Goal: Transaction & Acquisition: Subscribe to service/newsletter

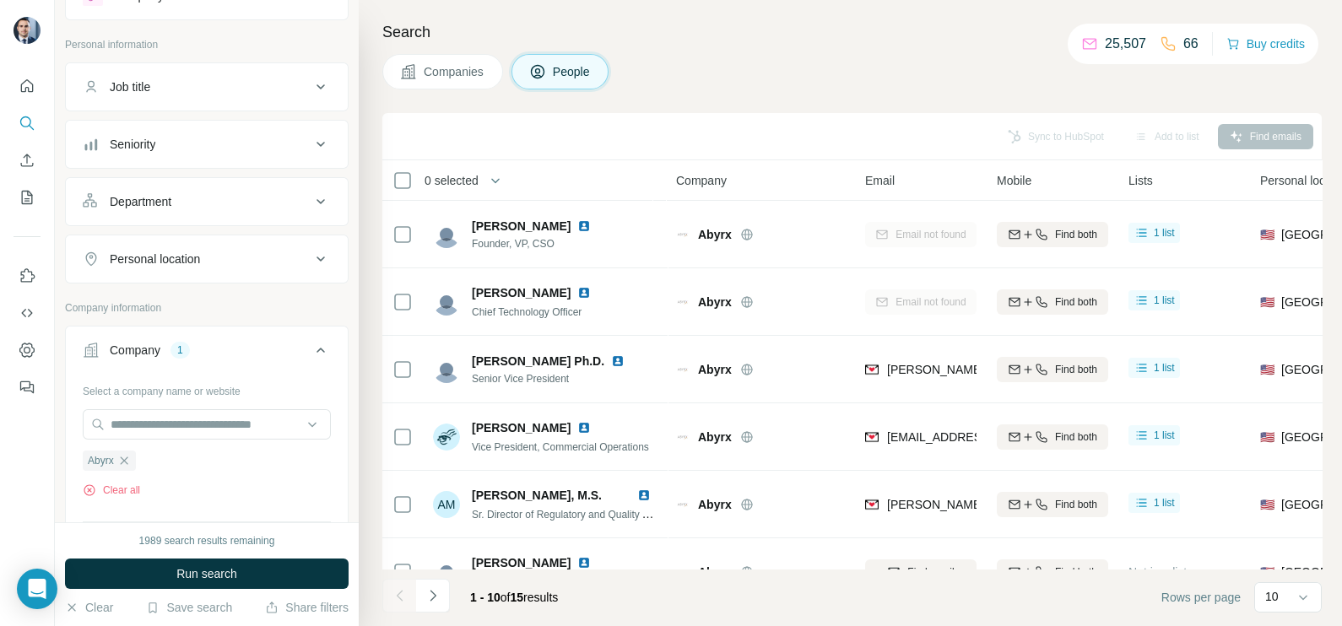
scroll to position [105, 0]
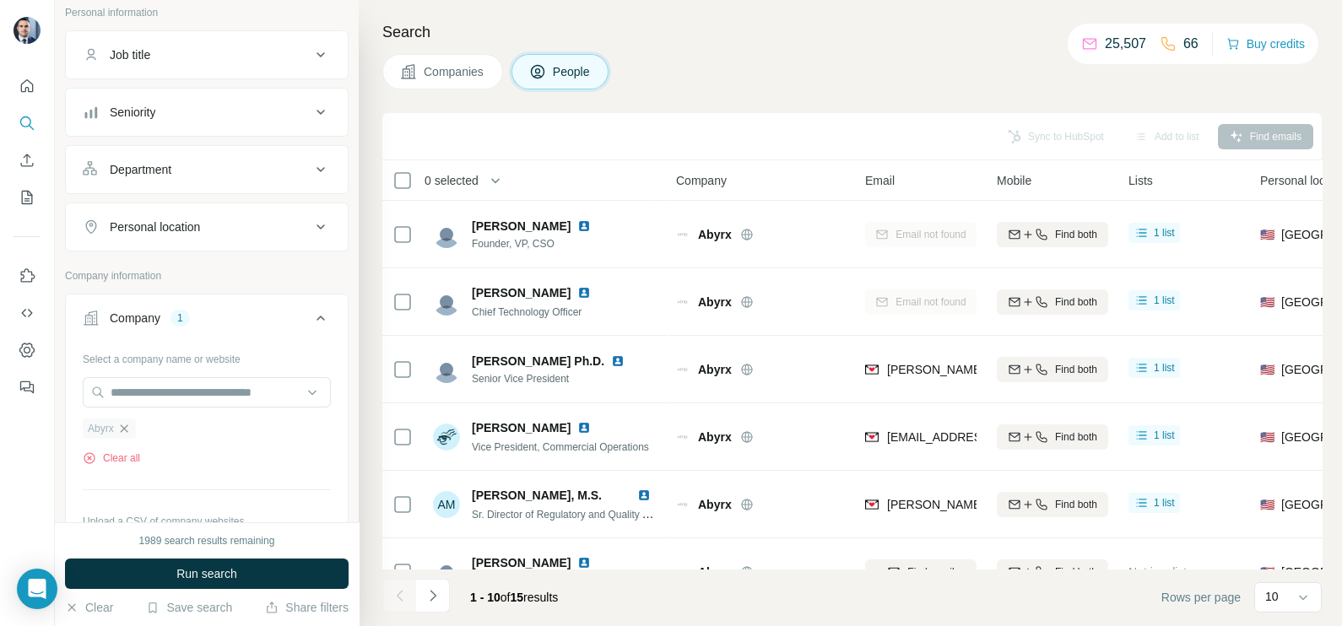
click at [127, 431] on icon "button" at bounding box center [124, 429] width 14 height 14
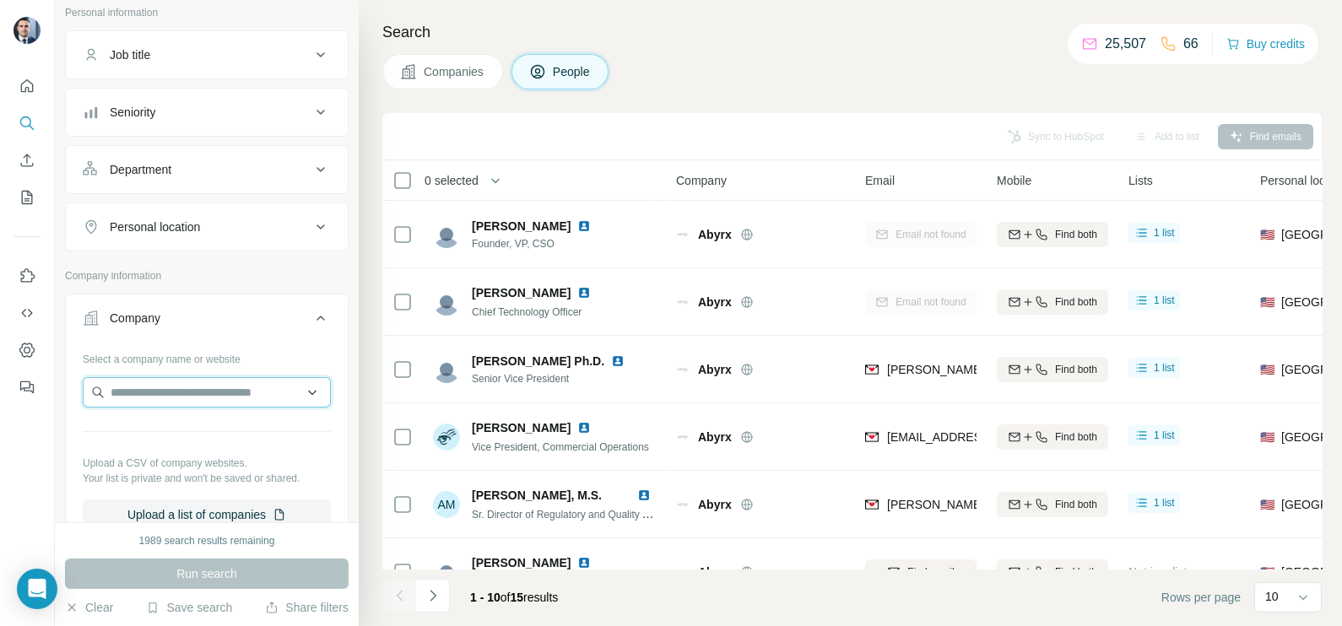
click at [143, 395] on input "text" at bounding box center [207, 392] width 248 height 30
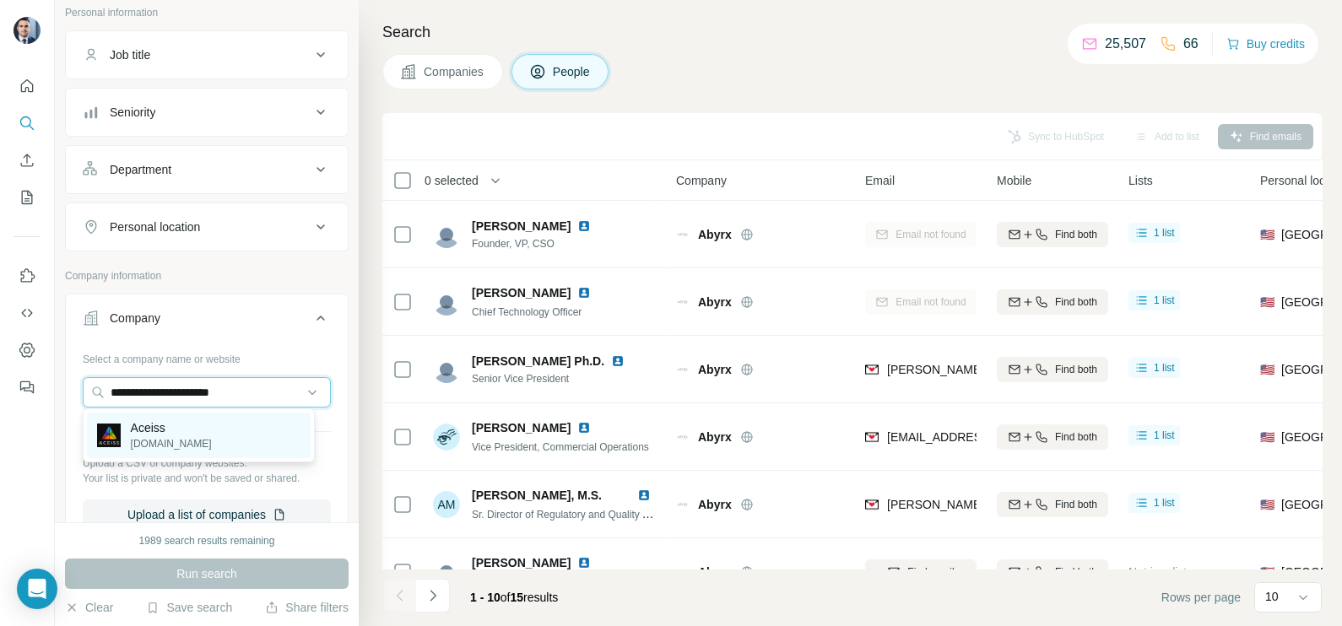
type input "**********"
click at [165, 439] on p "[DOMAIN_NAME]" at bounding box center [171, 443] width 81 height 15
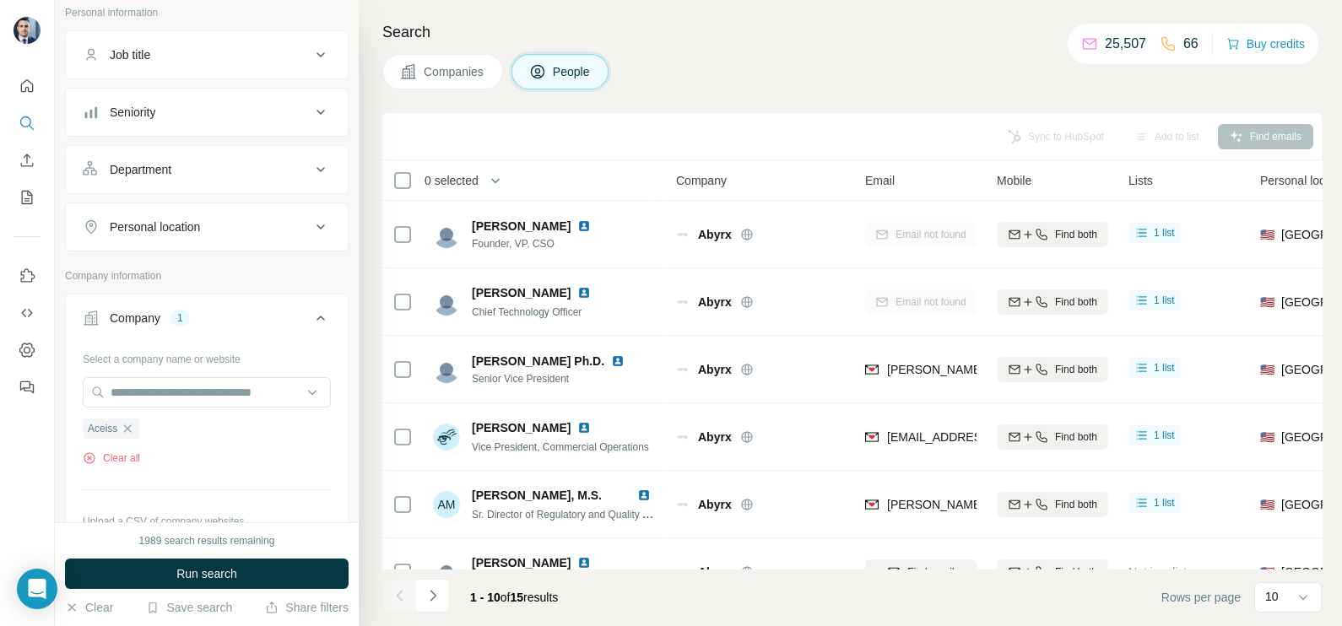
click at [442, 78] on span "Companies" at bounding box center [455, 71] width 62 height 17
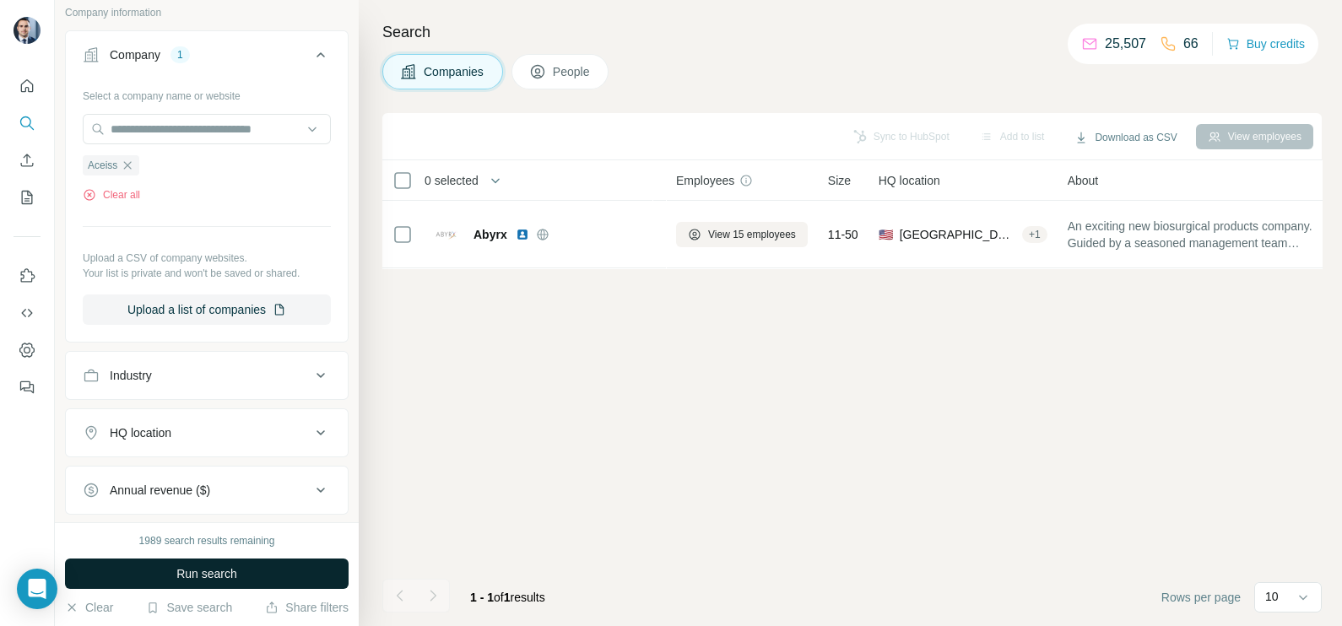
click at [211, 571] on span "Run search" at bounding box center [206, 573] width 61 height 17
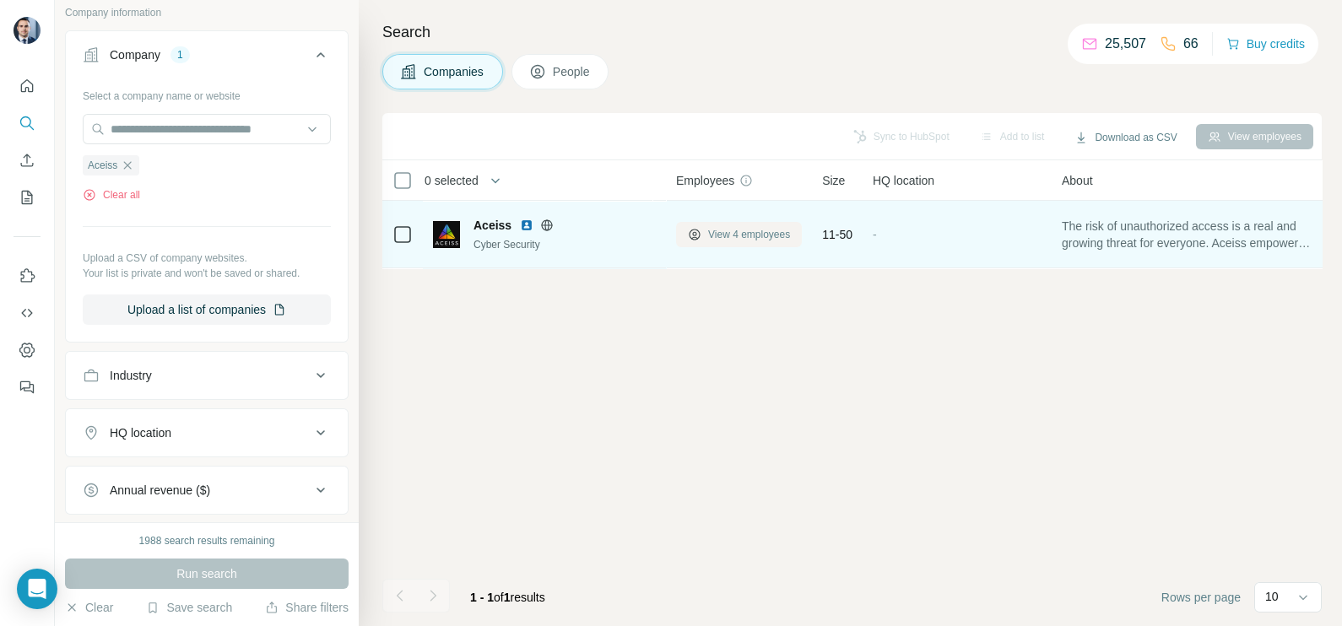
click at [747, 236] on span "View 4 employees" at bounding box center [749, 234] width 82 height 15
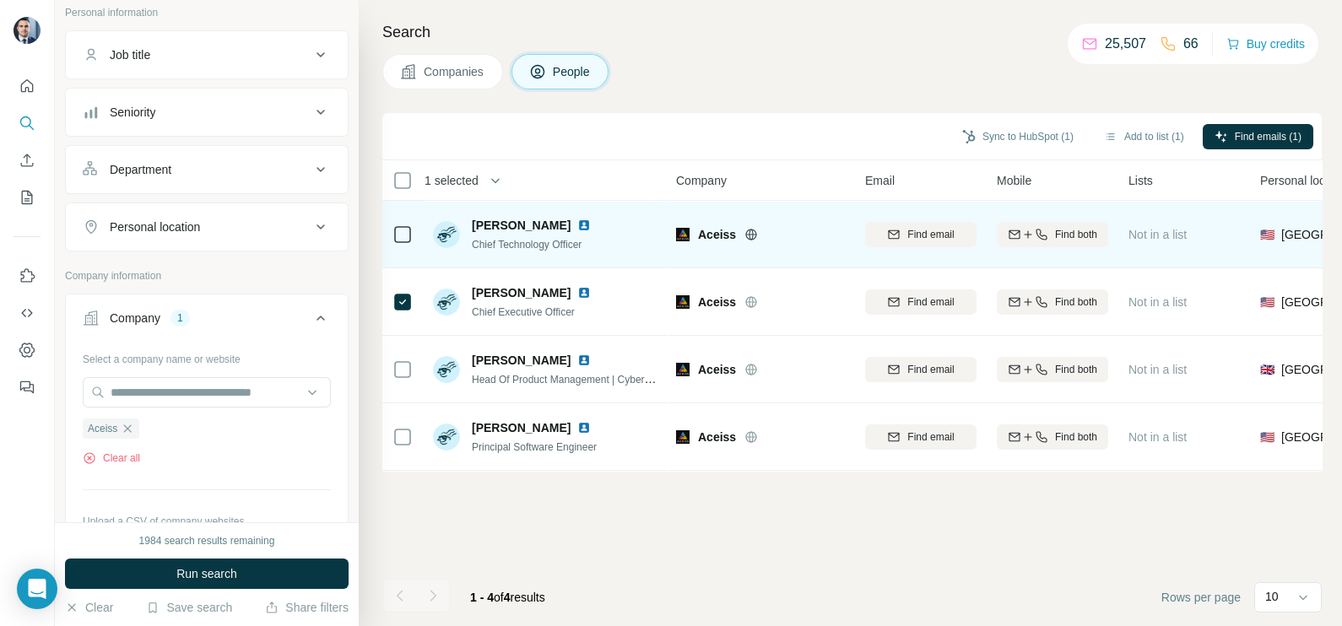
click at [404, 212] on div at bounding box center [402, 234] width 20 height 46
click at [393, 245] on div at bounding box center [402, 234] width 20 height 46
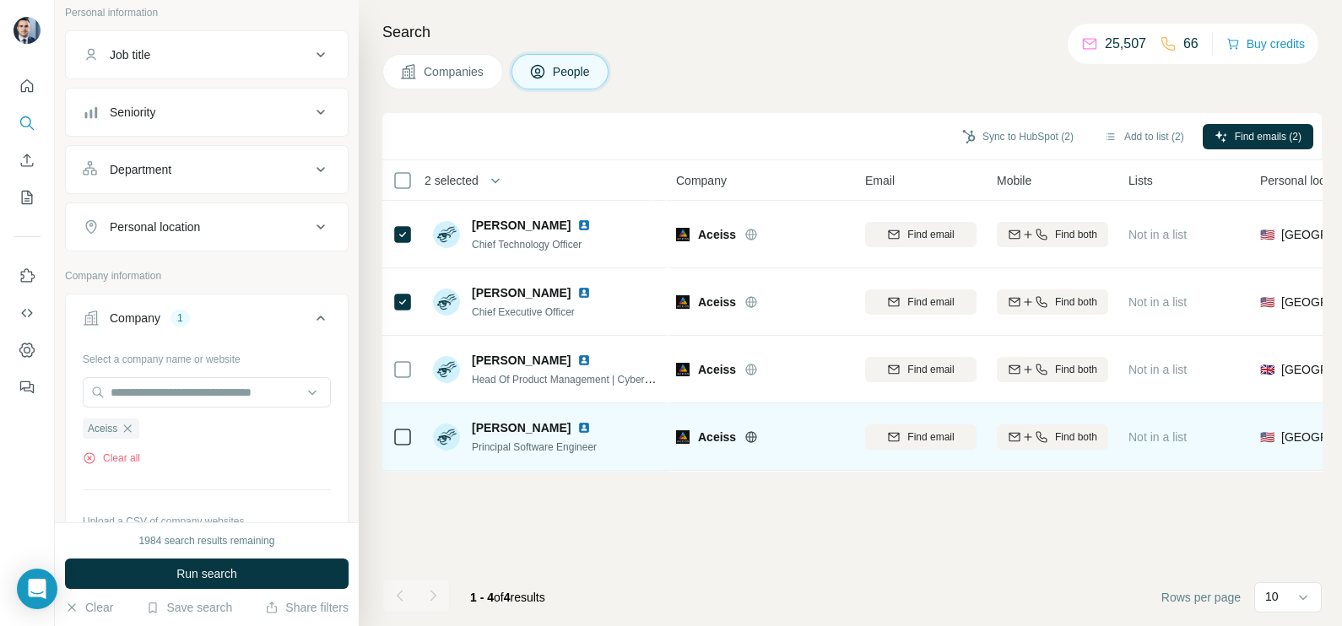
click at [406, 420] on div at bounding box center [402, 437] width 20 height 46
click at [405, 425] on div at bounding box center [402, 437] width 20 height 46
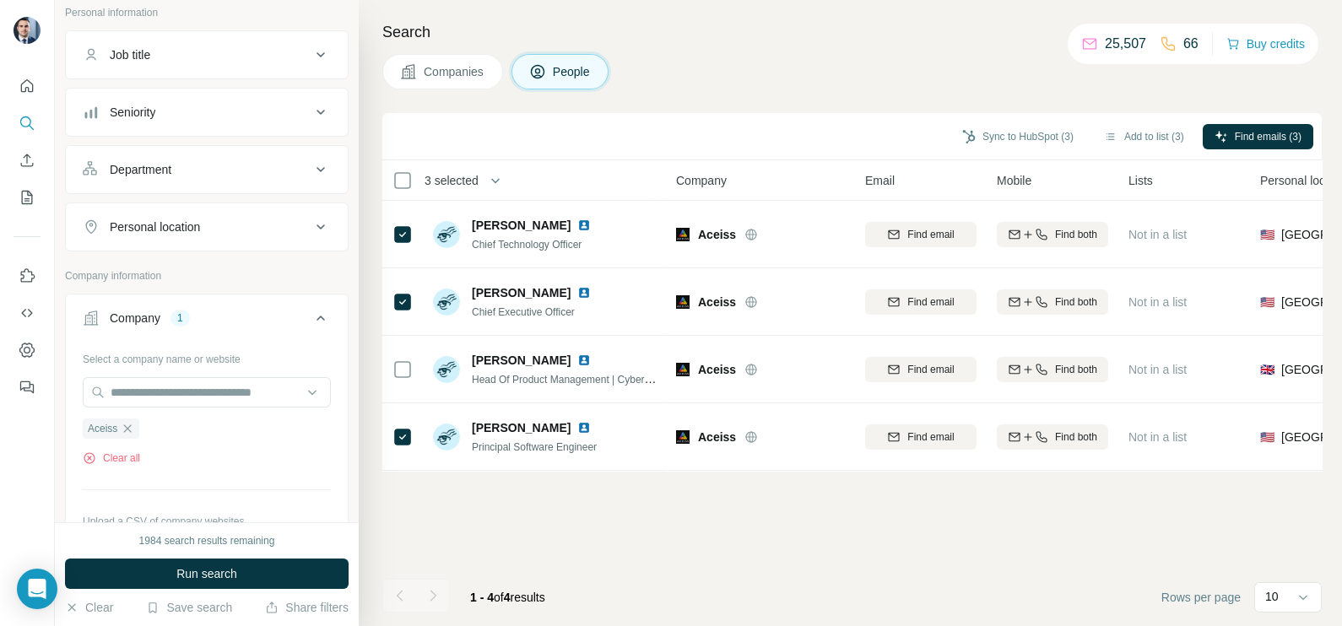
click at [1262, 122] on div "Sync to HubSpot (3) Add to list (3) Find emails (3)" at bounding box center [852, 137] width 922 height 30
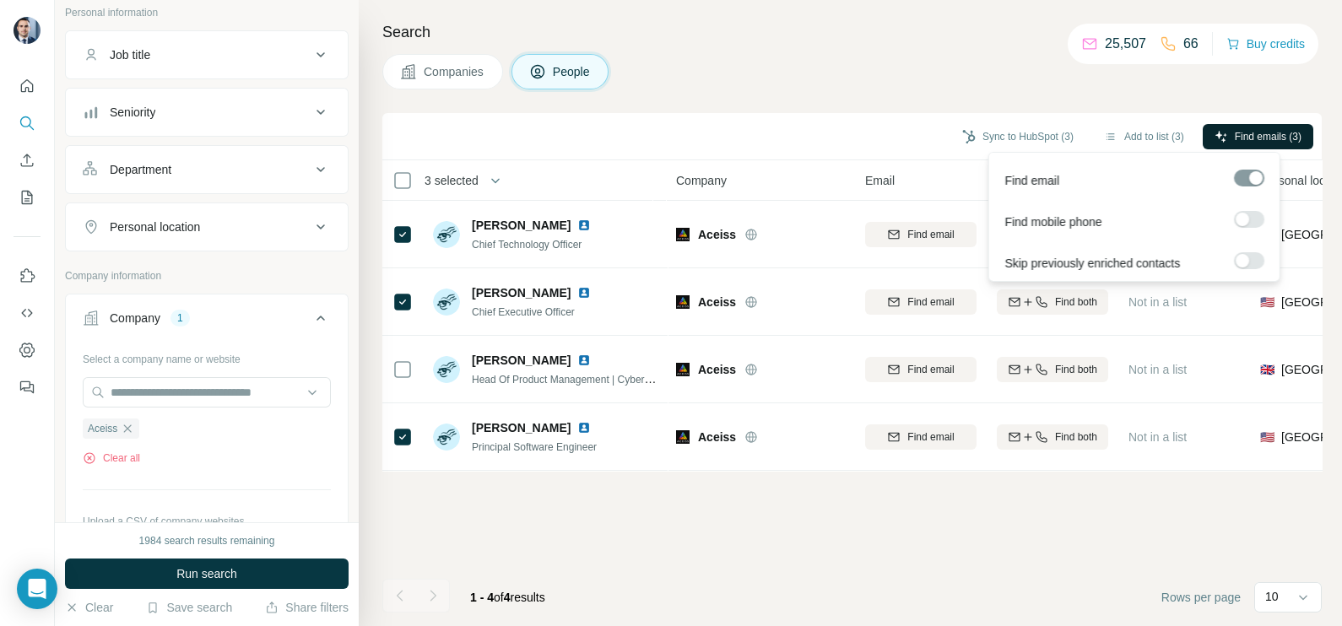
click at [1260, 127] on button "Find emails (3)" at bounding box center [1258, 136] width 111 height 25
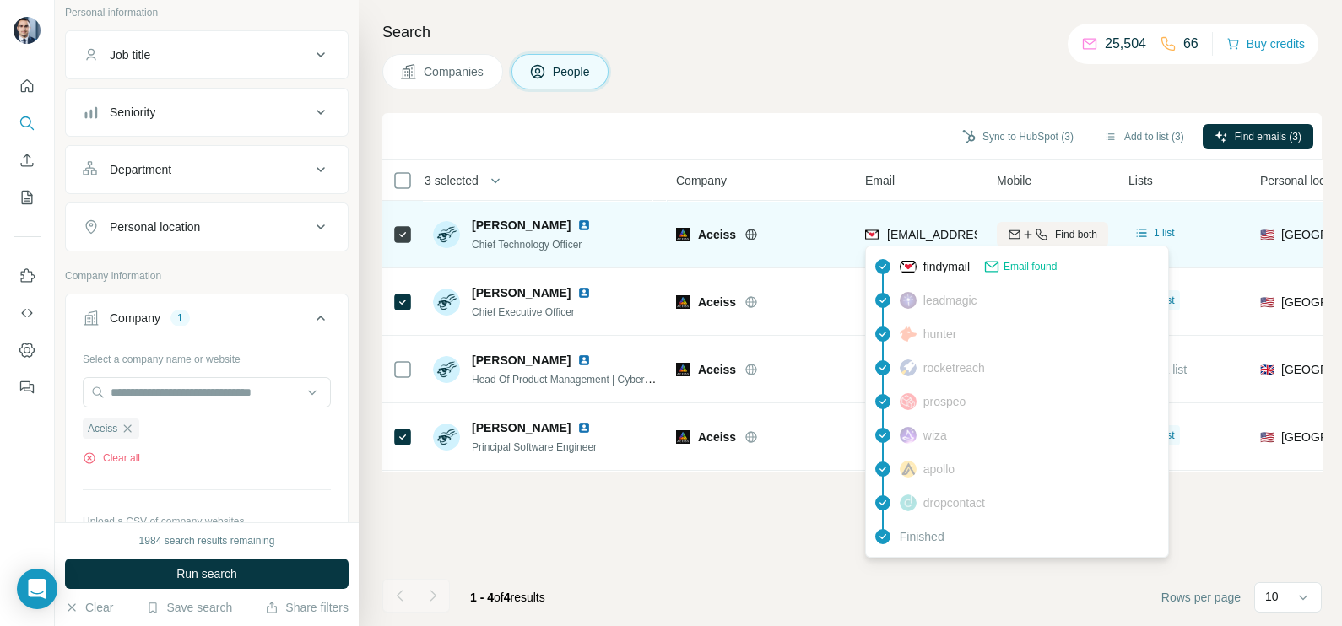
click at [931, 230] on span "[EMAIL_ADDRESS][DOMAIN_NAME]" at bounding box center [987, 235] width 200 height 14
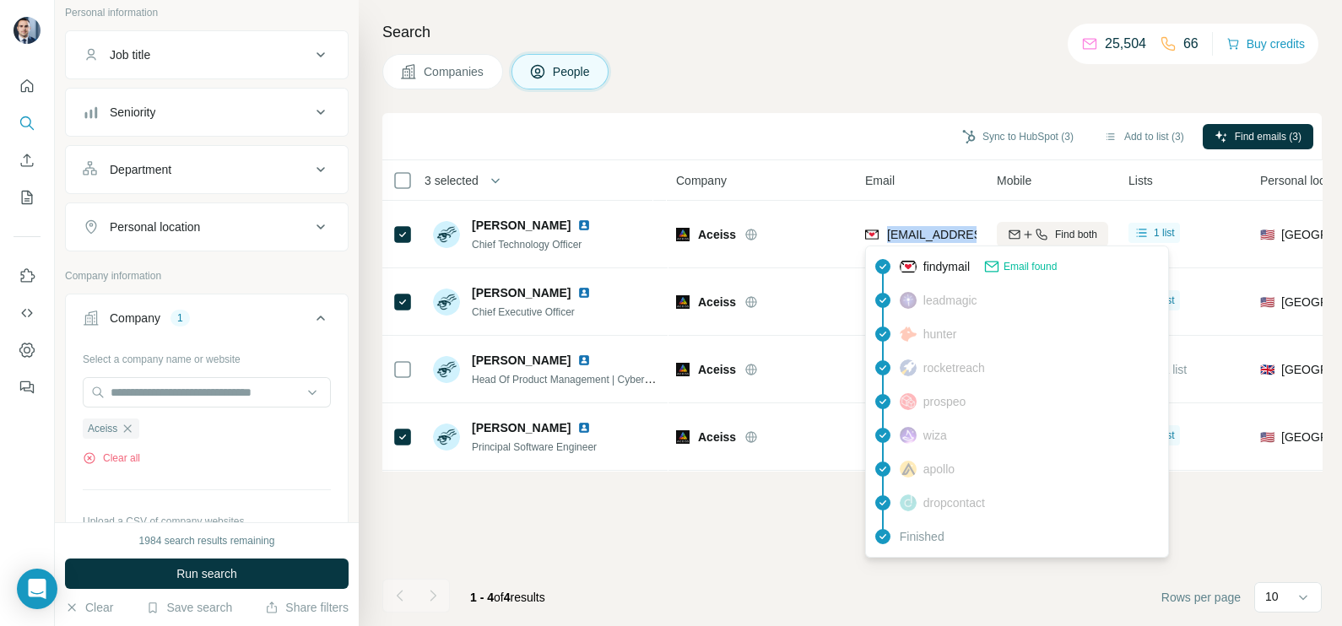
copy tr "[EMAIL_ADDRESS][DOMAIN_NAME]"
click at [808, 118] on div "Sync to HubSpot (3) Add to list (3) Find emails (3)" at bounding box center [851, 136] width 939 height 47
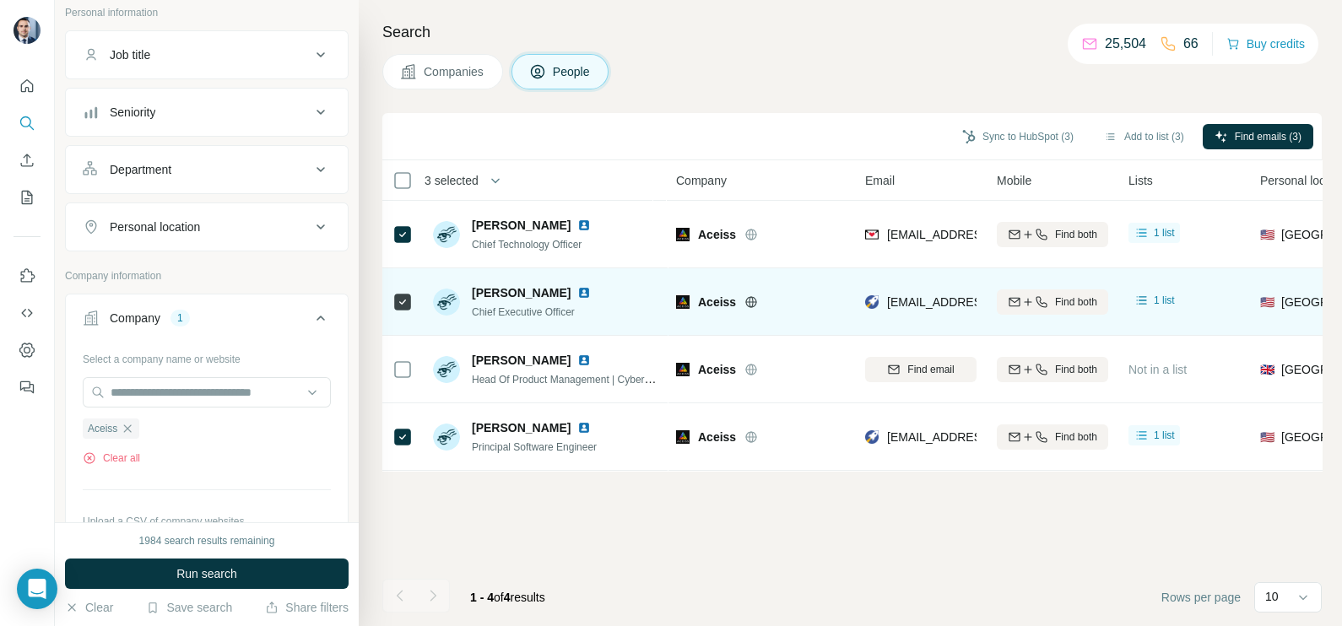
click at [914, 288] on div "[EMAIL_ADDRESS][DOMAIN_NAME]" at bounding box center [920, 302] width 111 height 46
click at [913, 290] on div "[EMAIL_ADDRESS][DOMAIN_NAME]" at bounding box center [920, 302] width 111 height 46
drag, startPoint x: 913, startPoint y: 290, endPoint x: 912, endPoint y: 300, distance: 9.4
click at [912, 300] on span "[EMAIL_ADDRESS][DOMAIN_NAME]" at bounding box center [987, 302] width 200 height 14
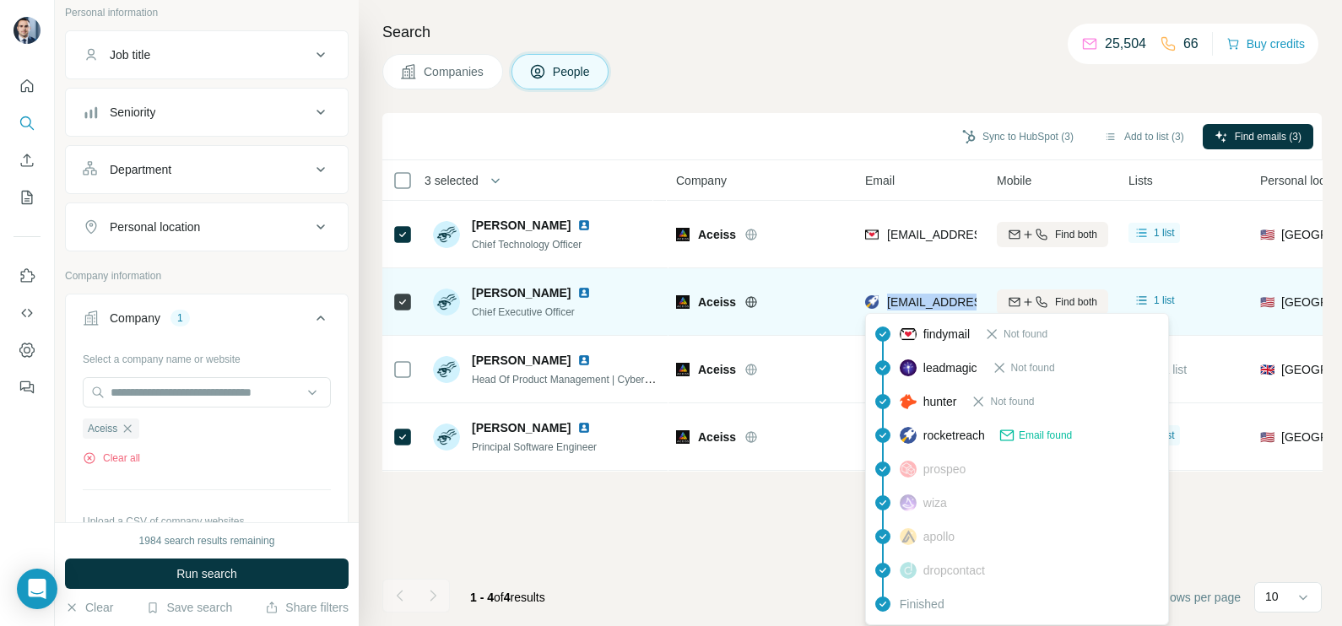
click at [912, 300] on span "[EMAIL_ADDRESS][DOMAIN_NAME]" at bounding box center [987, 302] width 200 height 14
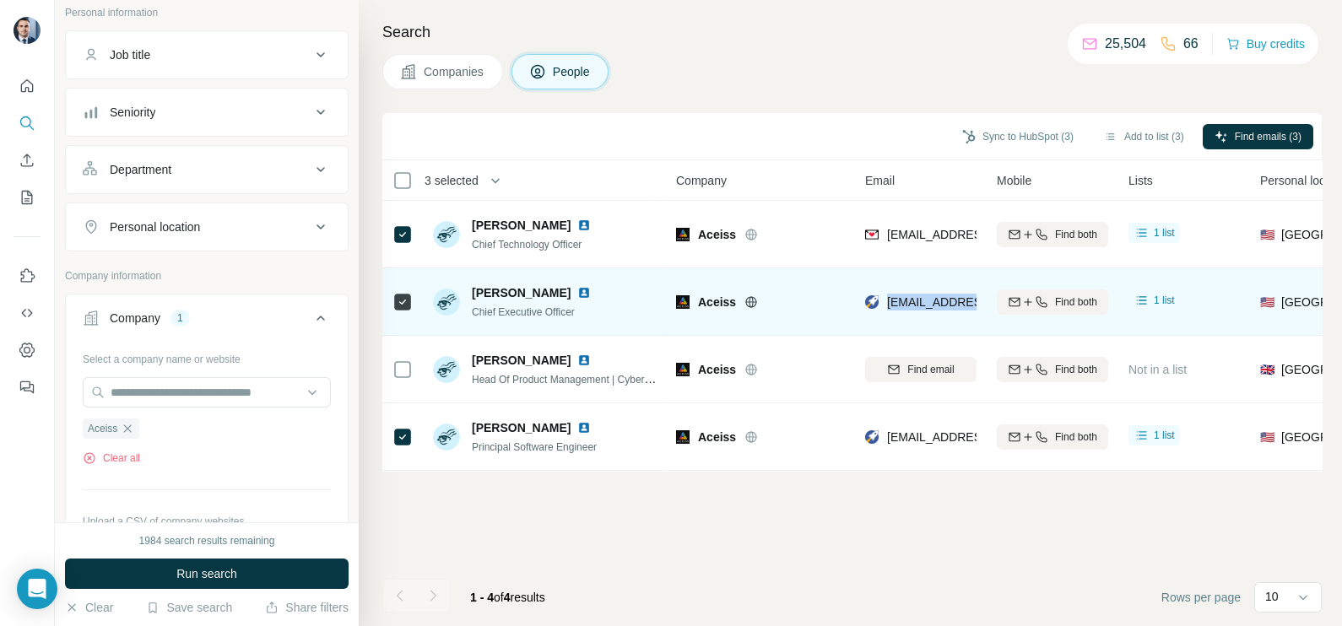
click at [912, 300] on span "[EMAIL_ADDRESS][DOMAIN_NAME]" at bounding box center [987, 302] width 200 height 14
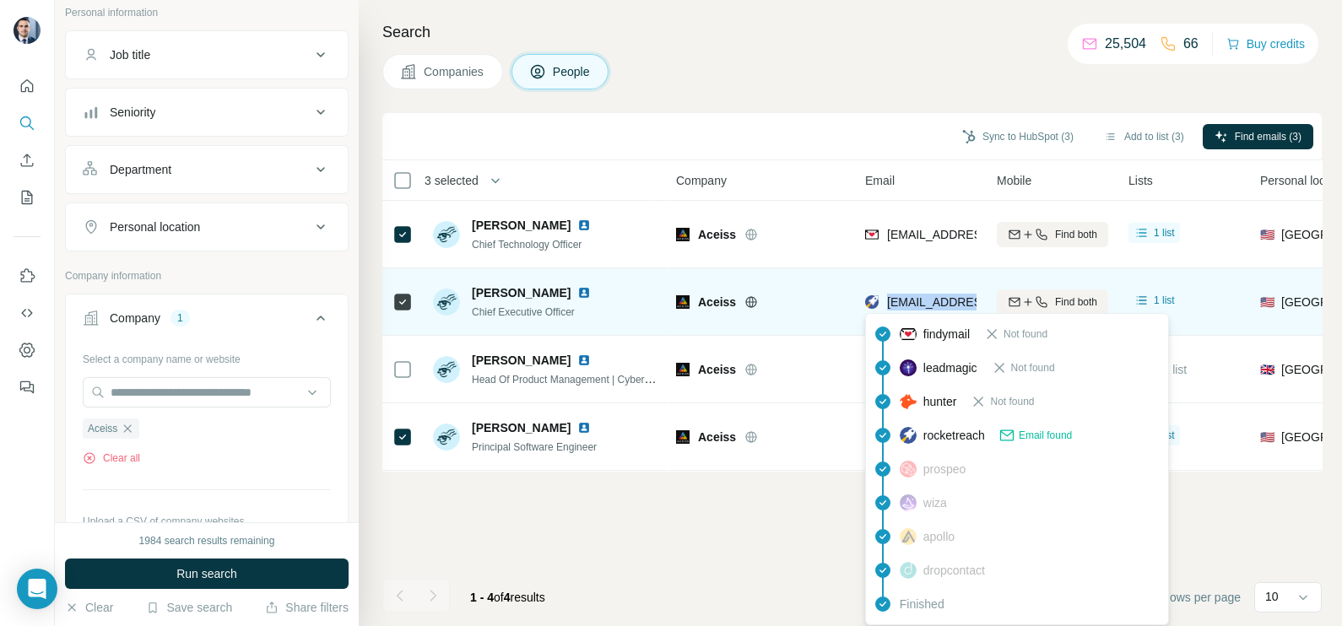
click at [912, 300] on span "[EMAIL_ADDRESS][DOMAIN_NAME]" at bounding box center [987, 302] width 200 height 14
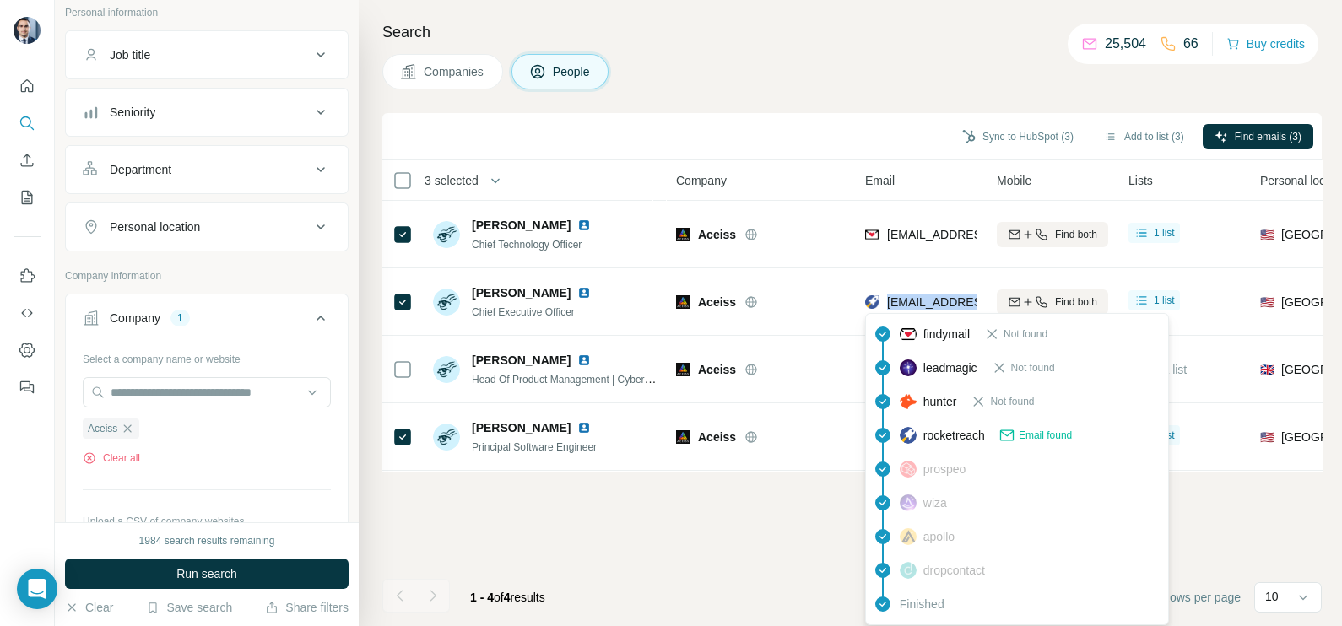
copy tr "[EMAIL_ADDRESS][DOMAIN_NAME]"
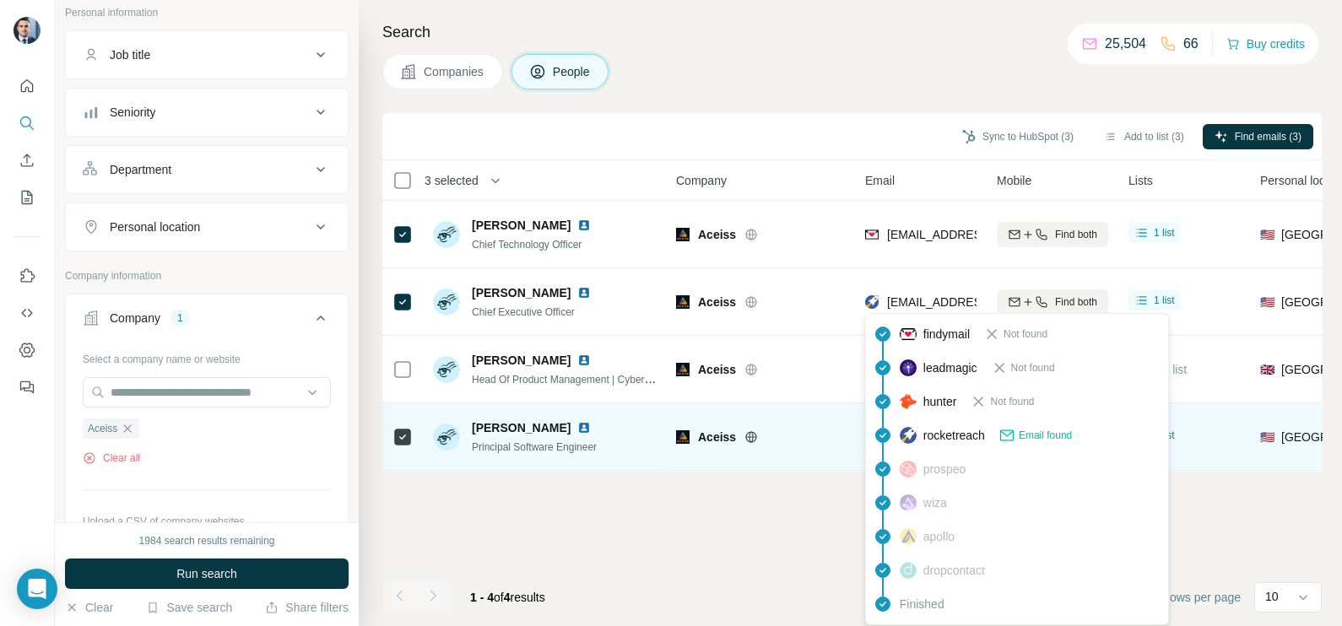
click at [845, 457] on td "Aceiss" at bounding box center [760, 437] width 189 height 68
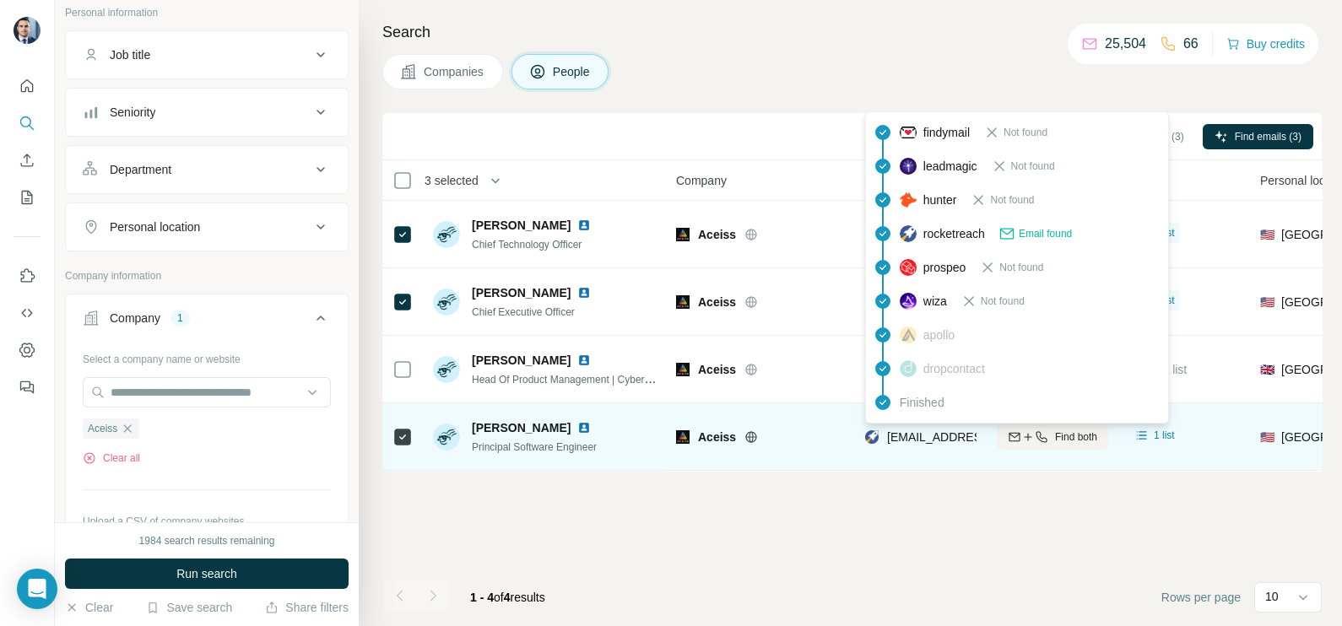
click at [942, 436] on span "[EMAIL_ADDRESS][DOMAIN_NAME]" at bounding box center [987, 437] width 200 height 14
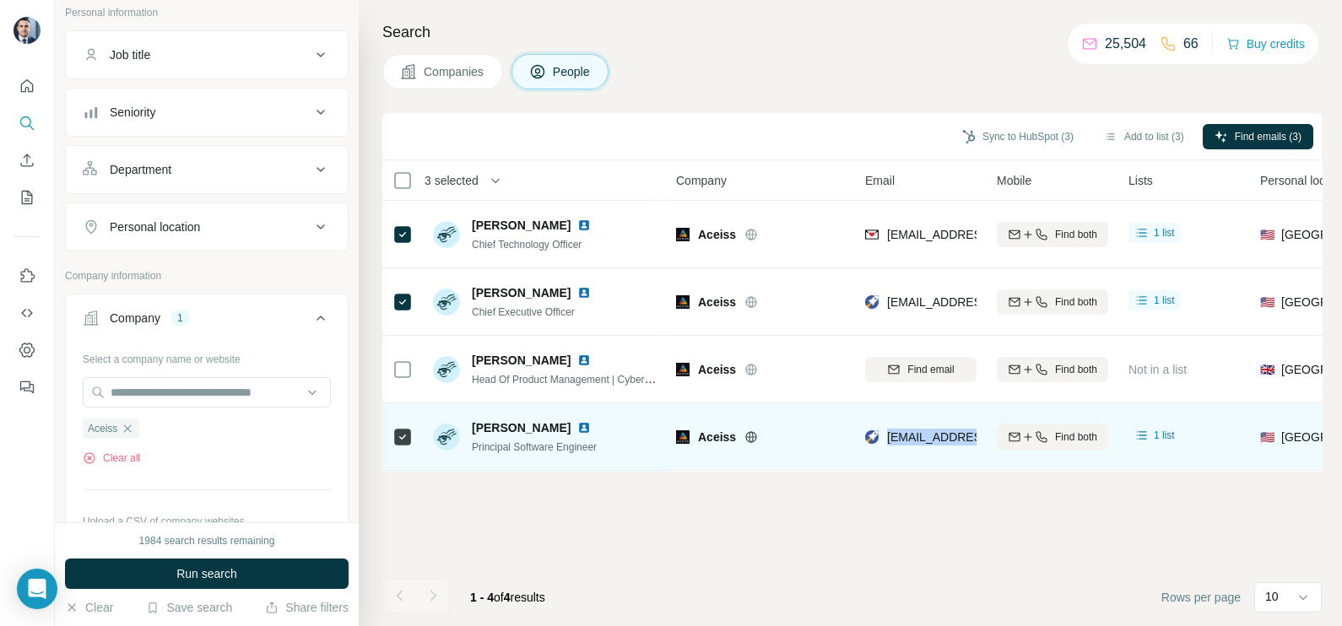
click at [942, 436] on span "[EMAIL_ADDRESS][DOMAIN_NAME]" at bounding box center [987, 437] width 200 height 14
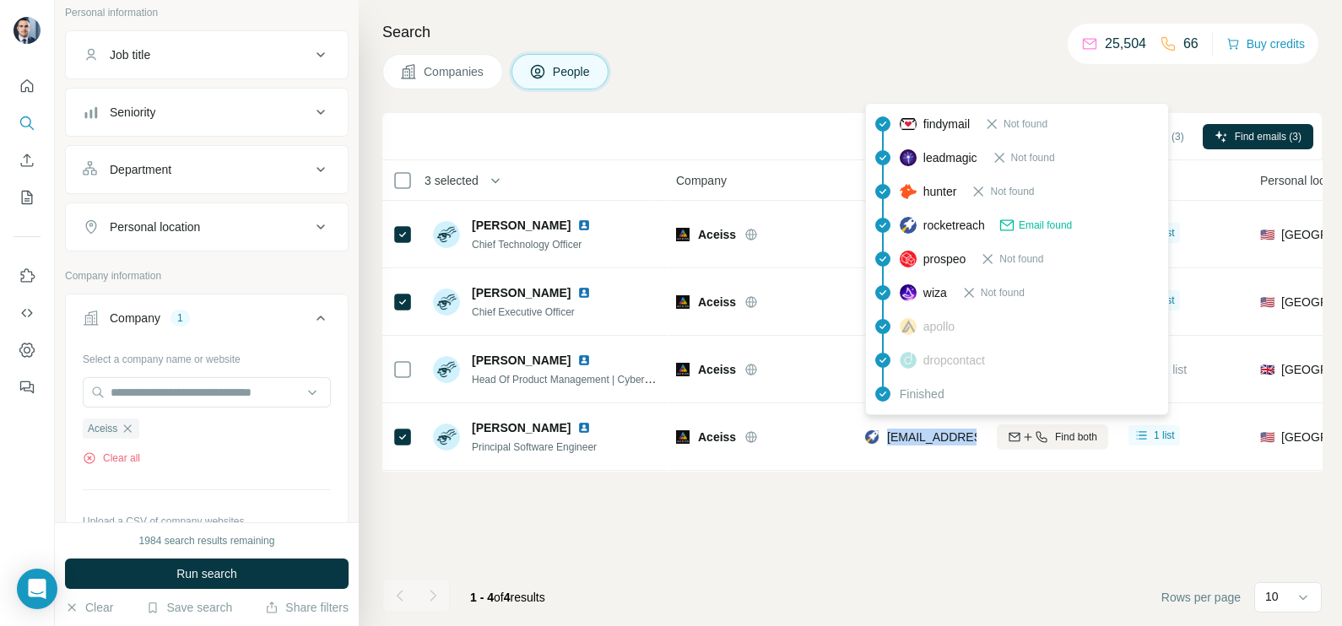
copy tr "[EMAIL_ADDRESS][DOMAIN_NAME]"
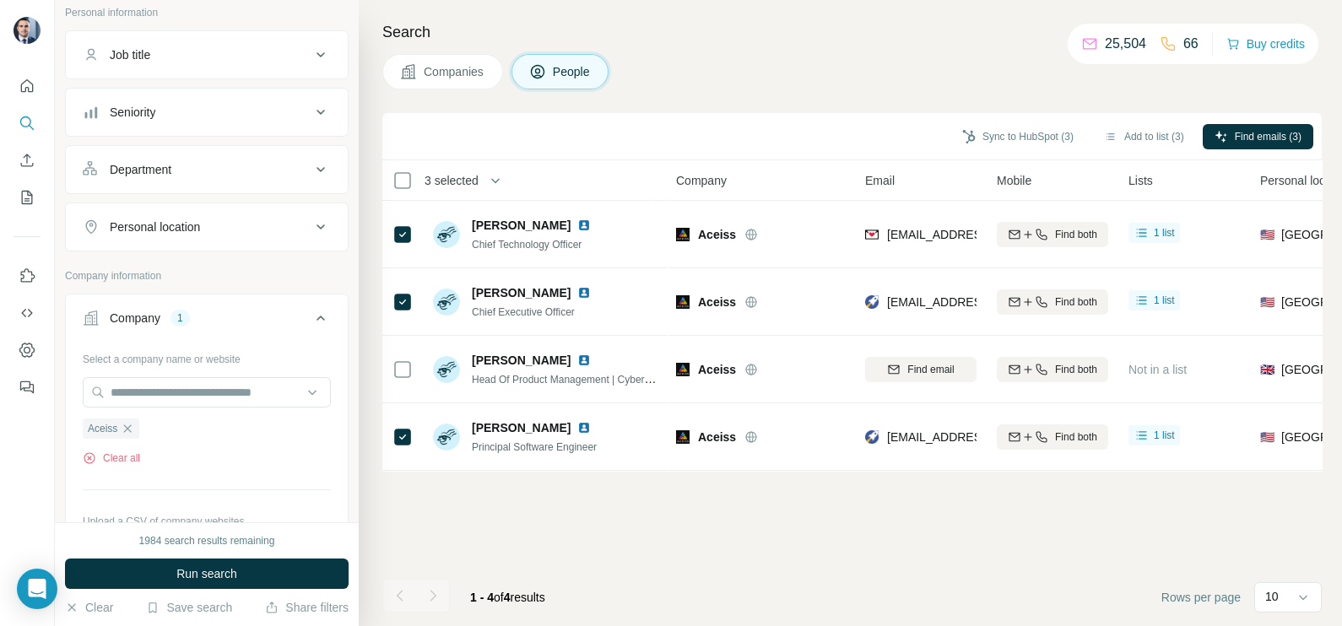
click at [647, 154] on div "Sync to HubSpot (3) Add to list (3) Find emails (3)" at bounding box center [851, 136] width 939 height 47
click at [982, 131] on button "Sync to HubSpot (3)" at bounding box center [1017, 136] width 135 height 25
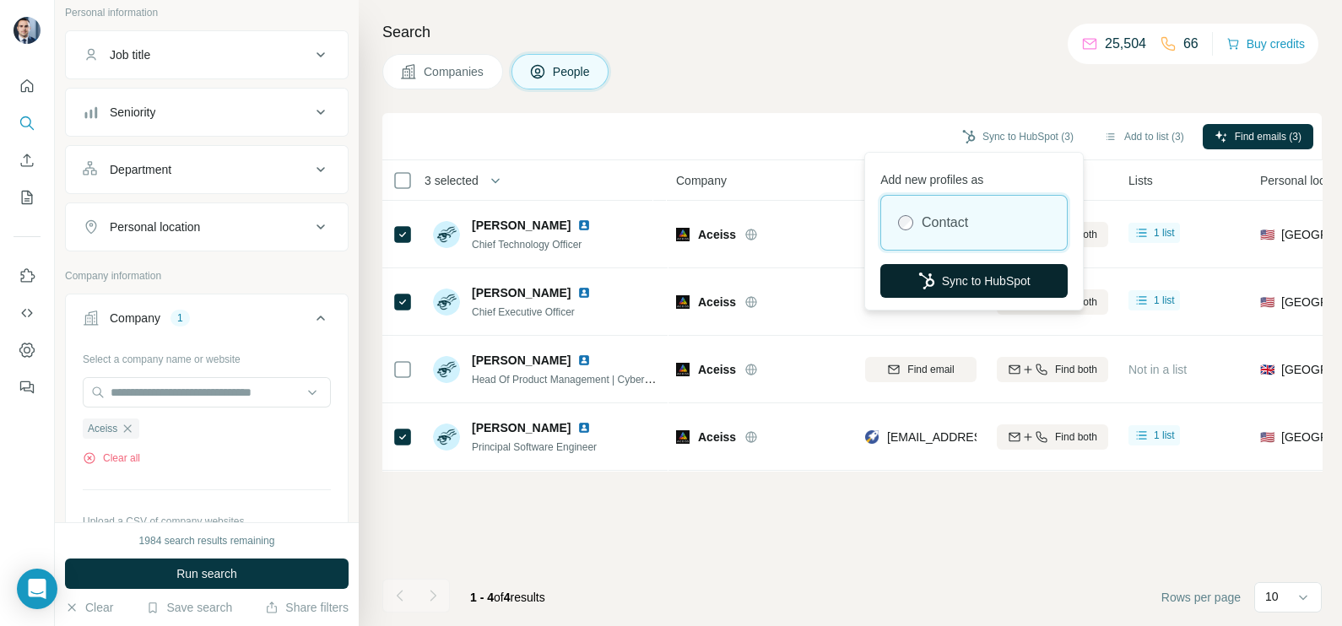
click at [958, 279] on button "Sync to HubSpot" at bounding box center [973, 281] width 187 height 34
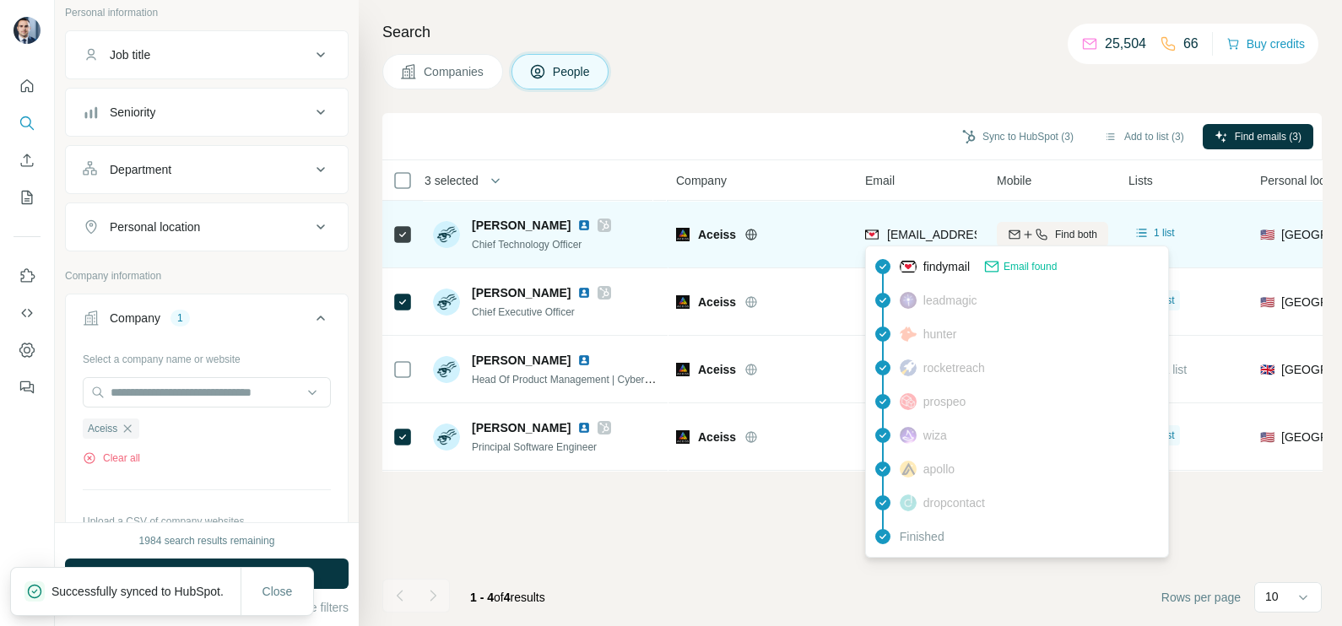
click at [908, 236] on span "[EMAIL_ADDRESS][DOMAIN_NAME]" at bounding box center [987, 235] width 200 height 14
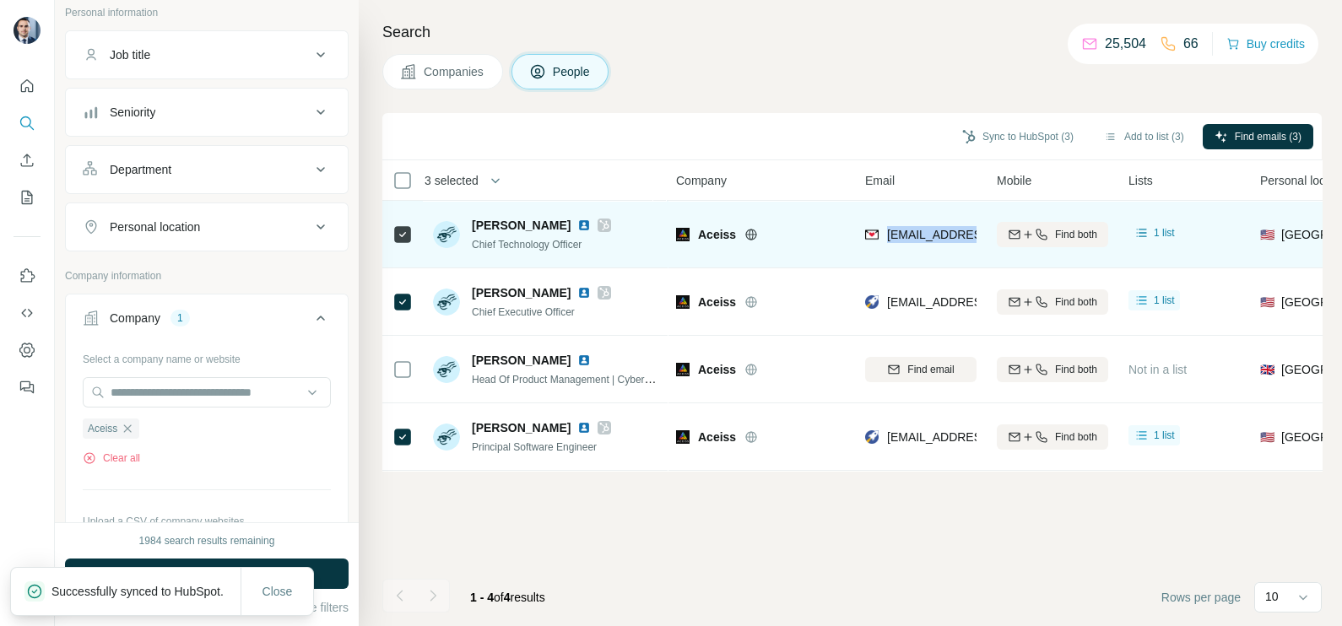
click at [908, 236] on span "[EMAIL_ADDRESS][DOMAIN_NAME]" at bounding box center [987, 235] width 200 height 14
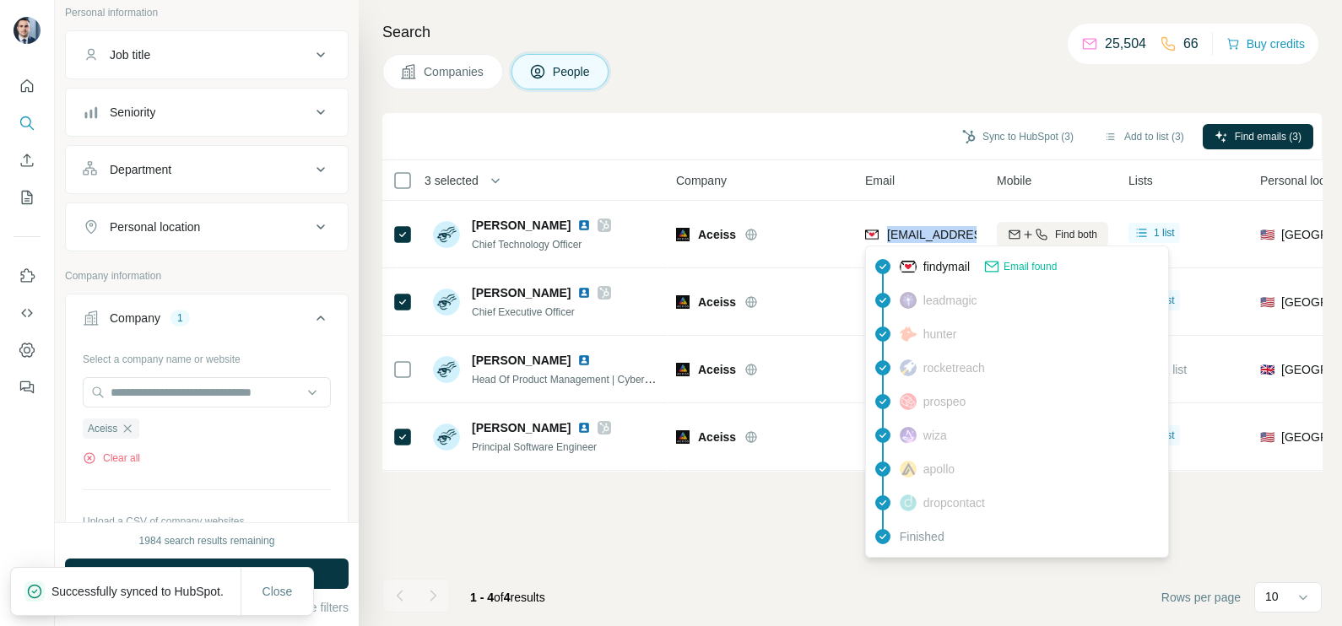
copy tr "[EMAIL_ADDRESS][DOMAIN_NAME]"
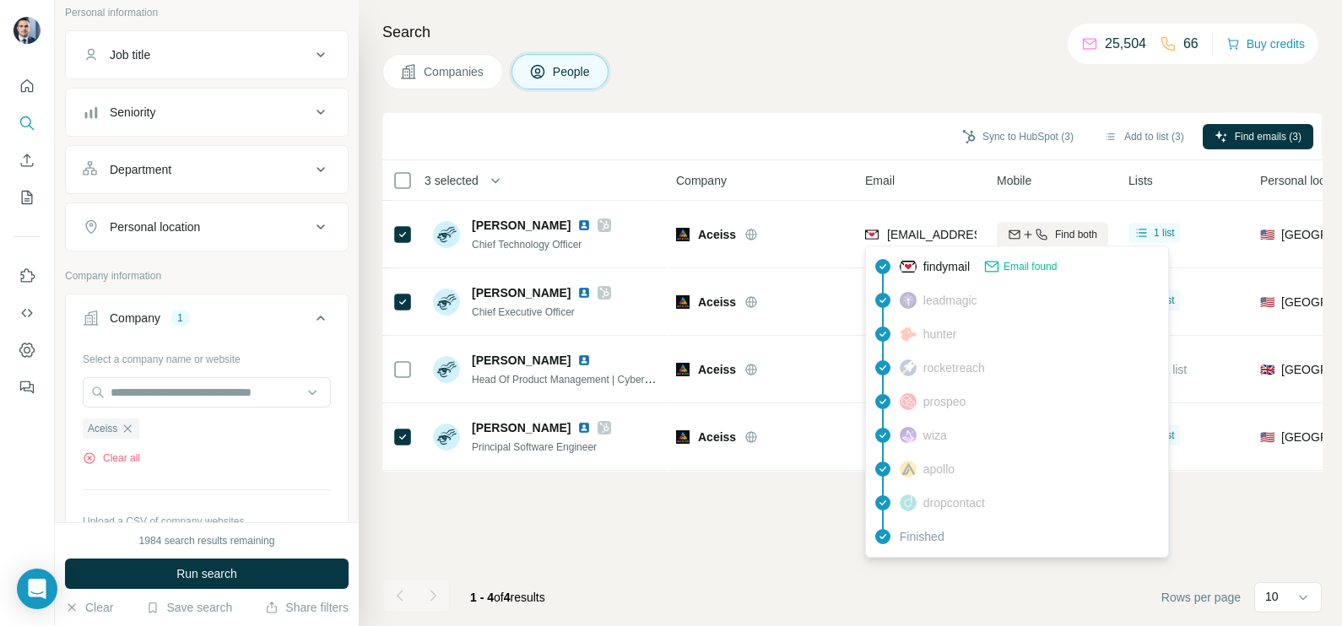
click at [840, 124] on div "Sync to HubSpot (3) Add to list (3) Find emails (3)" at bounding box center [852, 137] width 922 height 30
click at [928, 297] on span "leadmagic" at bounding box center [950, 300] width 54 height 17
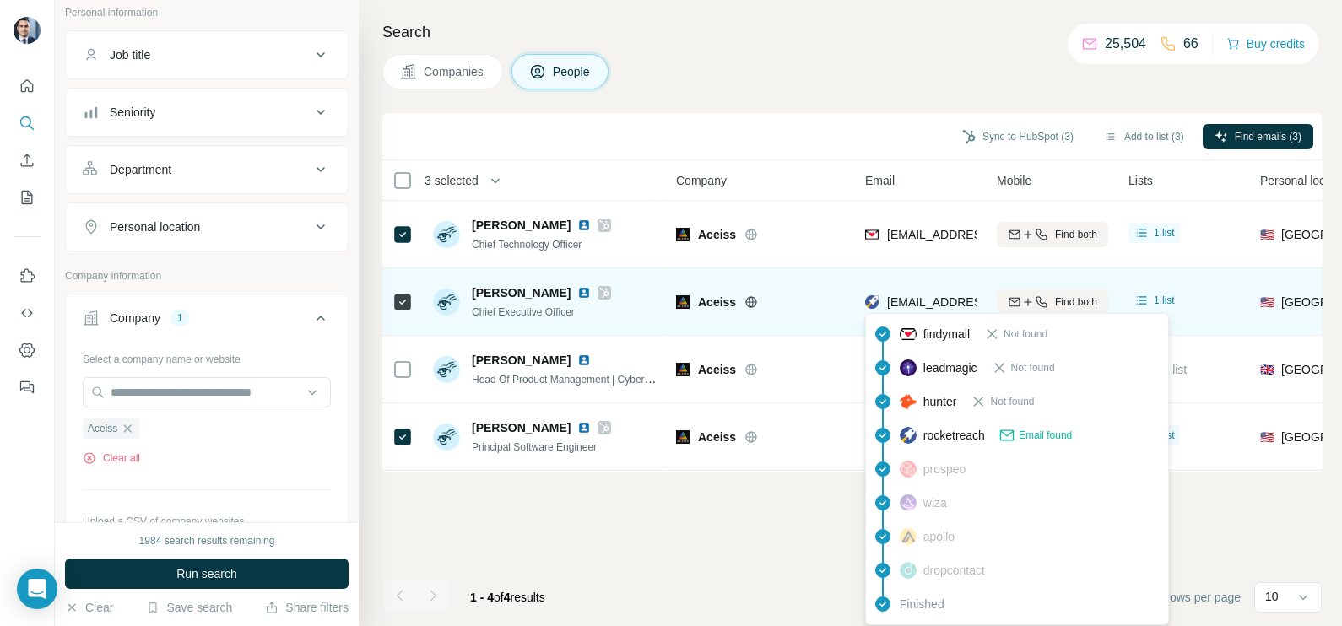
click at [917, 296] on span "[EMAIL_ADDRESS][DOMAIN_NAME]" at bounding box center [987, 302] width 200 height 14
copy tr "[EMAIL_ADDRESS][DOMAIN_NAME]"
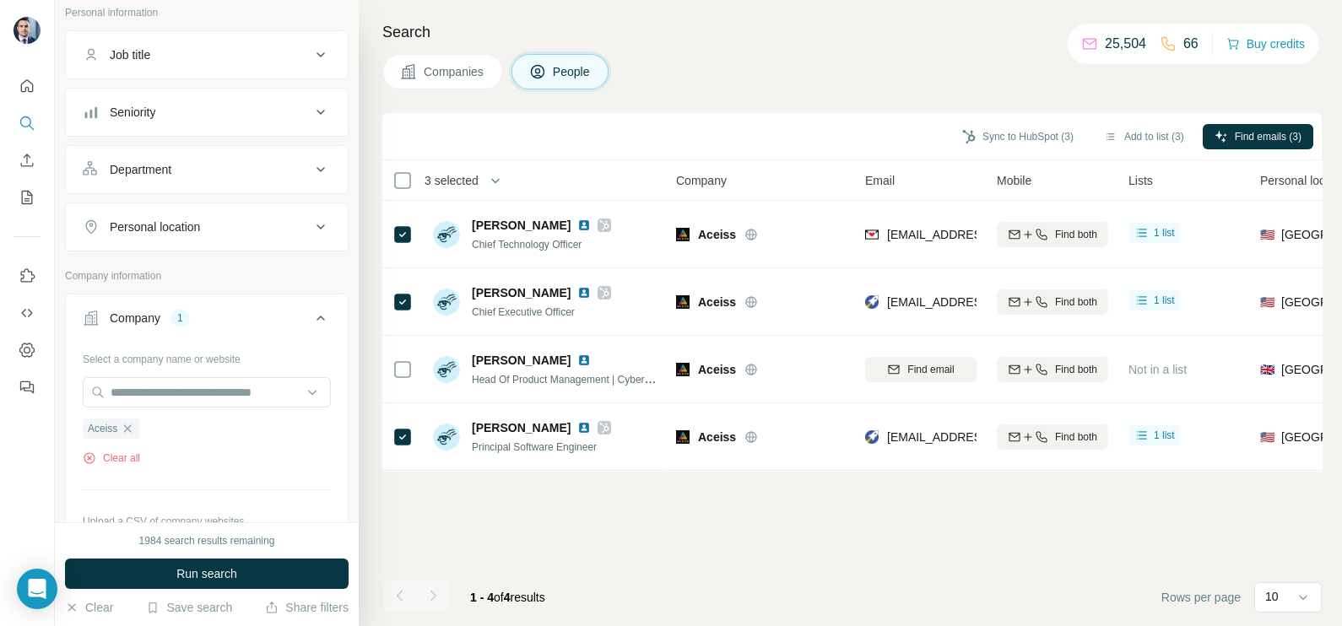
click at [760, 143] on div "Sync to HubSpot (3) Add to list (3) Find emails (3)" at bounding box center [852, 137] width 922 height 30
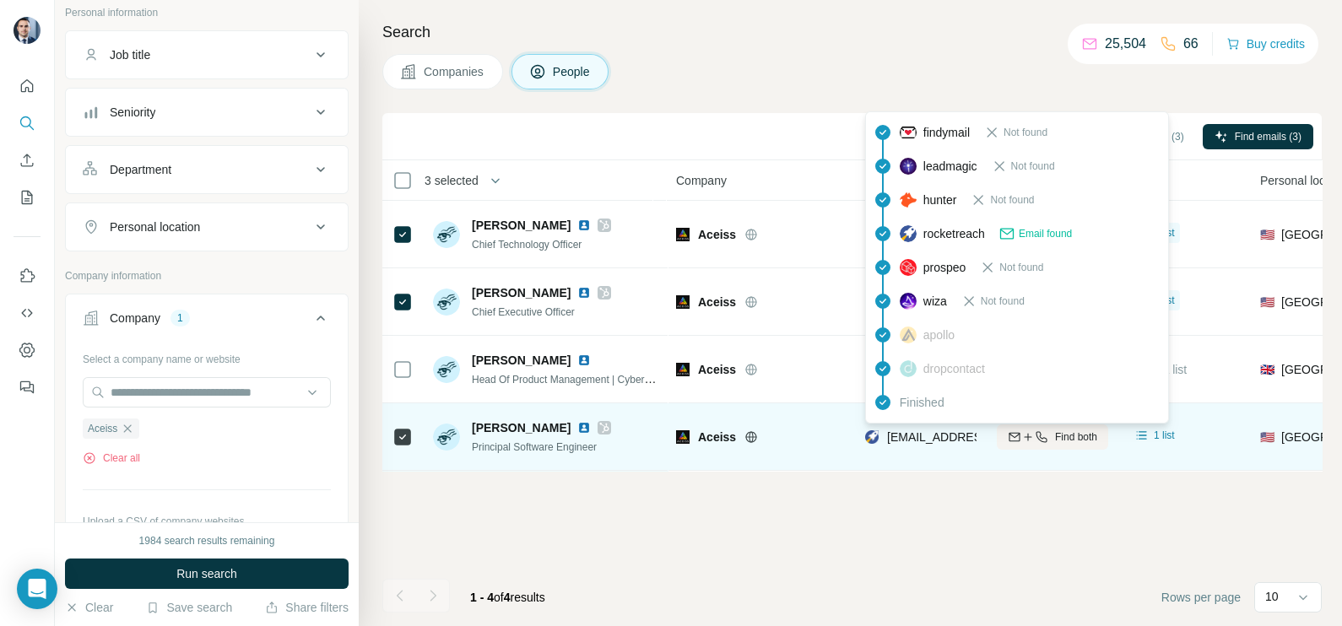
click at [928, 434] on span "[EMAIL_ADDRESS][DOMAIN_NAME]" at bounding box center [987, 437] width 200 height 14
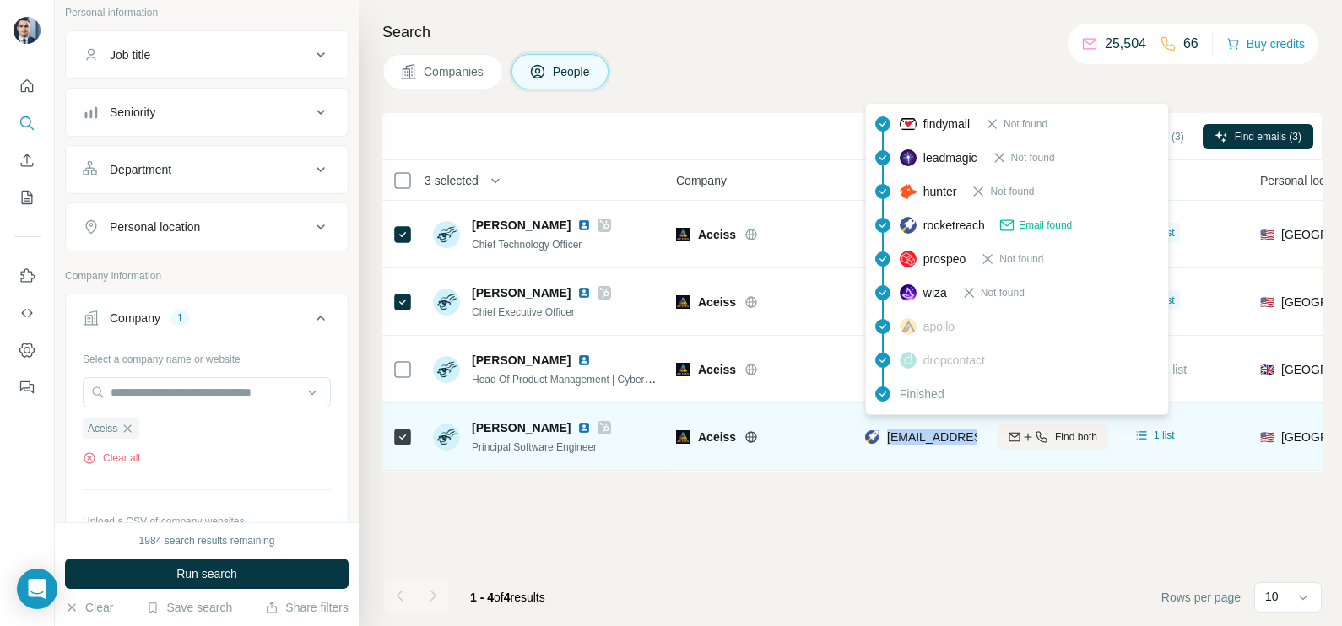
click at [928, 435] on span "[EMAIL_ADDRESS][DOMAIN_NAME]" at bounding box center [987, 437] width 200 height 14
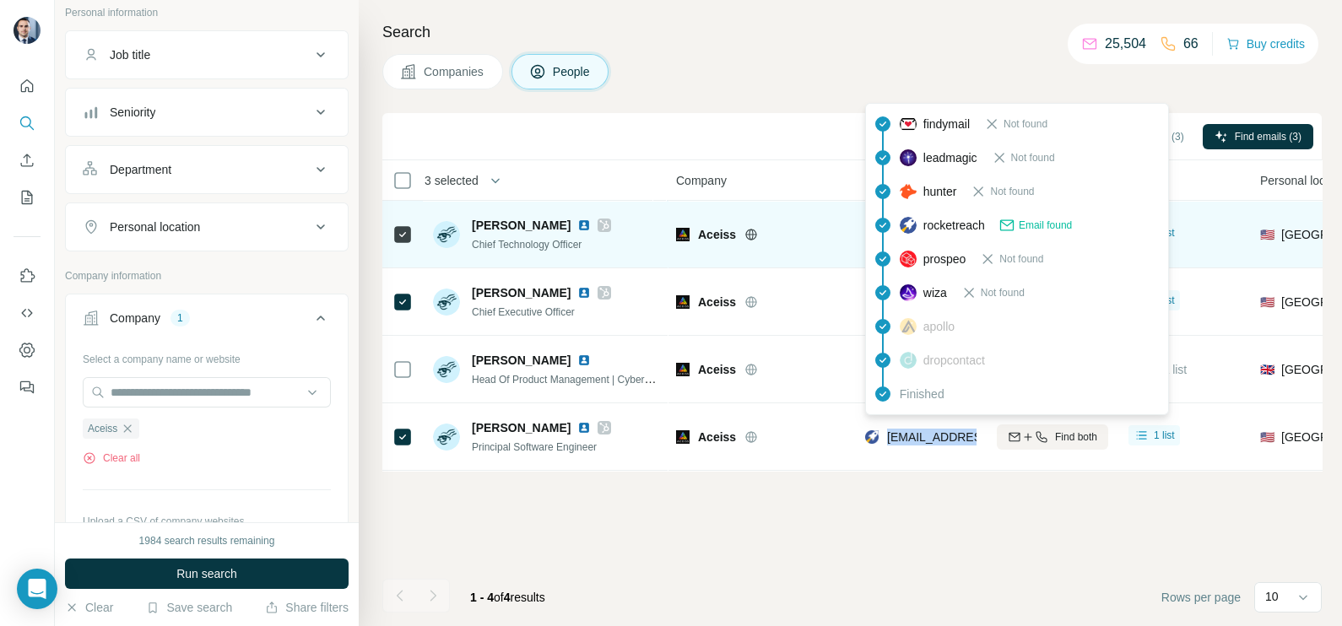
copy tr "[EMAIL_ADDRESS][DOMAIN_NAME]"
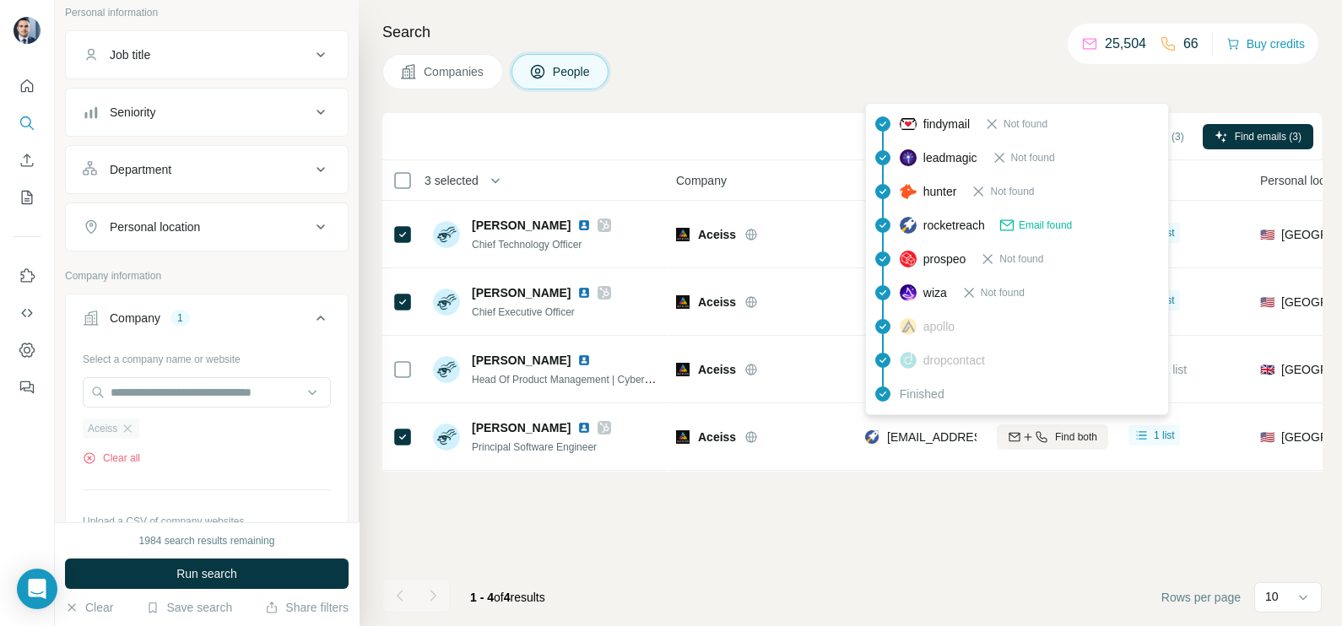
click at [127, 433] on div "Aceiss" at bounding box center [111, 429] width 57 height 20
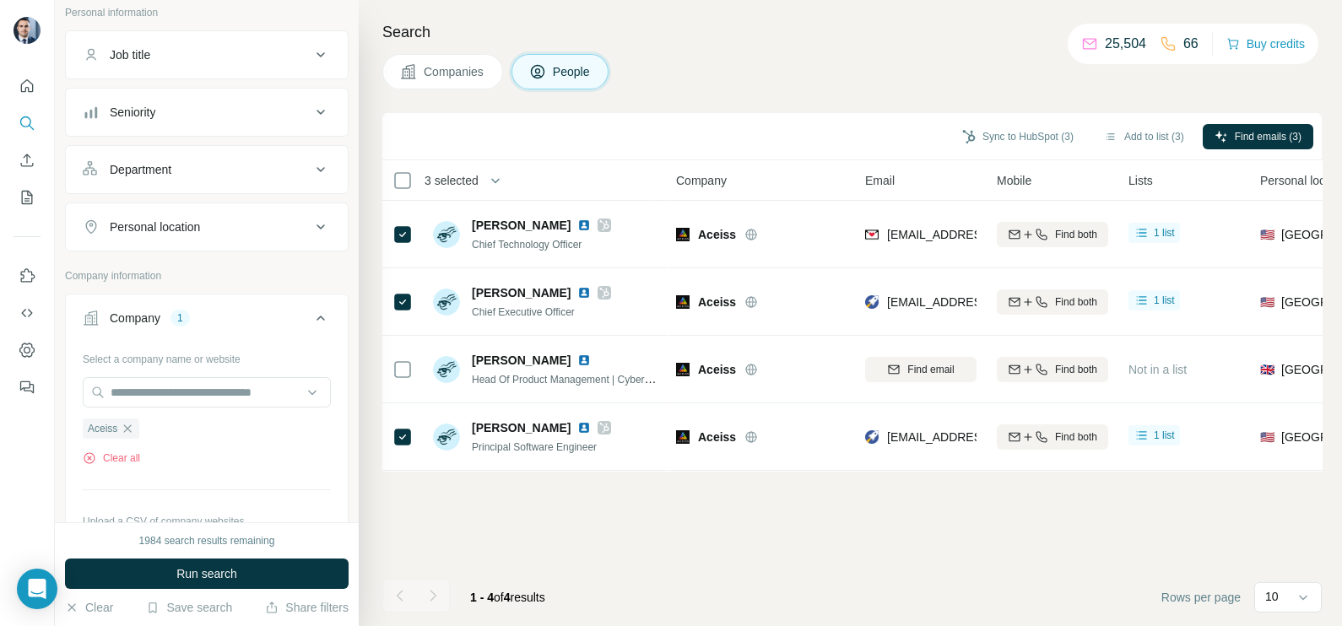
click at [131, 425] on icon "button" at bounding box center [128, 429] width 14 height 14
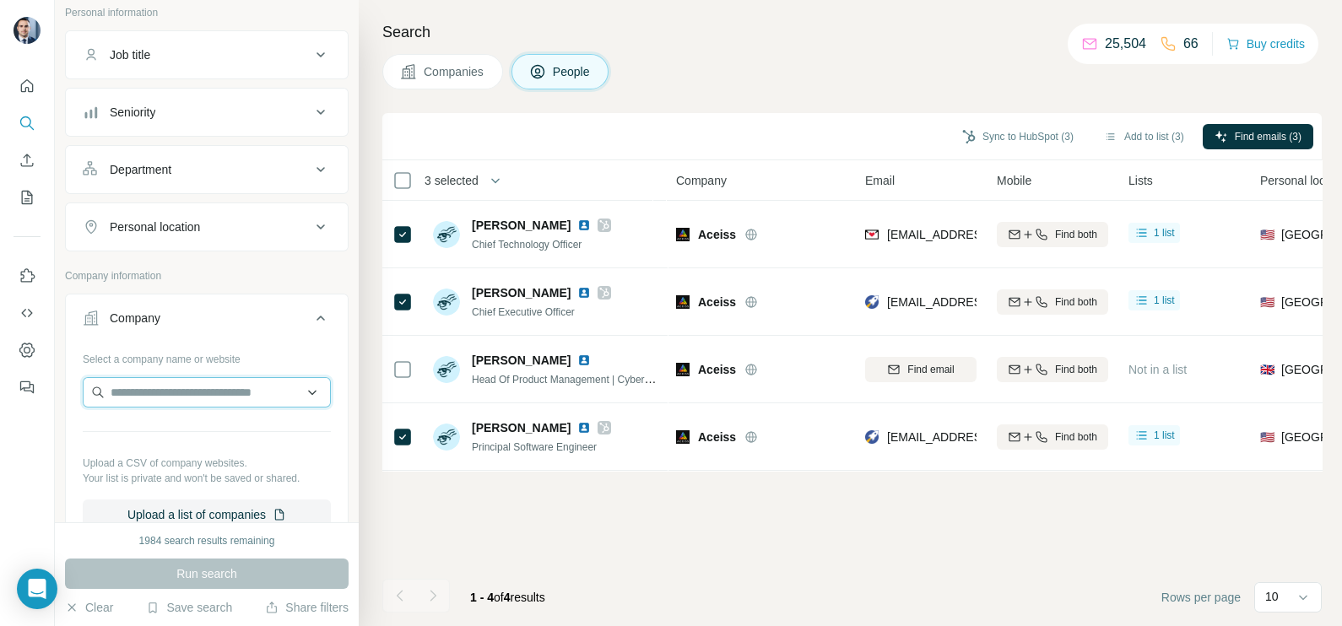
click at [151, 392] on input "text" at bounding box center [207, 392] width 248 height 30
paste input "**********"
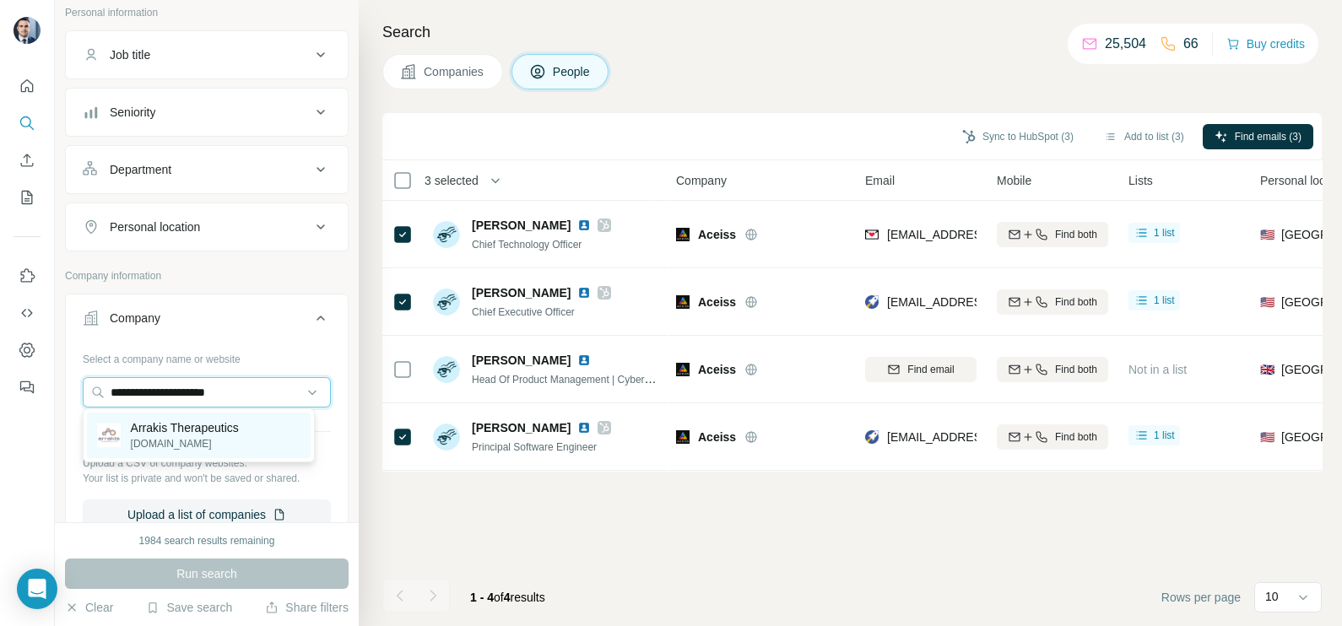
type input "**********"
click at [165, 440] on p "[DOMAIN_NAME]" at bounding box center [185, 443] width 108 height 15
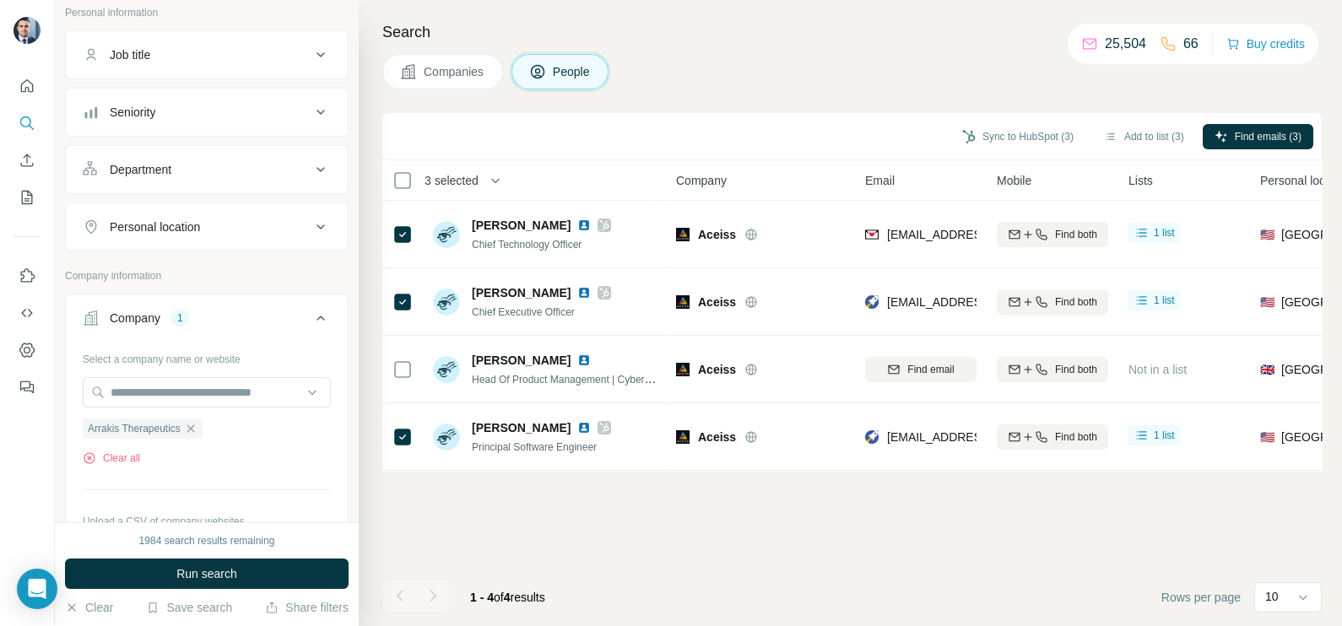
click at [452, 73] on span "Companies" at bounding box center [455, 71] width 62 height 17
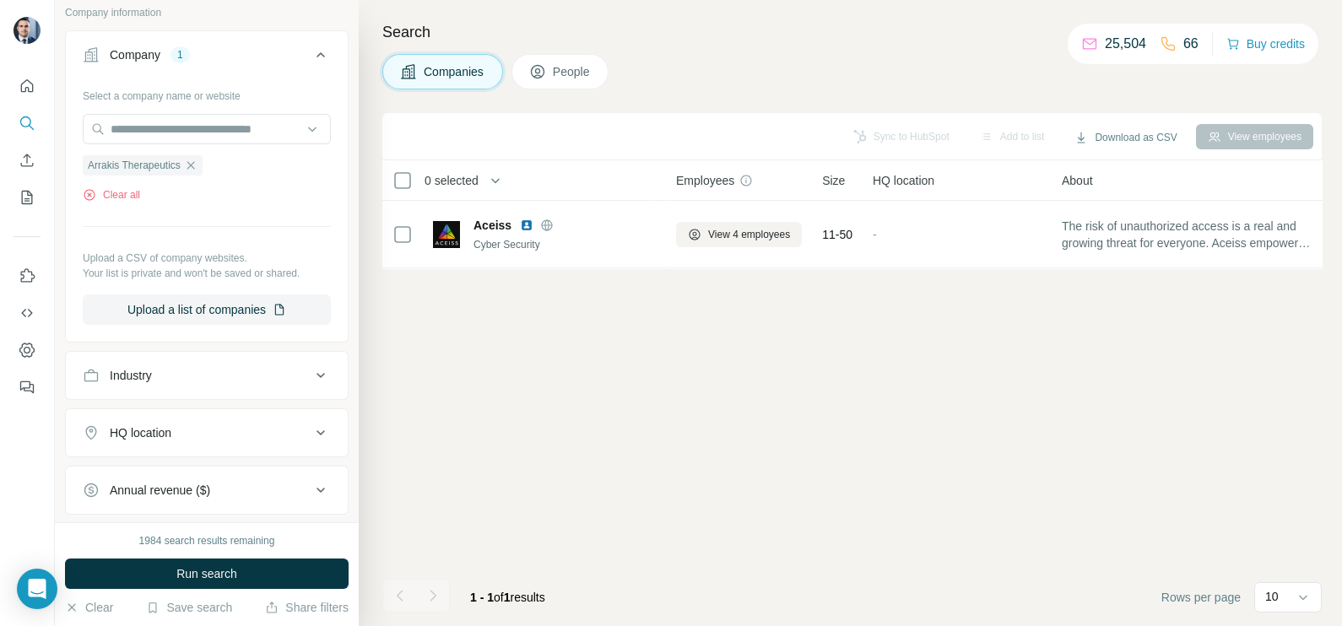
click at [209, 550] on div "1984 search results remaining Run search Clear Save search Share filters" at bounding box center [207, 574] width 304 height 104
click at [192, 570] on span "Run search" at bounding box center [206, 573] width 61 height 17
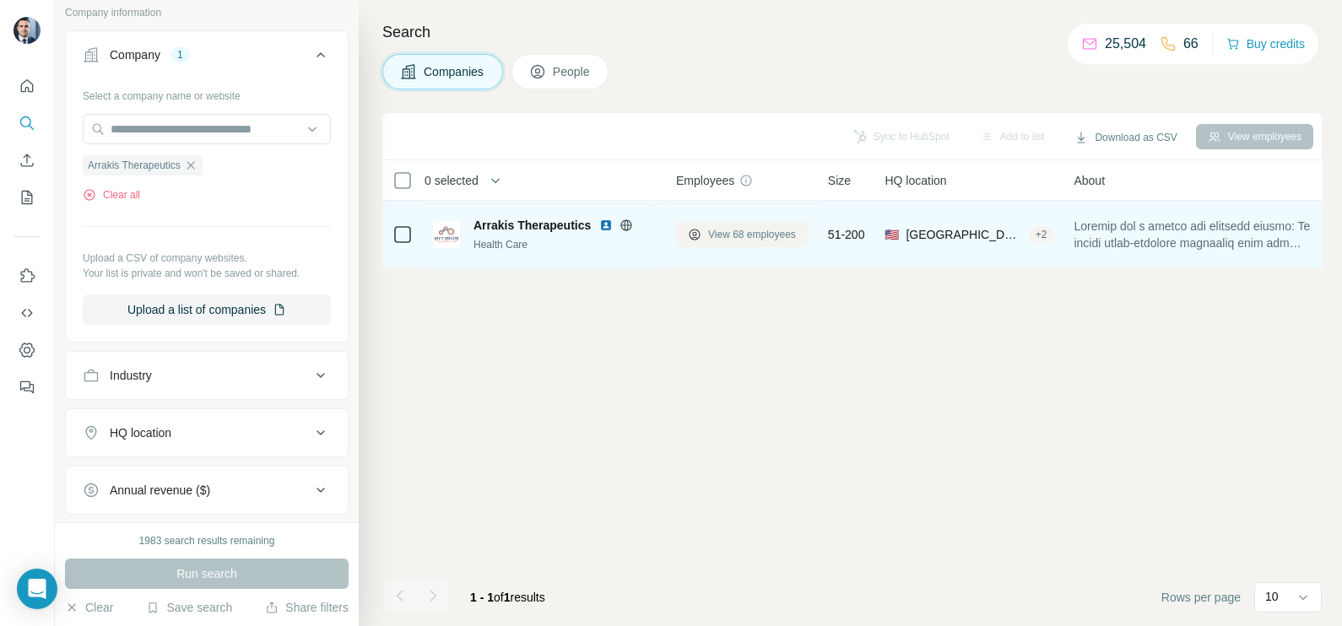
click at [755, 234] on span "View 68 employees" at bounding box center [752, 234] width 88 height 15
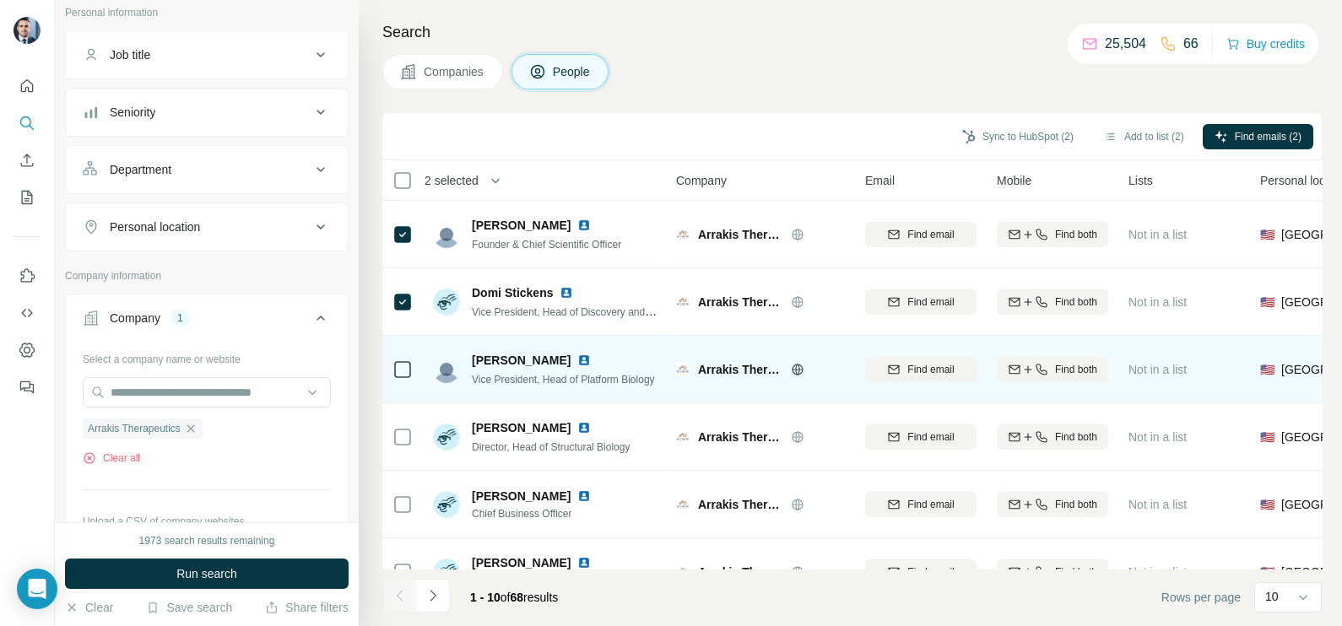
click at [414, 375] on td at bounding box center [402, 370] width 41 height 68
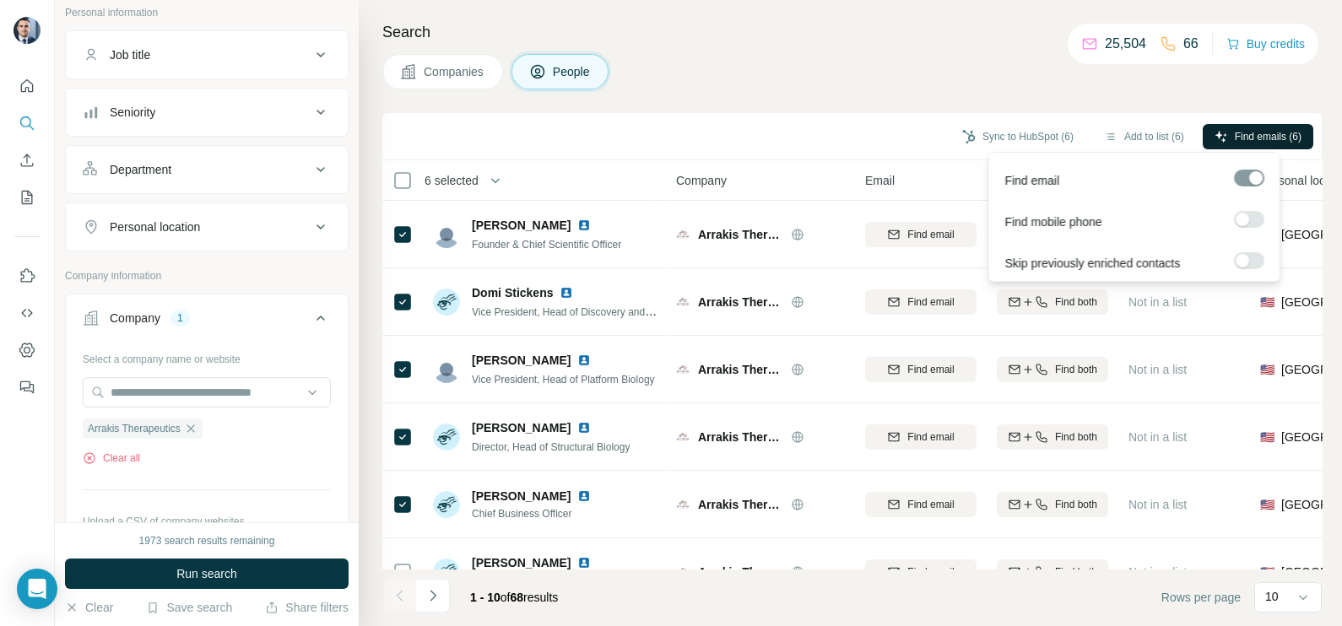
click at [1264, 130] on span "Find emails (6)" at bounding box center [1268, 136] width 67 height 15
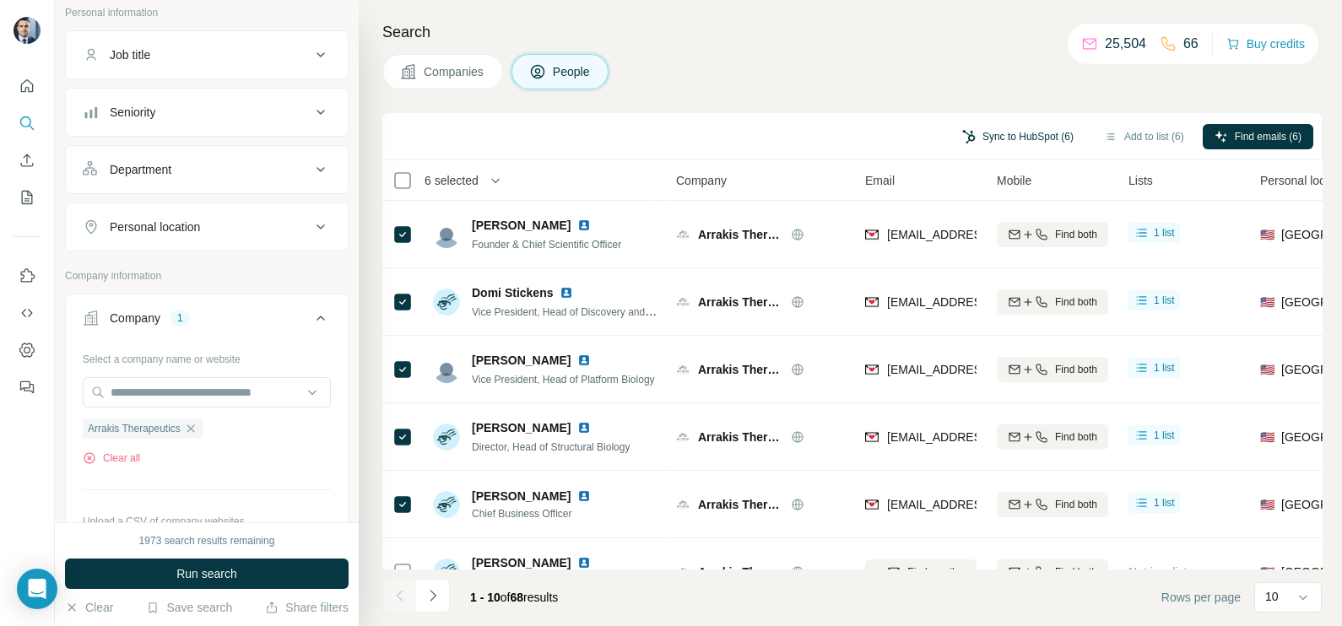
click at [989, 139] on button "Sync to HubSpot (6)" at bounding box center [1017, 136] width 135 height 25
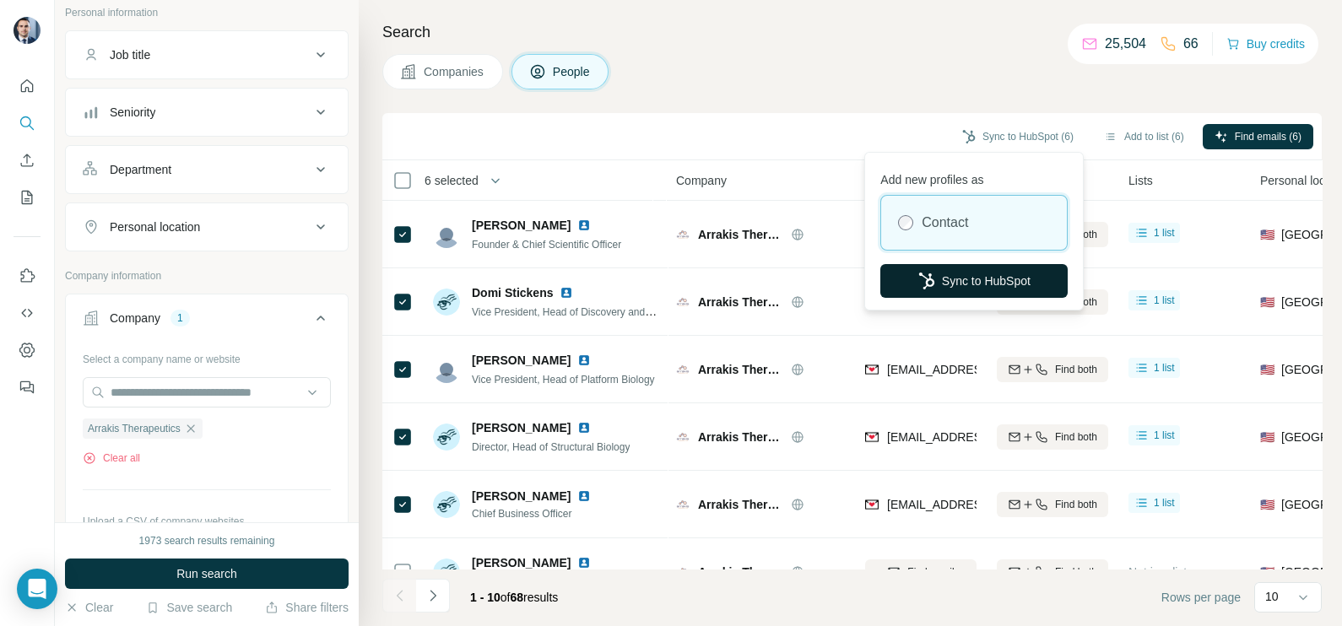
click at [956, 283] on button "Sync to HubSpot" at bounding box center [973, 281] width 187 height 34
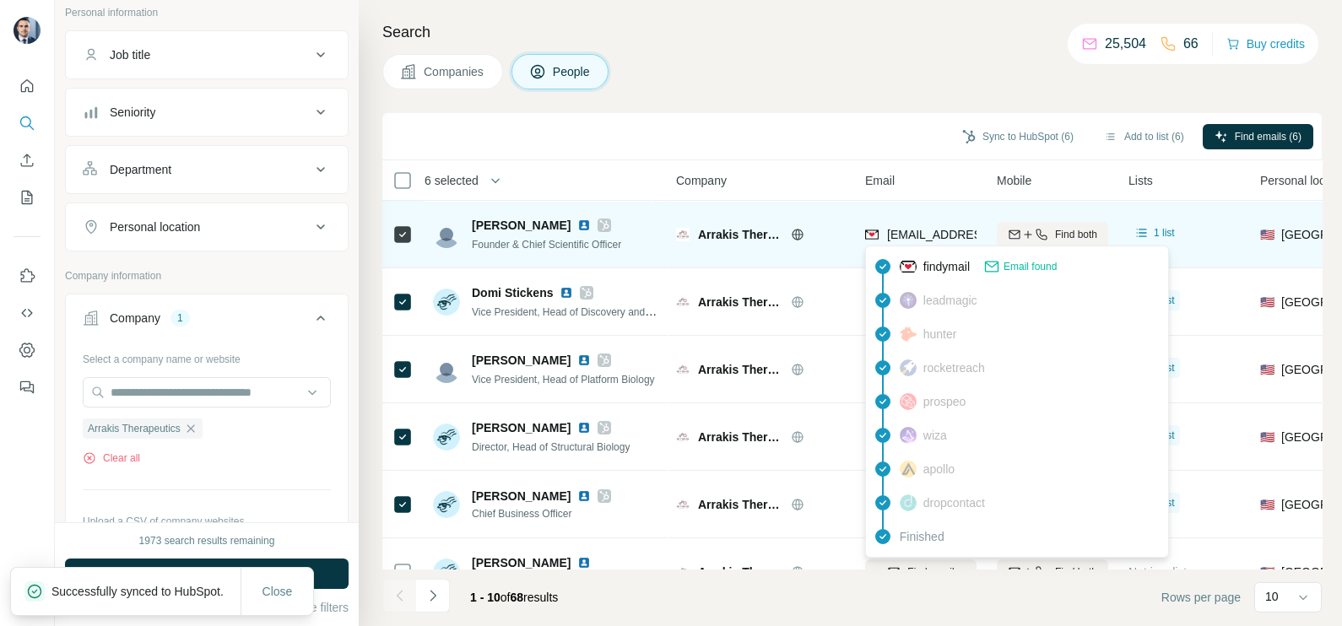
click at [923, 235] on span "[EMAIL_ADDRESS][DOMAIN_NAME]" at bounding box center [987, 235] width 200 height 14
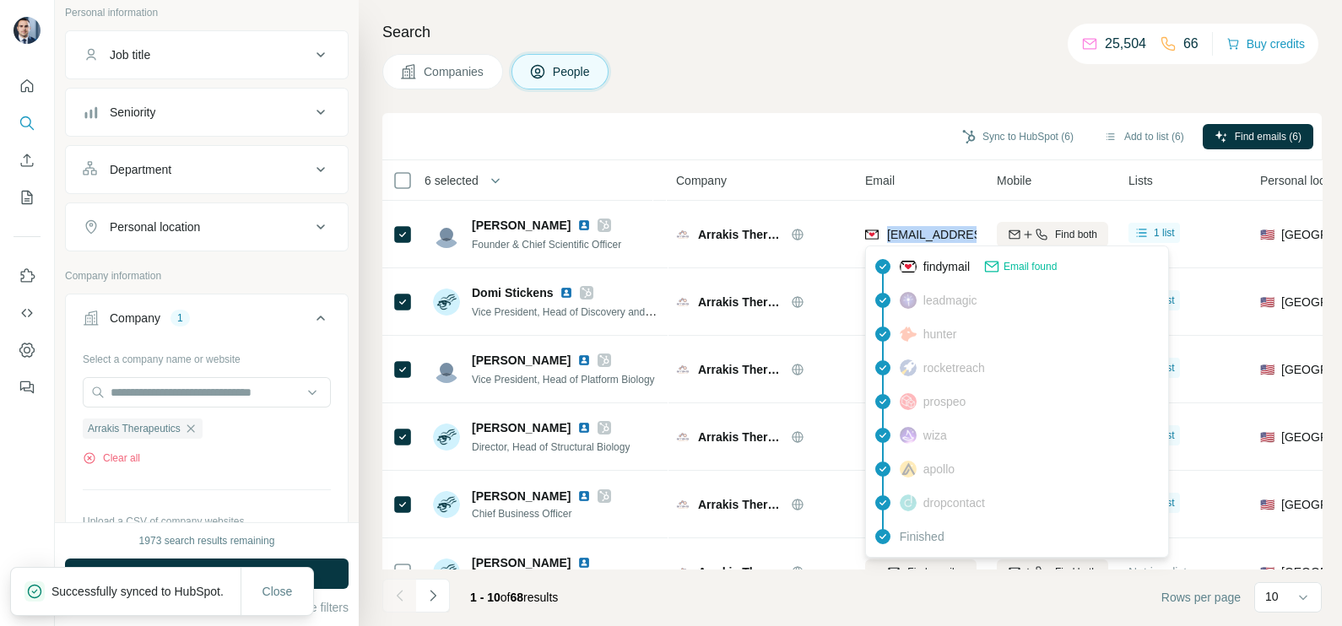
copy tr "[EMAIL_ADDRESS][DOMAIN_NAME]"
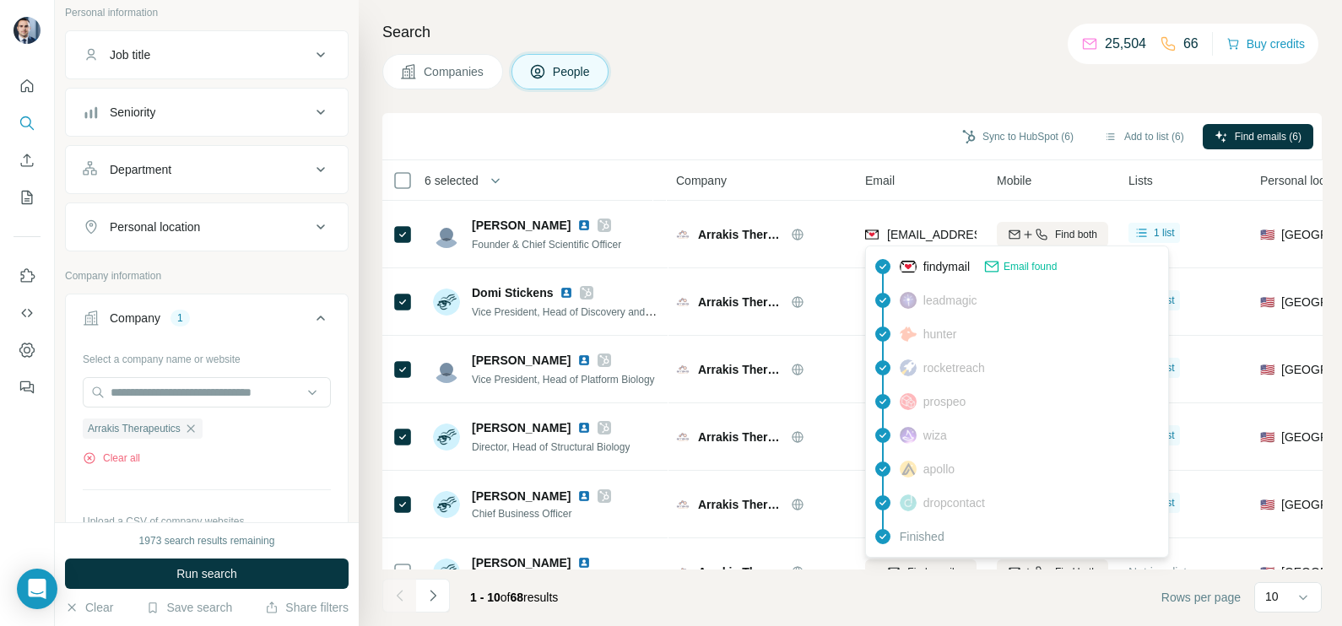
click at [876, 133] on div "Sync to HubSpot (6) Add to list (6) Find emails (6)" at bounding box center [852, 137] width 922 height 30
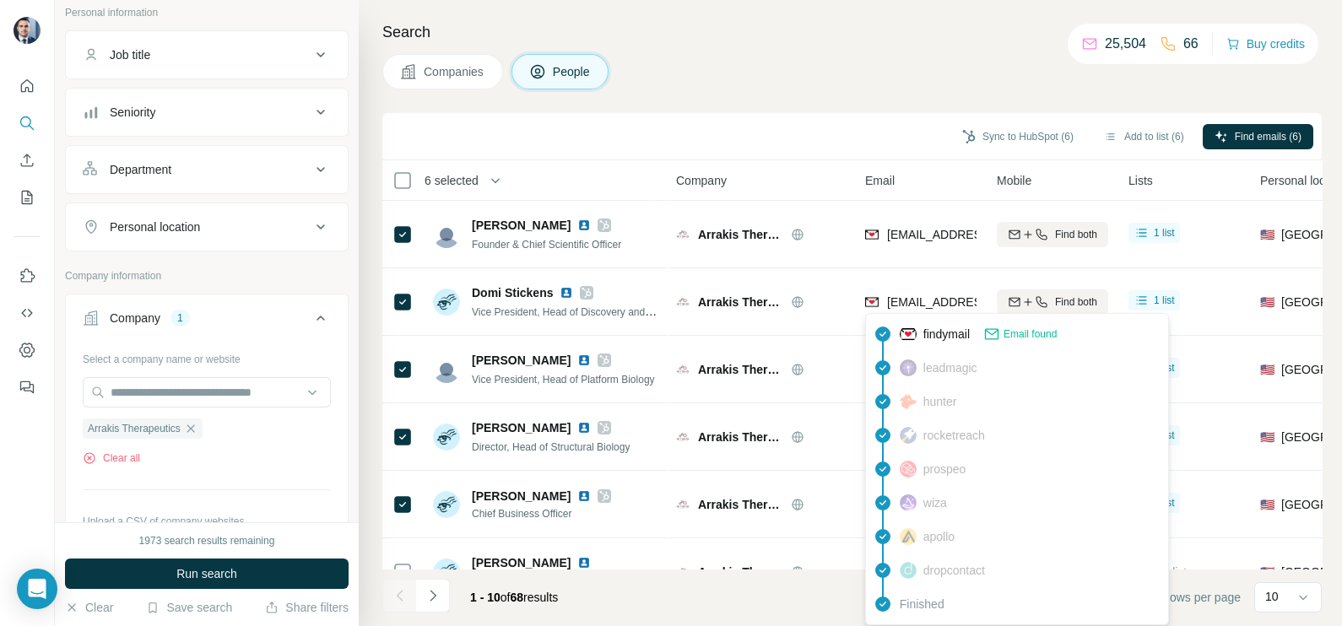
click at [908, 317] on div "findymail Email found" at bounding box center [1016, 334] width 295 height 34
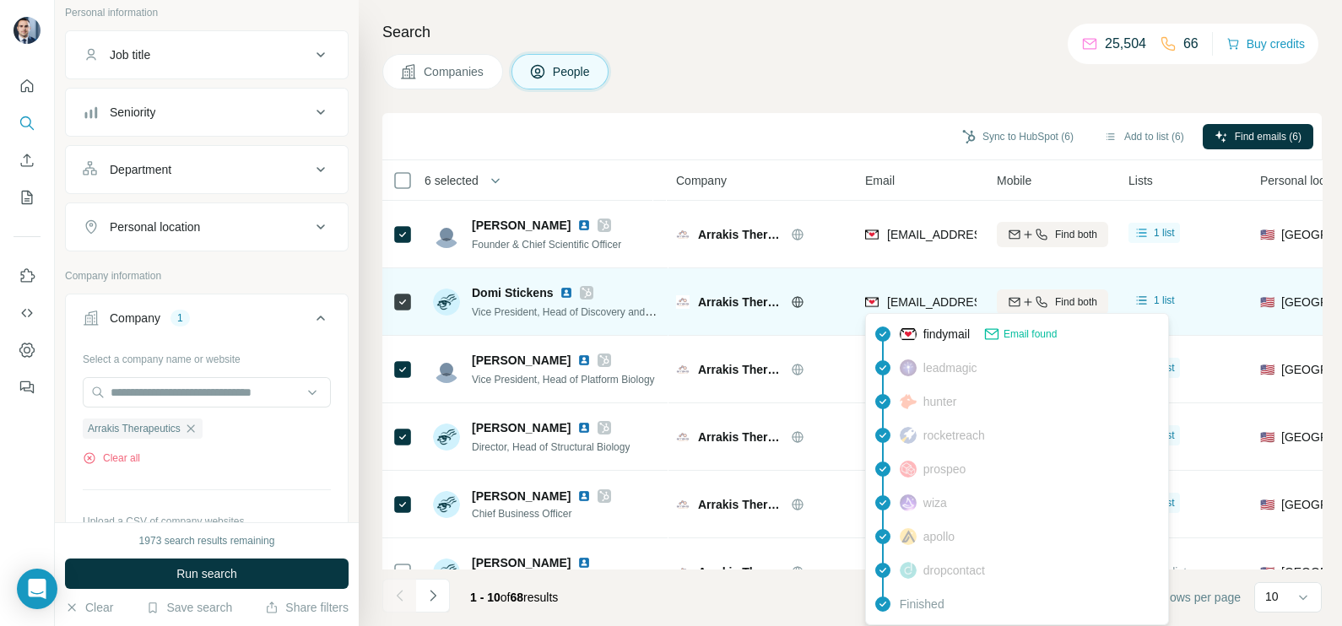
click at [903, 308] on span "[EMAIL_ADDRESS][DOMAIN_NAME]" at bounding box center [987, 302] width 200 height 14
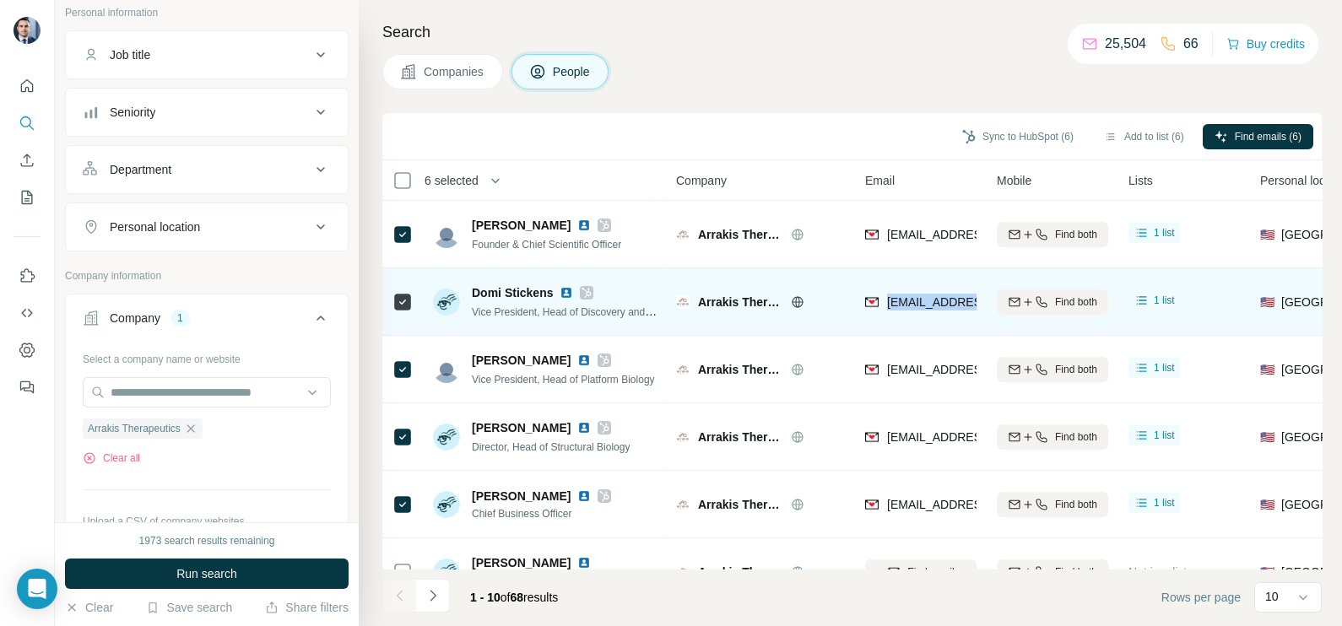
click at [903, 308] on span "[EMAIL_ADDRESS][DOMAIN_NAME]" at bounding box center [987, 302] width 200 height 14
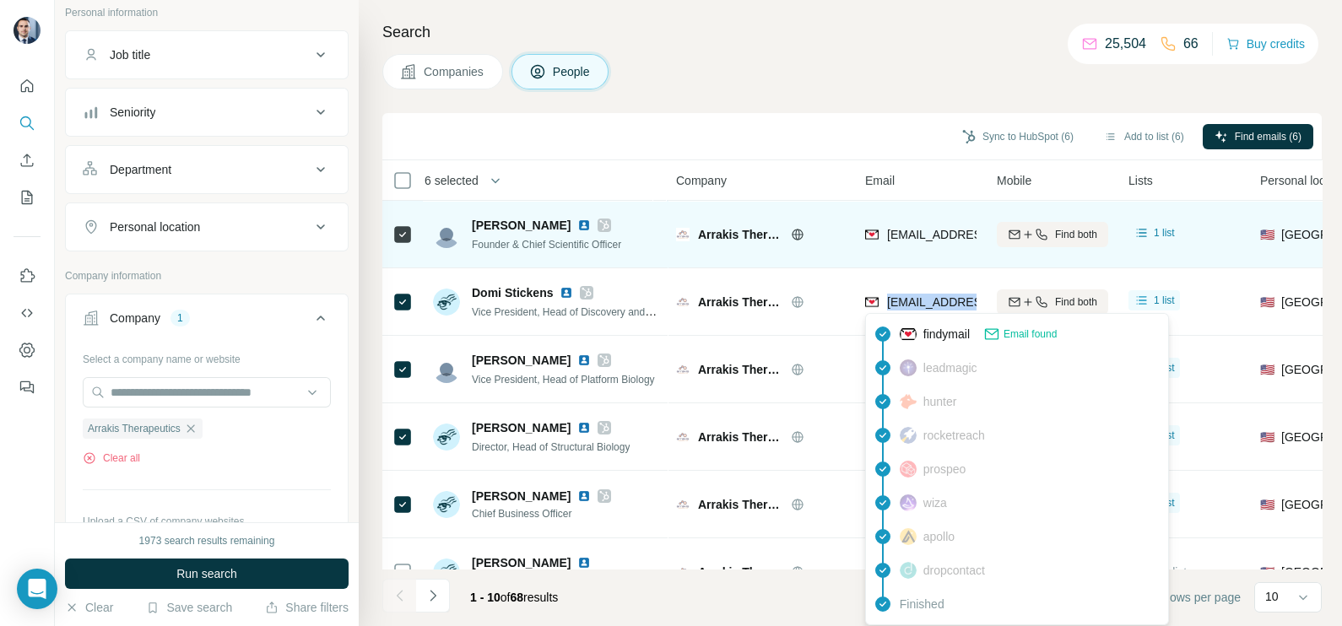
copy tr "[EMAIL_ADDRESS][DOMAIN_NAME]"
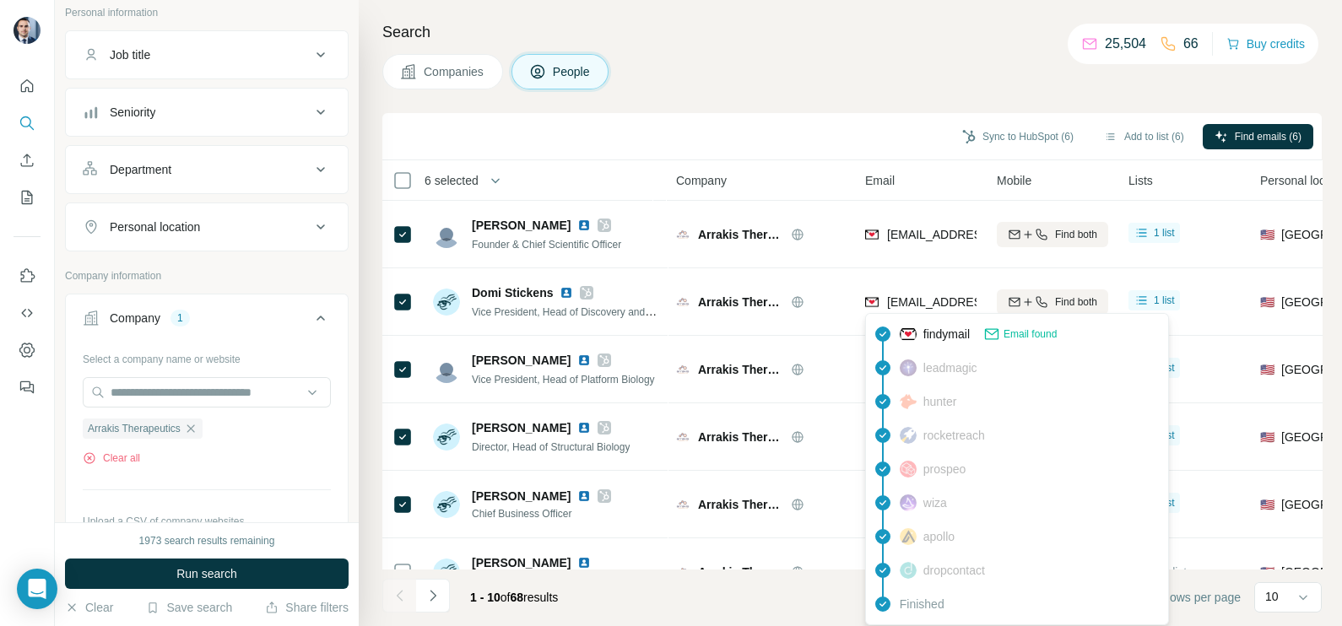
click at [848, 177] on th "Company" at bounding box center [760, 180] width 189 height 41
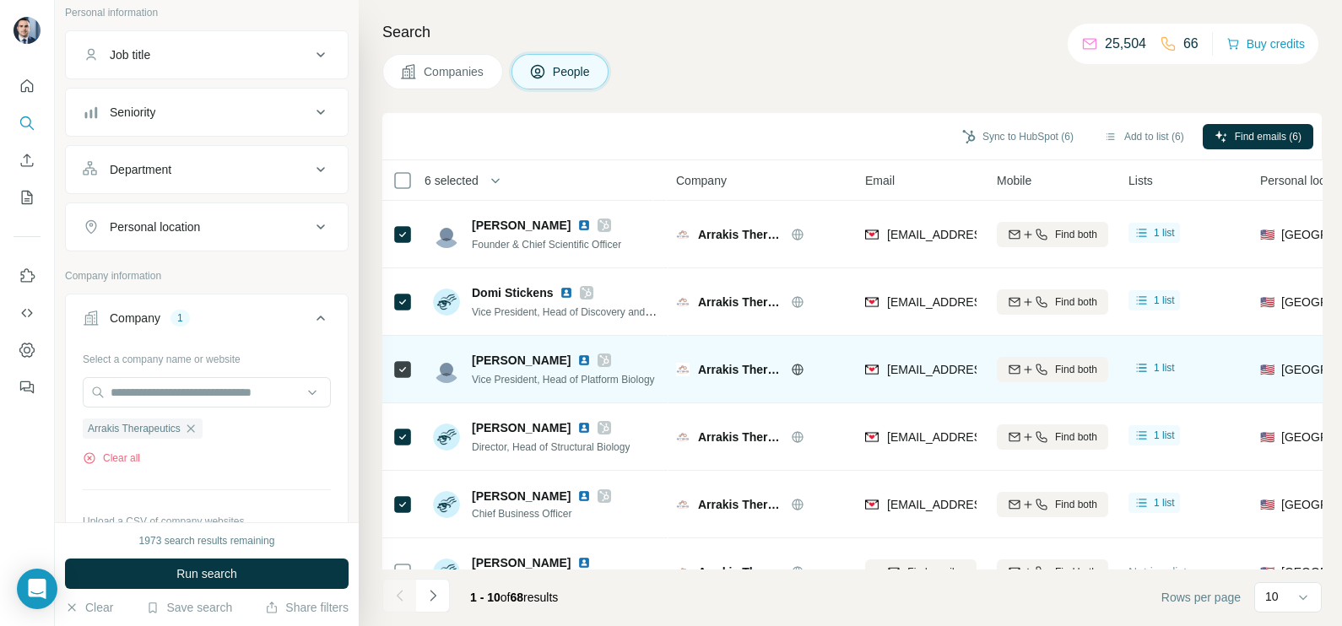
click at [900, 367] on span "[EMAIL_ADDRESS][DOMAIN_NAME]" at bounding box center [987, 370] width 200 height 14
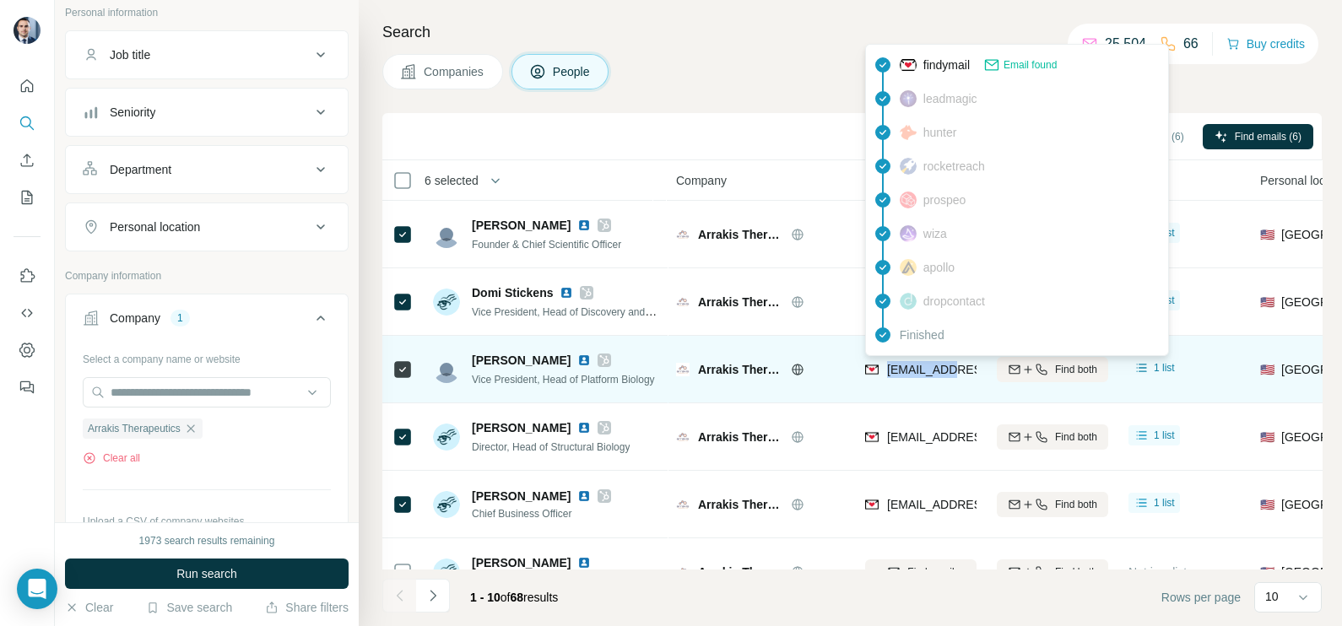
click at [900, 367] on span "[EMAIL_ADDRESS][DOMAIN_NAME]" at bounding box center [987, 370] width 200 height 14
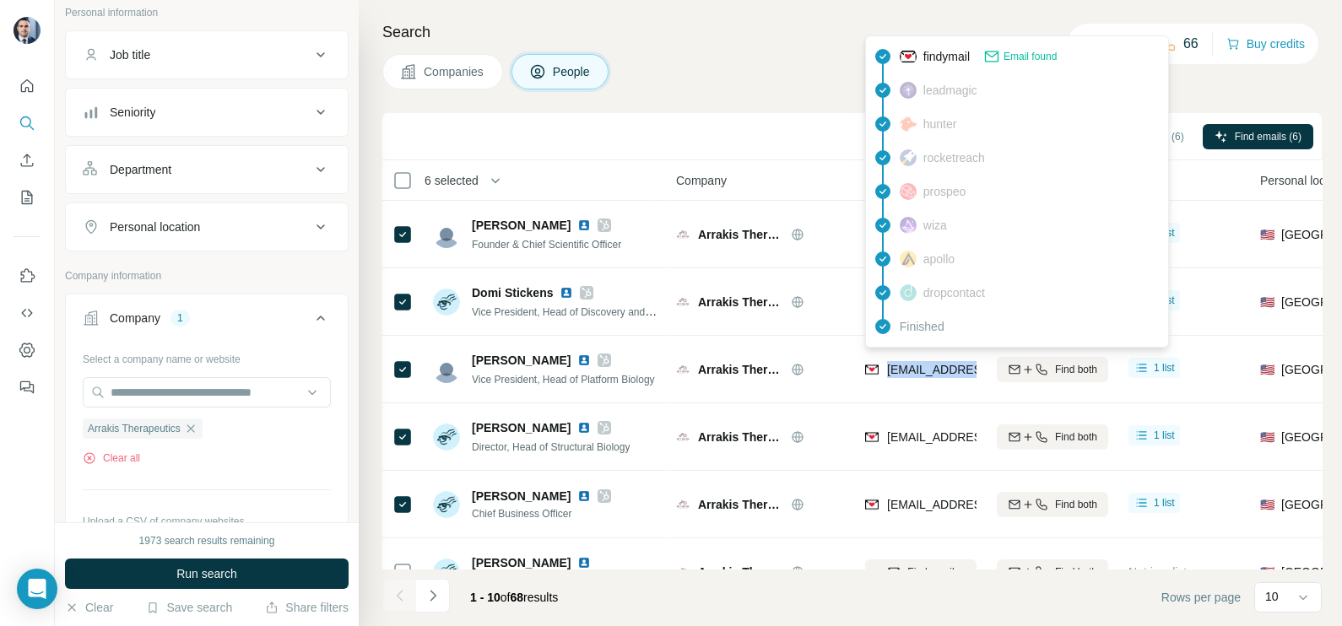
copy tr "[EMAIL_ADDRESS][DOMAIN_NAME]"
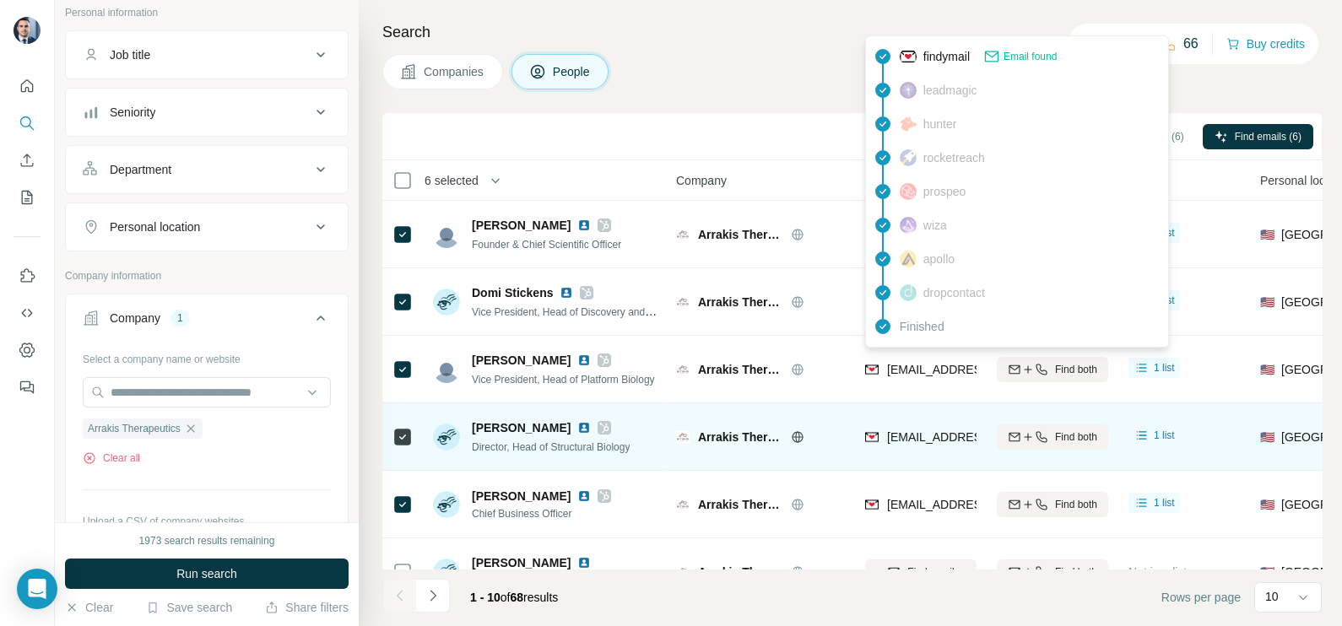
click at [903, 436] on span "[EMAIL_ADDRESS][DOMAIN_NAME]" at bounding box center [987, 437] width 200 height 14
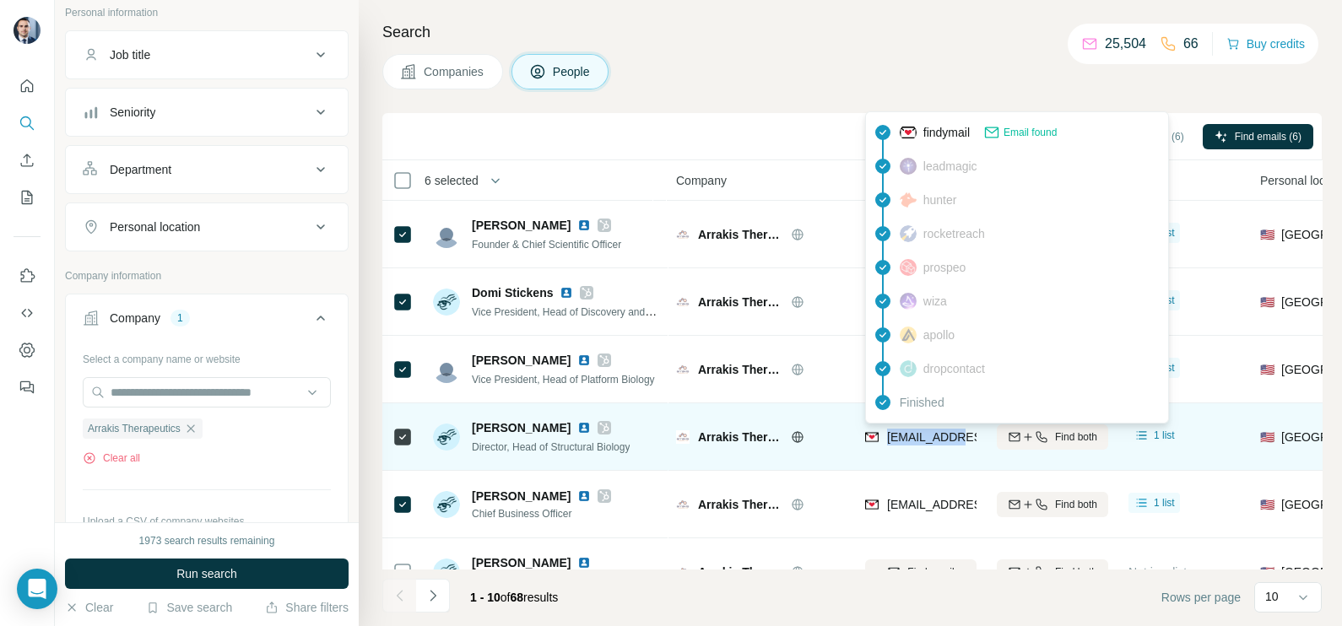
click at [903, 436] on span "[EMAIL_ADDRESS][DOMAIN_NAME]" at bounding box center [987, 437] width 200 height 14
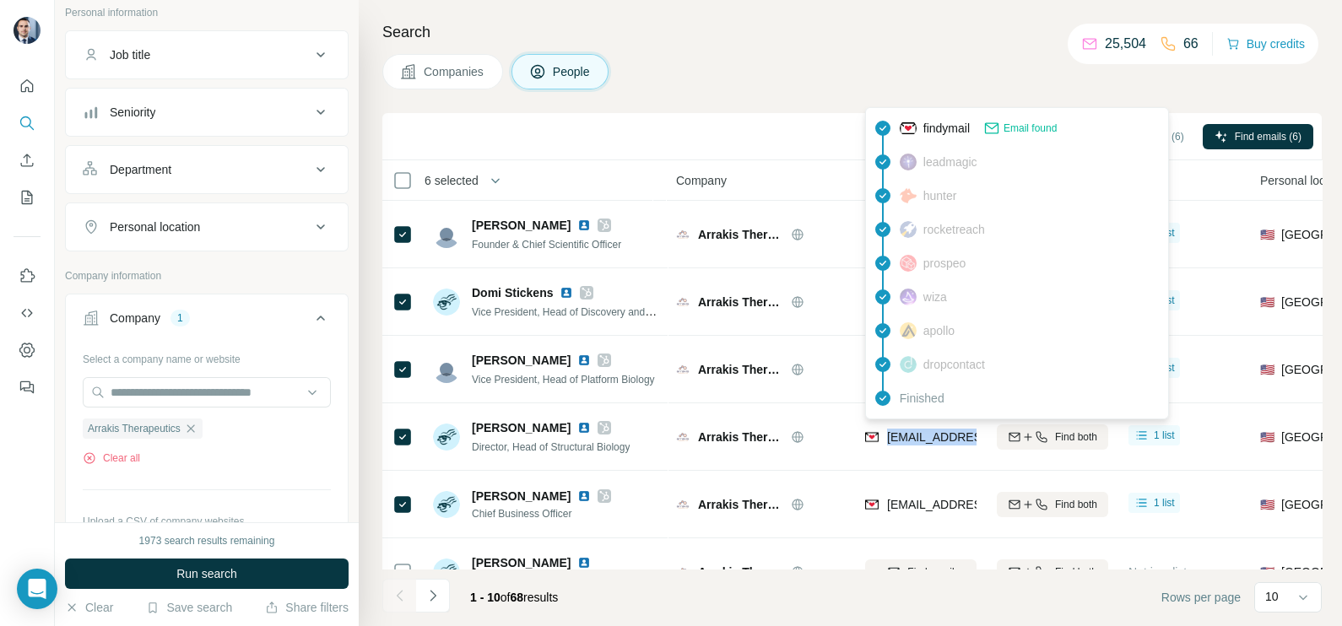
copy tr "[EMAIL_ADDRESS][DOMAIN_NAME]"
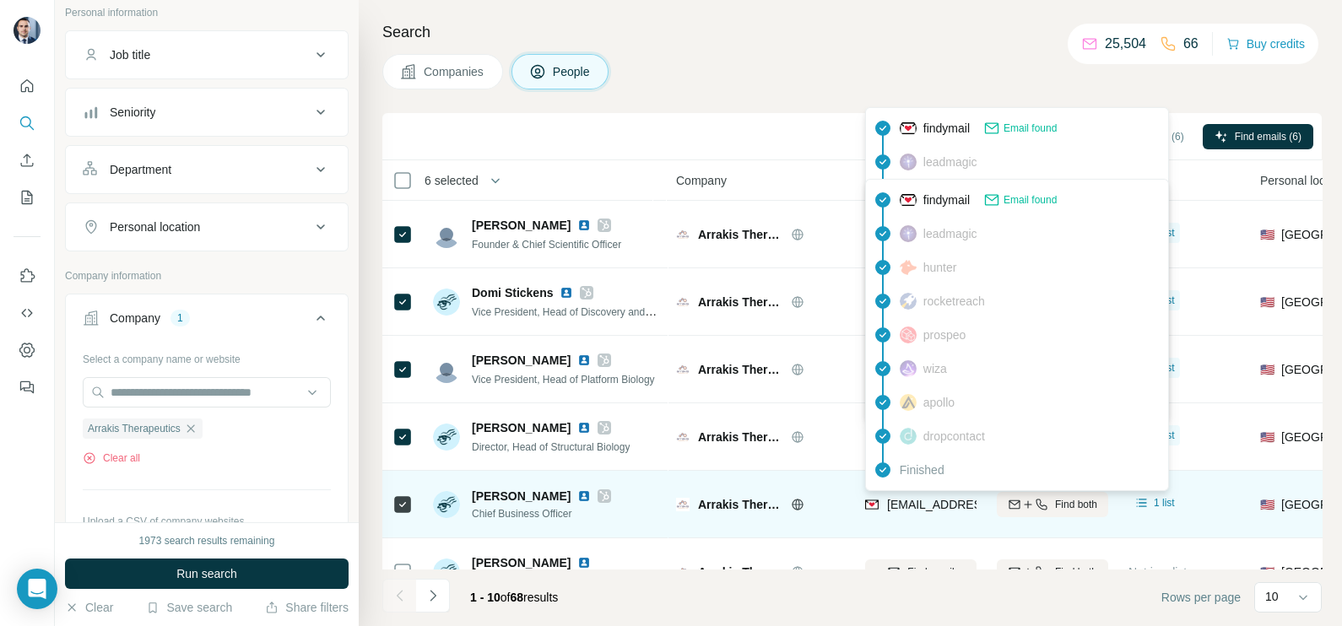
click at [933, 498] on span "[EMAIL_ADDRESS][DOMAIN_NAME]" at bounding box center [987, 505] width 200 height 14
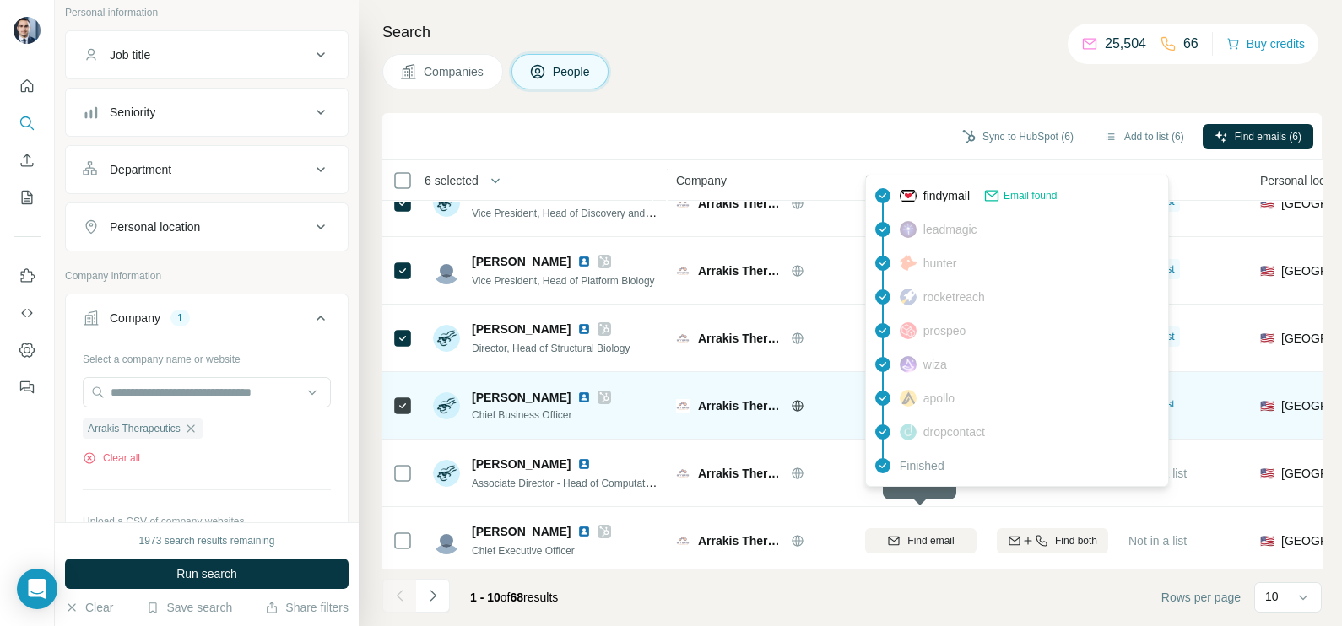
scroll to position [210, 0]
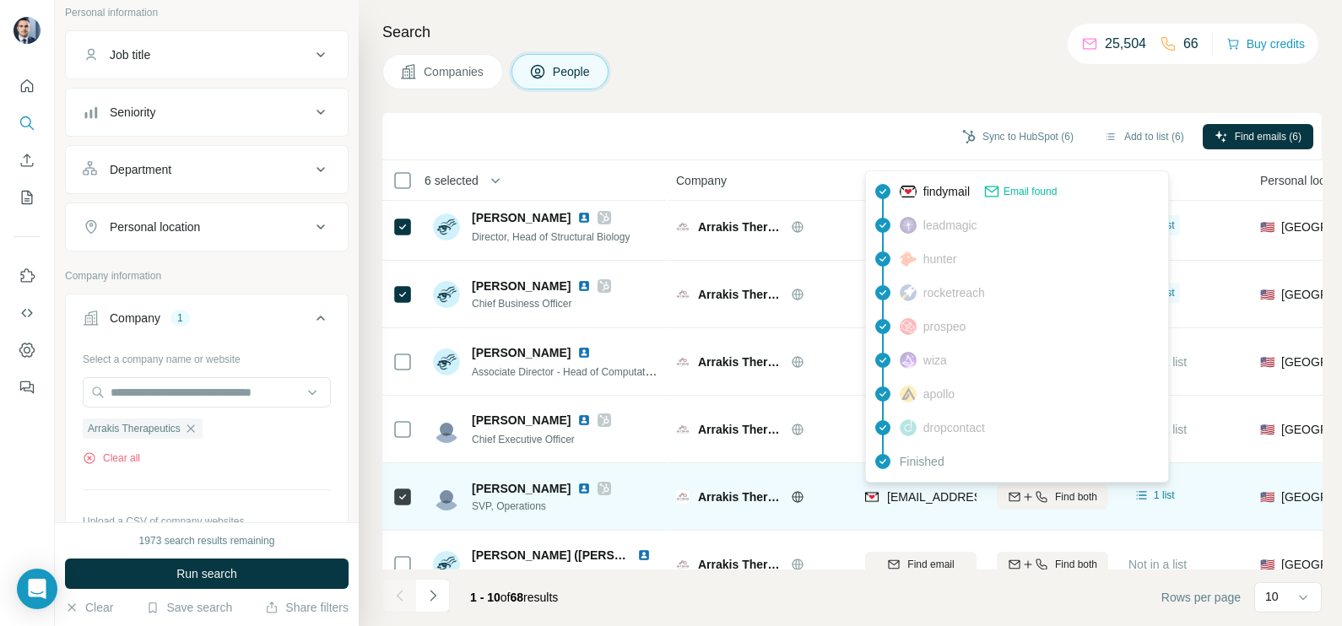
click at [906, 500] on span "[EMAIL_ADDRESS][DOMAIN_NAME]" at bounding box center [987, 497] width 200 height 14
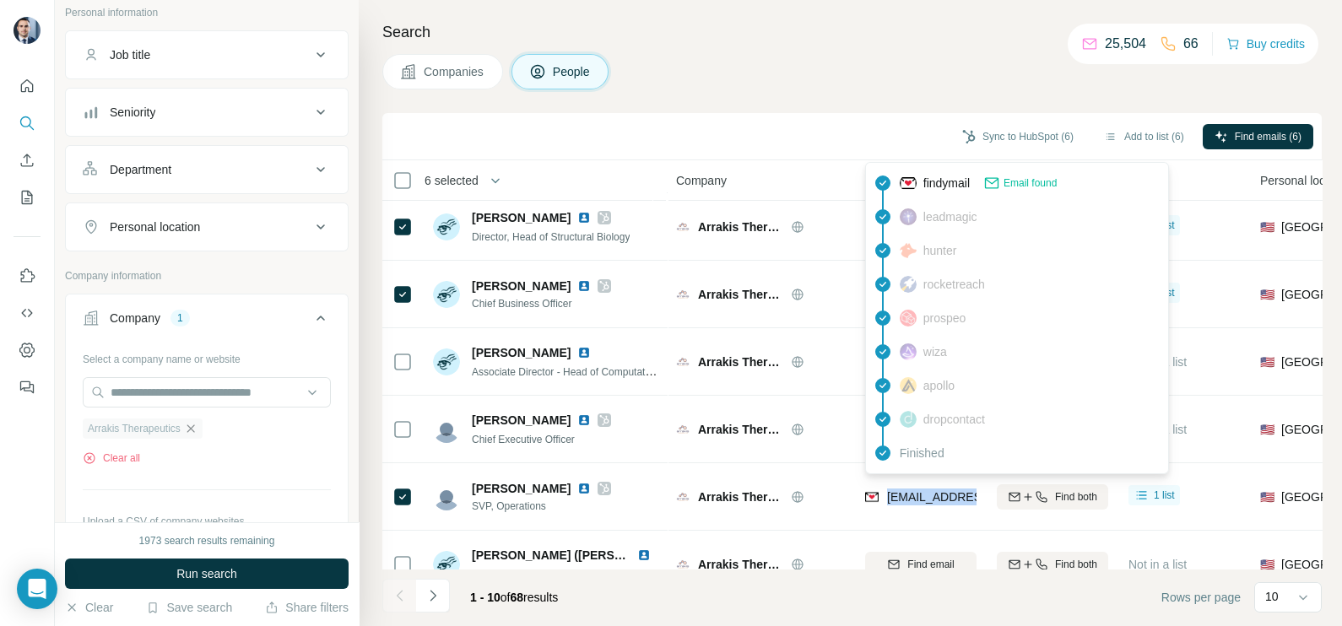
click at [197, 427] on icon "button" at bounding box center [191, 429] width 14 height 14
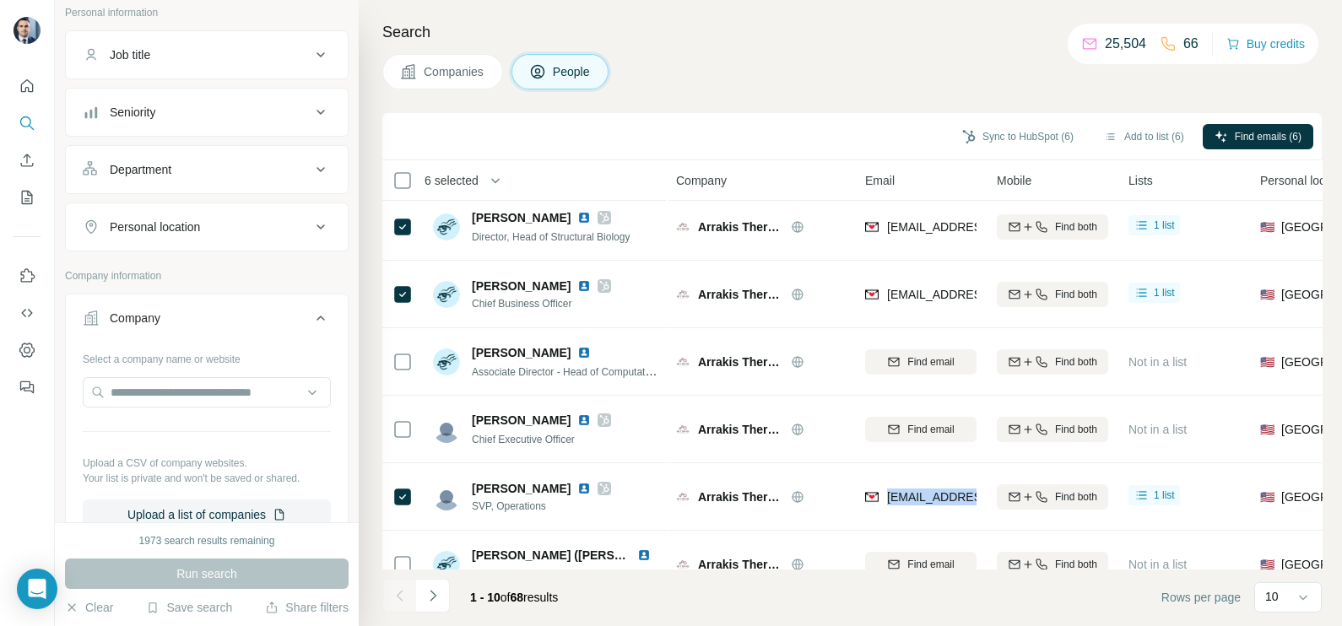
click at [438, 86] on button "Companies" at bounding box center [442, 71] width 121 height 35
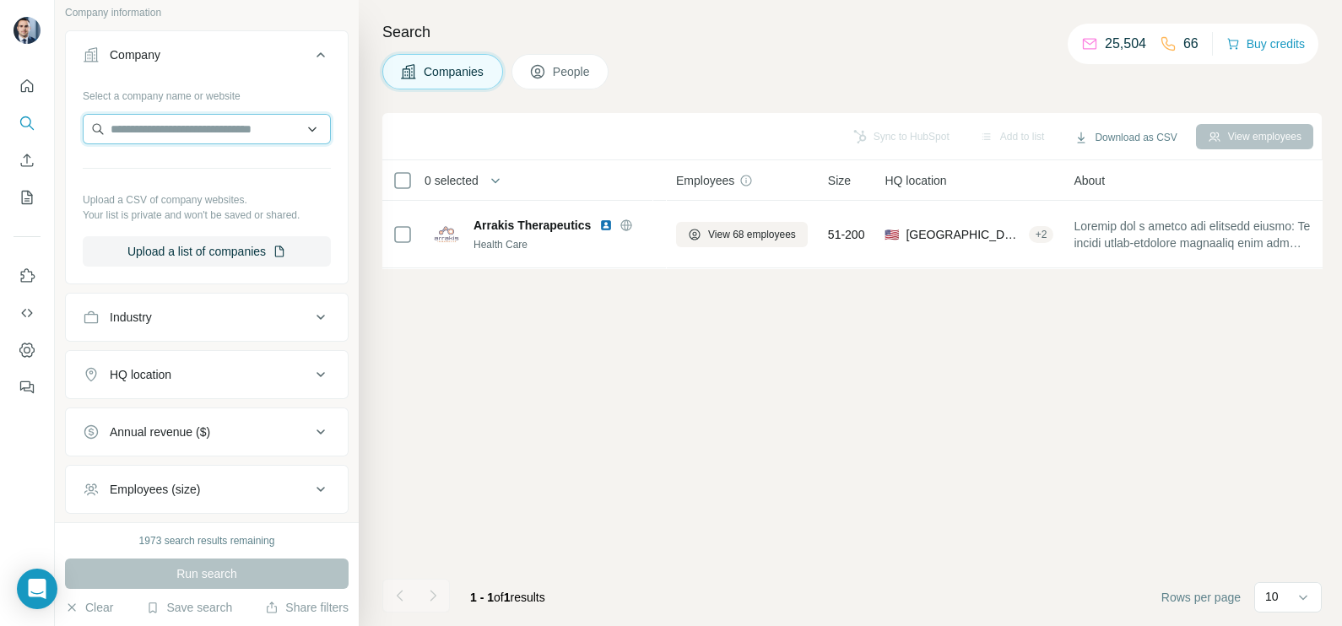
click at [160, 127] on input "text" at bounding box center [207, 129] width 248 height 30
paste input "**********"
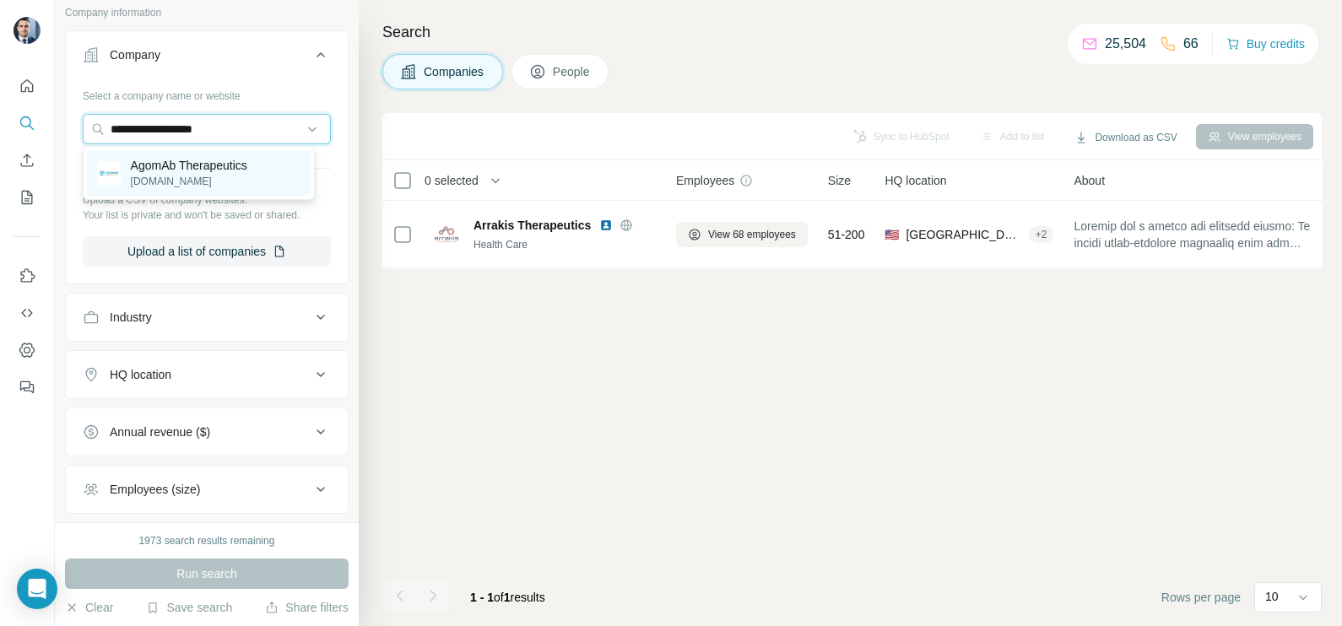
type input "**********"
click at [148, 162] on p "AgomAb Therapeutics" at bounding box center [189, 165] width 116 height 17
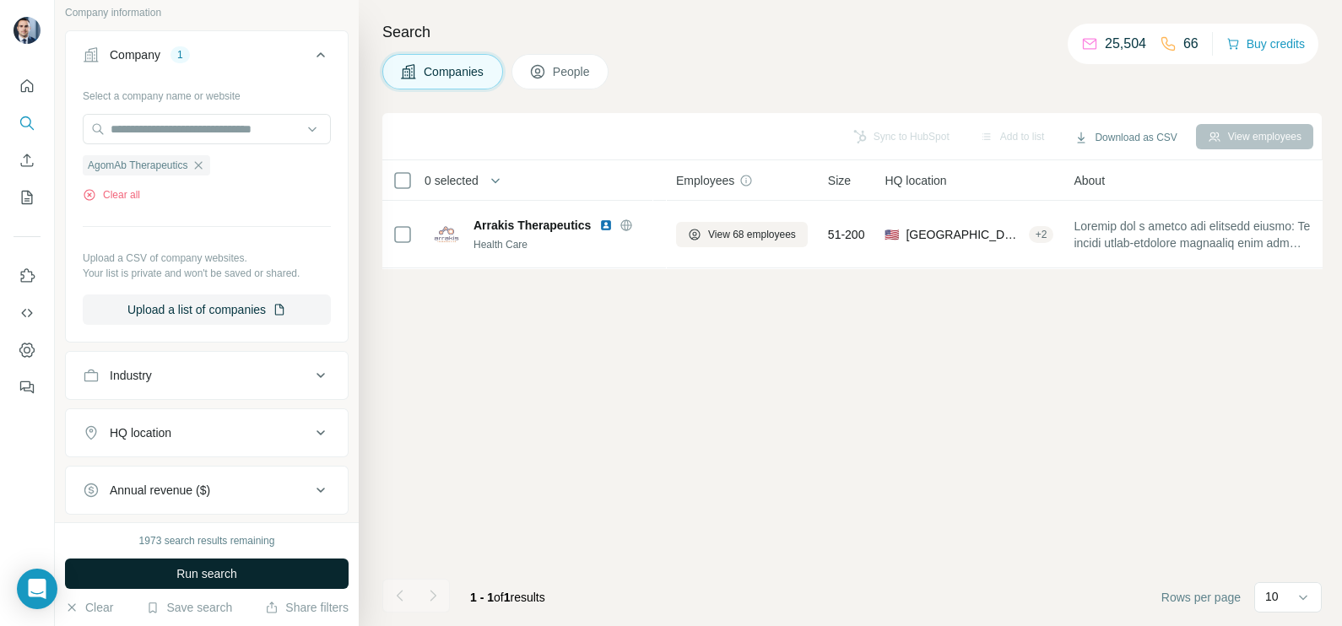
click at [228, 565] on span "Run search" at bounding box center [206, 573] width 61 height 17
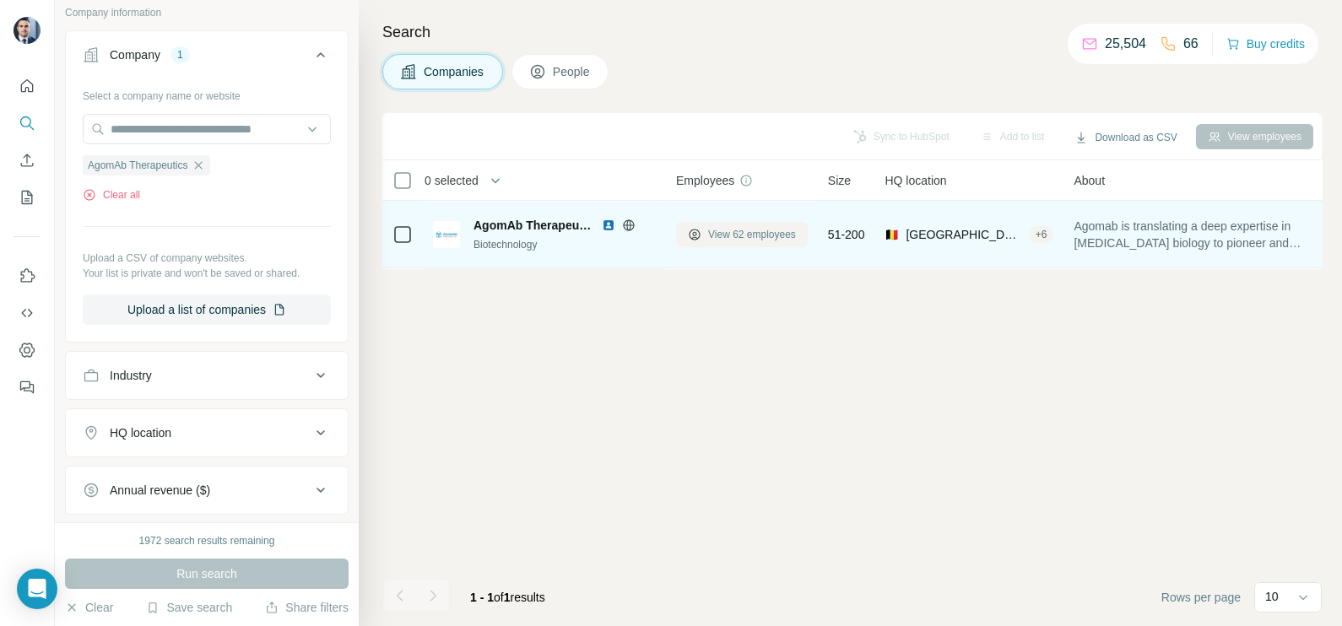
click at [739, 231] on span "View 62 employees" at bounding box center [752, 234] width 88 height 15
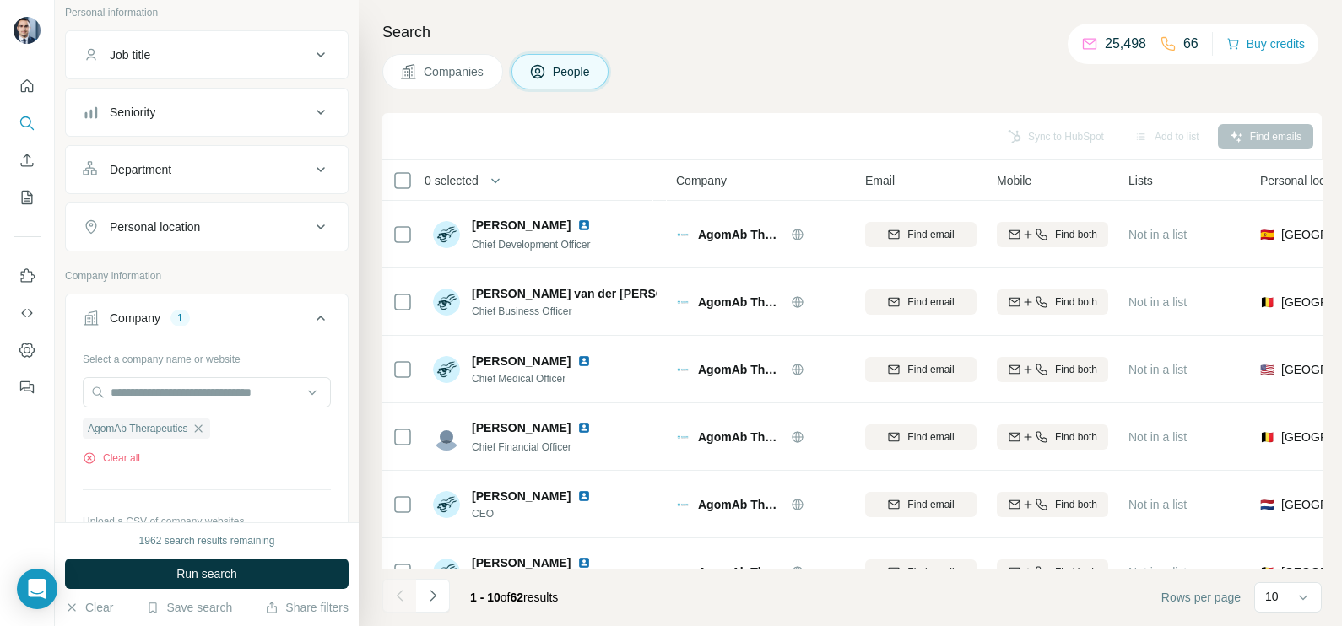
click at [436, 79] on span "Companies" at bounding box center [455, 71] width 62 height 17
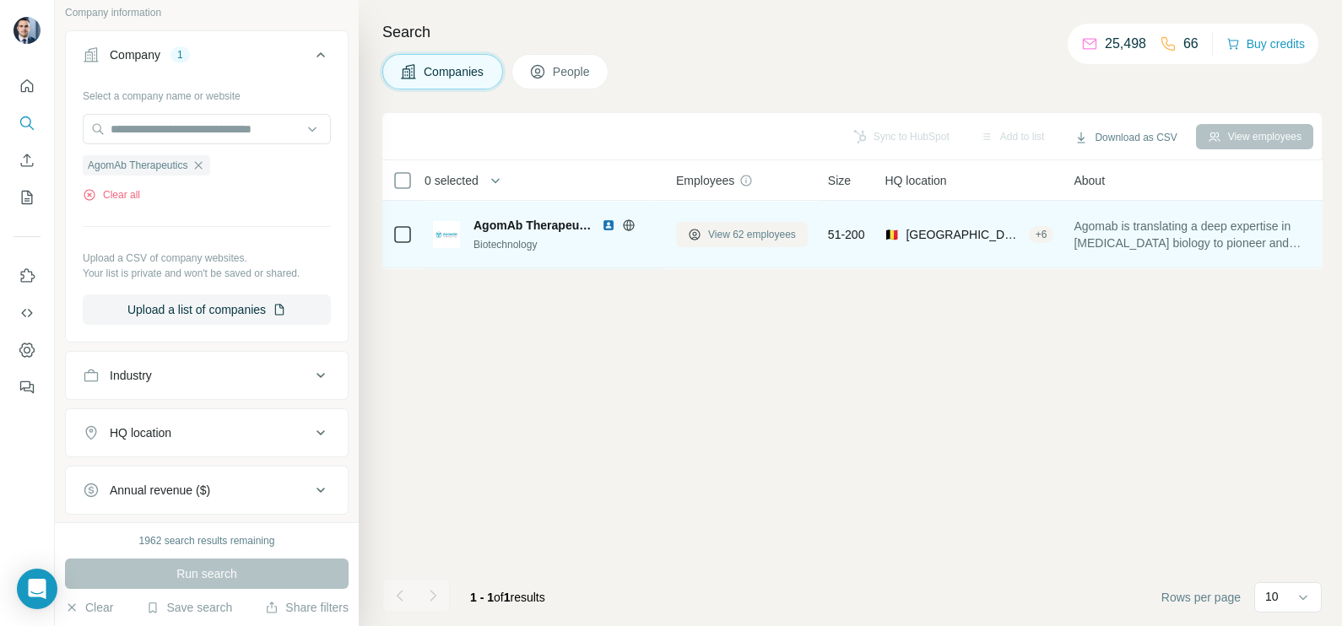
click at [724, 237] on span "View 62 employees" at bounding box center [752, 234] width 88 height 15
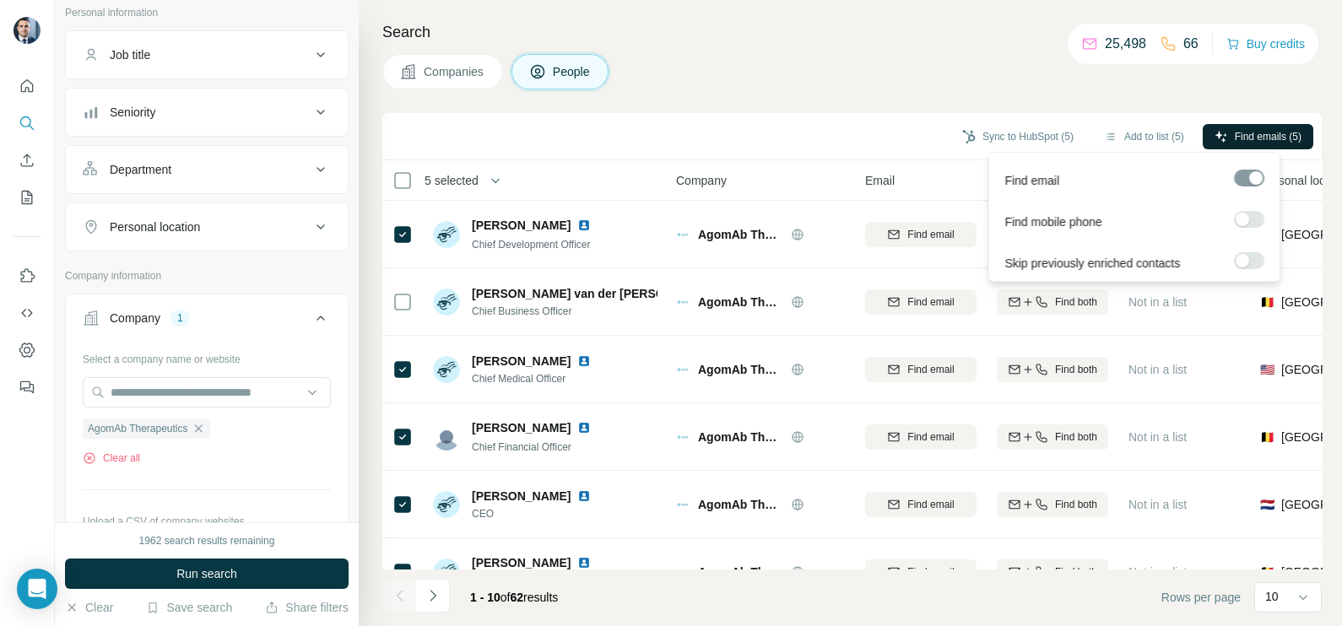
click at [1235, 137] on span "Find emails (5)" at bounding box center [1268, 136] width 67 height 15
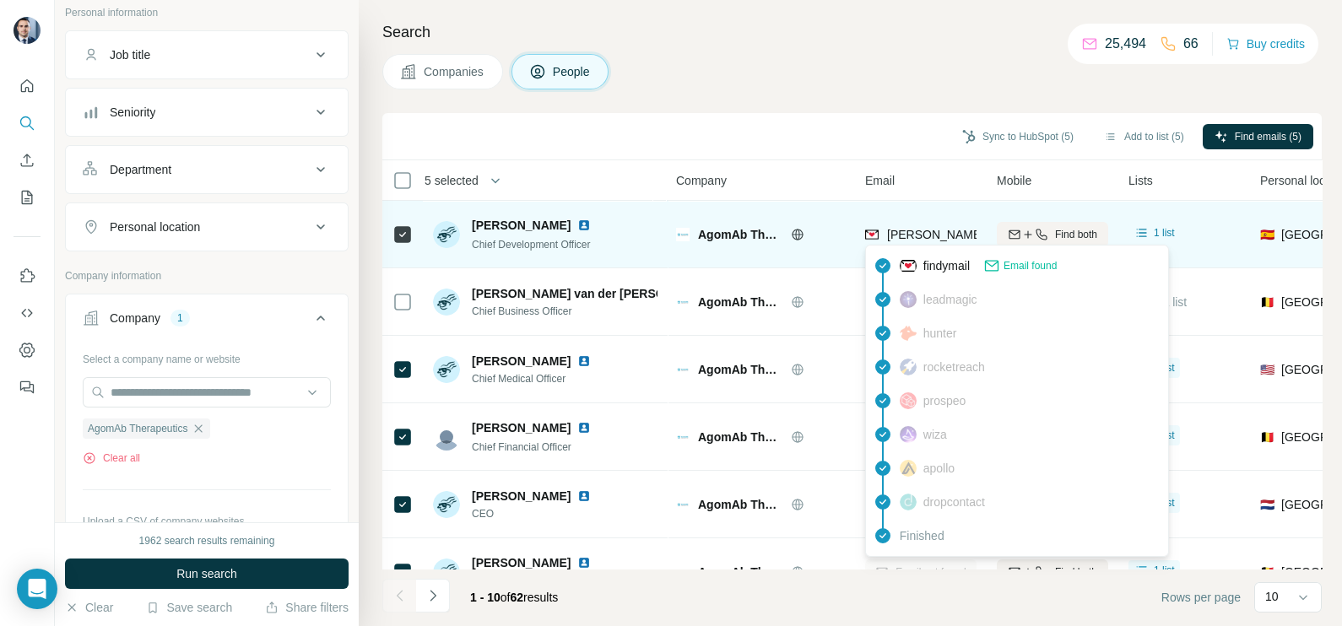
click at [930, 234] on span "[PERSON_NAME][EMAIL_ADDRESS][PERSON_NAME][DOMAIN_NAME]" at bounding box center [1084, 235] width 395 height 14
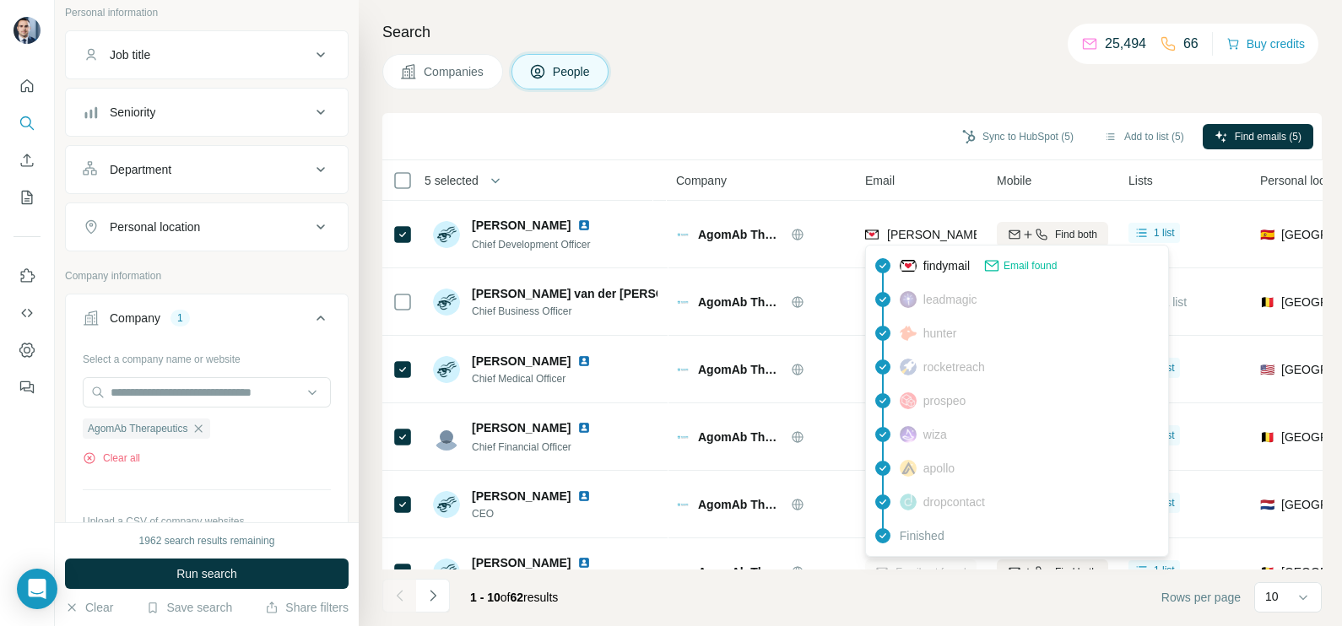
click at [863, 111] on div "Search Companies People Sync to HubSpot (5) Add to list (5) Find emails (5) 5 s…" at bounding box center [850, 313] width 983 height 626
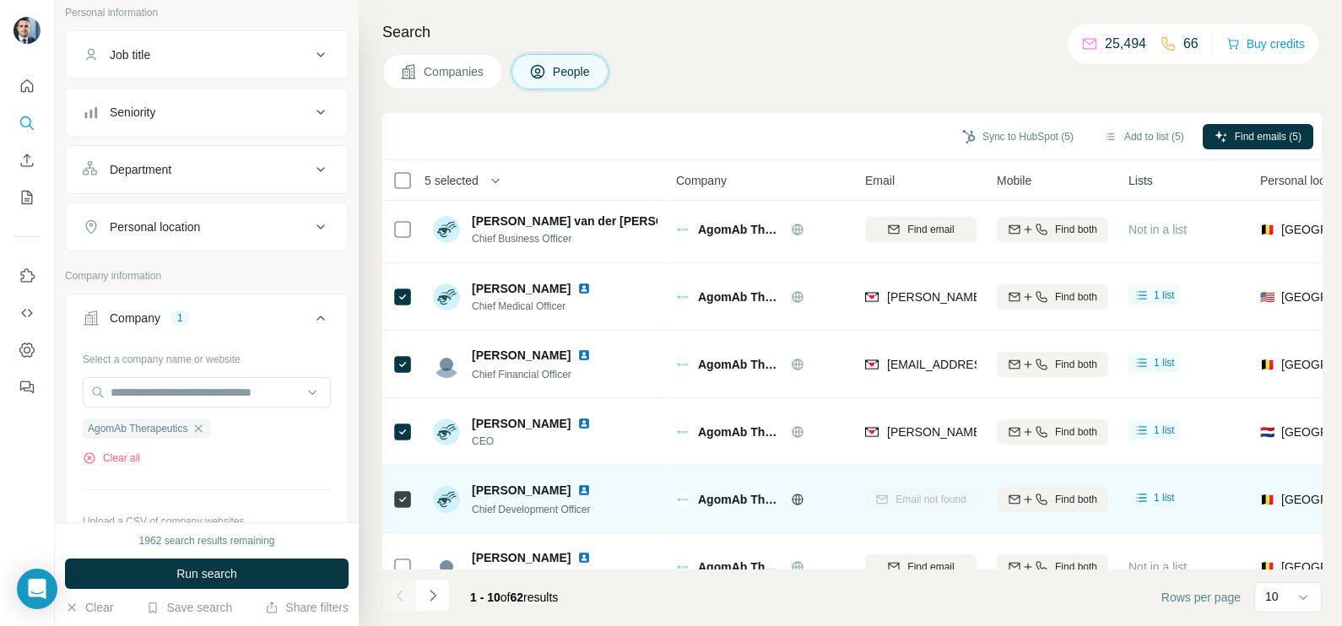
scroll to position [106, 0]
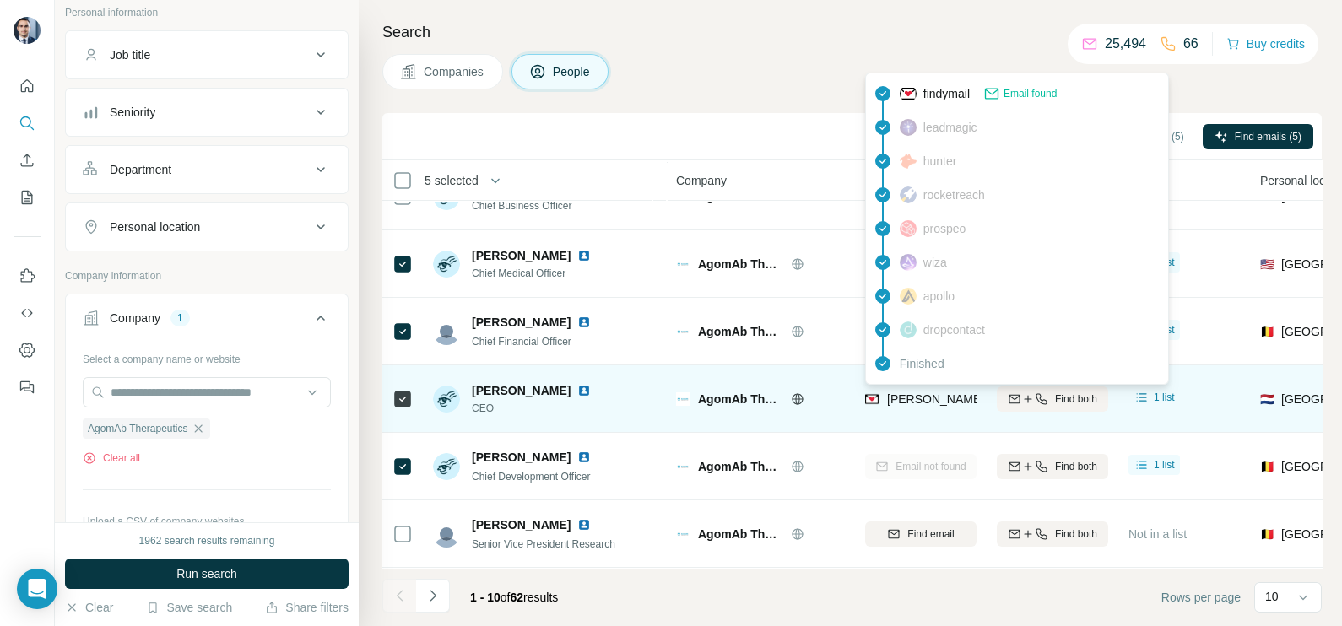
click at [917, 398] on span "[PERSON_NAME][EMAIL_ADDRESS][DOMAIN_NAME]" at bounding box center [1035, 399] width 297 height 14
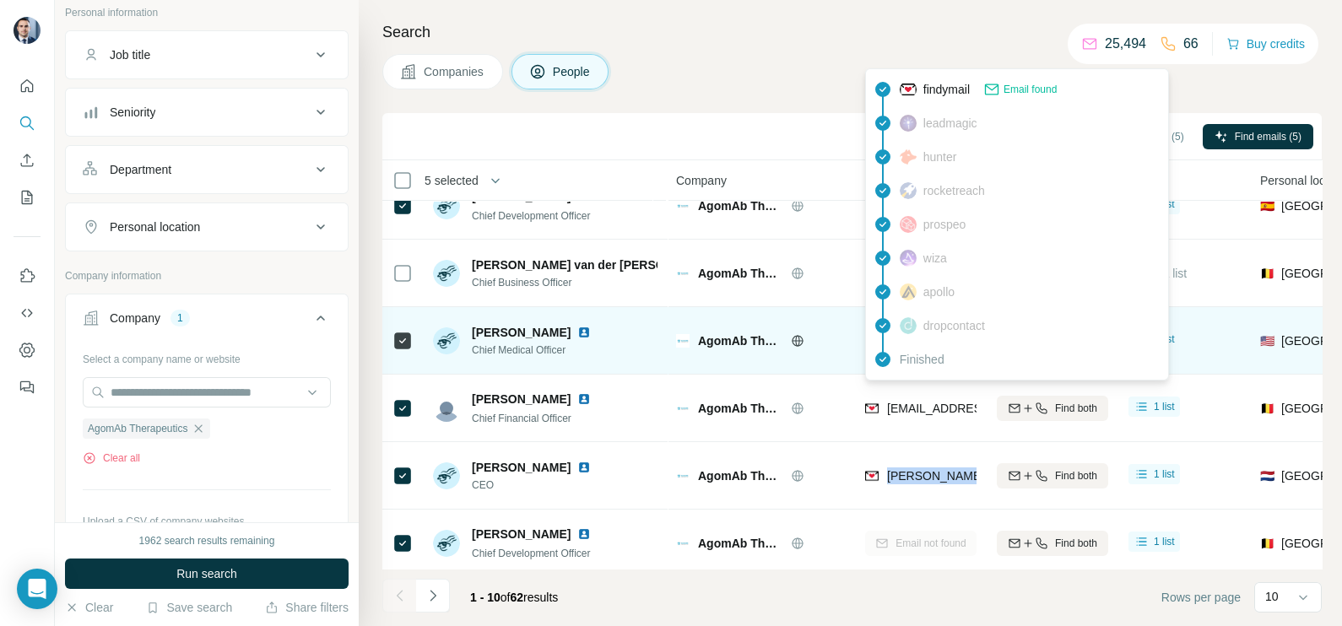
scroll to position [0, 0]
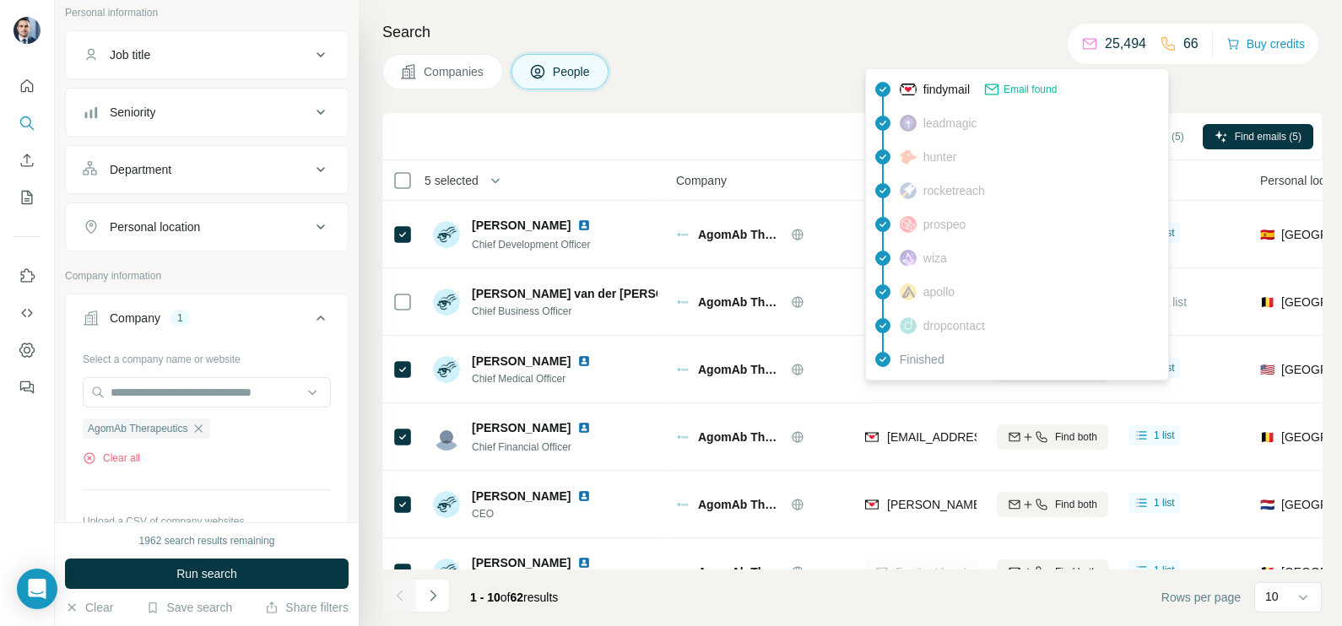
click at [815, 168] on th "Company" at bounding box center [760, 180] width 189 height 41
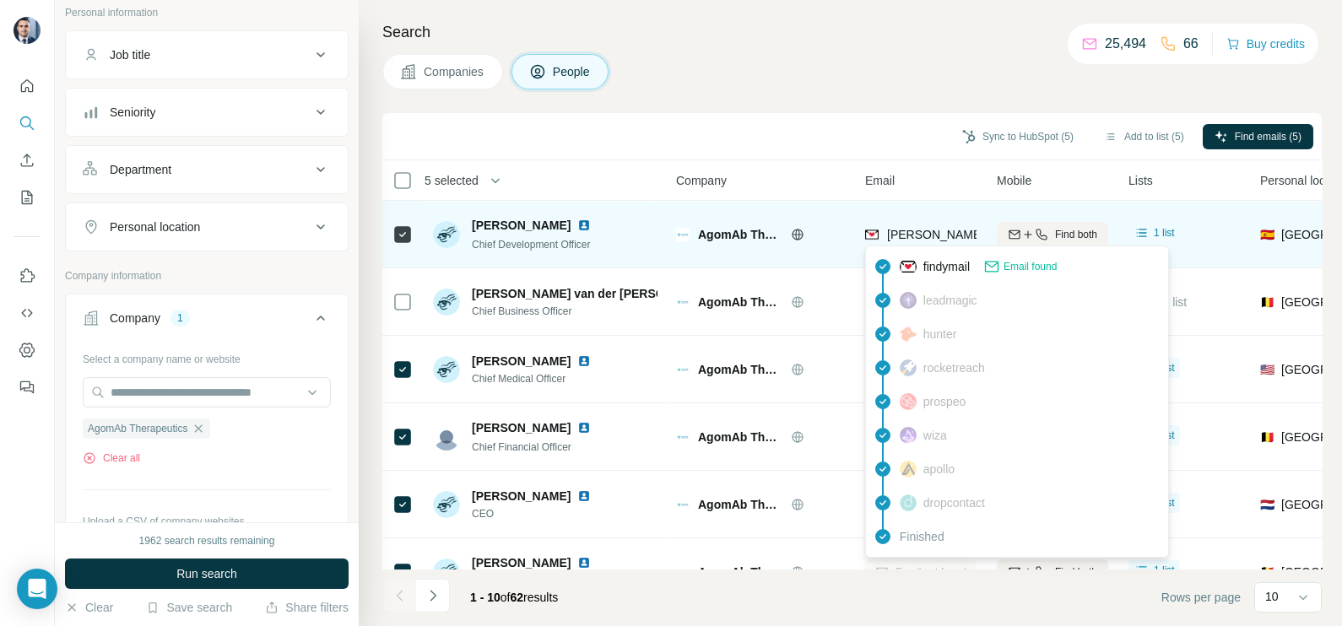
click at [920, 228] on span "[PERSON_NAME][EMAIL_ADDRESS][PERSON_NAME][DOMAIN_NAME]" at bounding box center [1084, 235] width 395 height 14
drag, startPoint x: 920, startPoint y: 228, endPoint x: 833, endPoint y: 203, distance: 90.5
click at [833, 203] on td "AgomAb Therapeutics" at bounding box center [760, 235] width 189 height 68
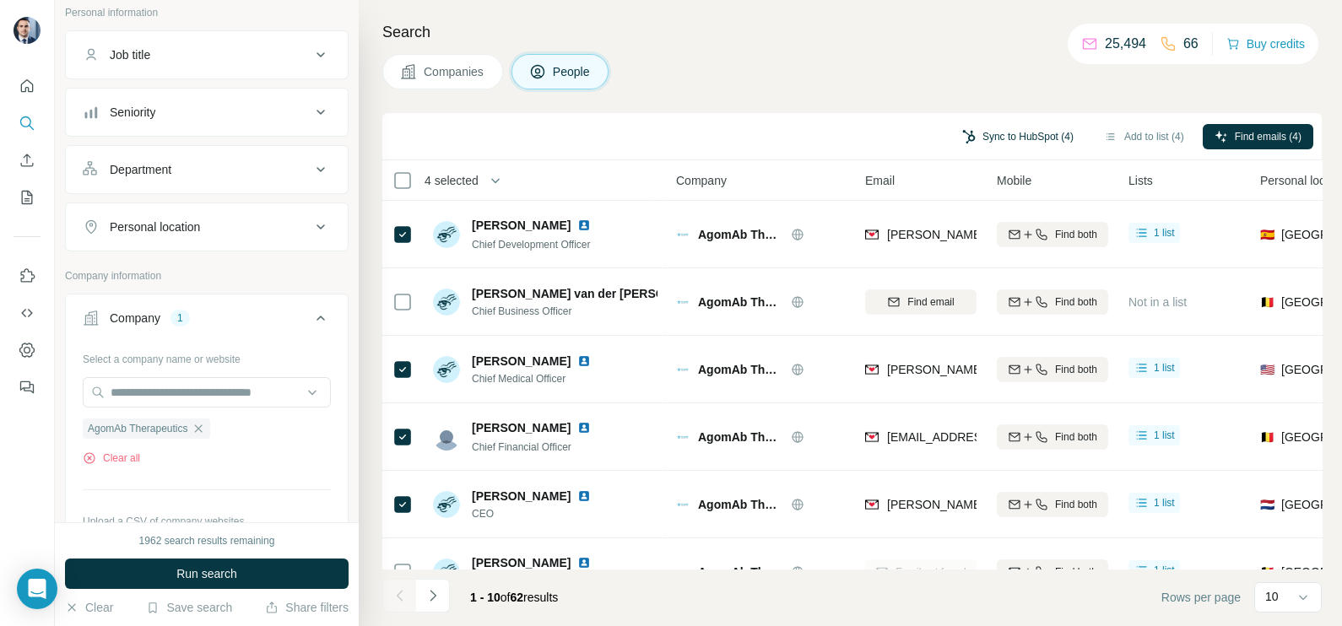
click at [1028, 134] on button "Sync to HubSpot (4)" at bounding box center [1017, 136] width 135 height 25
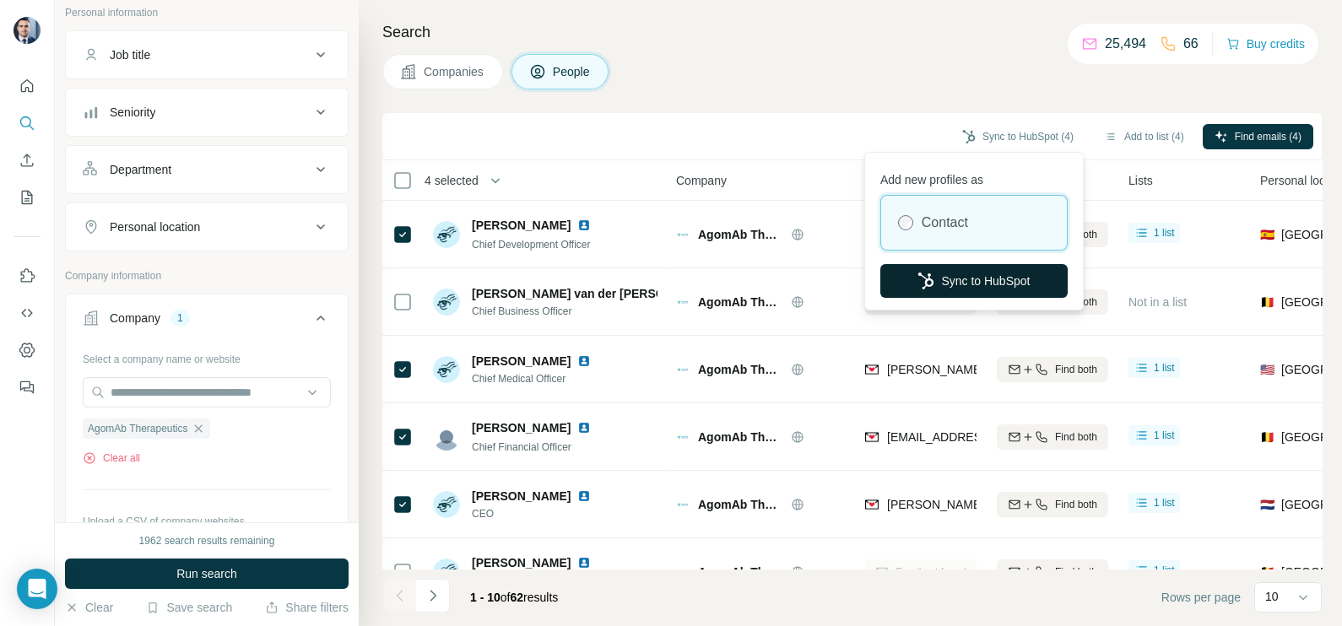
click at [934, 270] on button "Sync to HubSpot" at bounding box center [973, 281] width 187 height 34
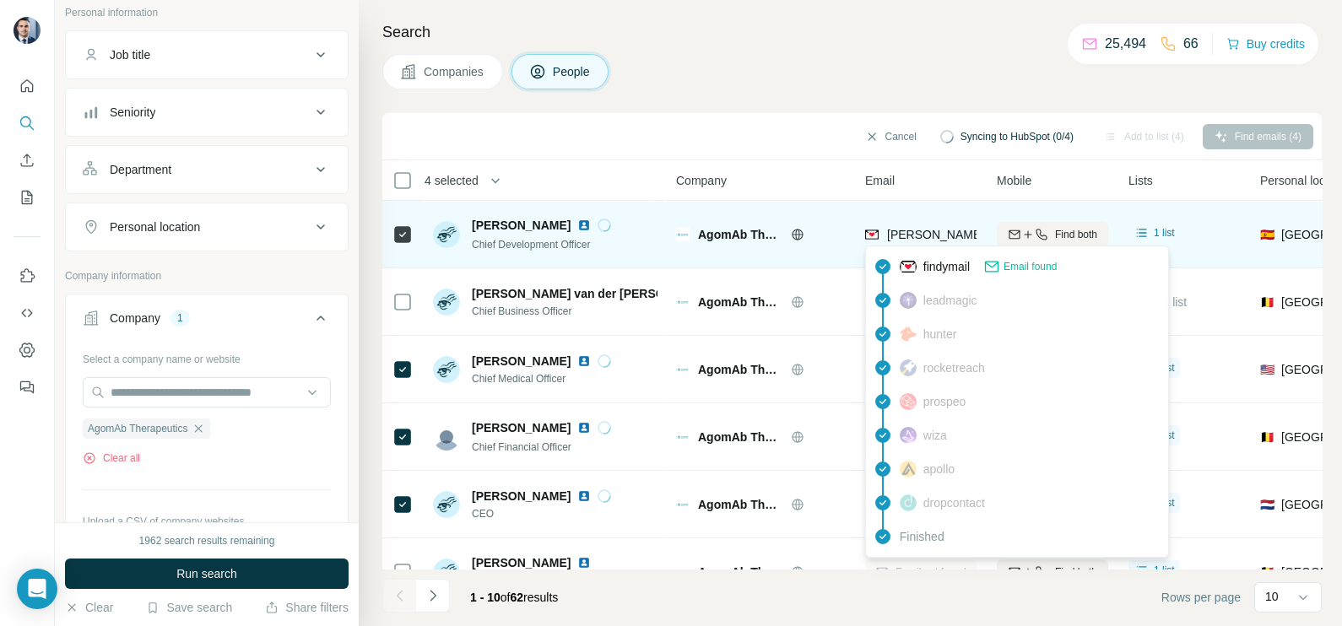
click at [923, 231] on span "[PERSON_NAME][EMAIL_ADDRESS][PERSON_NAME][DOMAIN_NAME]" at bounding box center [1084, 235] width 395 height 14
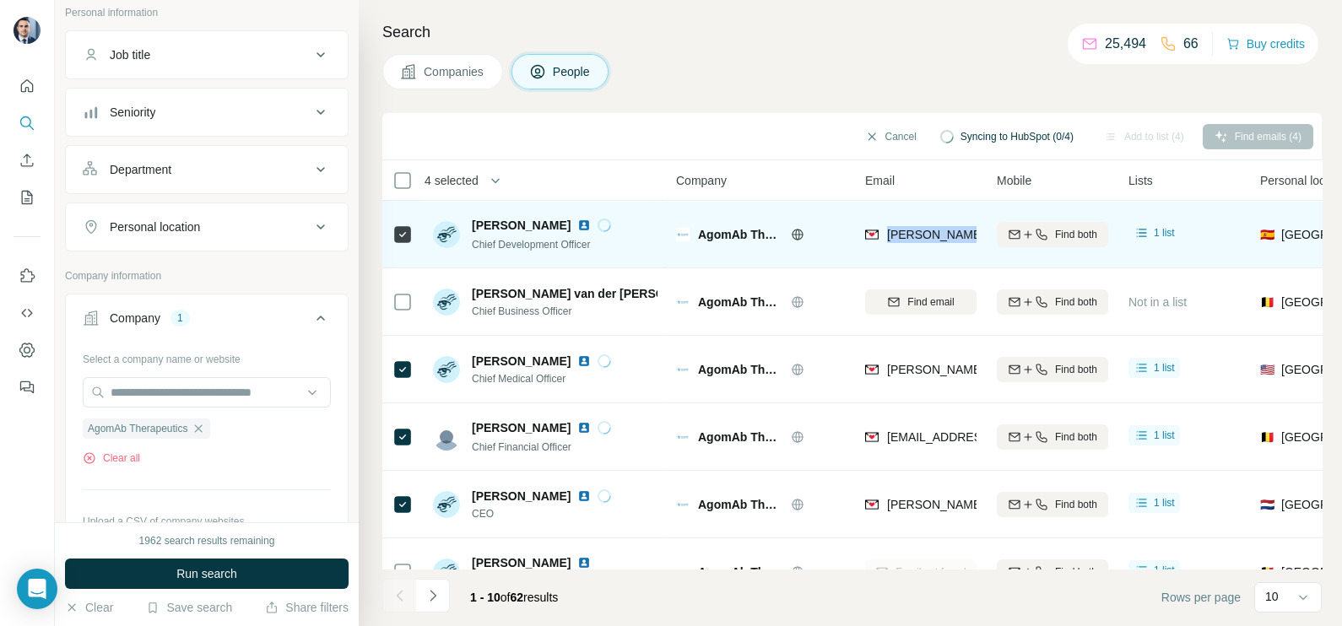
click at [923, 231] on span "[PERSON_NAME][EMAIL_ADDRESS][PERSON_NAME][DOMAIN_NAME]" at bounding box center [1084, 235] width 395 height 14
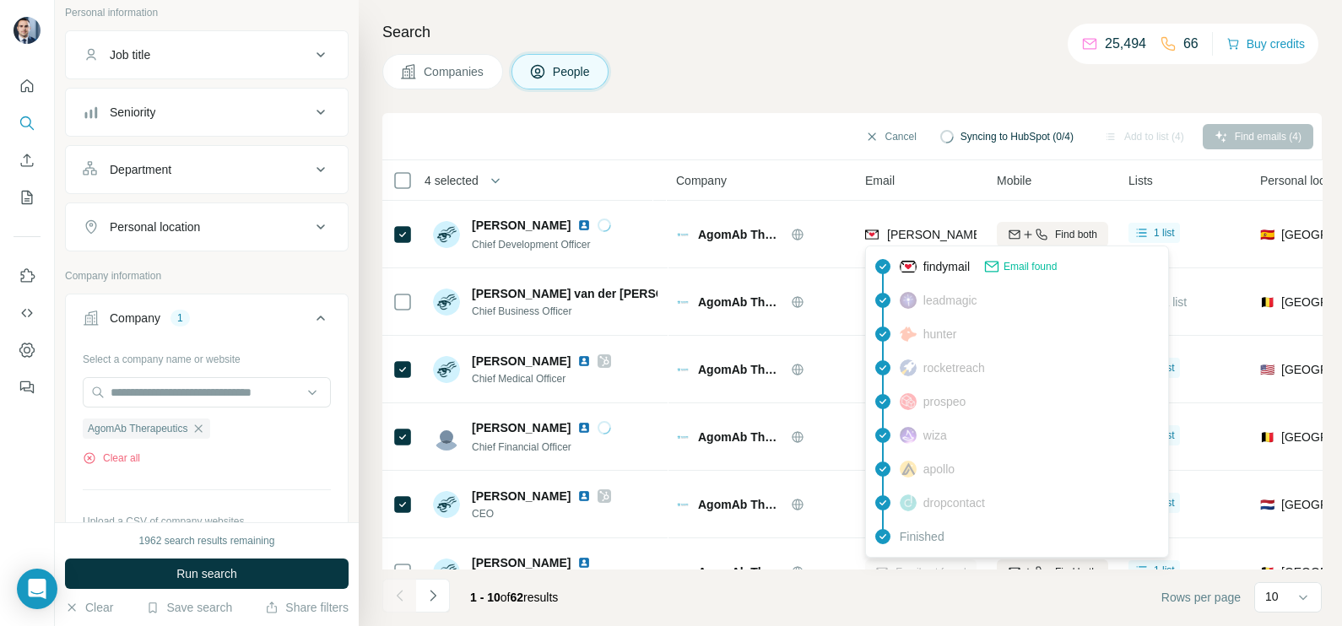
click at [844, 101] on div "Search Companies People Cancel Syncing to HubSpot (0/4) Add to list (4) Find em…" at bounding box center [850, 313] width 983 height 626
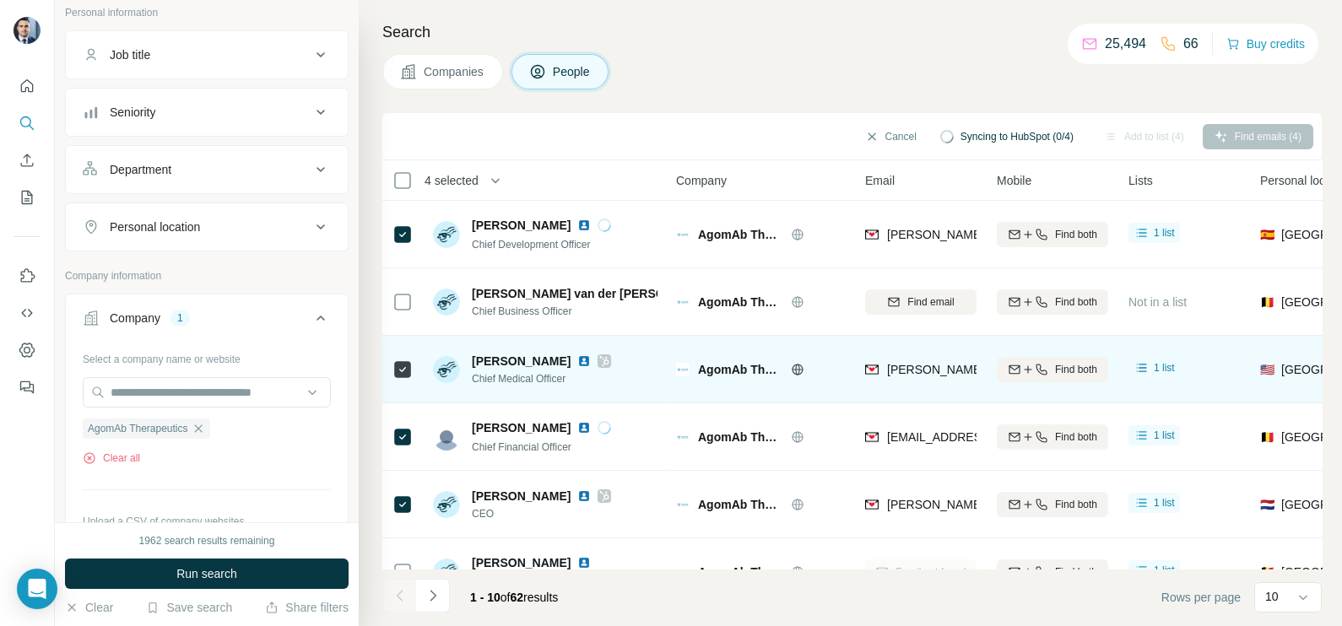
click at [913, 353] on div "[PERSON_NAME][EMAIL_ADDRESS][DOMAIN_NAME]" at bounding box center [920, 369] width 111 height 46
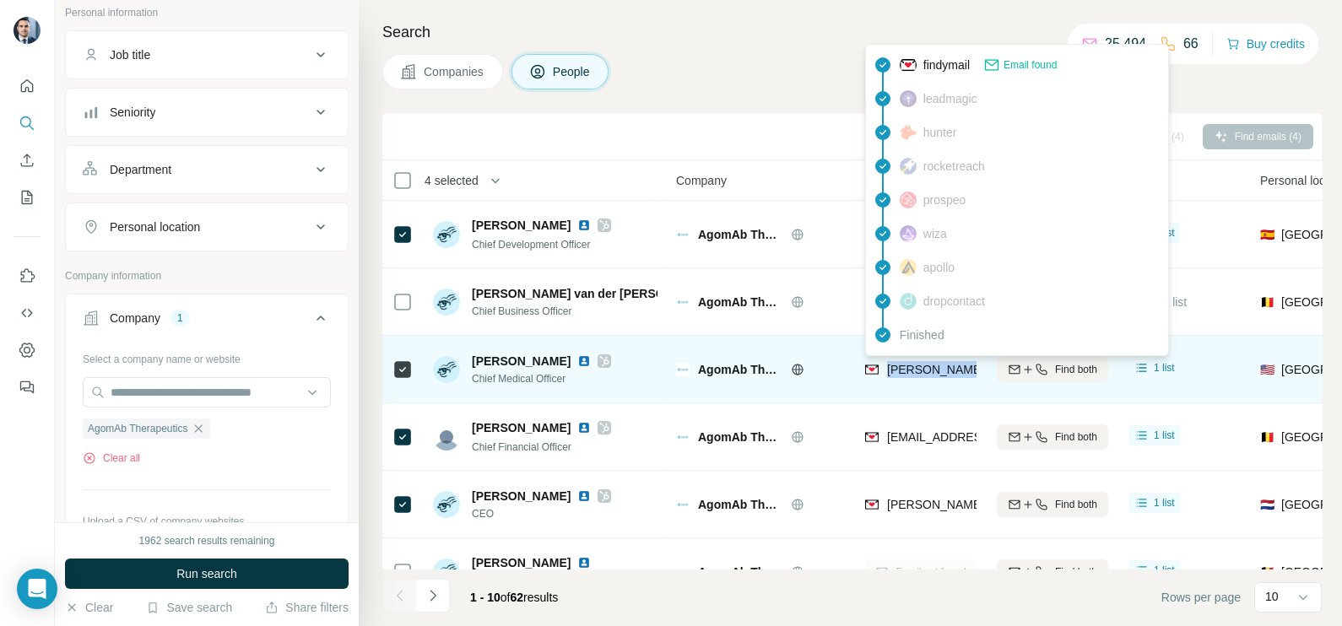
click at [912, 359] on div "[PERSON_NAME][EMAIL_ADDRESS][DOMAIN_NAME]" at bounding box center [920, 369] width 111 height 46
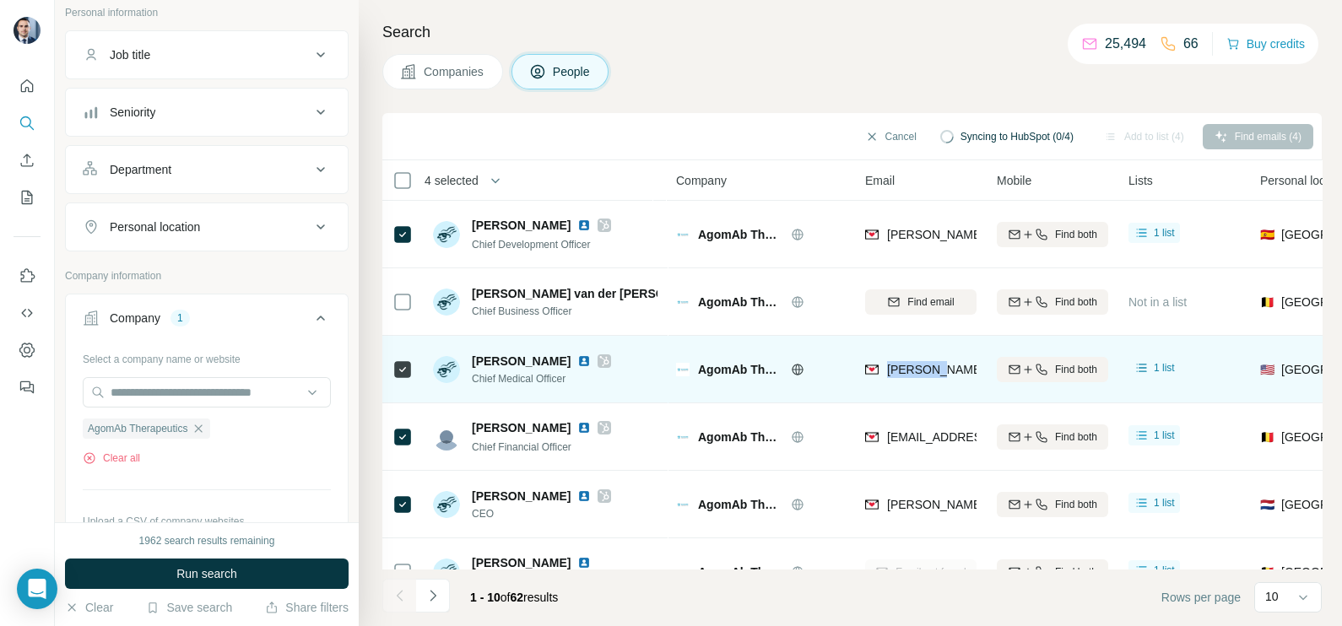
click at [912, 359] on div "[PERSON_NAME][EMAIL_ADDRESS][DOMAIN_NAME]" at bounding box center [920, 369] width 111 height 46
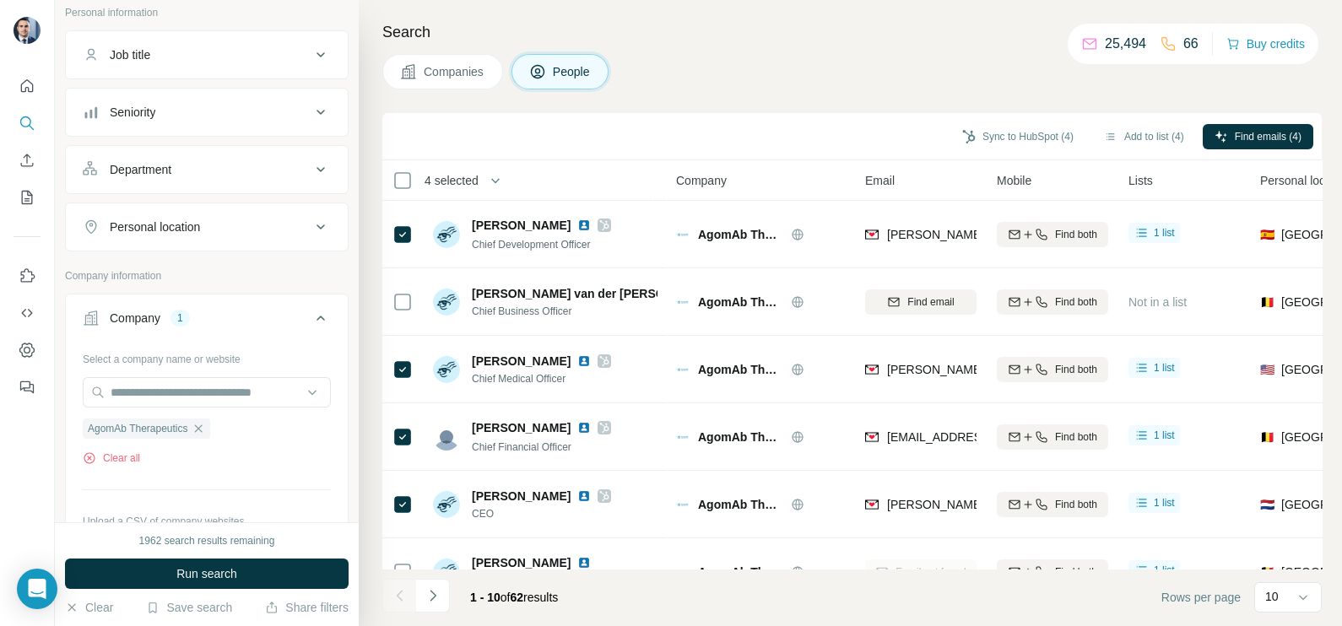
click at [892, 131] on div "Sync to HubSpot (4) Add to list (4) Find emails (4)" at bounding box center [852, 137] width 922 height 30
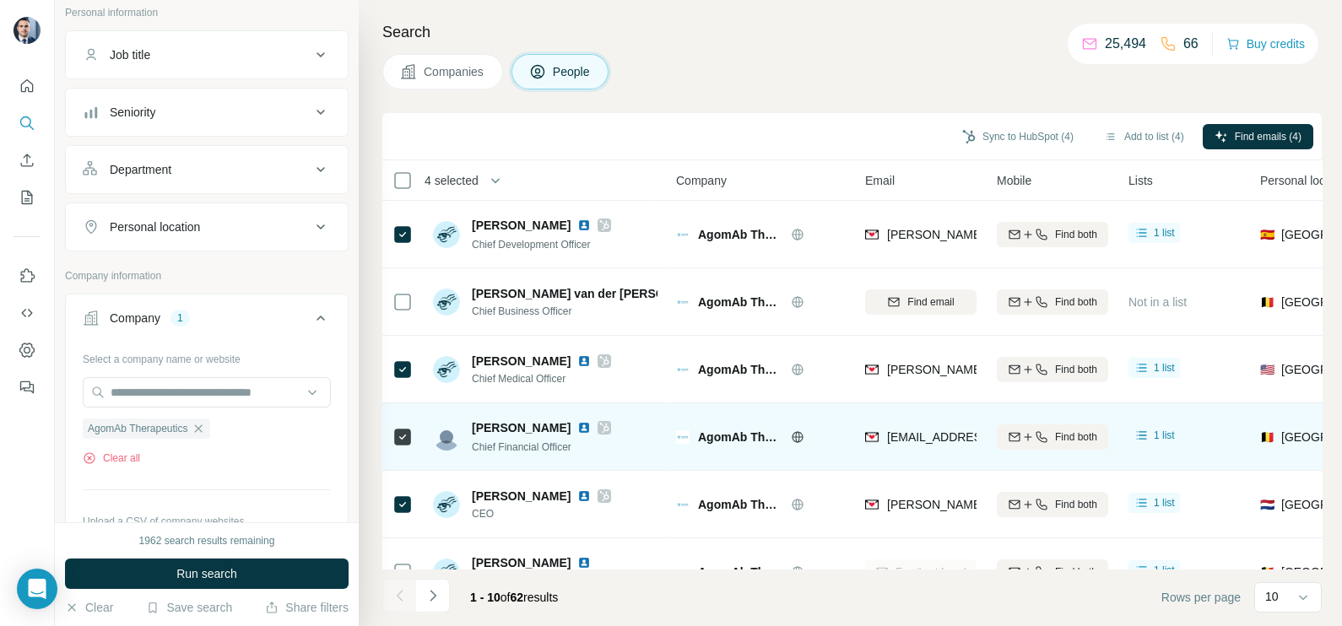
click at [921, 418] on div "[EMAIL_ADDRESS][DOMAIN_NAME]" at bounding box center [920, 437] width 111 height 46
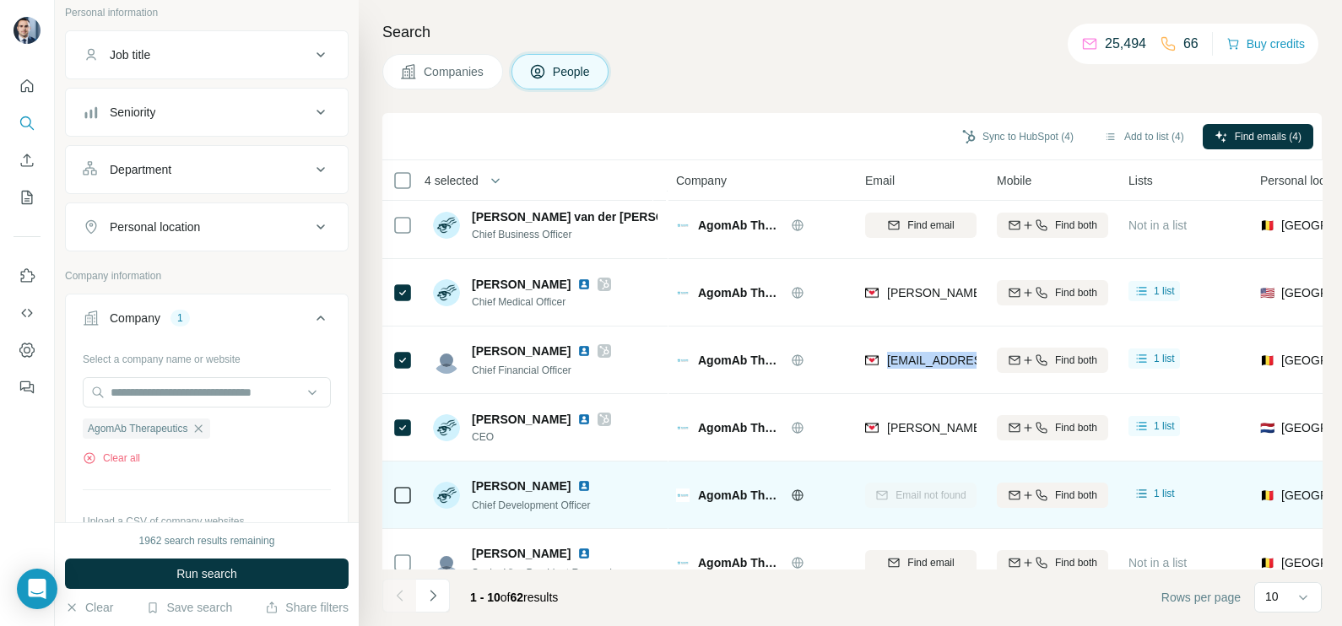
scroll to position [105, 0]
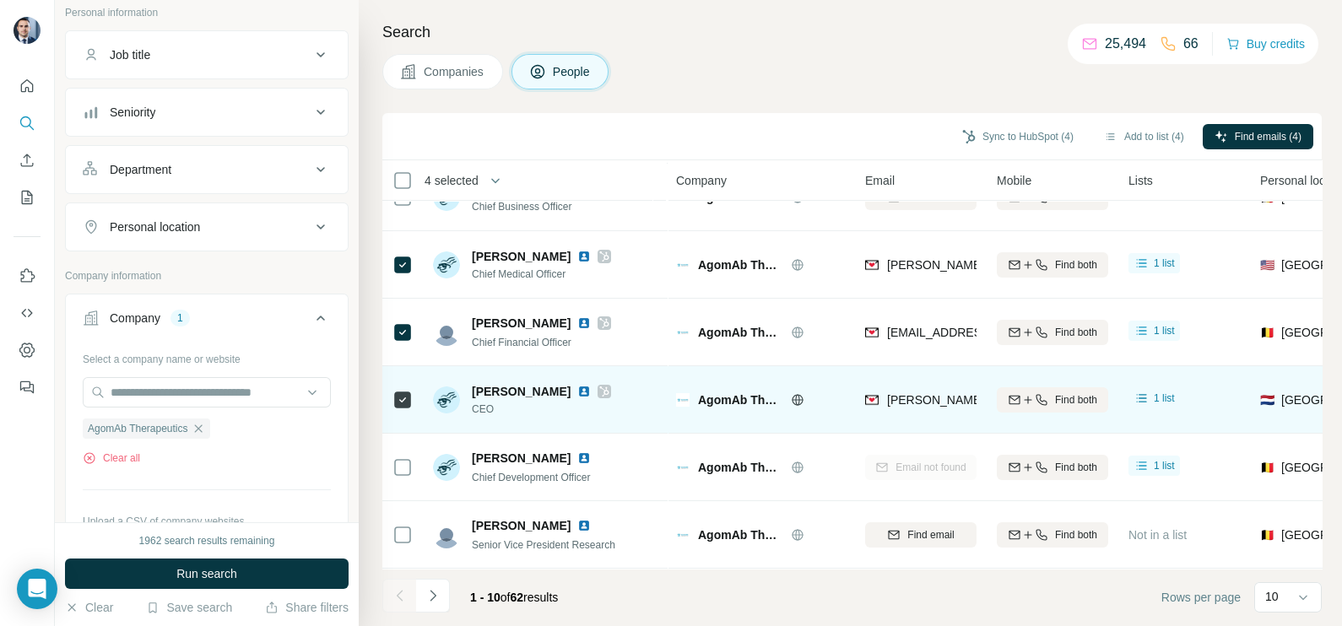
click at [913, 406] on span "[PERSON_NAME][EMAIL_ADDRESS][DOMAIN_NAME]" at bounding box center [1029, 400] width 284 height 17
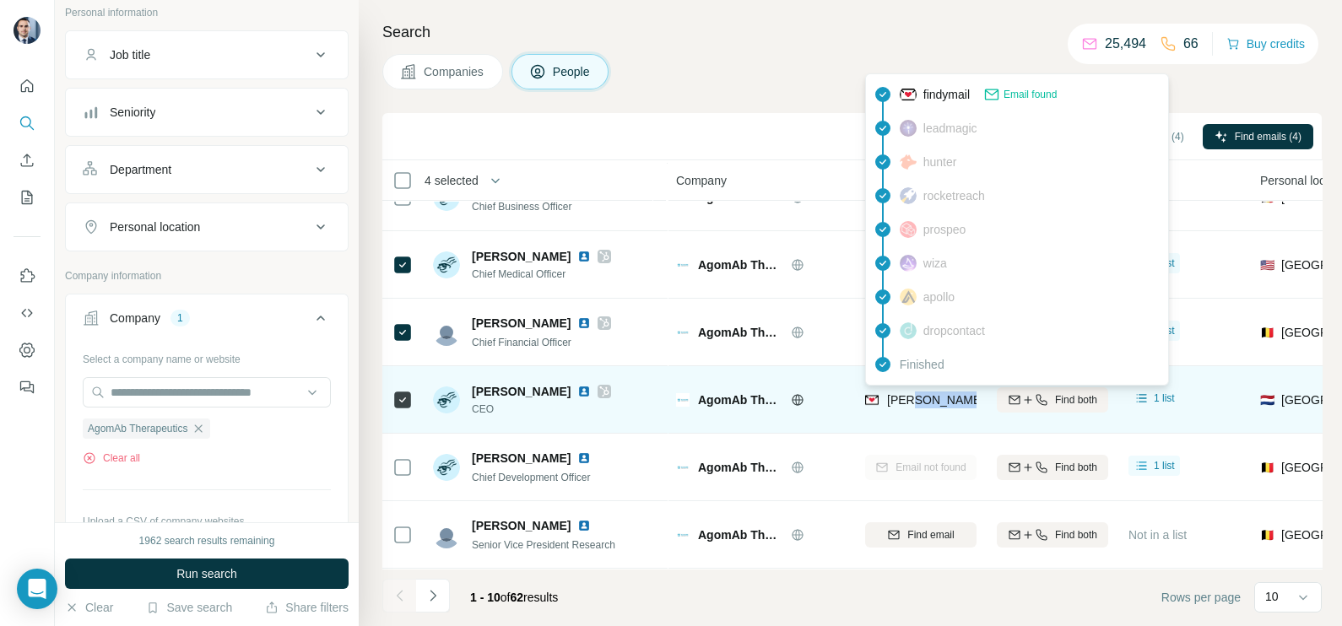
click at [913, 406] on span "[PERSON_NAME][EMAIL_ADDRESS][DOMAIN_NAME]" at bounding box center [1029, 400] width 284 height 17
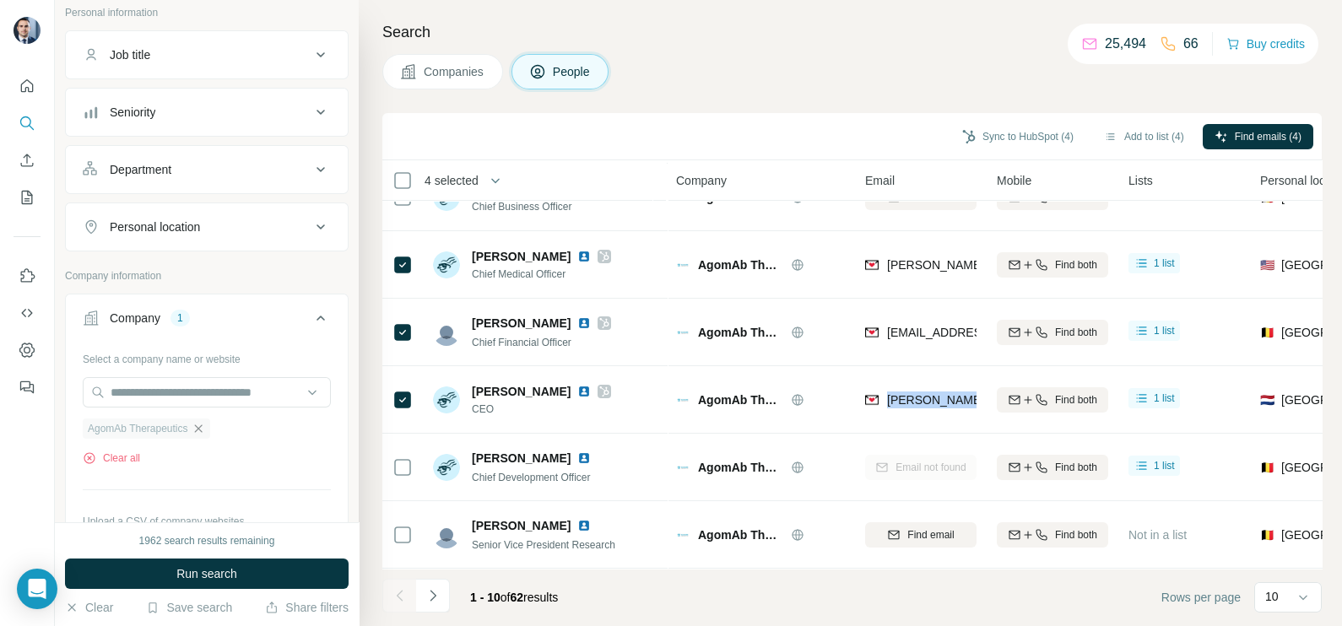
click at [205, 426] on icon "button" at bounding box center [199, 429] width 14 height 14
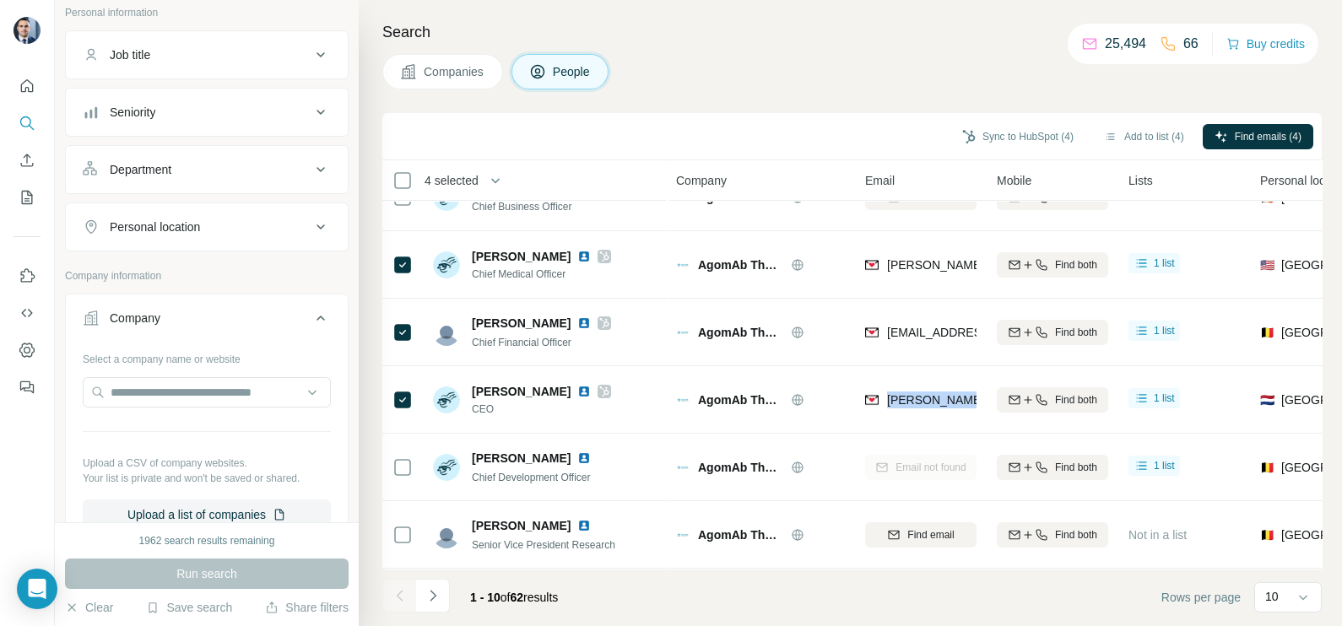
click at [449, 55] on button "Companies" at bounding box center [442, 71] width 121 height 35
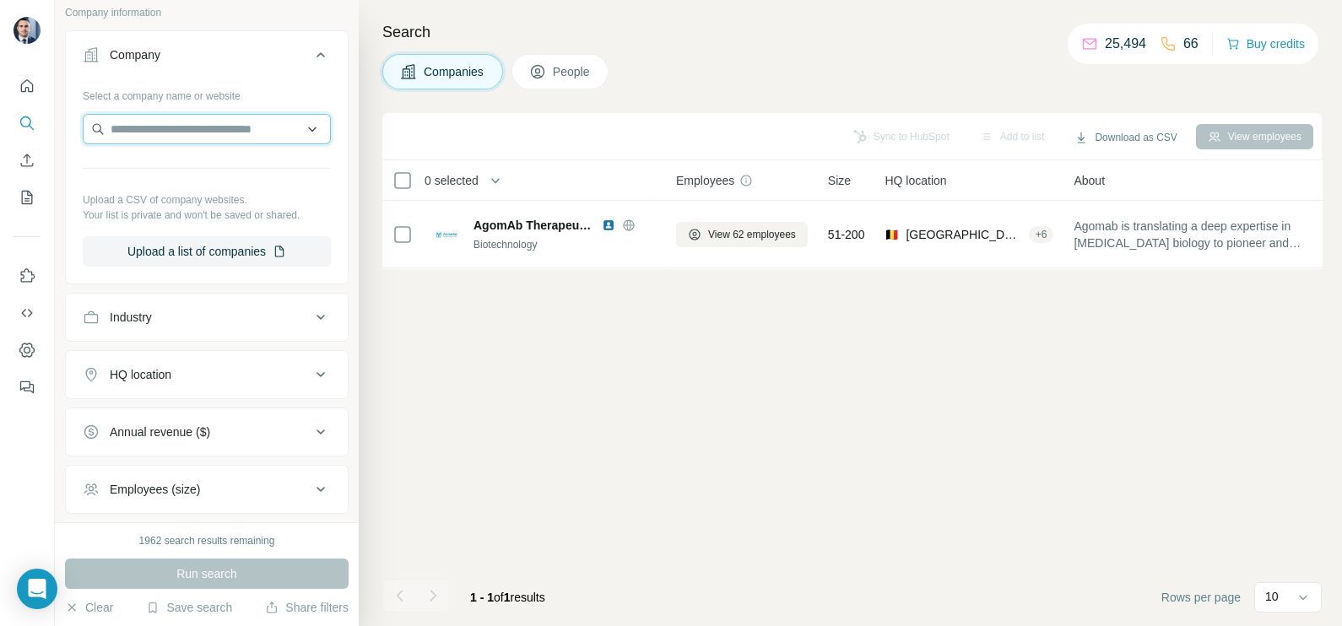
click at [164, 138] on input "text" at bounding box center [207, 129] width 248 height 30
paste input "**********"
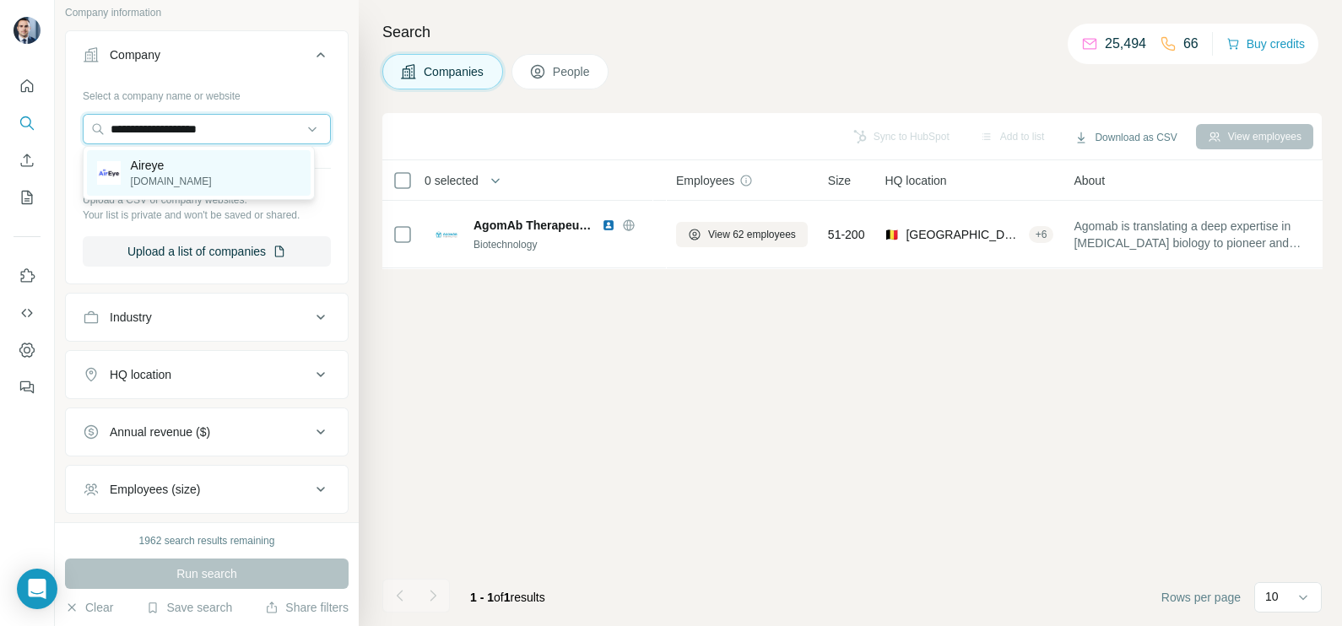
type input "**********"
click at [190, 174] on div "Aireye [DOMAIN_NAME]" at bounding box center [199, 173] width 224 height 46
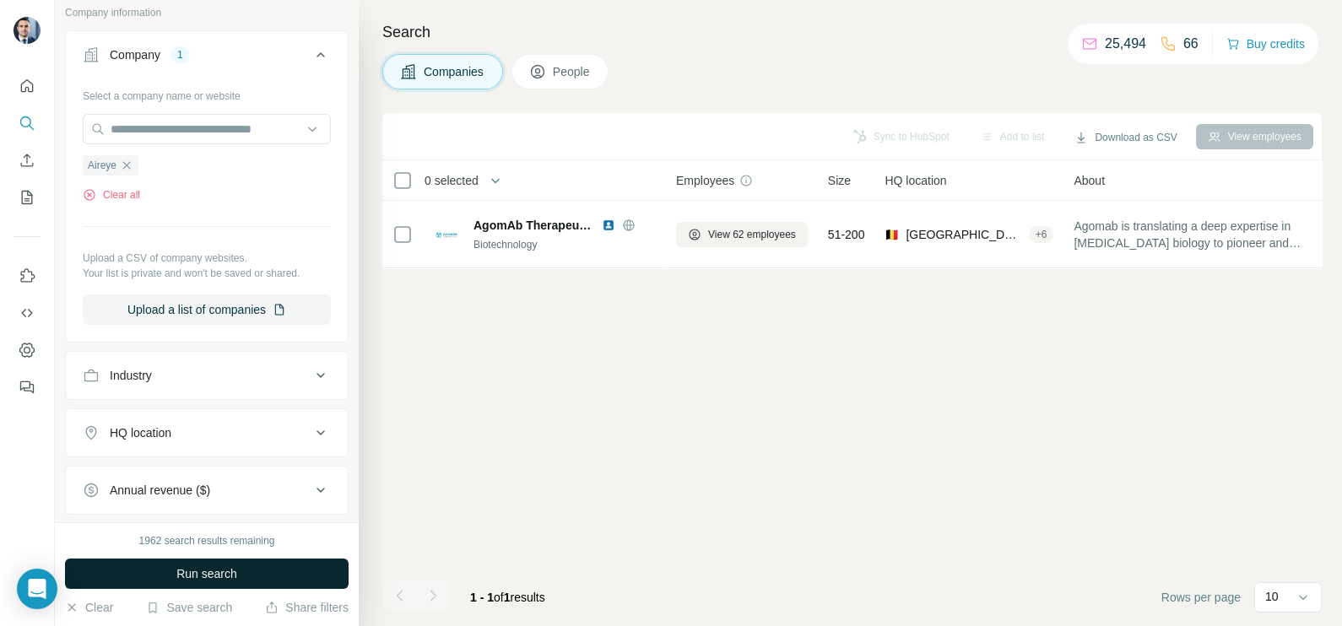
click at [203, 586] on button "Run search" at bounding box center [207, 574] width 284 height 30
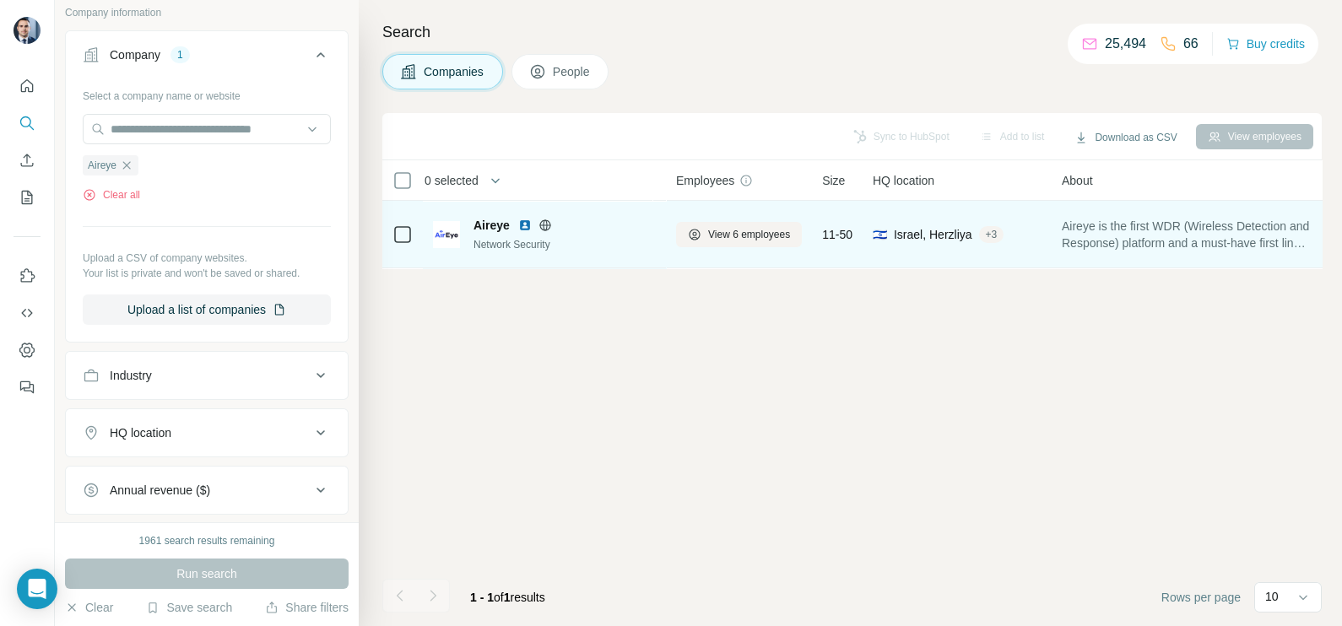
click at [761, 217] on div "View 6 employees" at bounding box center [739, 234] width 126 height 46
click at [769, 233] on span "View 6 employees" at bounding box center [749, 234] width 82 height 15
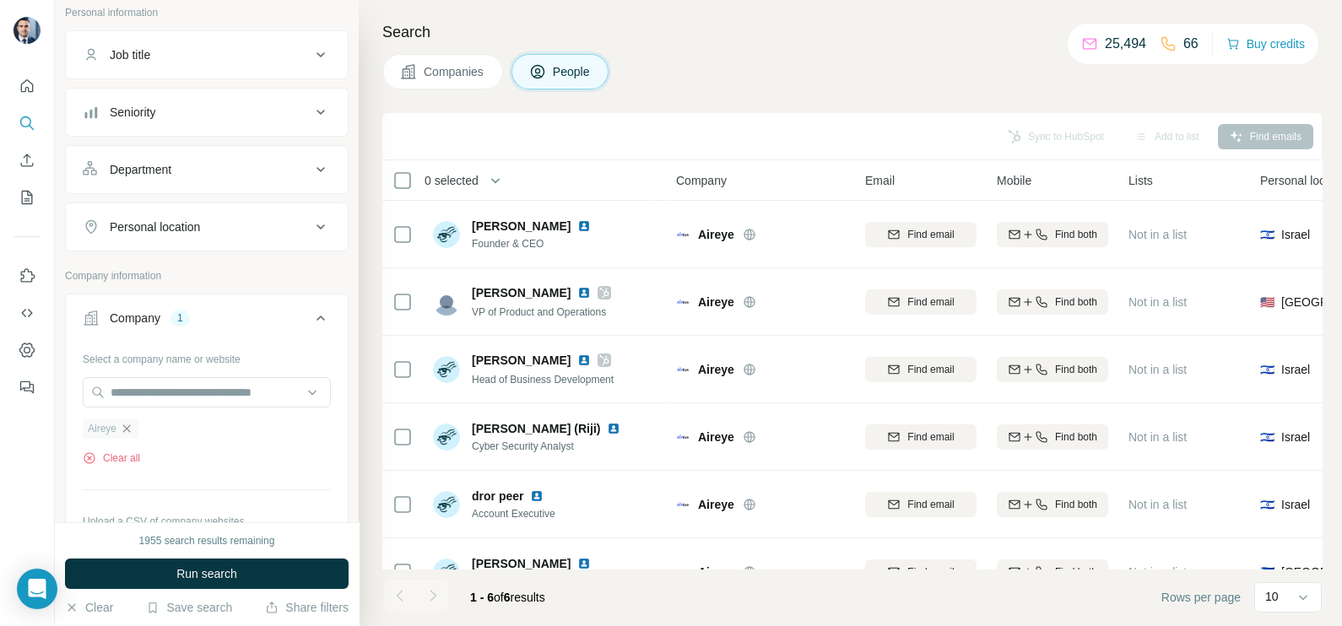
click at [132, 426] on icon "button" at bounding box center [127, 429] width 14 height 14
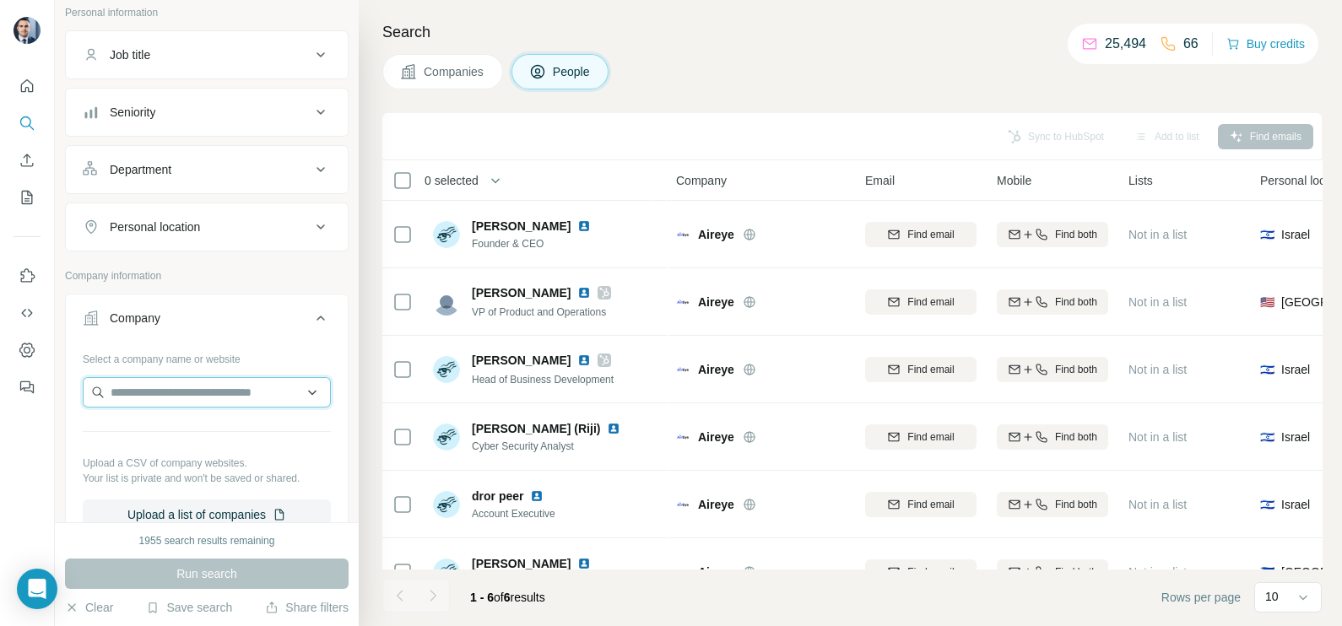
click at [151, 400] on input "text" at bounding box center [207, 392] width 248 height 30
paste input "**********"
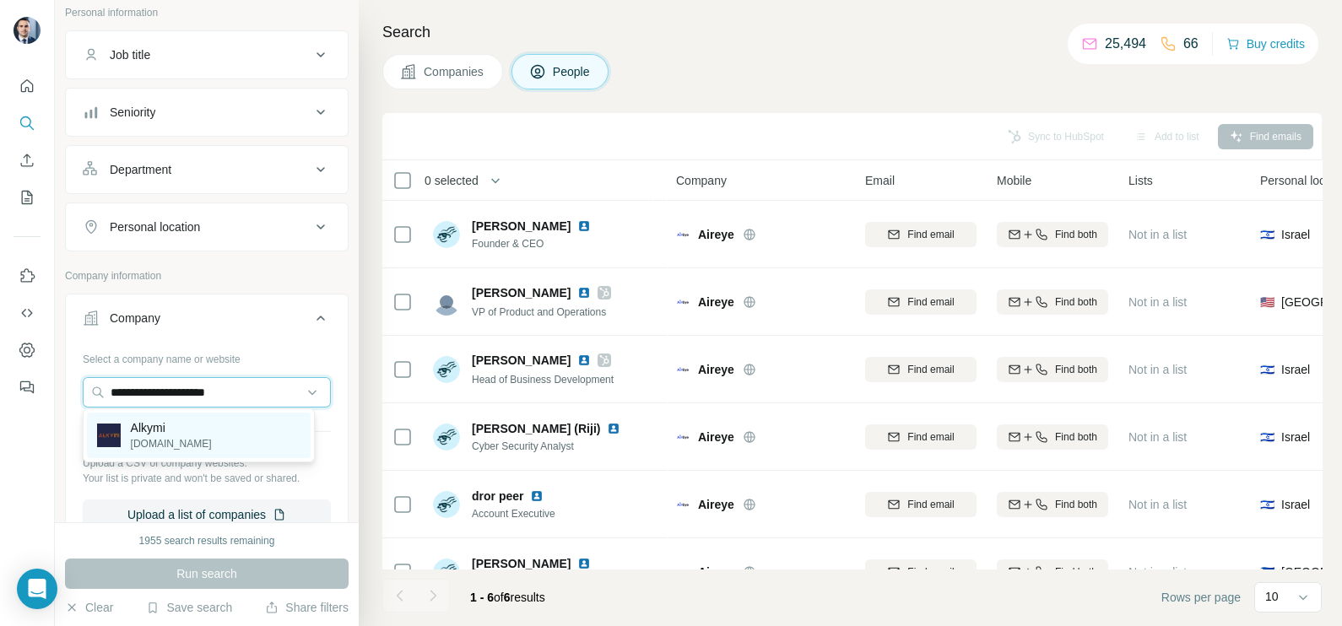
type input "**********"
click at [161, 435] on p "Alkymi" at bounding box center [171, 427] width 81 height 17
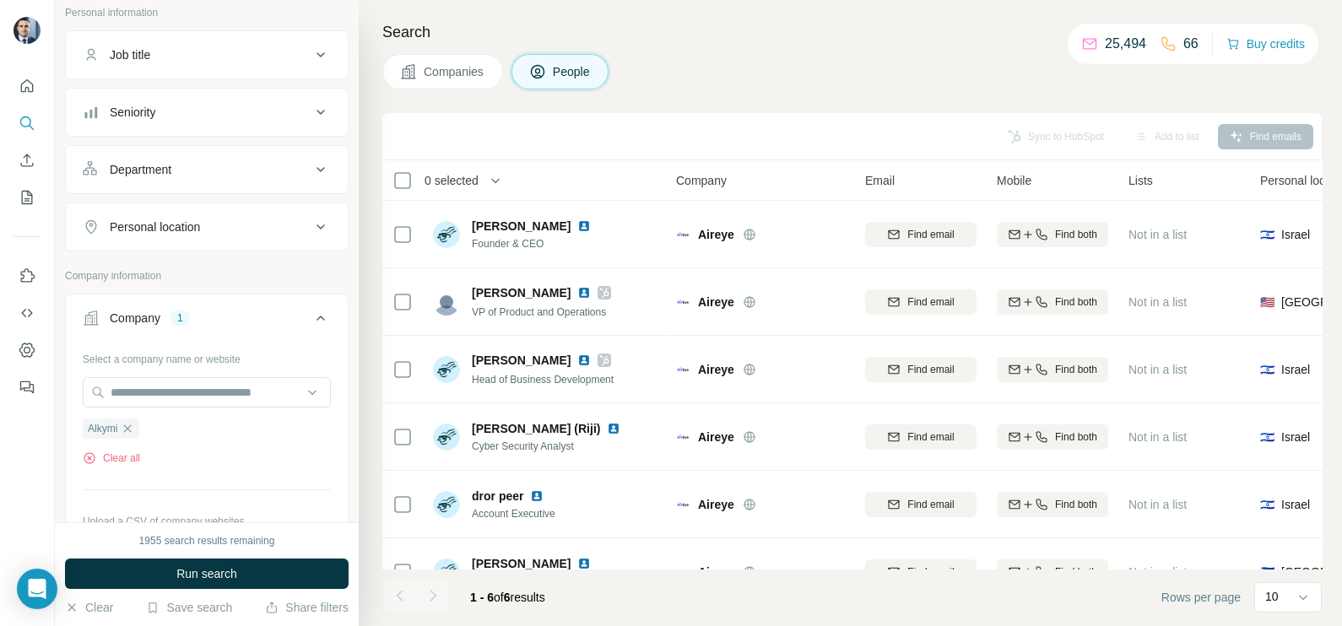
click at [432, 65] on span "Companies" at bounding box center [455, 71] width 62 height 17
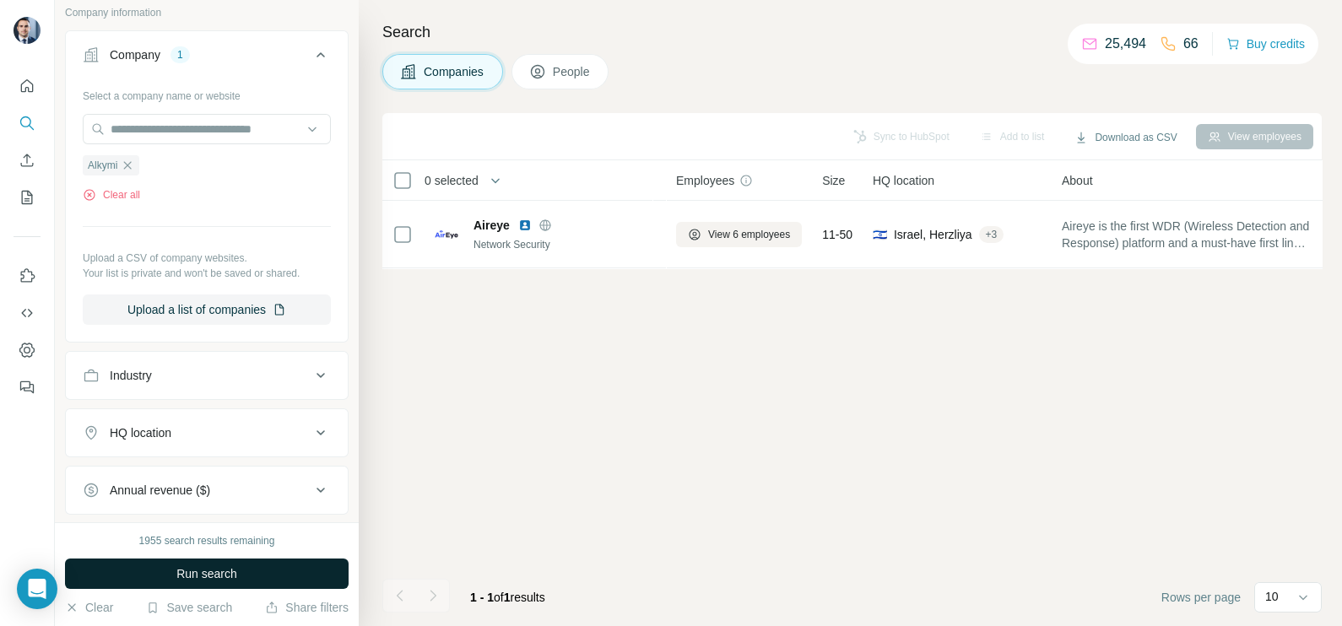
click at [212, 565] on button "Run search" at bounding box center [207, 574] width 284 height 30
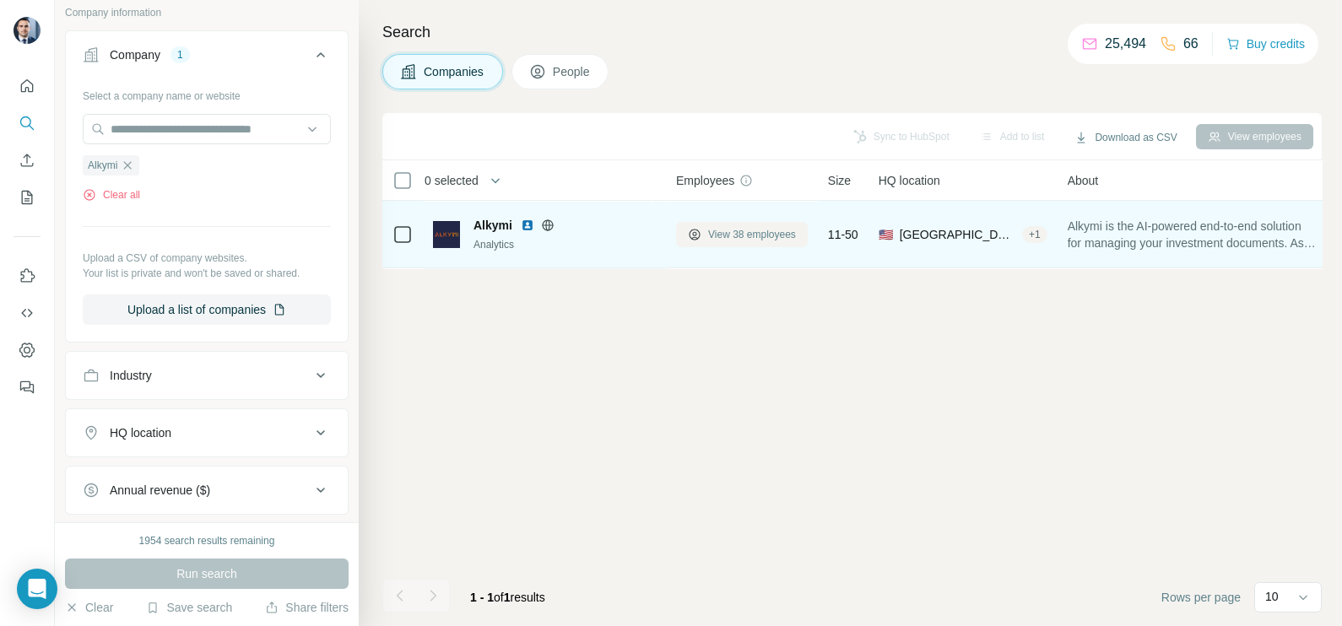
click at [750, 241] on span "View 38 employees" at bounding box center [752, 234] width 88 height 15
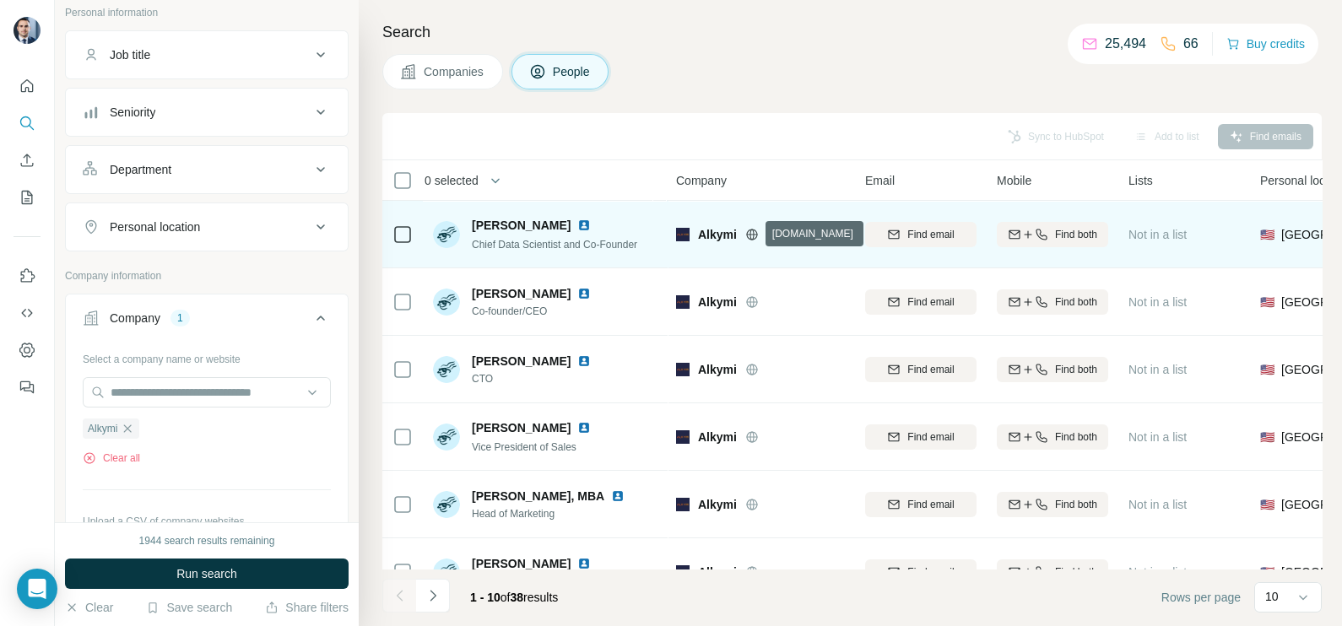
click at [756, 229] on icon at bounding box center [752, 235] width 14 height 14
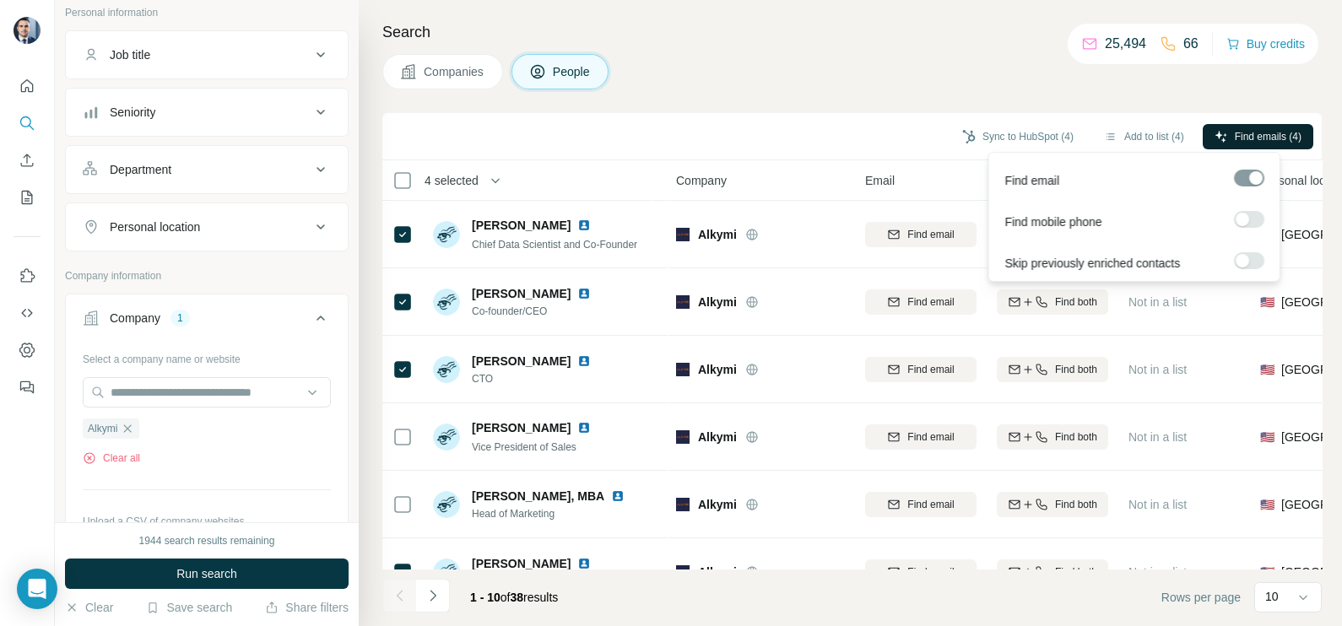
click at [1253, 129] on span "Find emails (4)" at bounding box center [1268, 136] width 67 height 15
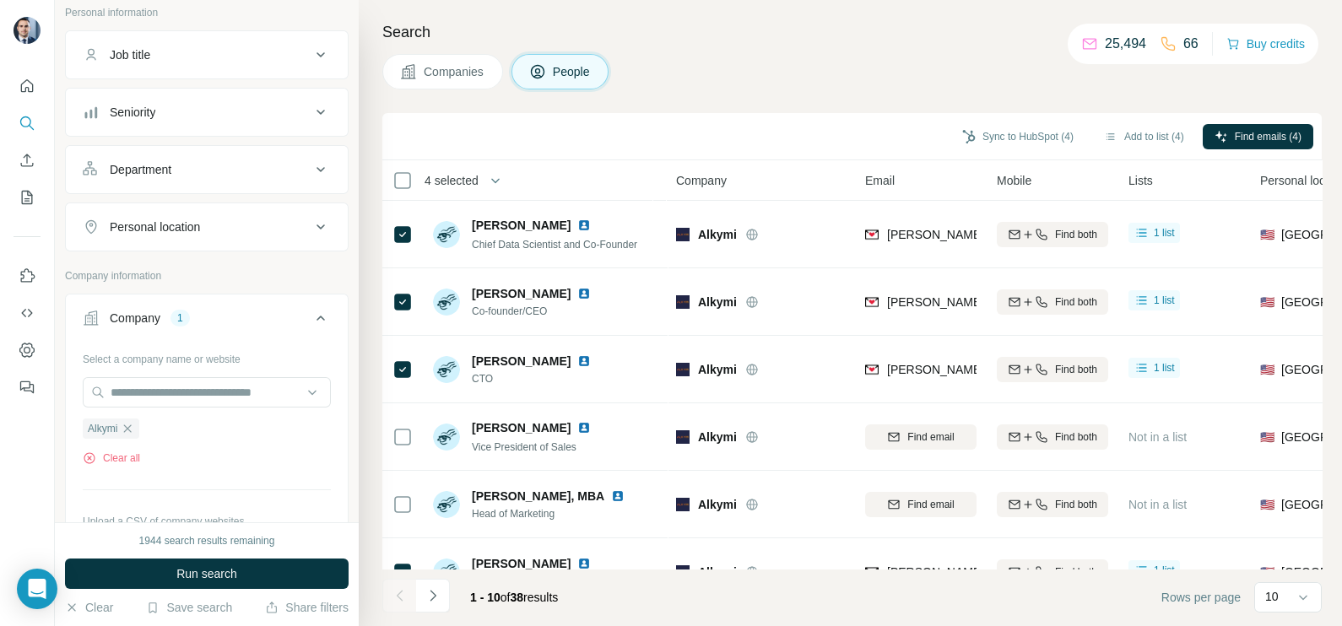
click at [857, 143] on div "Sync to HubSpot (4) Add to list (4) Find emails (4)" at bounding box center [852, 137] width 922 height 30
click at [996, 127] on button "Sync to HubSpot (4)" at bounding box center [1017, 136] width 135 height 25
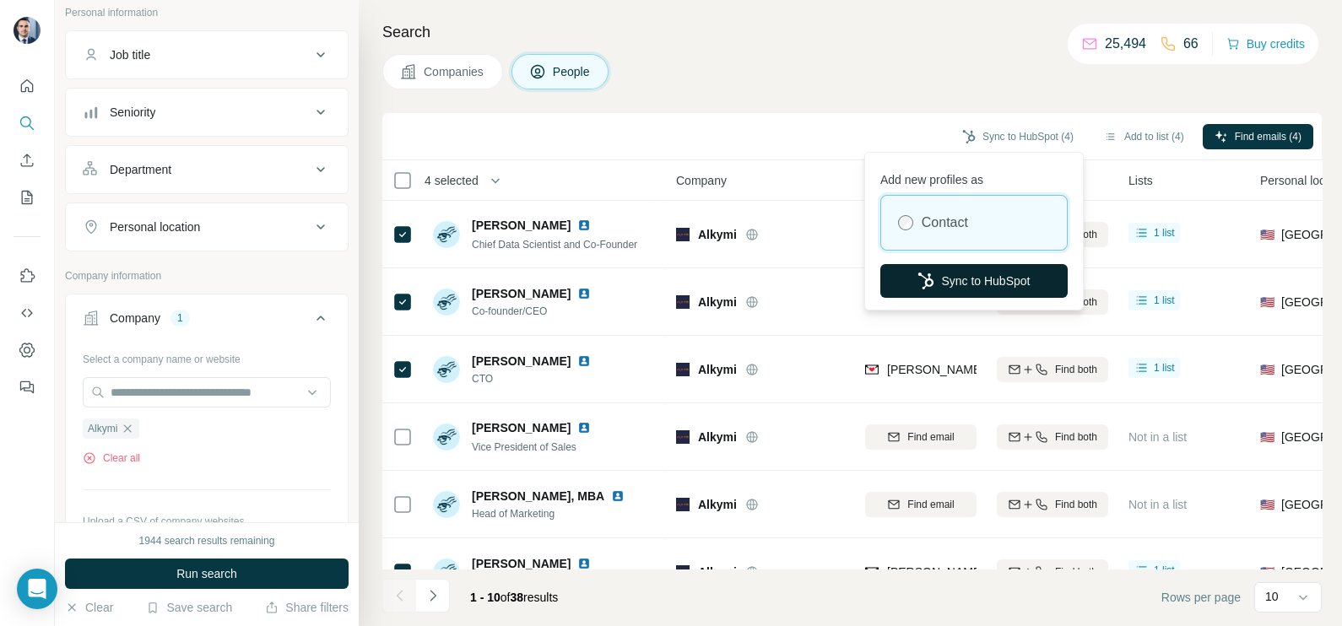
click at [969, 279] on button "Sync to HubSpot" at bounding box center [973, 281] width 187 height 34
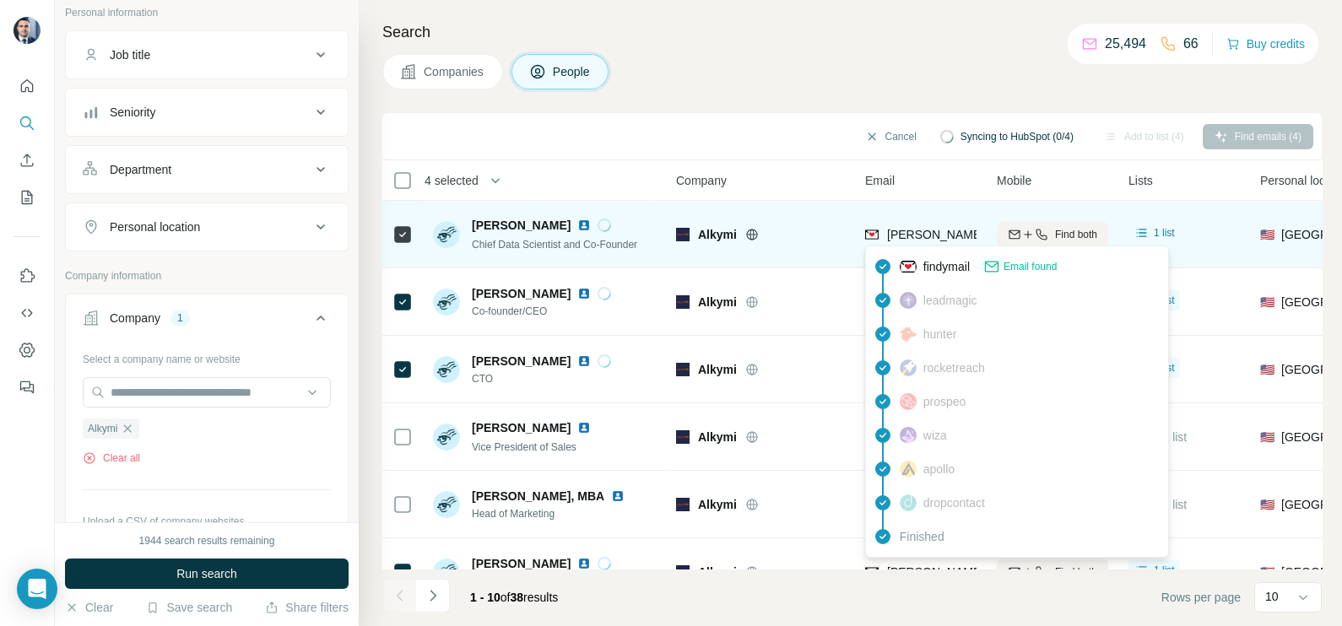
click at [902, 232] on span "[PERSON_NAME][EMAIL_ADDRESS][DOMAIN_NAME]" at bounding box center [1035, 235] width 297 height 14
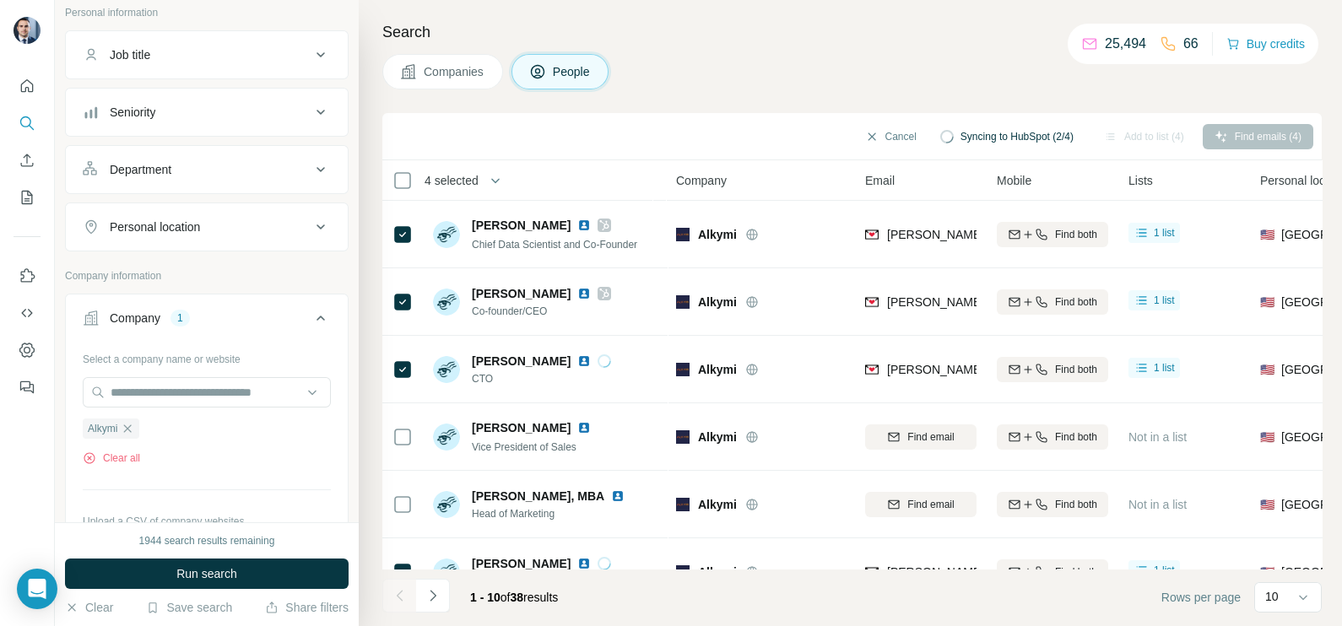
click at [793, 115] on div "Cancel Syncing to HubSpot (2/4) Add to list (4) Find emails (4)" at bounding box center [851, 136] width 939 height 47
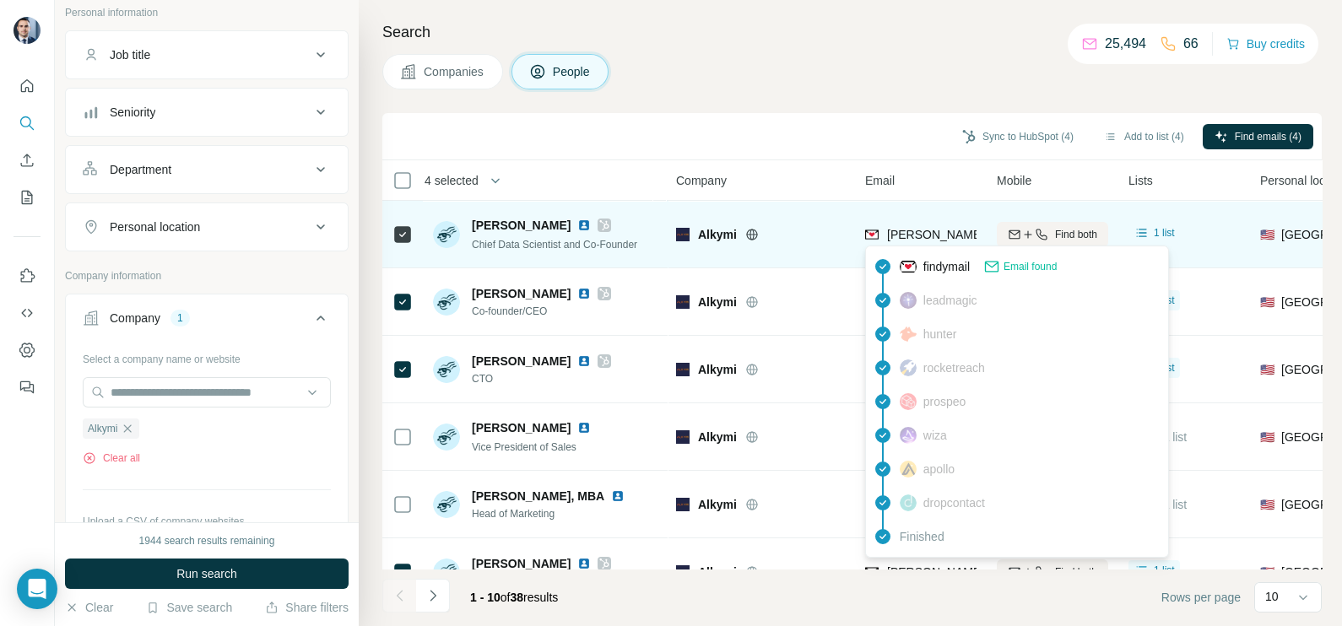
click at [903, 232] on span "[PERSON_NAME][EMAIL_ADDRESS][DOMAIN_NAME]" at bounding box center [1035, 235] width 297 height 14
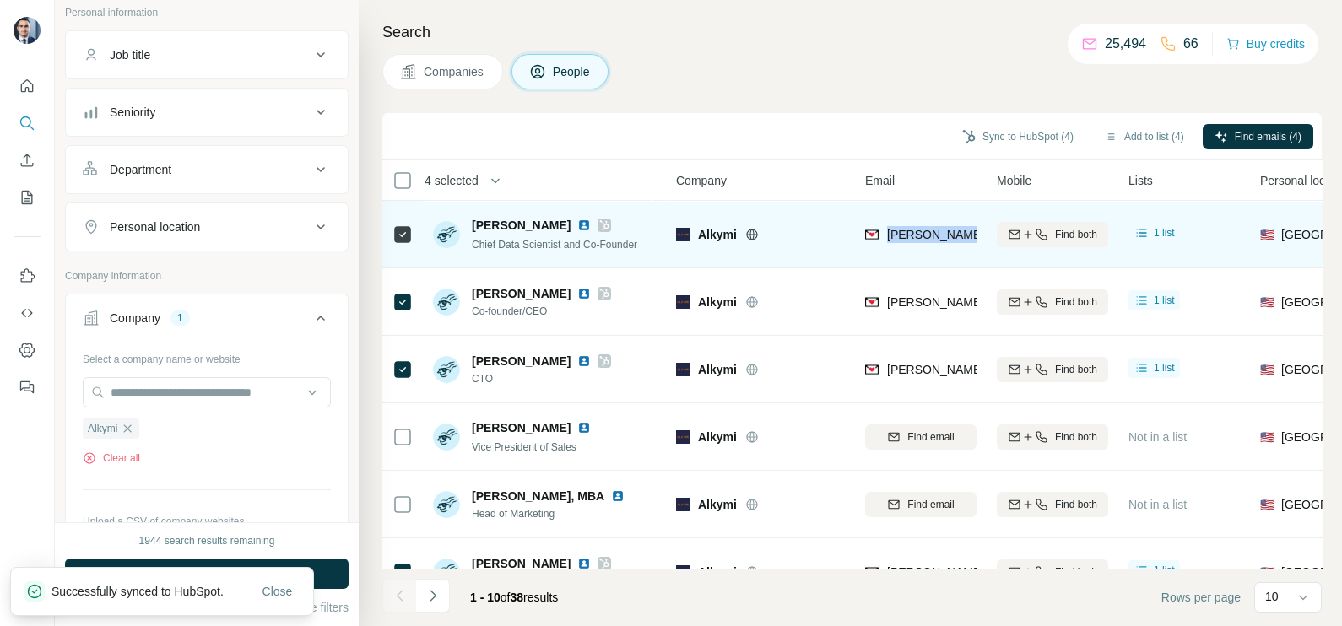
click at [903, 231] on span "[PERSON_NAME][EMAIL_ADDRESS][DOMAIN_NAME]" at bounding box center [1035, 235] width 297 height 14
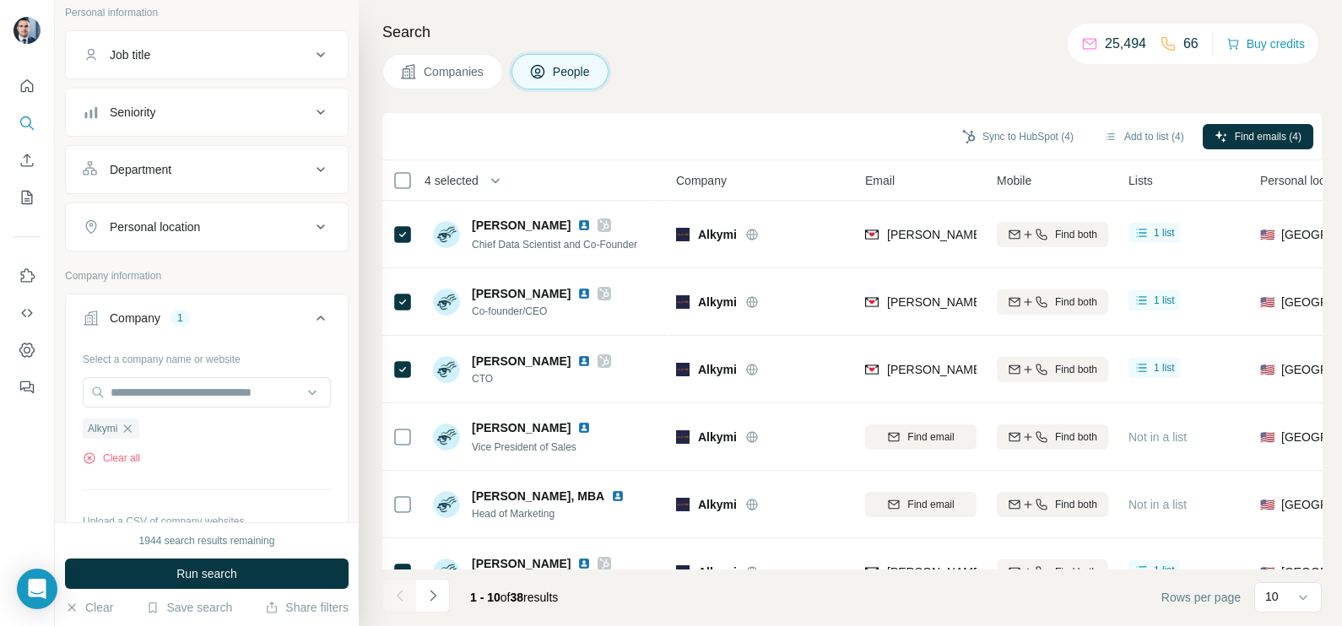
click at [874, 131] on div "Sync to HubSpot (4) Add to list (4) Find emails (4)" at bounding box center [852, 137] width 922 height 30
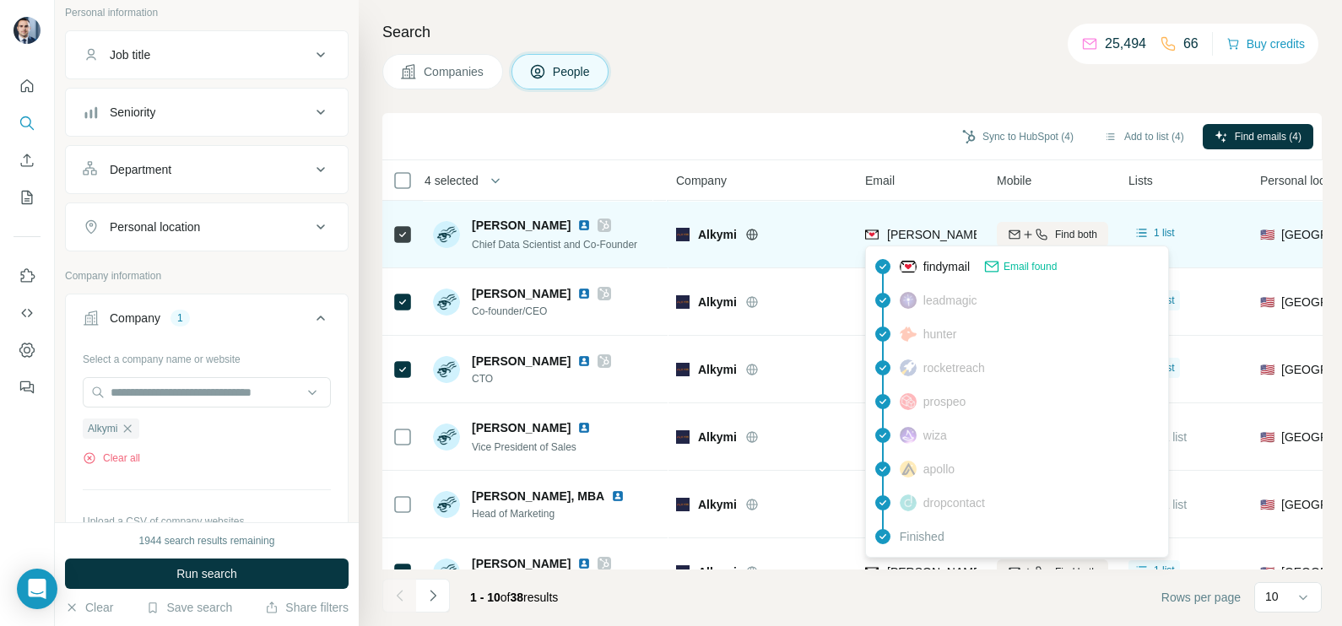
click at [907, 226] on span "[PERSON_NAME][EMAIL_ADDRESS][DOMAIN_NAME]" at bounding box center [1029, 234] width 284 height 17
click at [907, 225] on div "[PERSON_NAME][EMAIL_ADDRESS][DOMAIN_NAME]" at bounding box center [920, 234] width 111 height 46
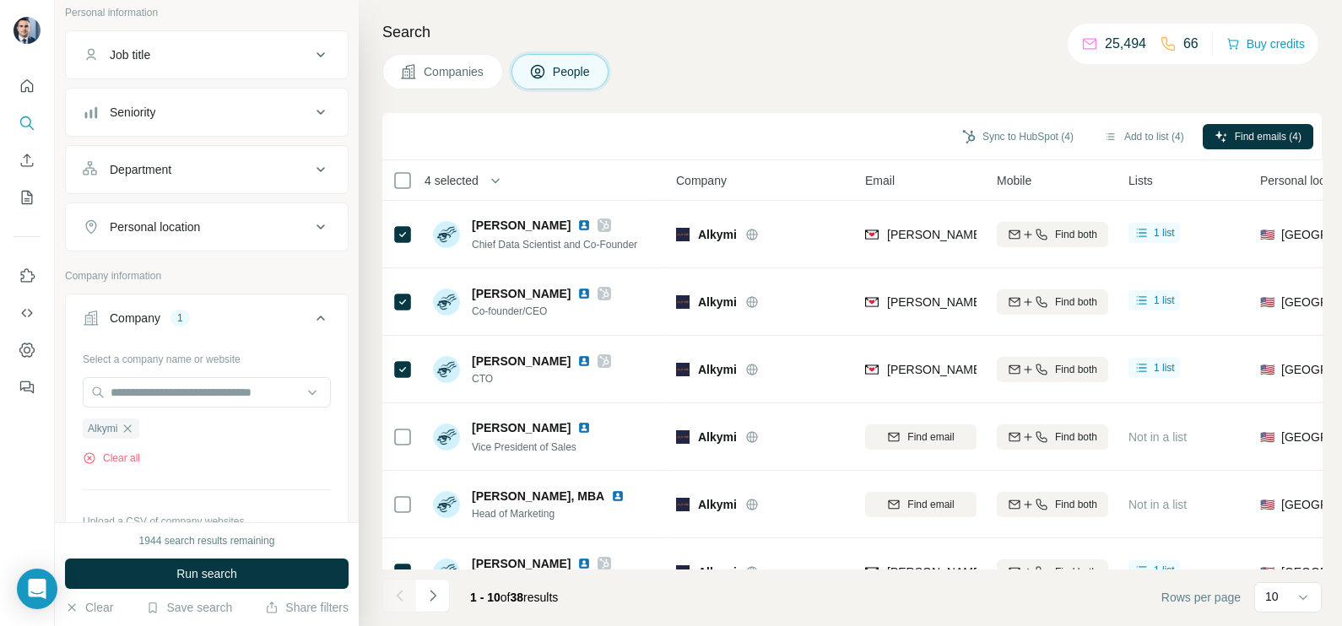
click at [943, 40] on h4 "Search" at bounding box center [851, 32] width 939 height 24
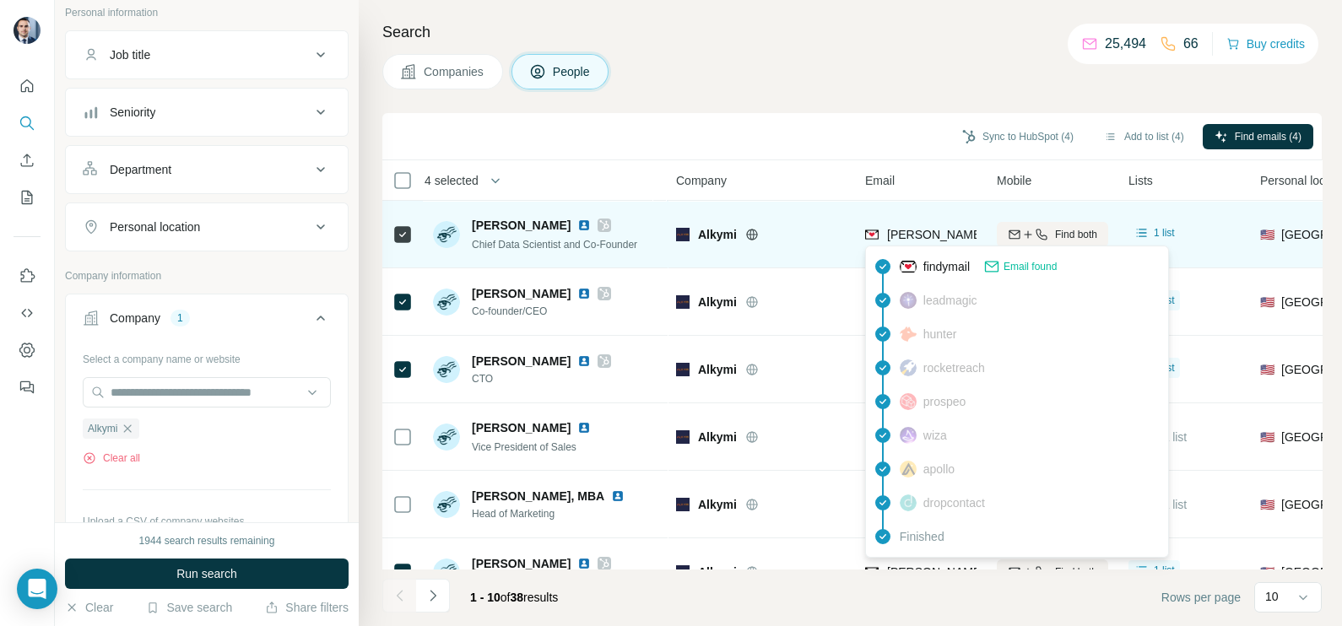
click at [910, 232] on span "[PERSON_NAME][EMAIL_ADDRESS][DOMAIN_NAME]" at bounding box center [1035, 235] width 297 height 14
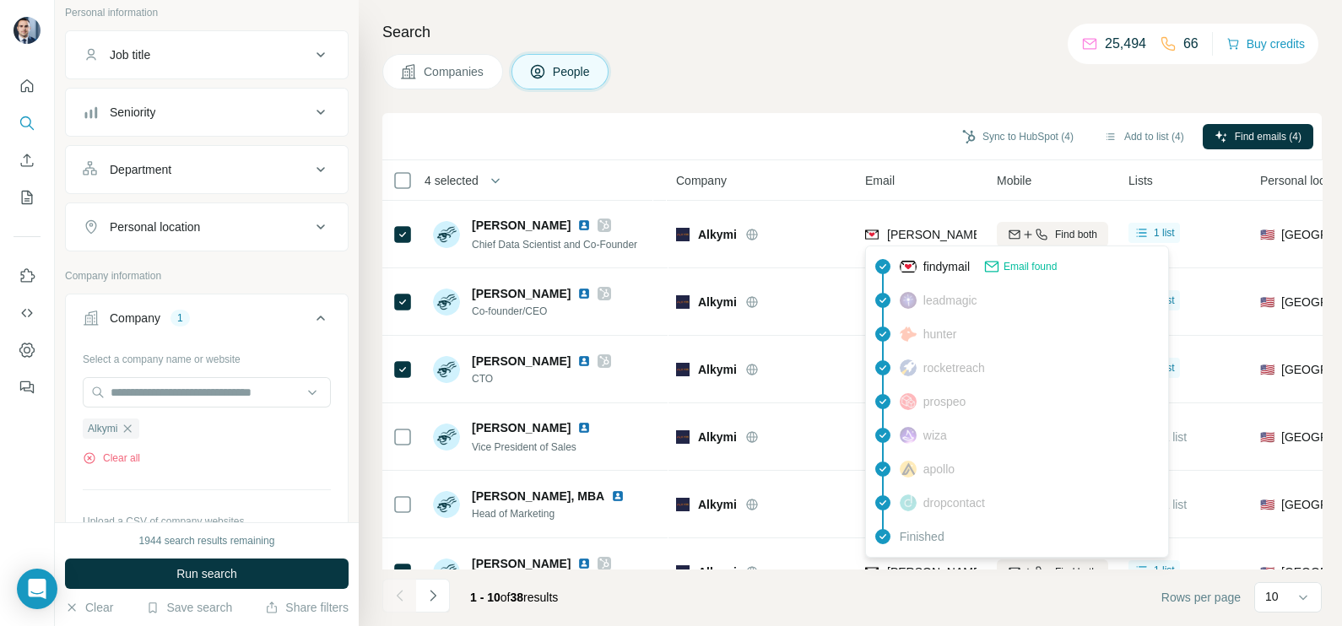
click at [899, 193] on th "Email" at bounding box center [921, 180] width 132 height 41
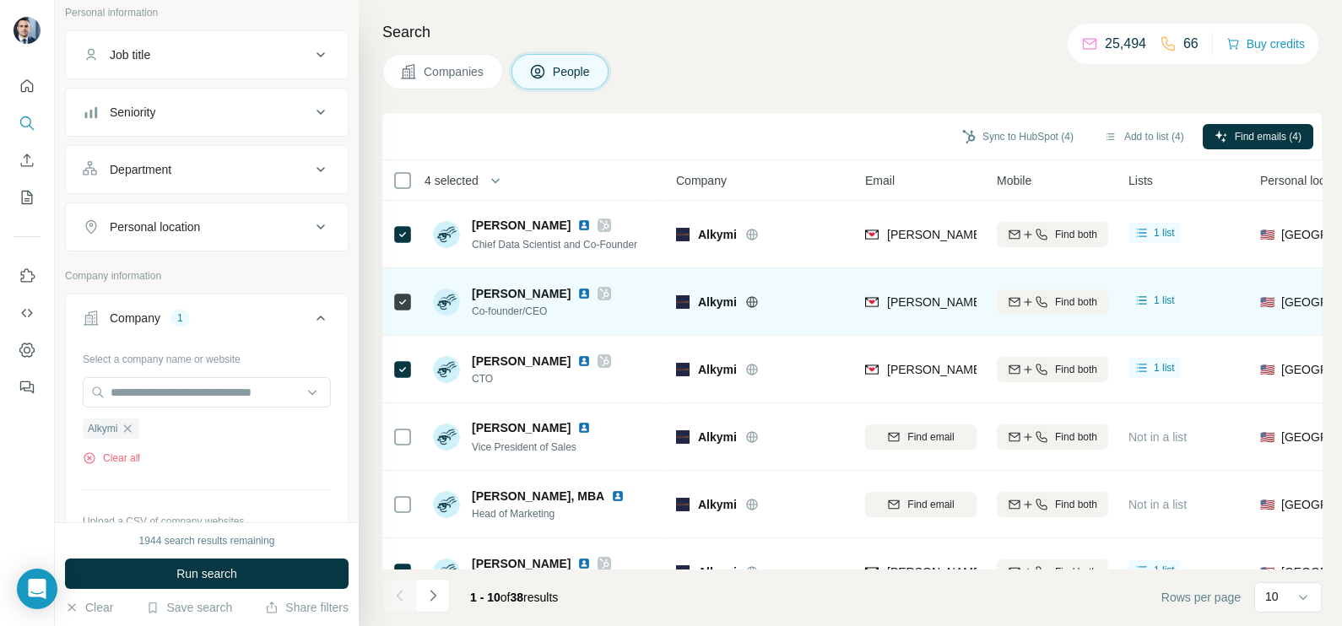
click at [926, 301] on span "[PERSON_NAME][EMAIL_ADDRESS][DOMAIN_NAME]" at bounding box center [1035, 302] width 297 height 14
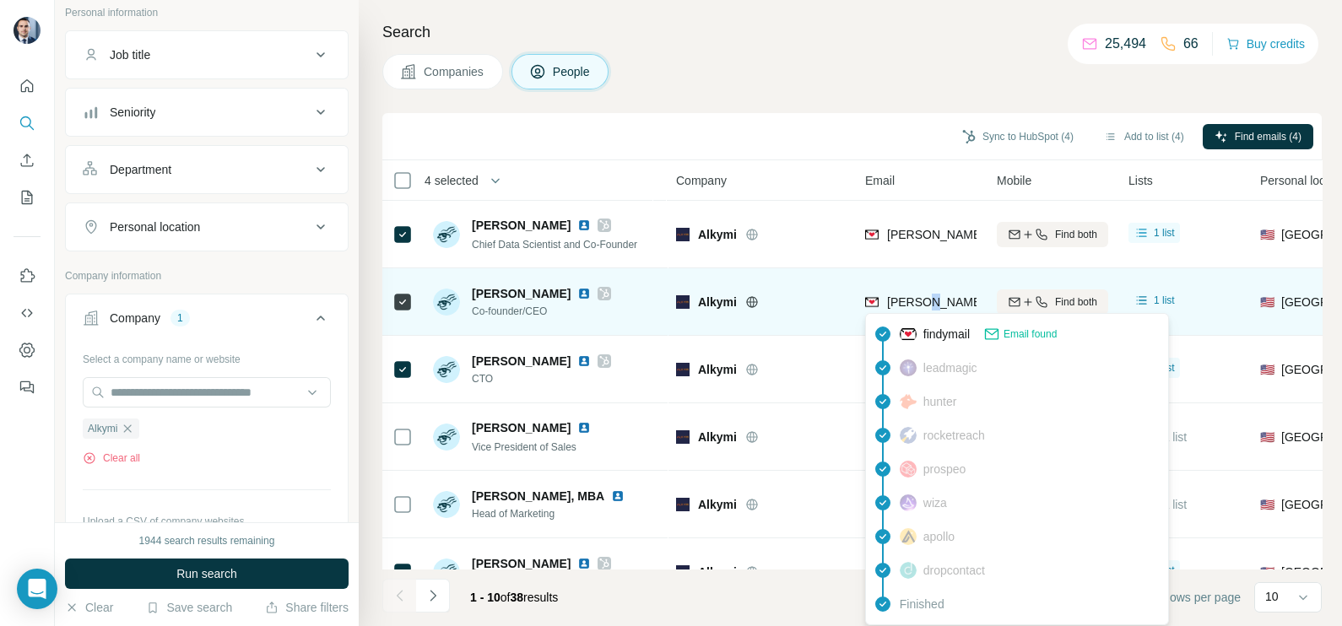
click at [926, 301] on span "[PERSON_NAME][EMAIL_ADDRESS][DOMAIN_NAME]" at bounding box center [1035, 302] width 297 height 14
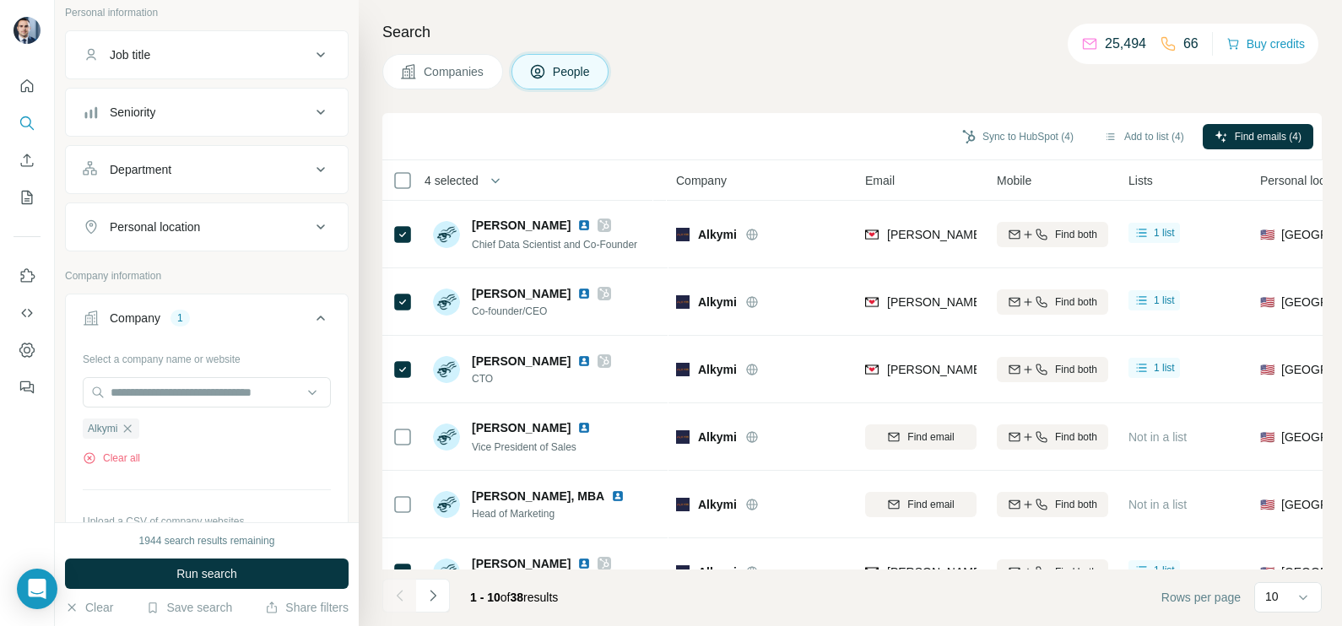
click at [899, 157] on div "Sync to HubSpot (4) Add to list (4) Find emails (4)" at bounding box center [851, 136] width 939 height 47
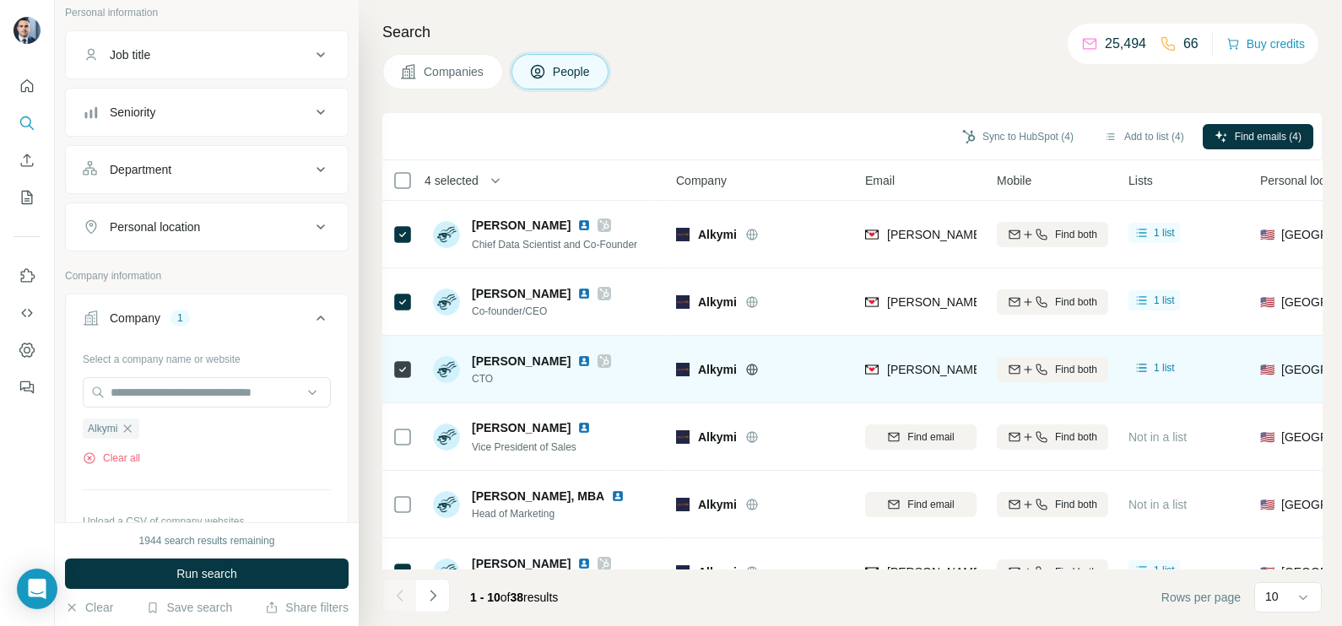
click at [958, 381] on div "[PERSON_NAME][EMAIL_ADDRESS][DOMAIN_NAME]" at bounding box center [920, 369] width 111 height 46
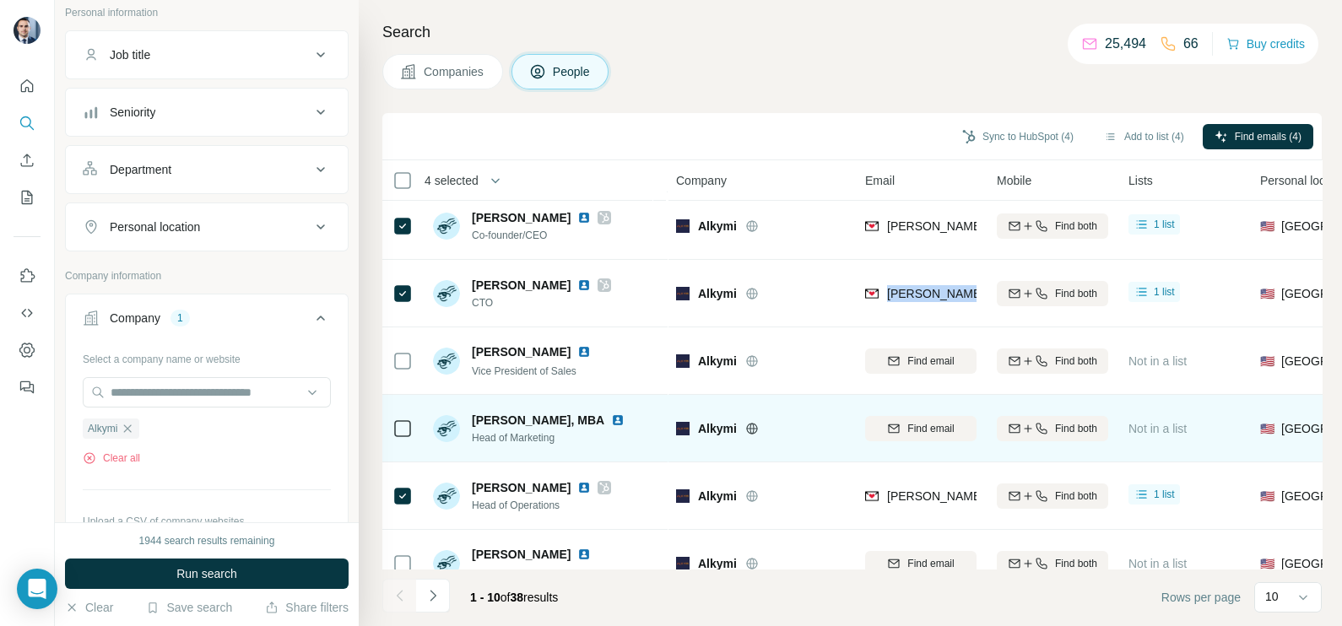
scroll to position [105, 0]
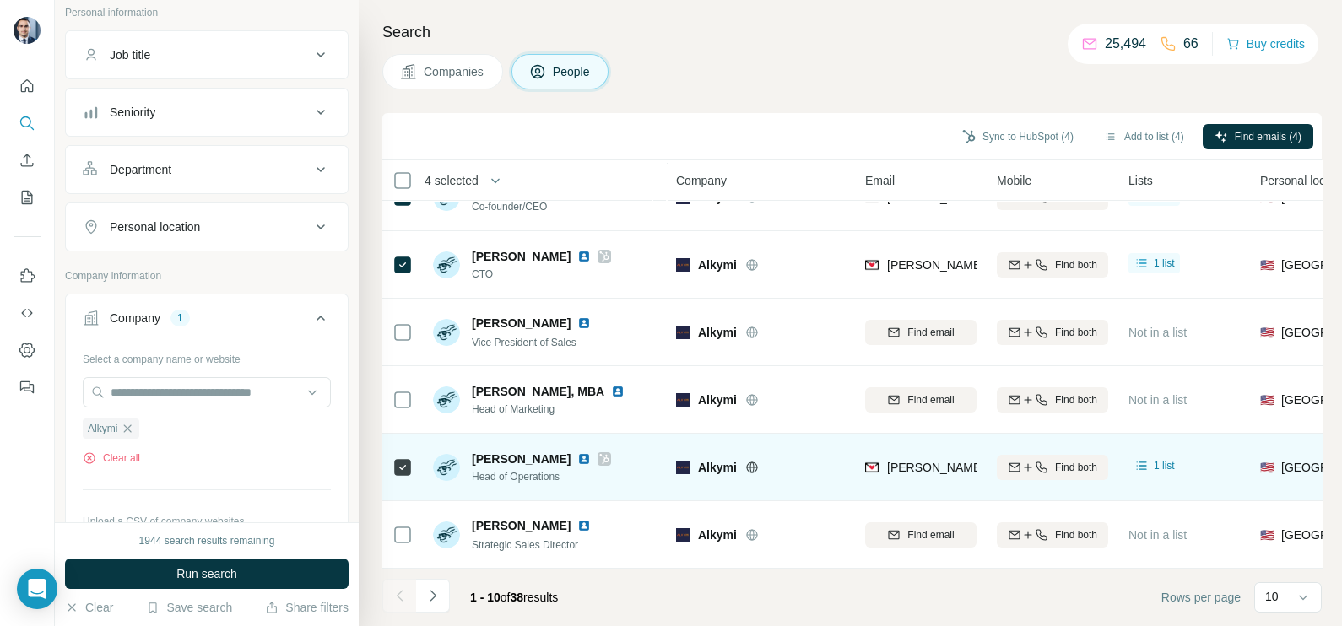
click at [933, 452] on div "[PERSON_NAME][EMAIL_ADDRESS][DOMAIN_NAME]" at bounding box center [920, 467] width 111 height 46
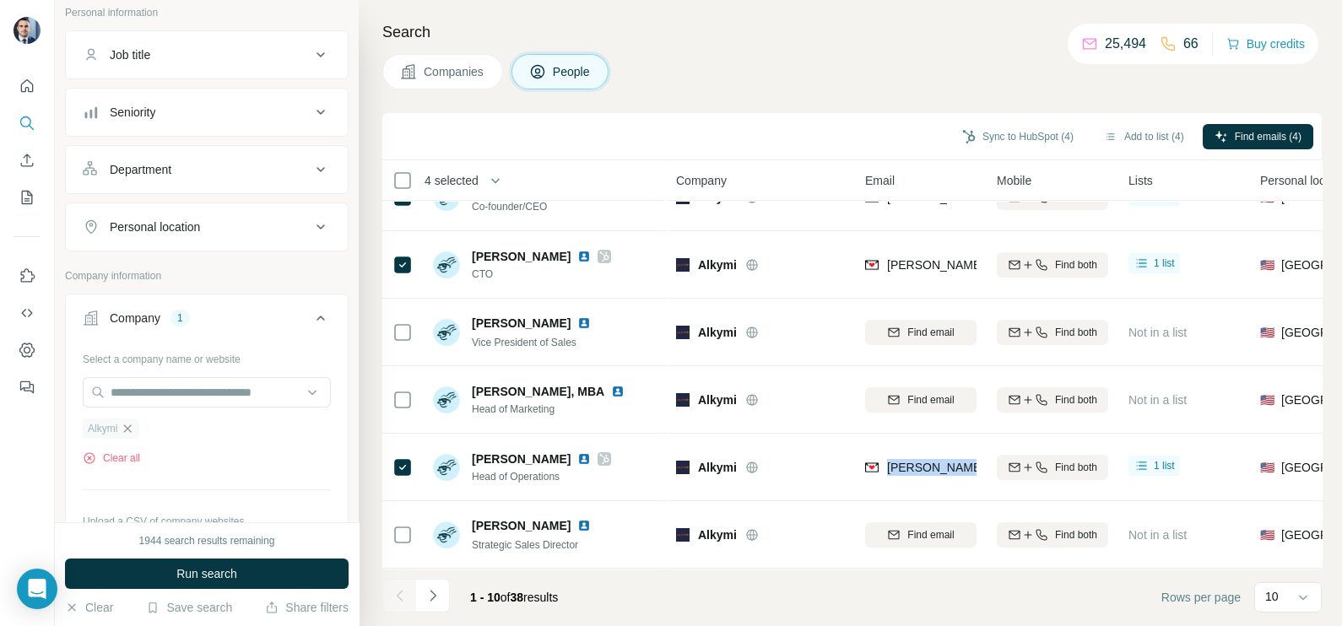
click at [128, 428] on icon "button" at bounding box center [128, 429] width 14 height 14
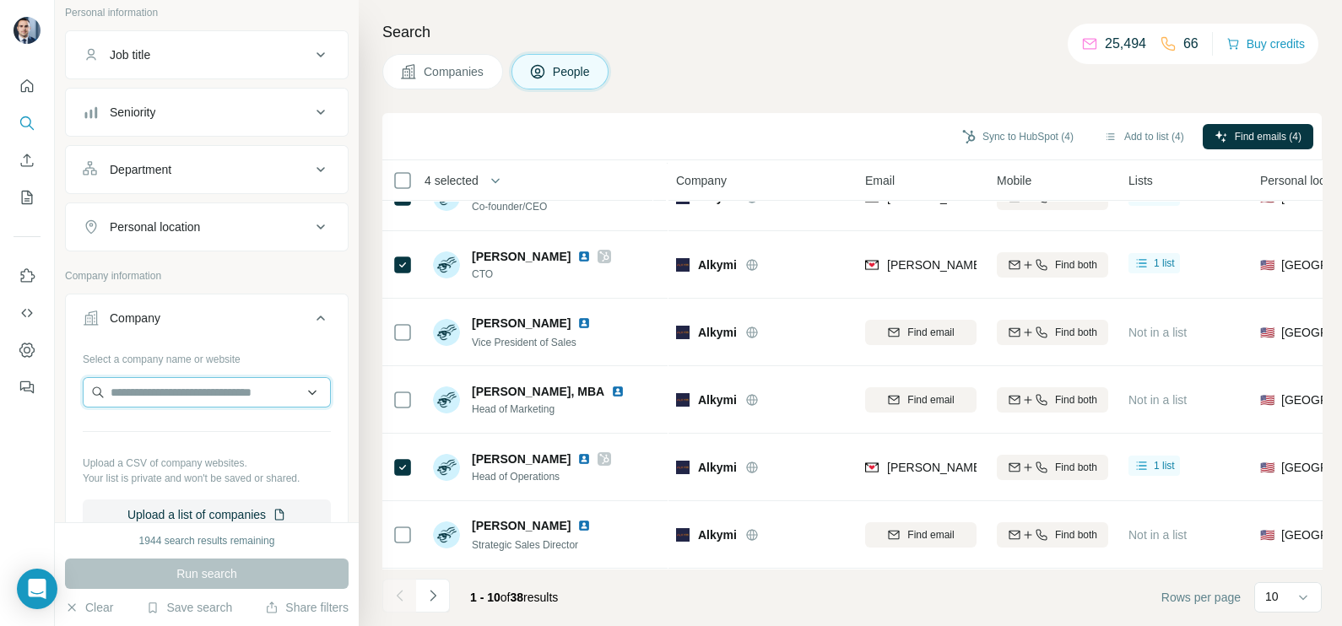
click at [148, 392] on input "text" at bounding box center [207, 392] width 248 height 30
paste input "**********"
drag, startPoint x: 286, startPoint y: 381, endPoint x: 62, endPoint y: 387, distance: 223.7
click at [62, 387] on div "**********" at bounding box center [207, 261] width 304 height 522
paste input "text"
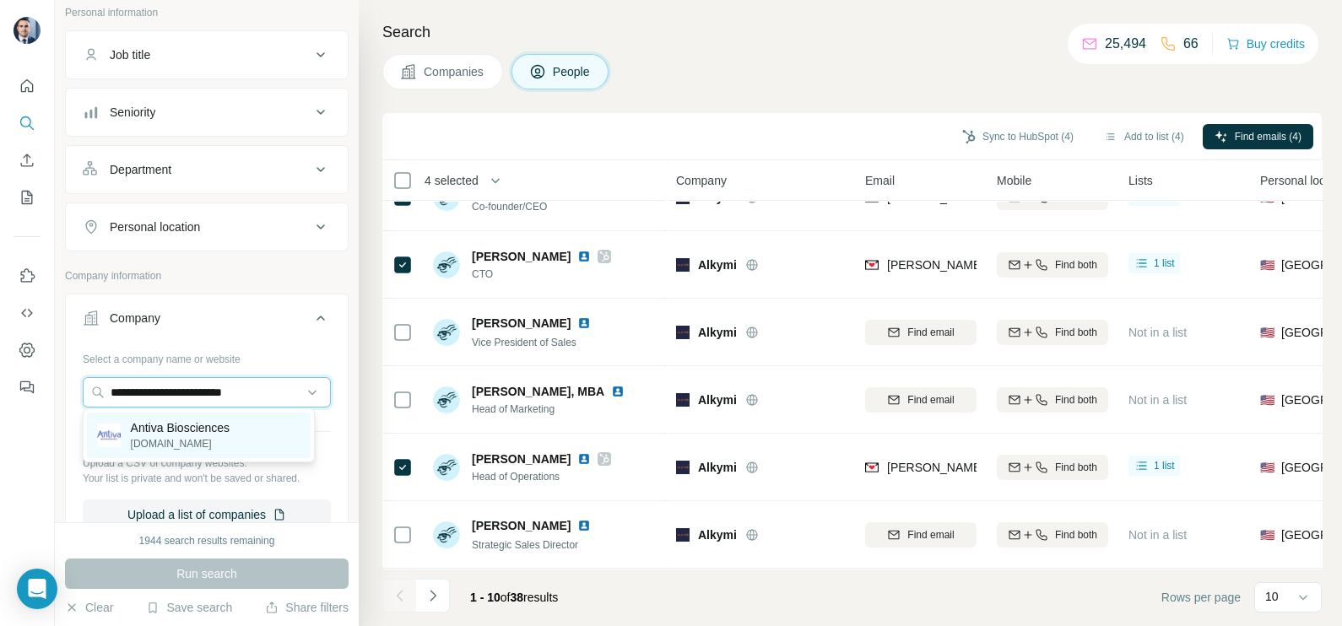
type input "**********"
click at [189, 441] on p "[DOMAIN_NAME]" at bounding box center [181, 443] width 100 height 15
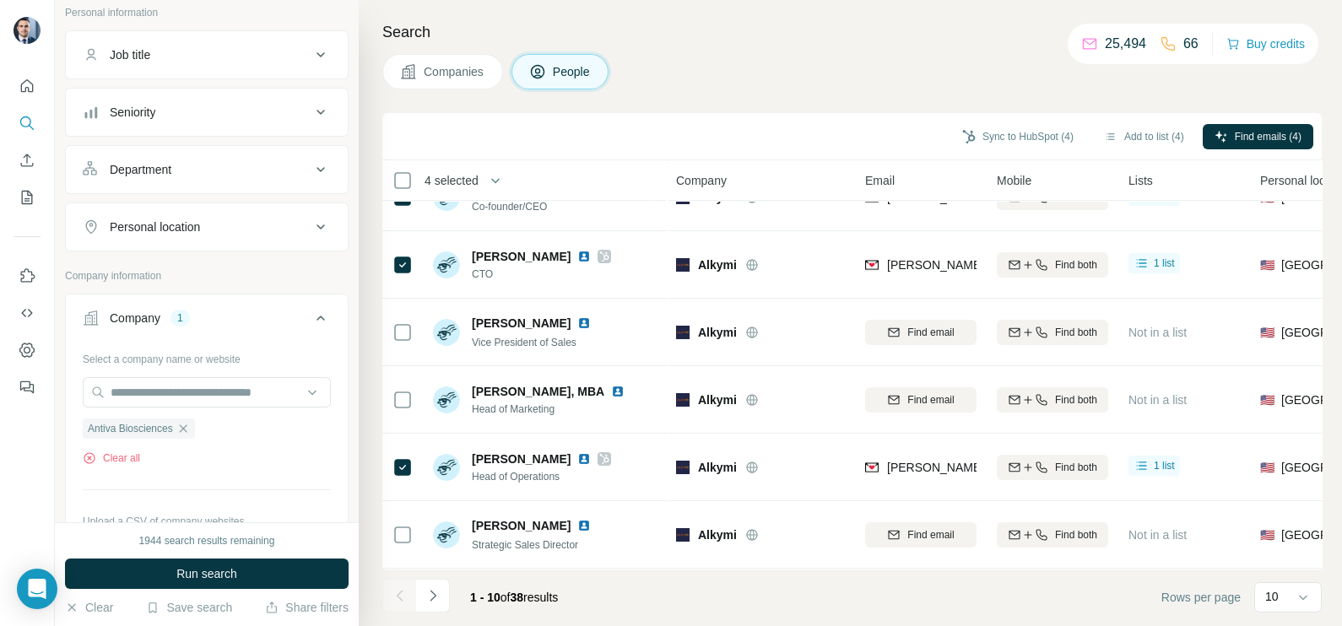
click at [214, 594] on div "1944 search results remaining Run search Clear Save search Share filters" at bounding box center [207, 574] width 304 height 104
click at [210, 580] on span "Run search" at bounding box center [206, 573] width 61 height 17
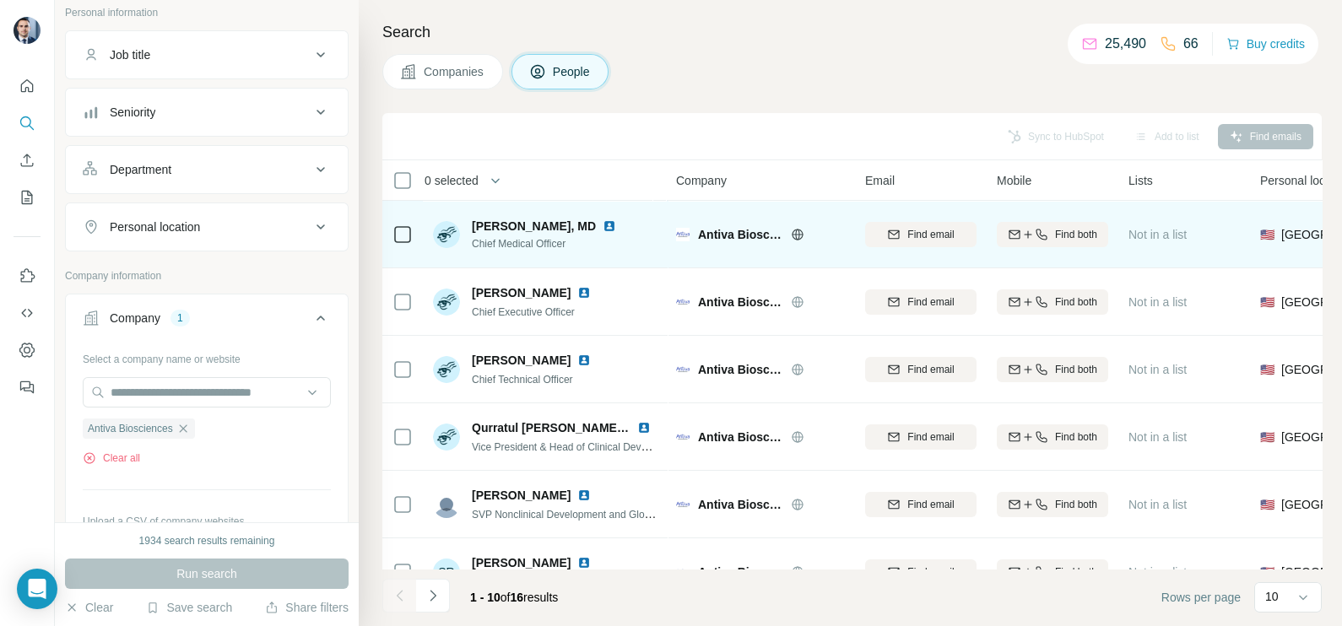
click at [411, 236] on icon at bounding box center [402, 235] width 20 height 20
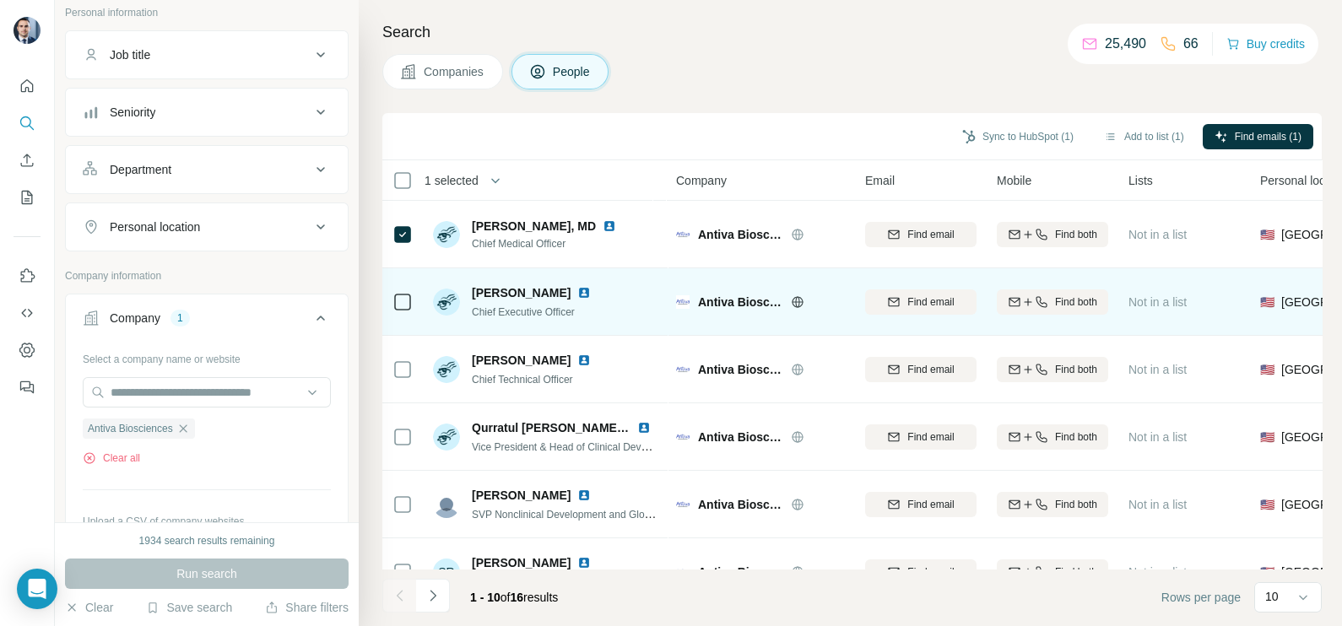
click at [411, 300] on icon at bounding box center [402, 302] width 20 height 20
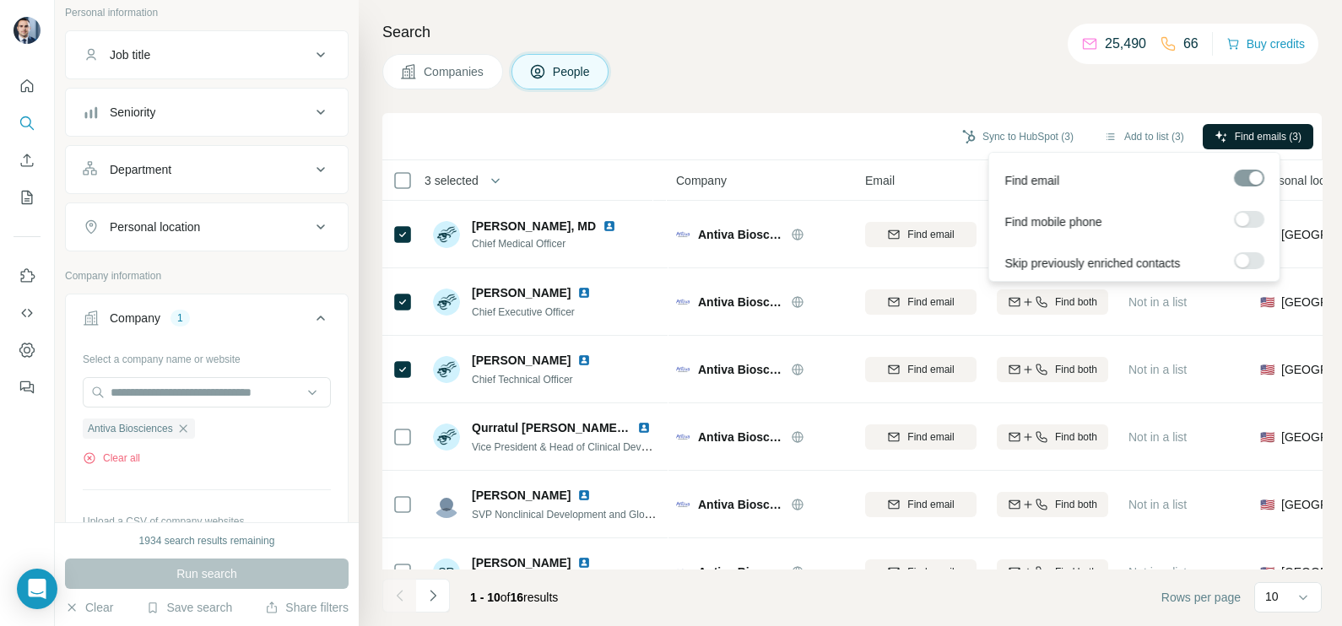
click at [1282, 139] on span "Find emails (3)" at bounding box center [1268, 136] width 67 height 15
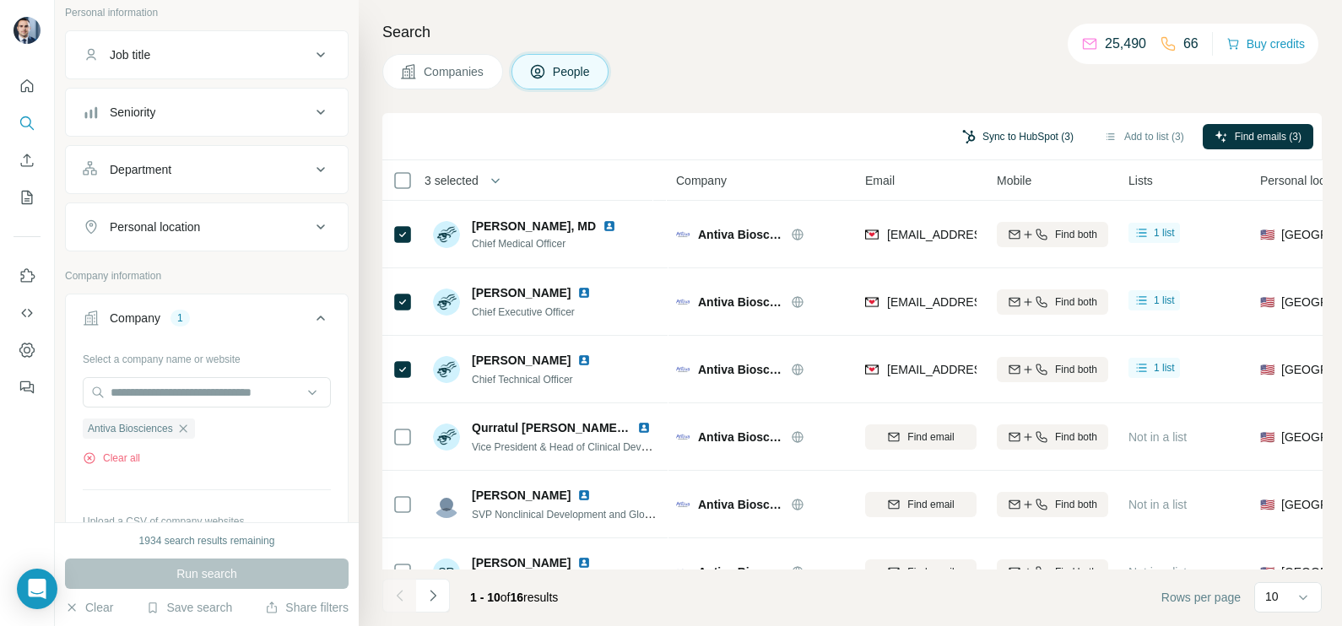
click at [1004, 130] on button "Sync to HubSpot (3)" at bounding box center [1017, 136] width 135 height 25
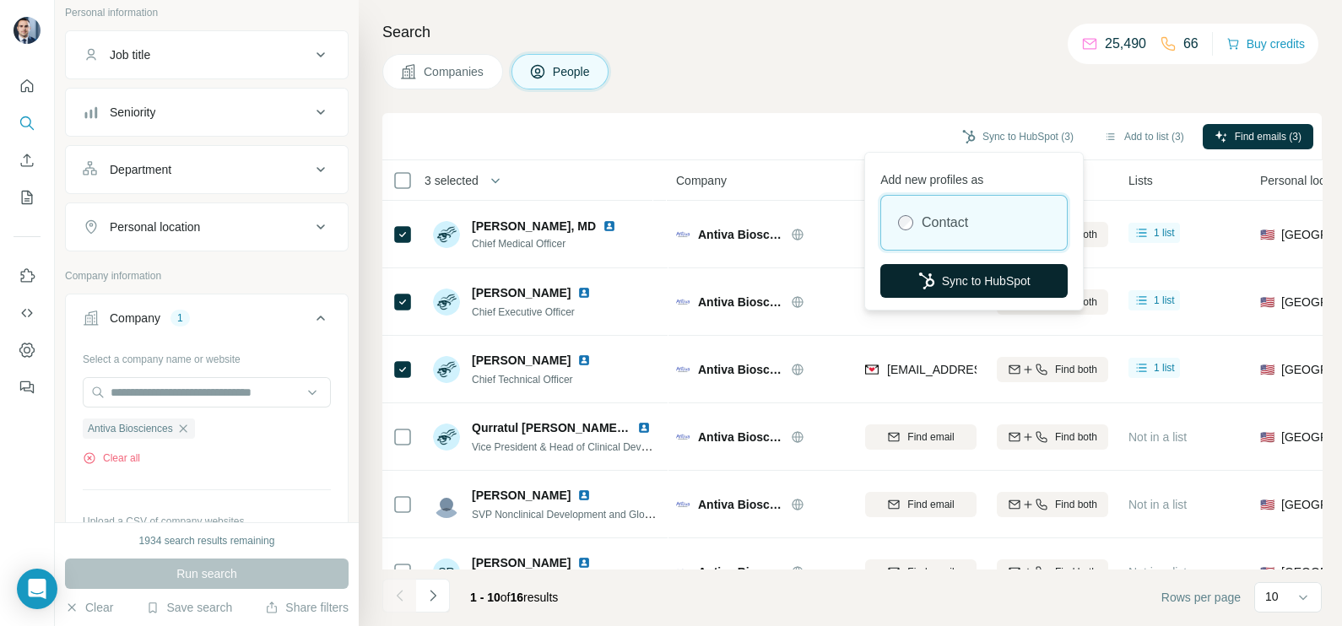
click at [983, 287] on button "Sync to HubSpot" at bounding box center [973, 281] width 187 height 34
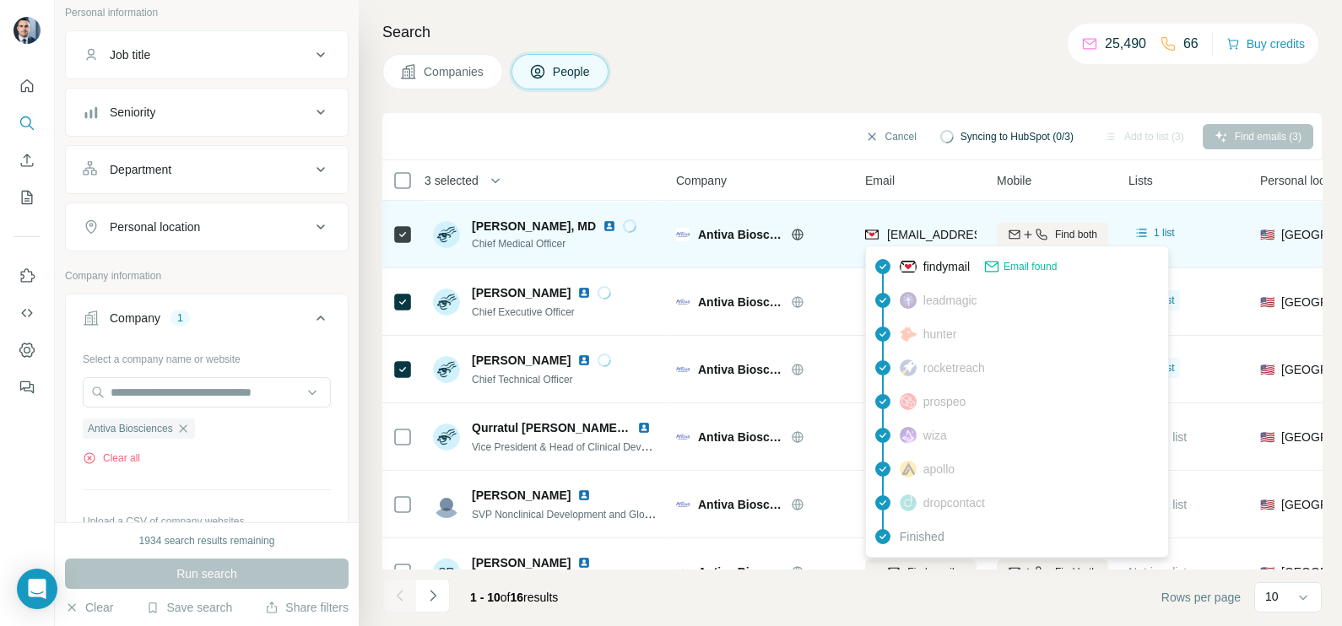
click at [912, 239] on span "[EMAIL_ADDRESS][DOMAIN_NAME]" at bounding box center [987, 235] width 200 height 14
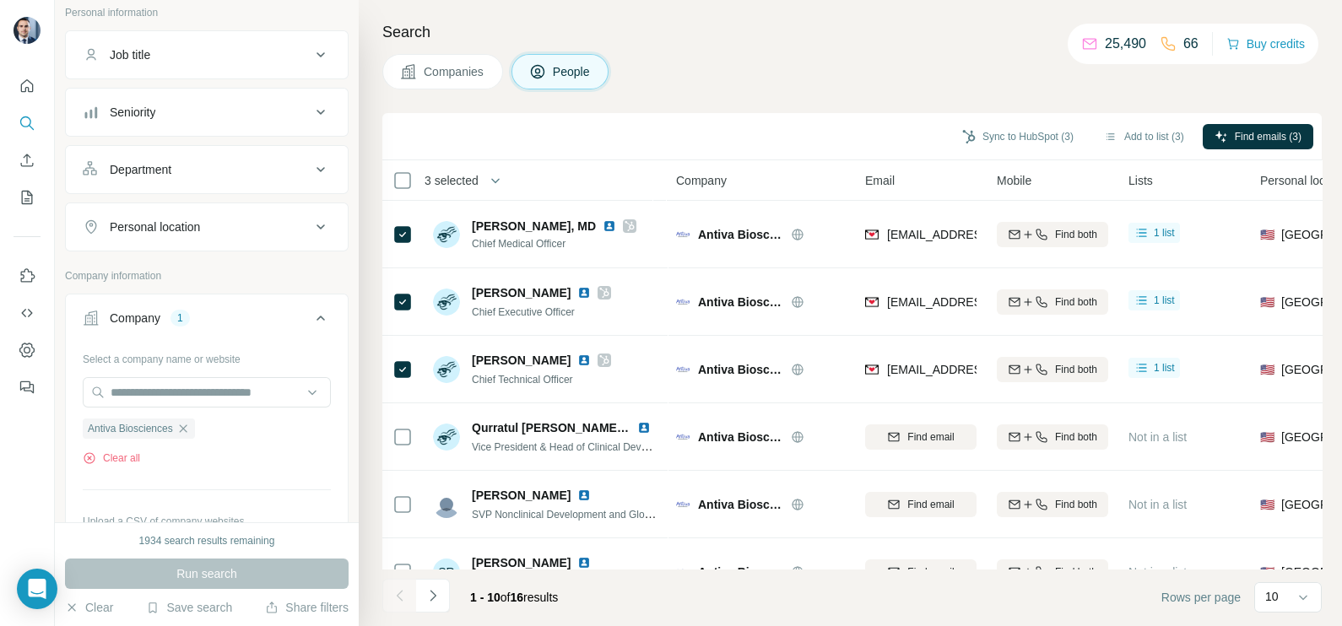
click at [878, 128] on div "Sync to HubSpot (3) Add to list (3) Find emails (3)" at bounding box center [852, 137] width 922 height 30
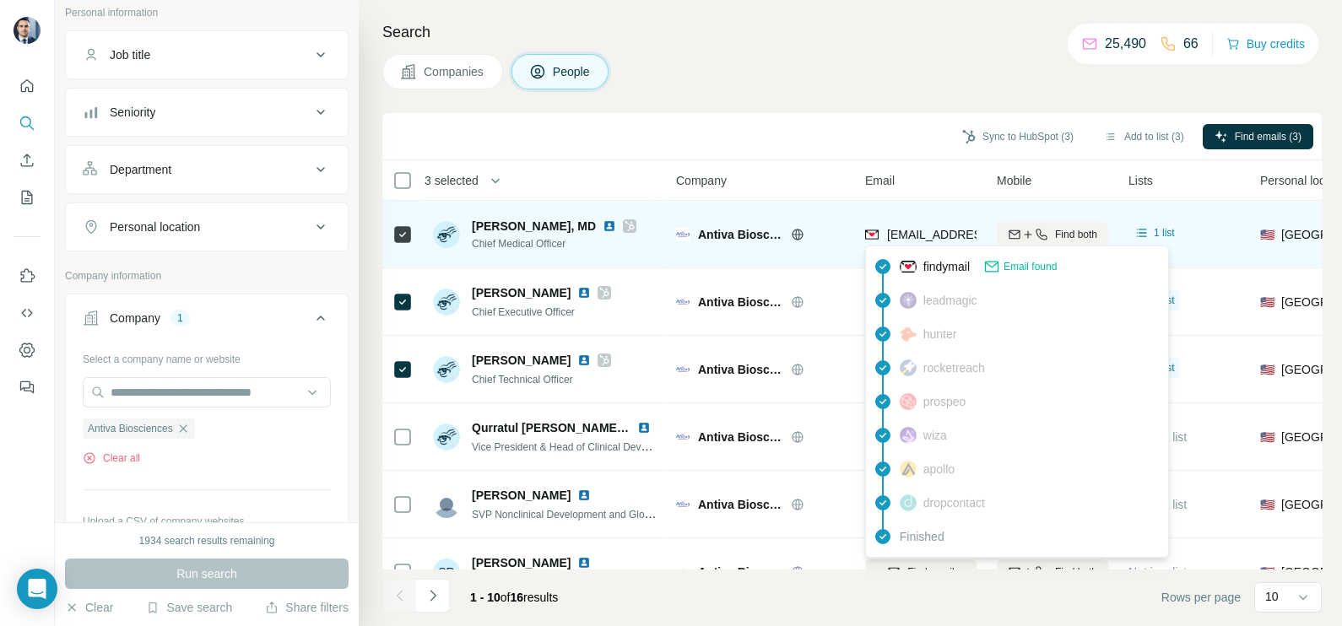
click at [906, 235] on span "[EMAIL_ADDRESS][DOMAIN_NAME]" at bounding box center [987, 235] width 200 height 14
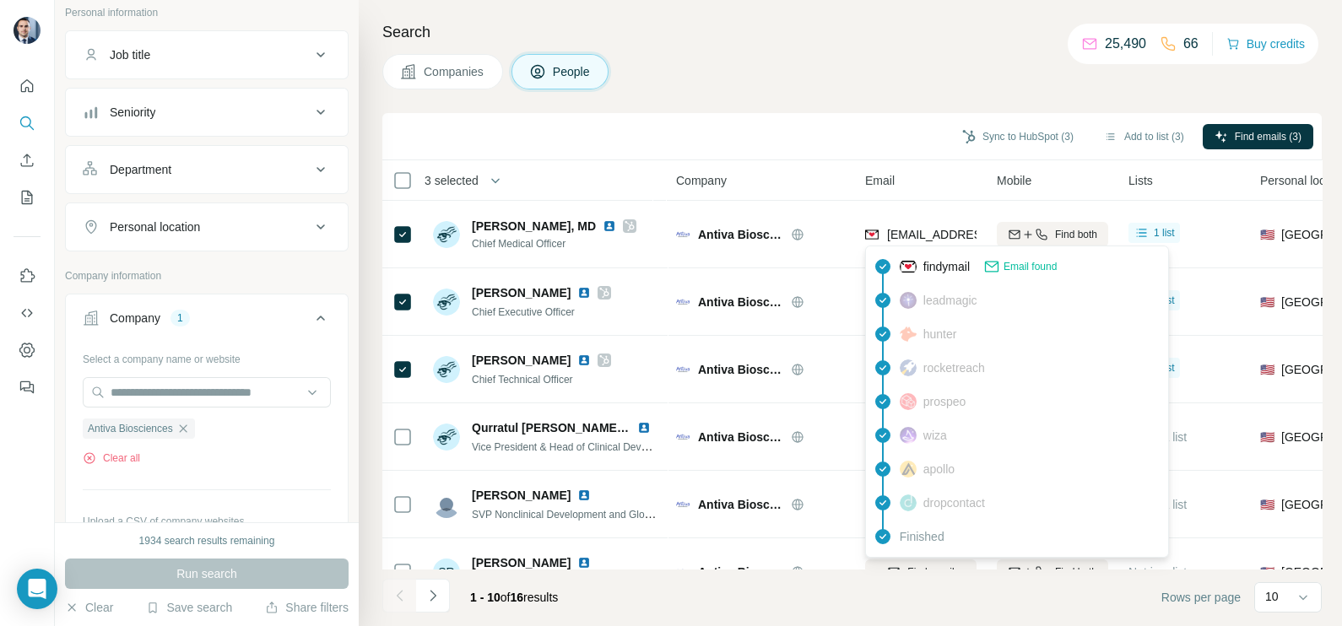
click at [848, 143] on div "Sync to HubSpot (3) Add to list (3) Find emails (3)" at bounding box center [852, 137] width 922 height 30
click at [923, 253] on div "findymail Email found" at bounding box center [1016, 267] width 295 height 34
click at [923, 253] on div "[EMAIL_ADDRESS][DOMAIN_NAME]" at bounding box center [920, 234] width 111 height 46
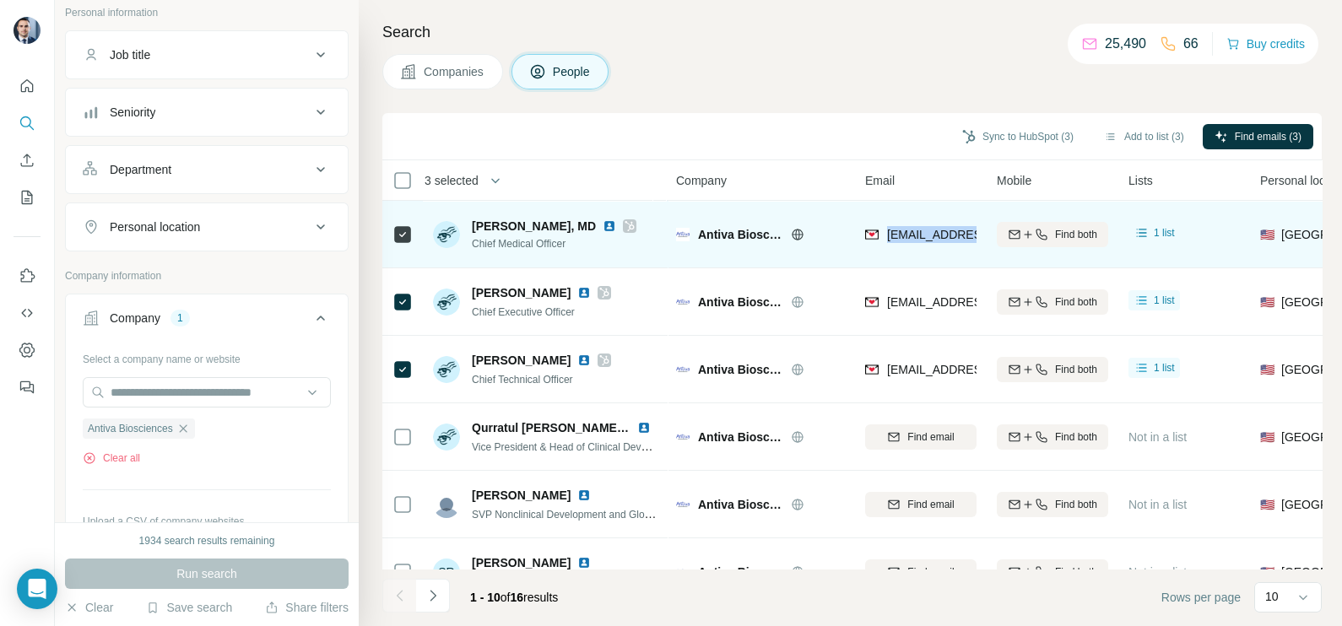
click at [923, 253] on div "[EMAIL_ADDRESS][DOMAIN_NAME]" at bounding box center [920, 234] width 111 height 46
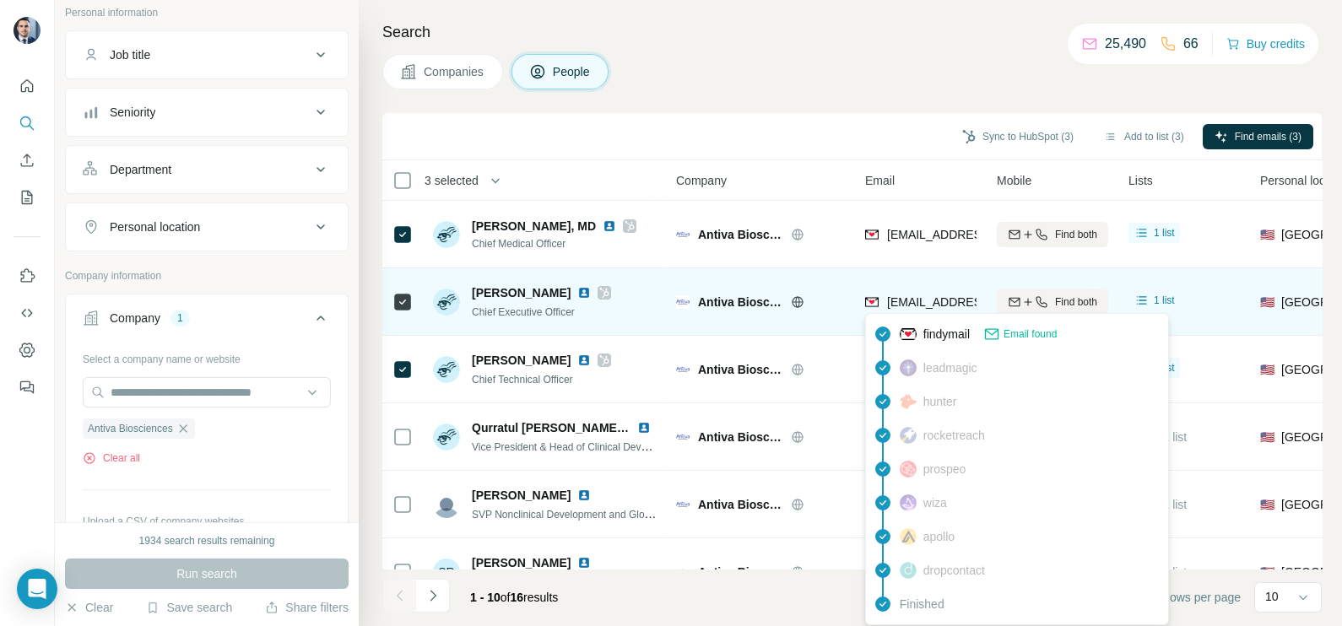
click at [911, 289] on div "[EMAIL_ADDRESS][DOMAIN_NAME]" at bounding box center [920, 302] width 111 height 46
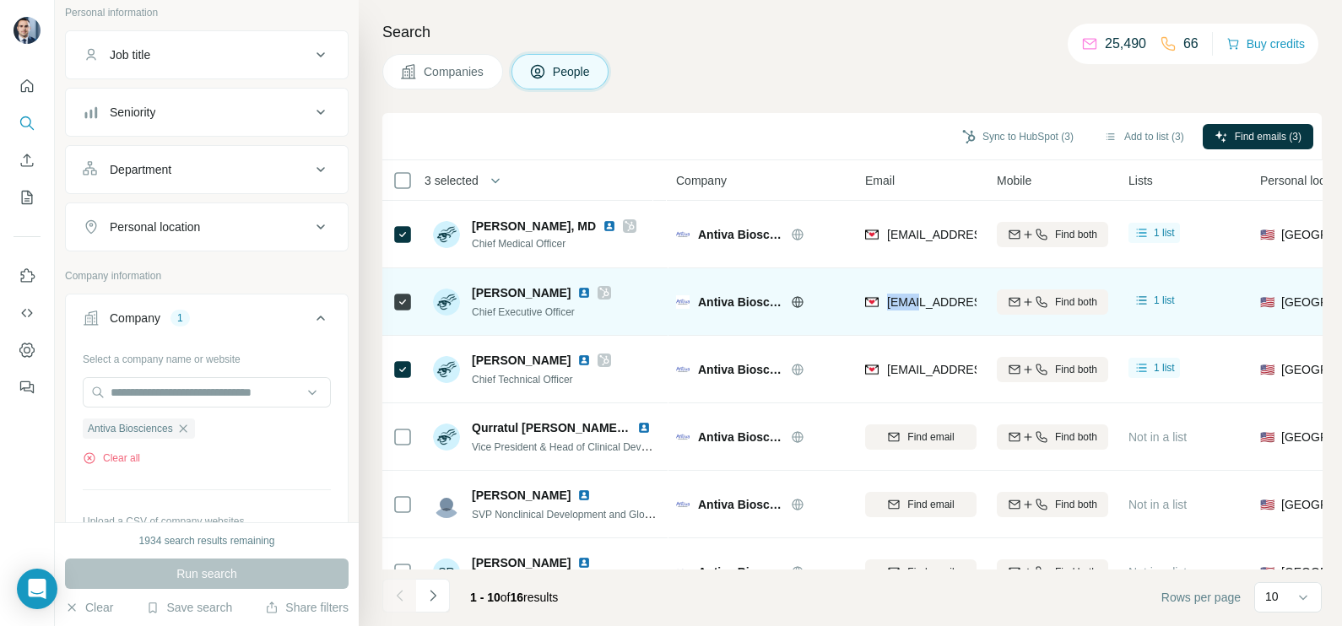
click at [911, 289] on div "[EMAIL_ADDRESS][DOMAIN_NAME]" at bounding box center [920, 302] width 111 height 46
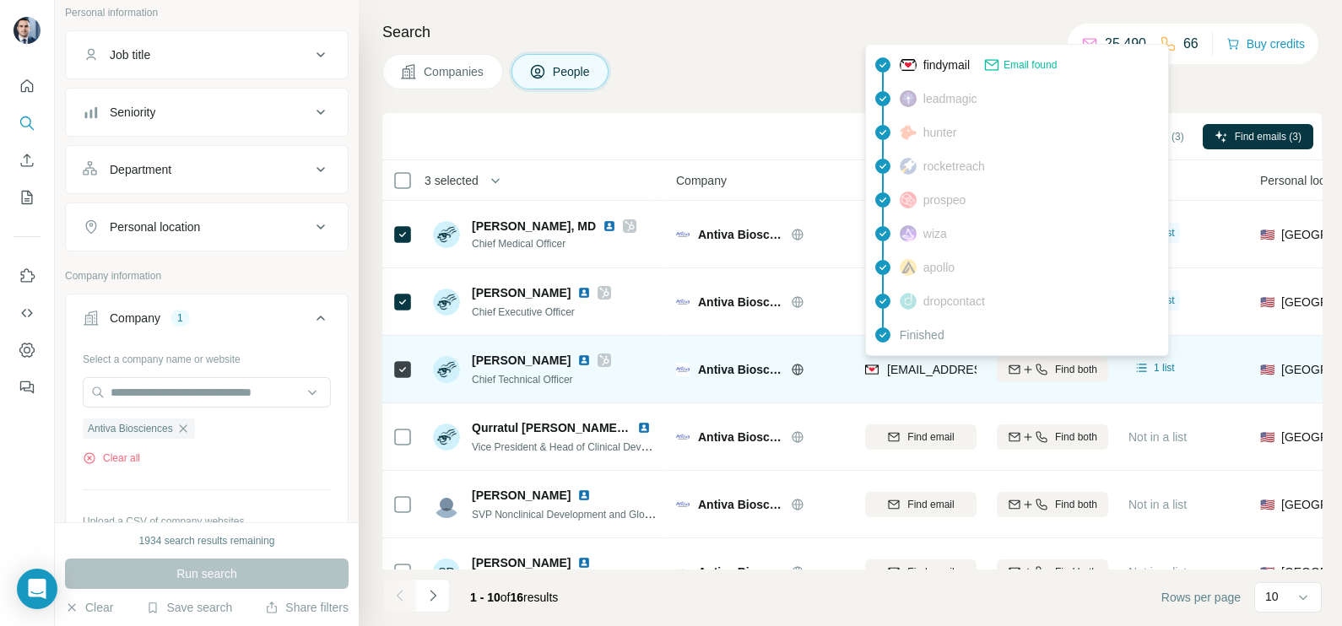
click at [959, 365] on span "[EMAIL_ADDRESS][DOMAIN_NAME]" at bounding box center [987, 370] width 200 height 14
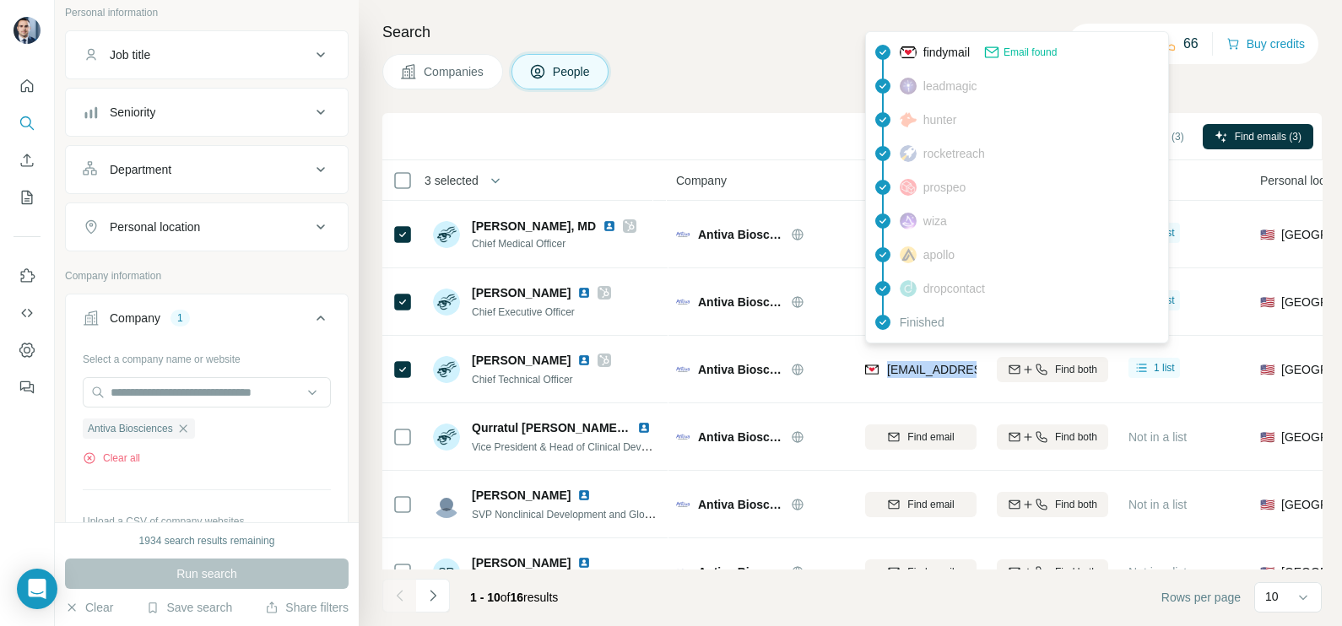
click at [418, 75] on button "Companies" at bounding box center [442, 71] width 121 height 35
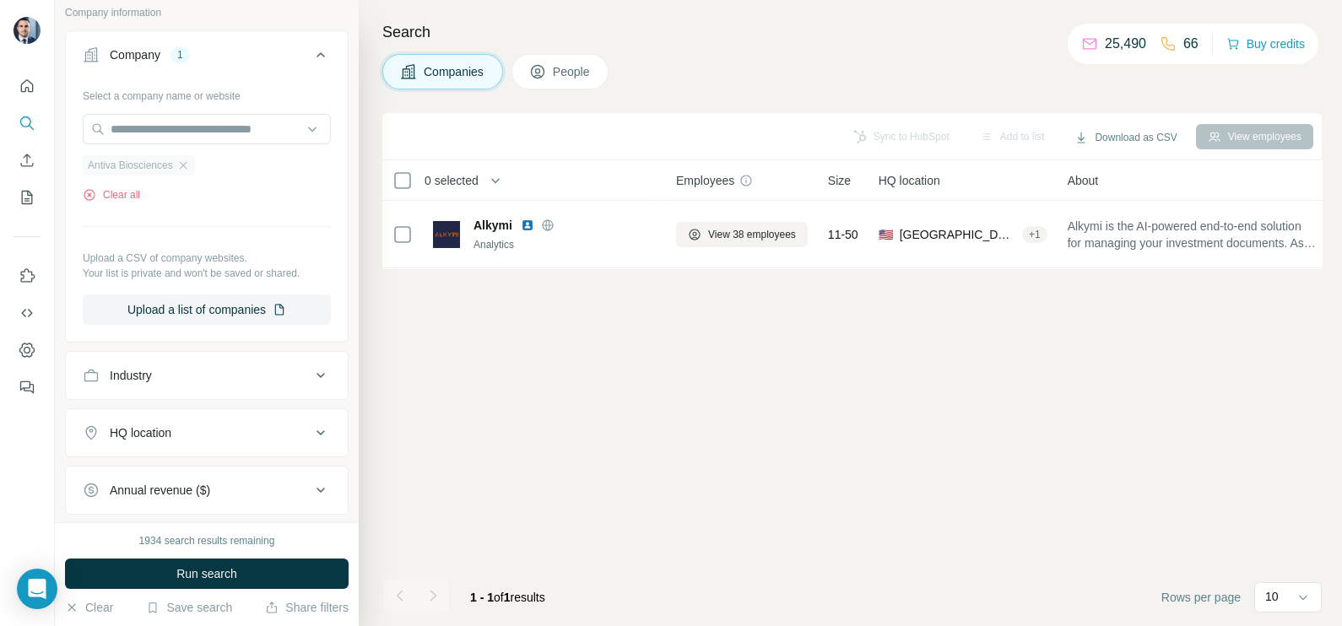
click at [195, 160] on div "Antiva Biosciences" at bounding box center [139, 165] width 112 height 20
click at [185, 169] on icon "button" at bounding box center [183, 166] width 14 height 14
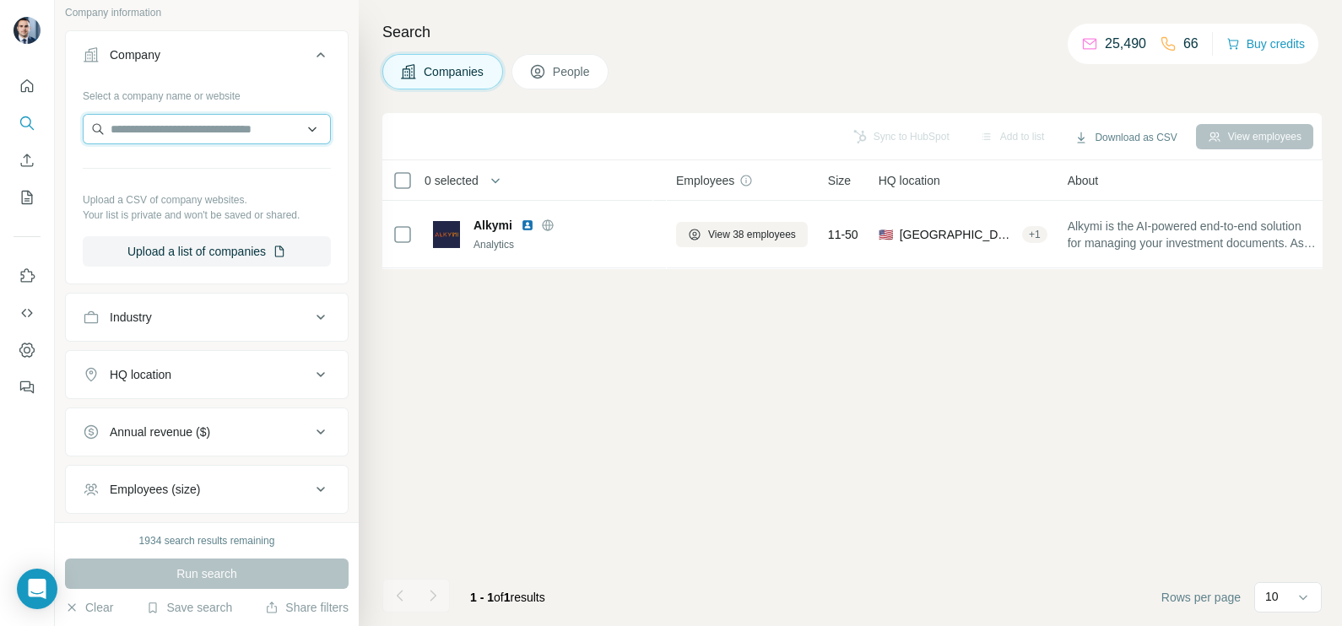
click at [187, 120] on input "text" at bounding box center [207, 129] width 248 height 30
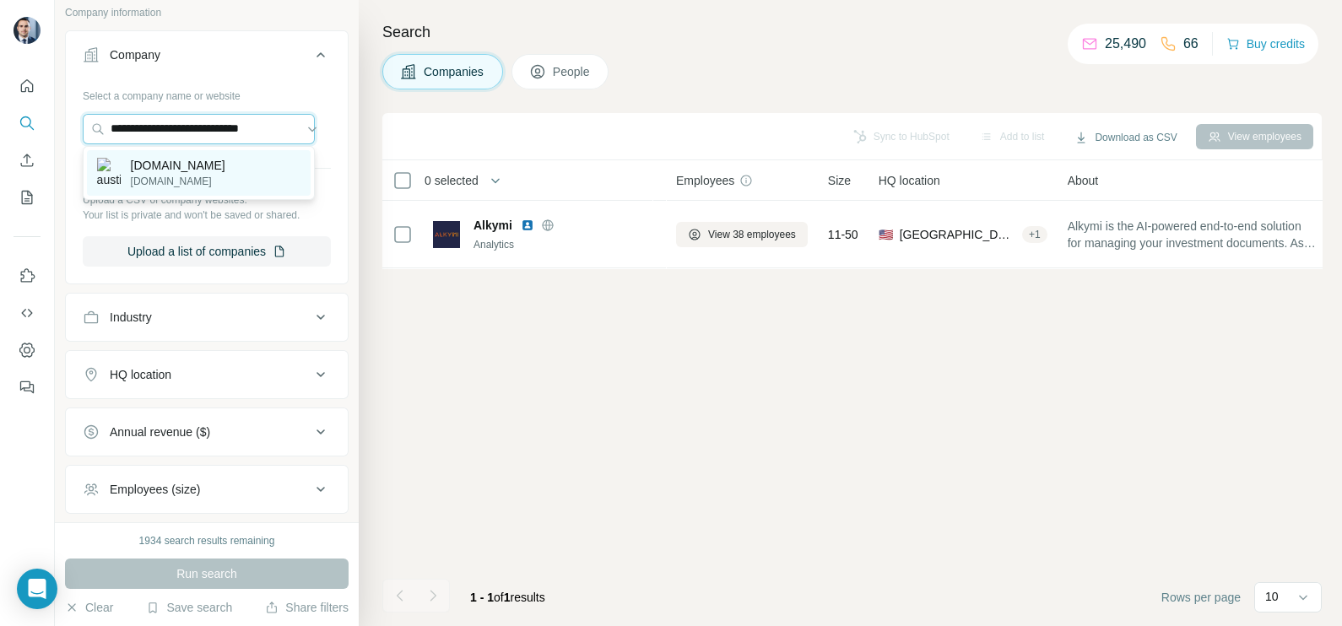
type input "**********"
click at [197, 181] on p "[DOMAIN_NAME]" at bounding box center [178, 181] width 95 height 15
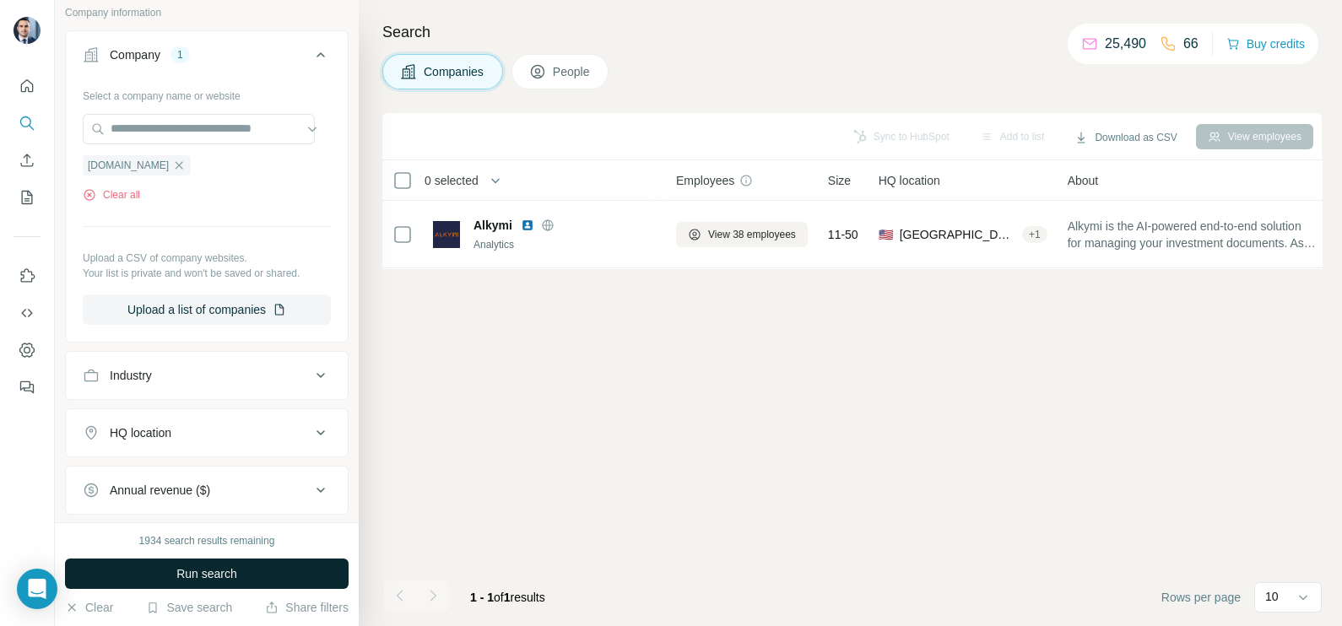
click at [190, 582] on span "Run search" at bounding box center [206, 573] width 61 height 17
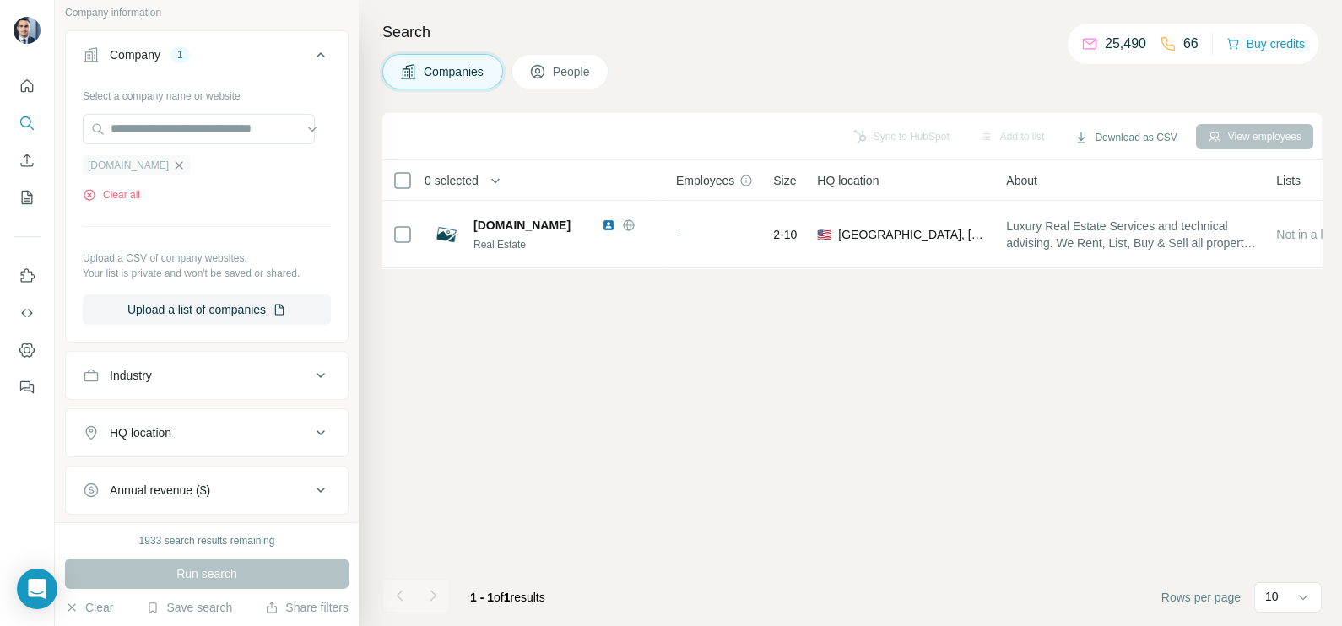
click at [183, 167] on icon "button" at bounding box center [180, 165] width 8 height 8
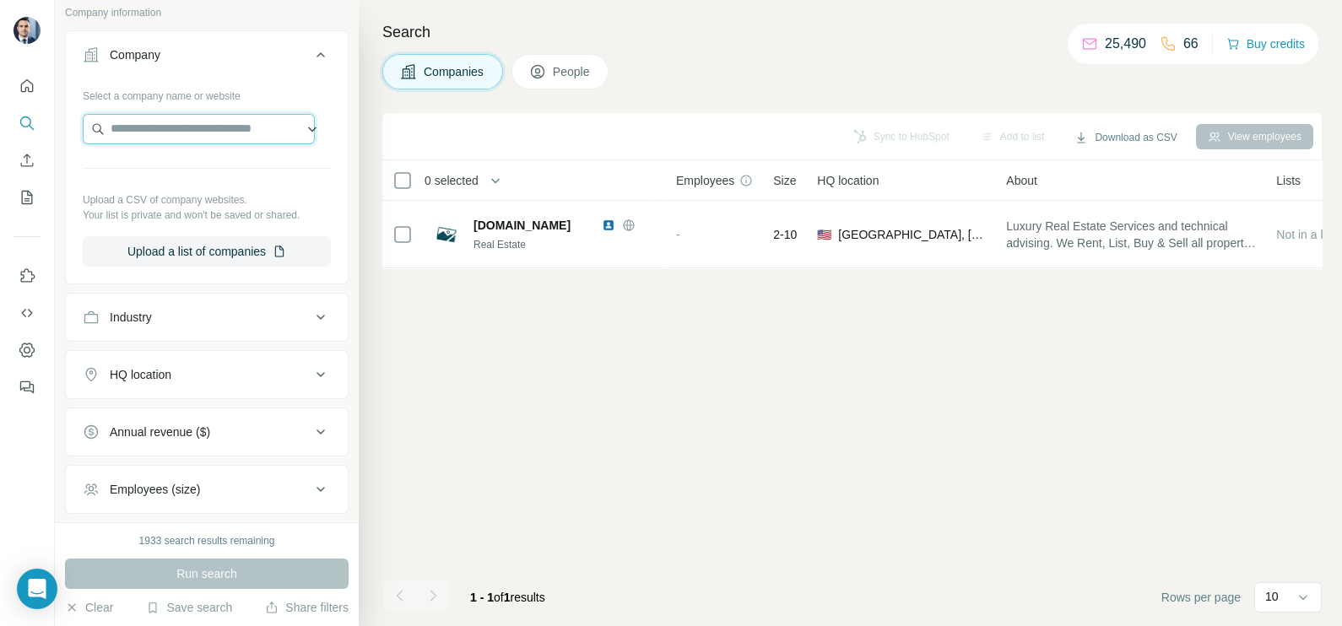
click at [235, 131] on input "text" at bounding box center [199, 129] width 232 height 30
paste input "**********"
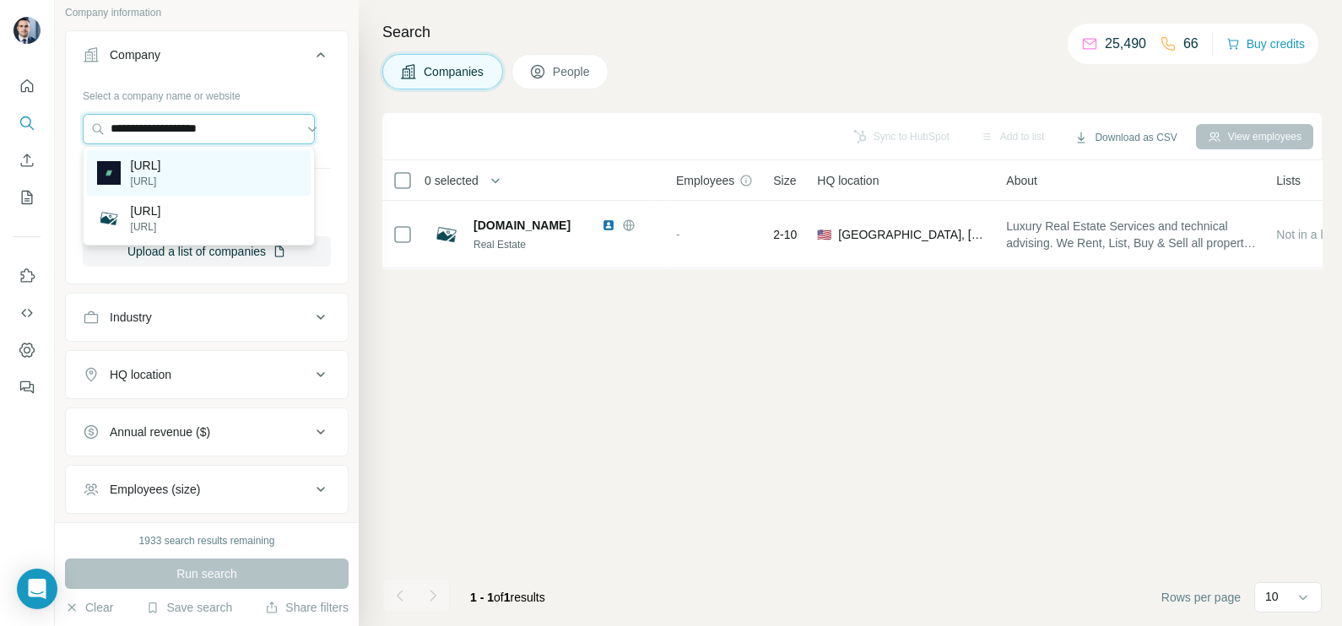
type input "**********"
click at [149, 165] on p "[URL]" at bounding box center [146, 165] width 30 height 17
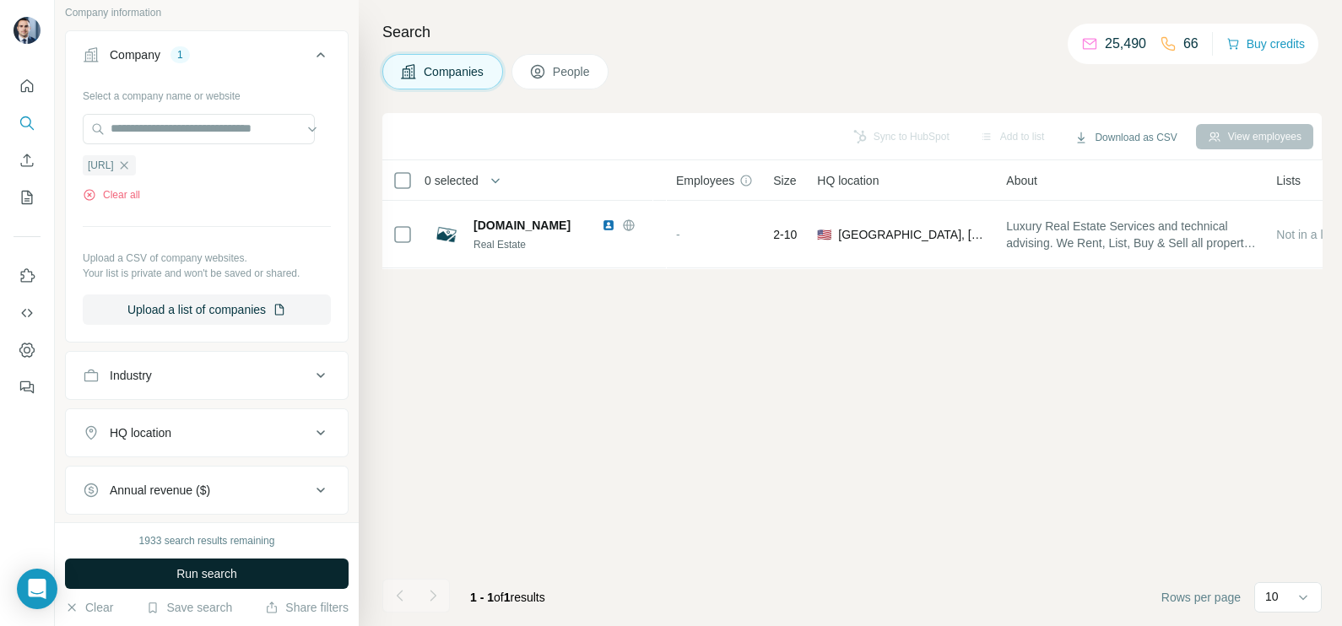
click at [201, 575] on span "Run search" at bounding box center [206, 573] width 61 height 17
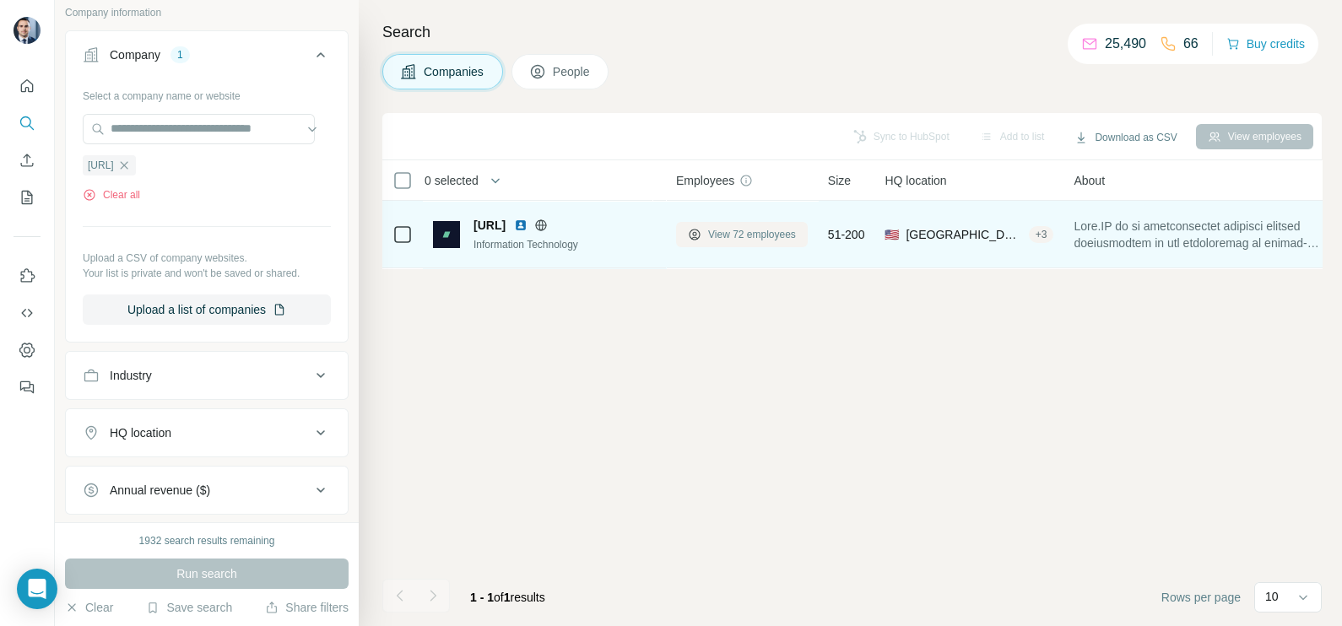
click at [733, 232] on span "View 72 employees" at bounding box center [752, 234] width 88 height 15
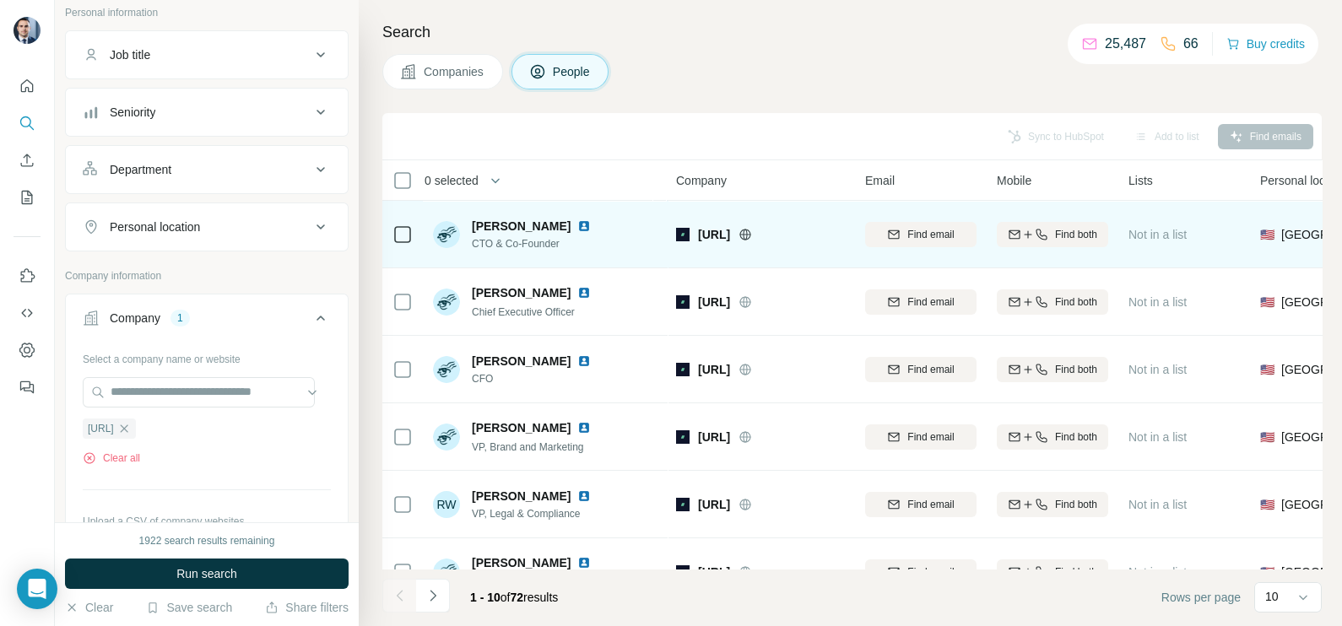
click at [402, 243] on icon at bounding box center [402, 235] width 20 height 20
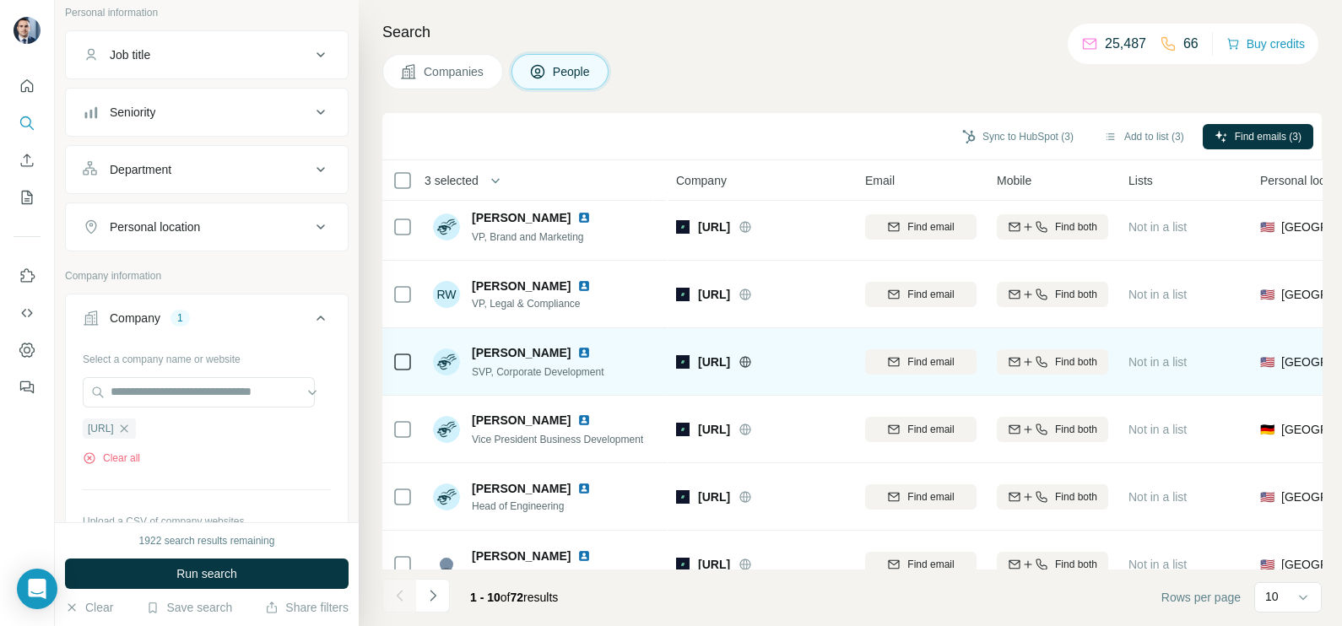
scroll to position [317, 0]
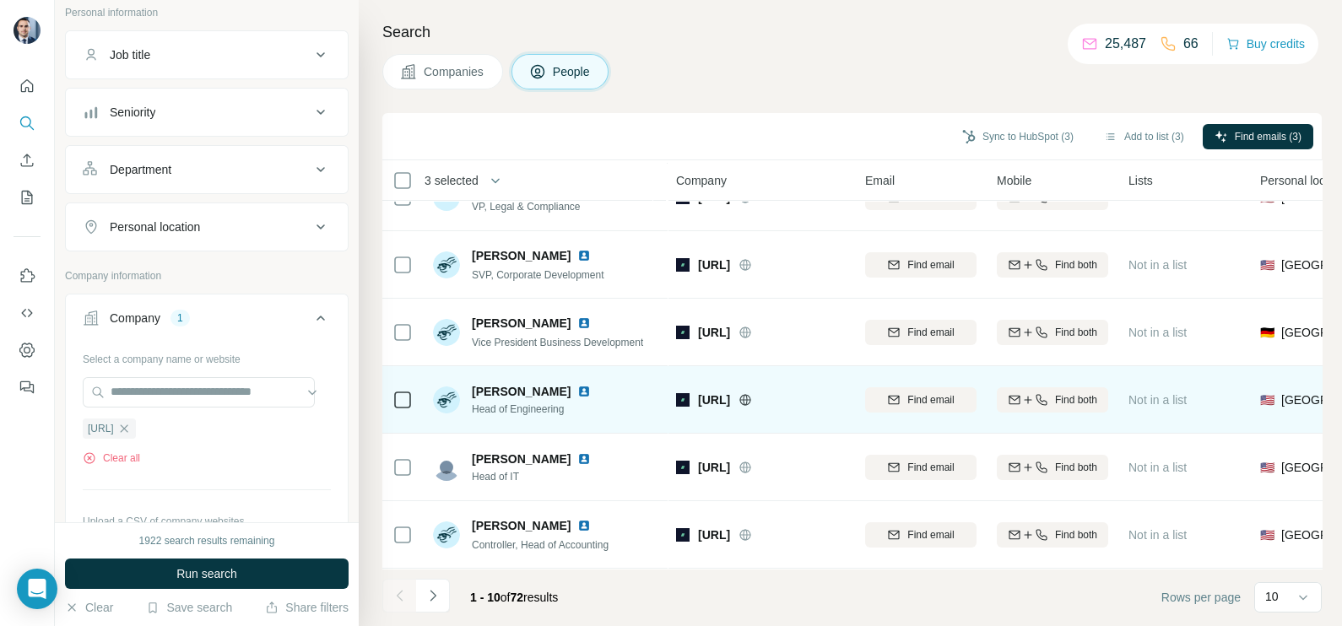
click at [417, 376] on td at bounding box center [402, 400] width 41 height 68
click at [392, 390] on icon at bounding box center [402, 400] width 20 height 20
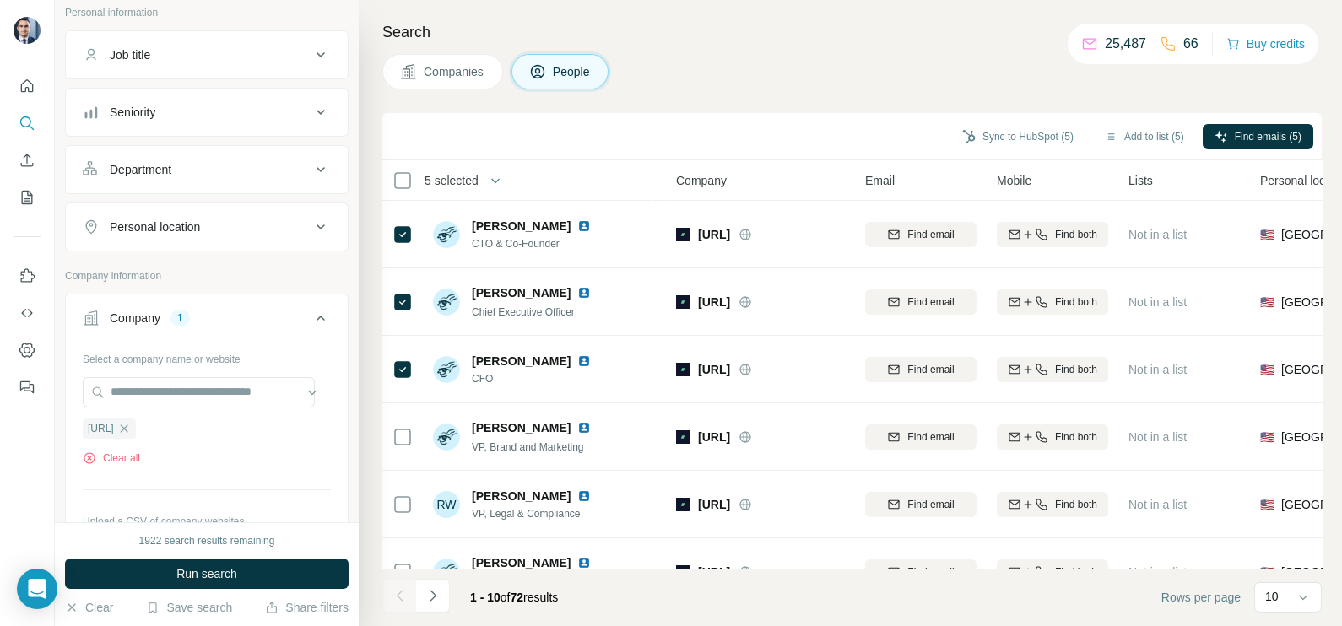
scroll to position [0, 0]
click at [1240, 159] on div "Sync to HubSpot (5) Add to list (5) Find emails (5)" at bounding box center [851, 136] width 939 height 47
click at [1240, 139] on span "Find emails (5)" at bounding box center [1268, 136] width 67 height 15
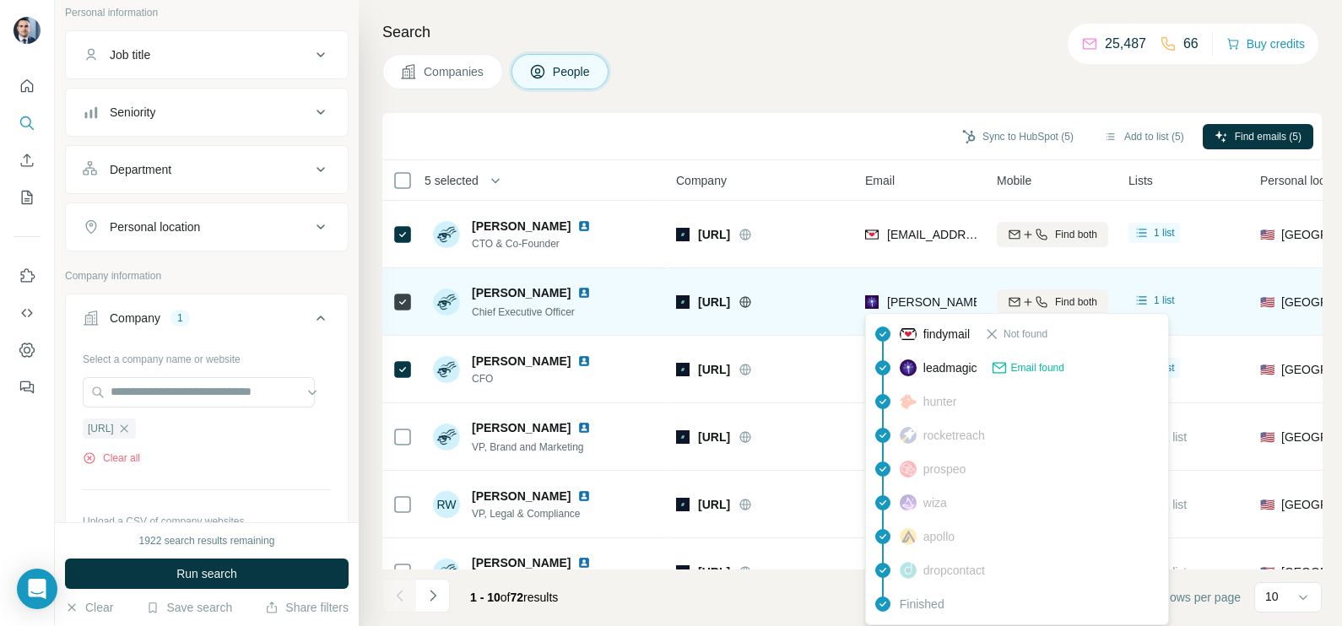
click at [932, 299] on span "[PERSON_NAME][EMAIL_ADDRESS][PERSON_NAME]" at bounding box center [1037, 302] width 300 height 14
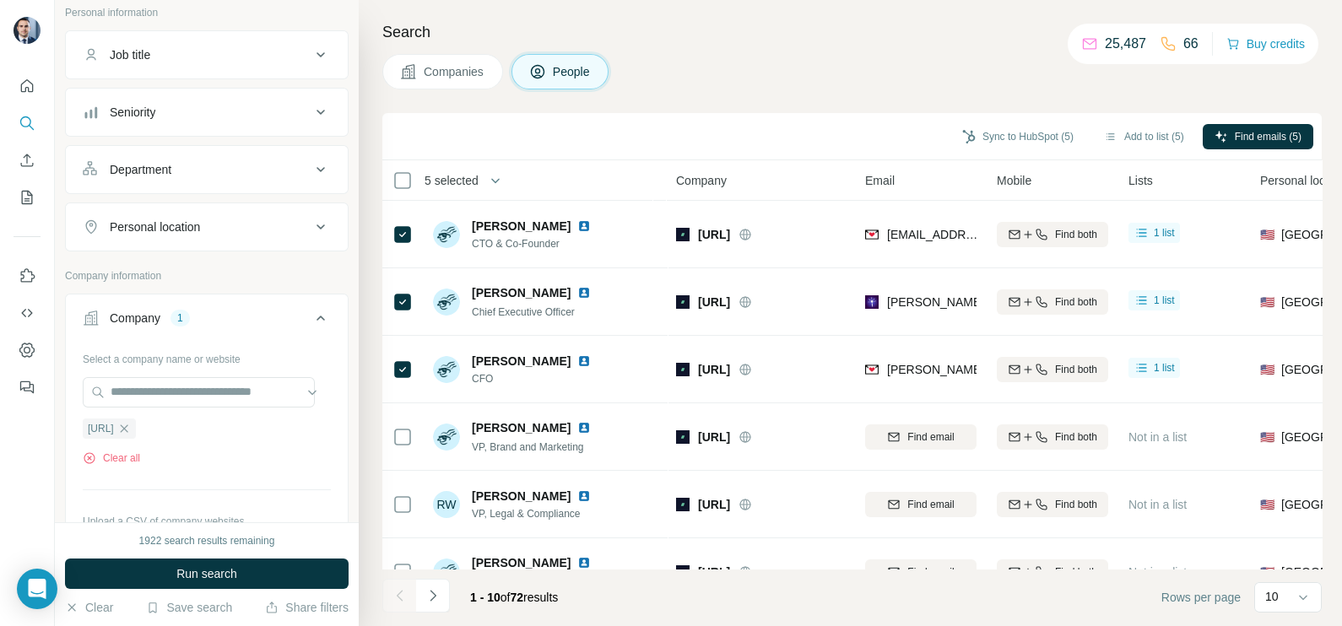
click at [864, 111] on div "Search Companies People Sync to HubSpot (5) Add to list (5) Find emails (5) 5 s…" at bounding box center [850, 313] width 983 height 626
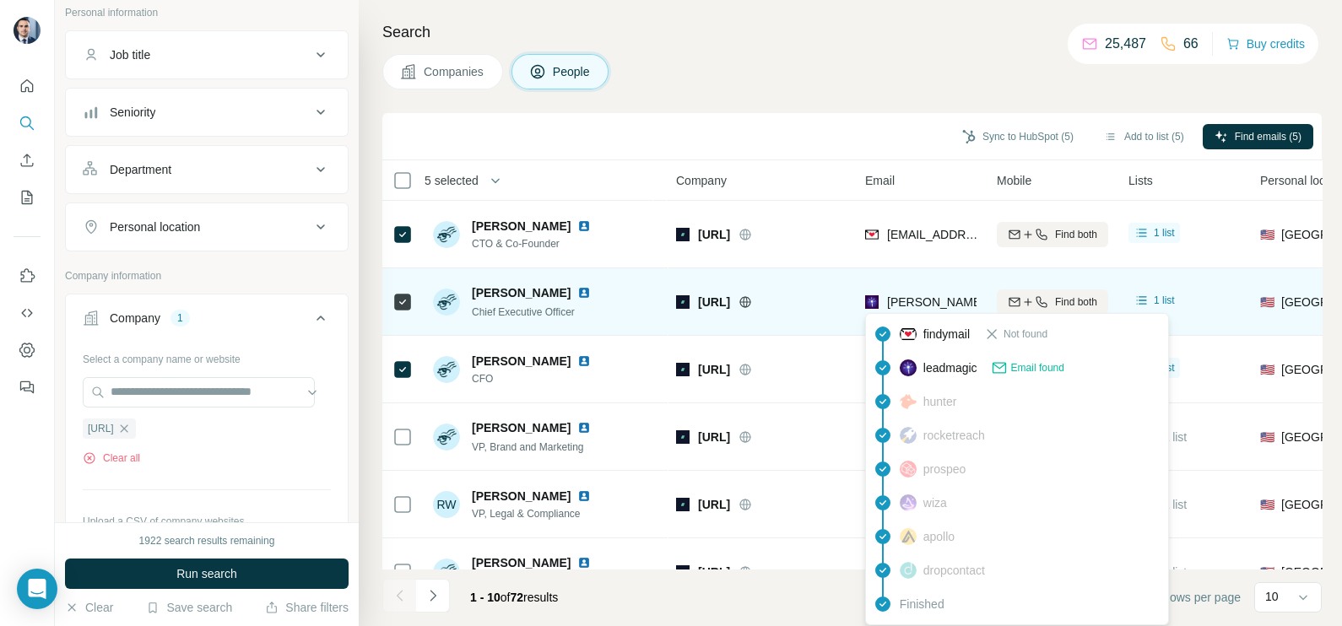
click at [912, 299] on span "[PERSON_NAME][EMAIL_ADDRESS][PERSON_NAME]" at bounding box center [1037, 302] width 300 height 14
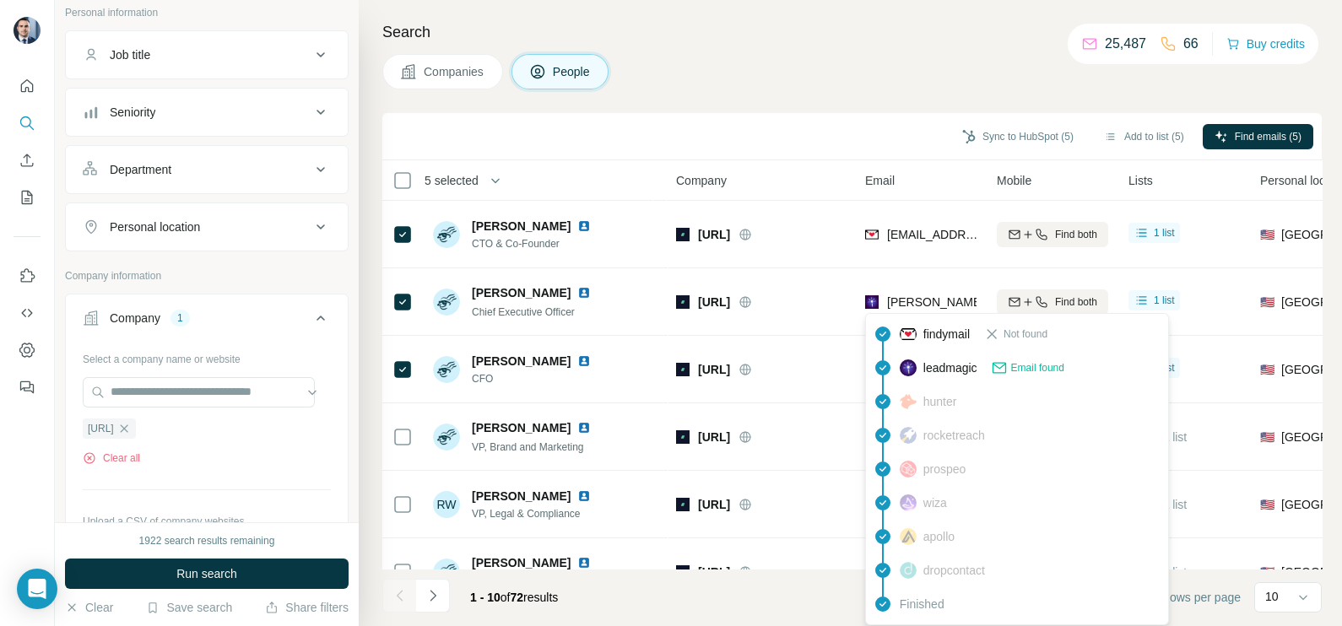
click at [861, 93] on div "Search Companies People Sync to HubSpot (5) Add to list (5) Find emails (5) 5 s…" at bounding box center [850, 313] width 983 height 626
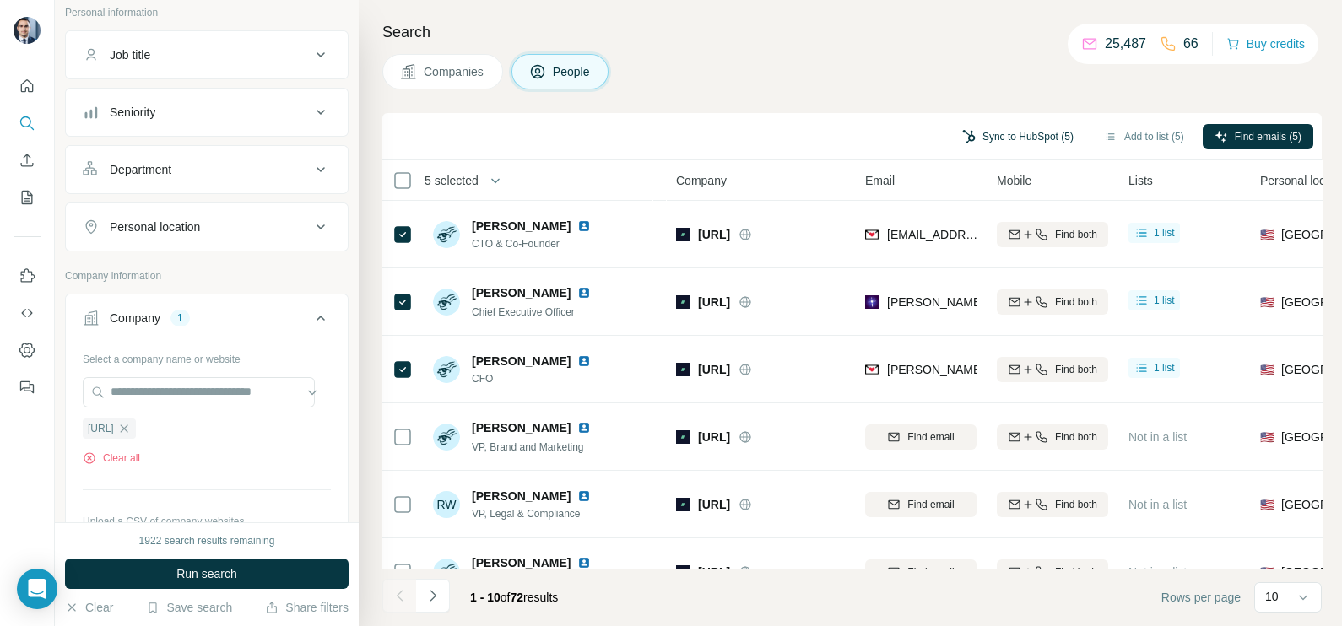
click at [1004, 139] on button "Sync to HubSpot (5)" at bounding box center [1017, 136] width 135 height 25
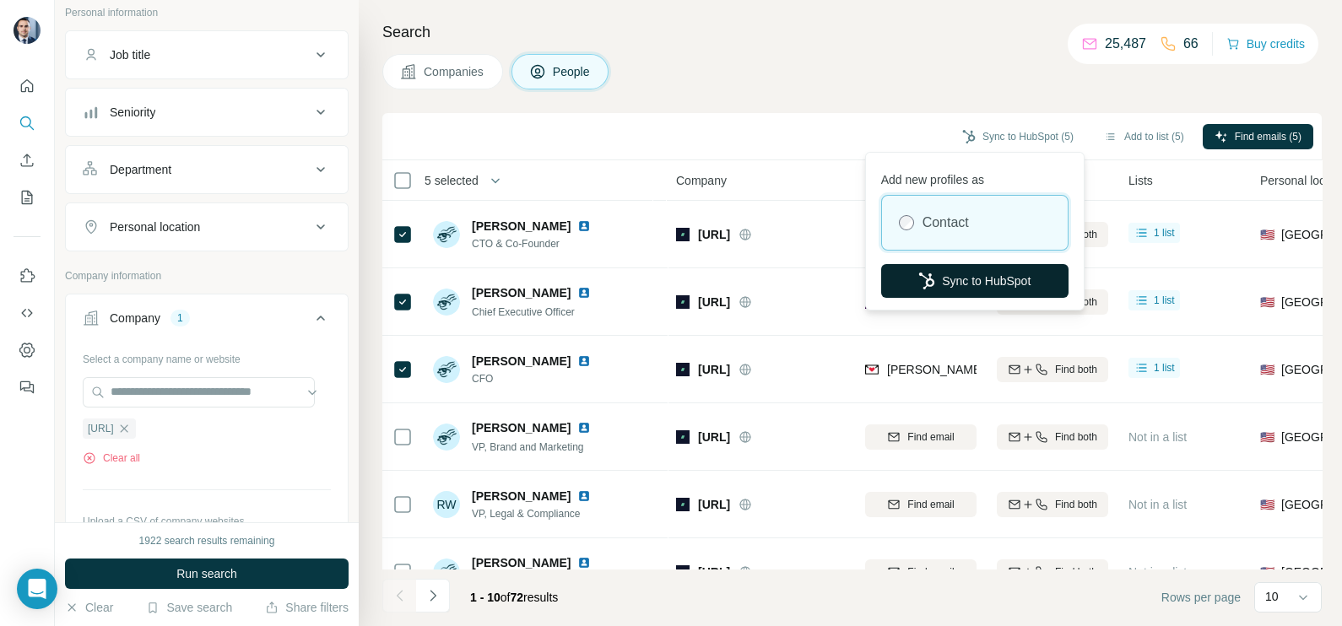
click at [949, 289] on button "Sync to HubSpot" at bounding box center [974, 281] width 187 height 34
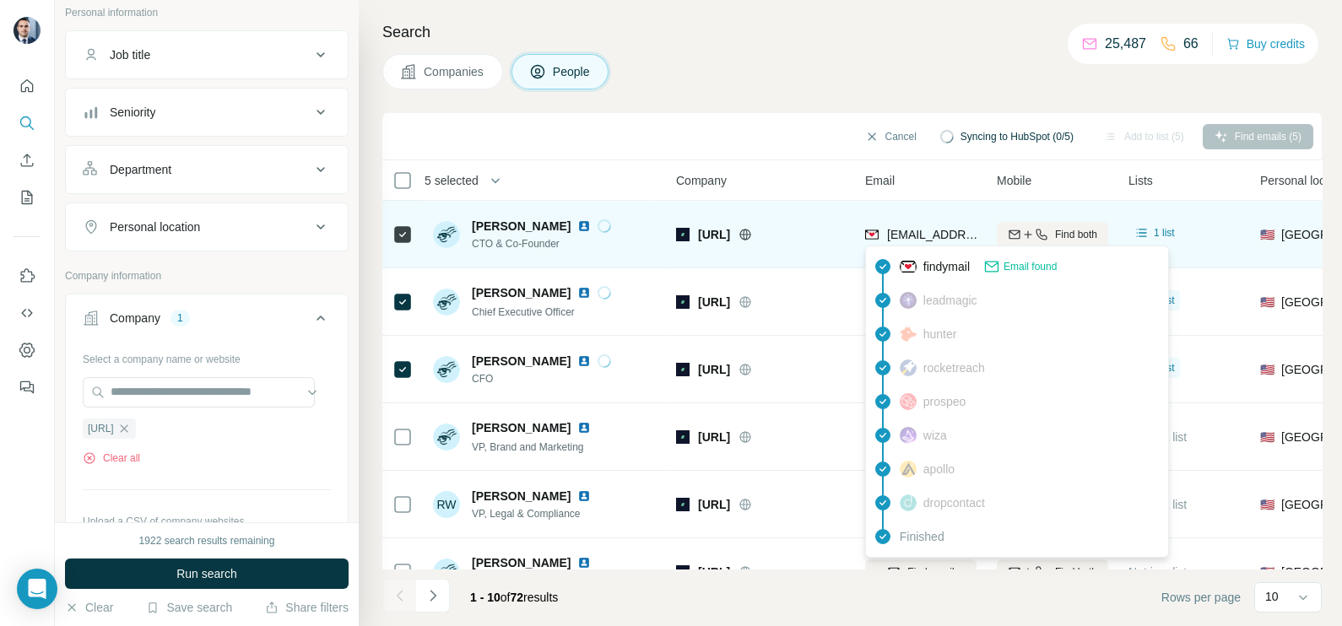
click at [911, 237] on span "[EMAIL_ADDRESS]" at bounding box center [940, 235] width 106 height 14
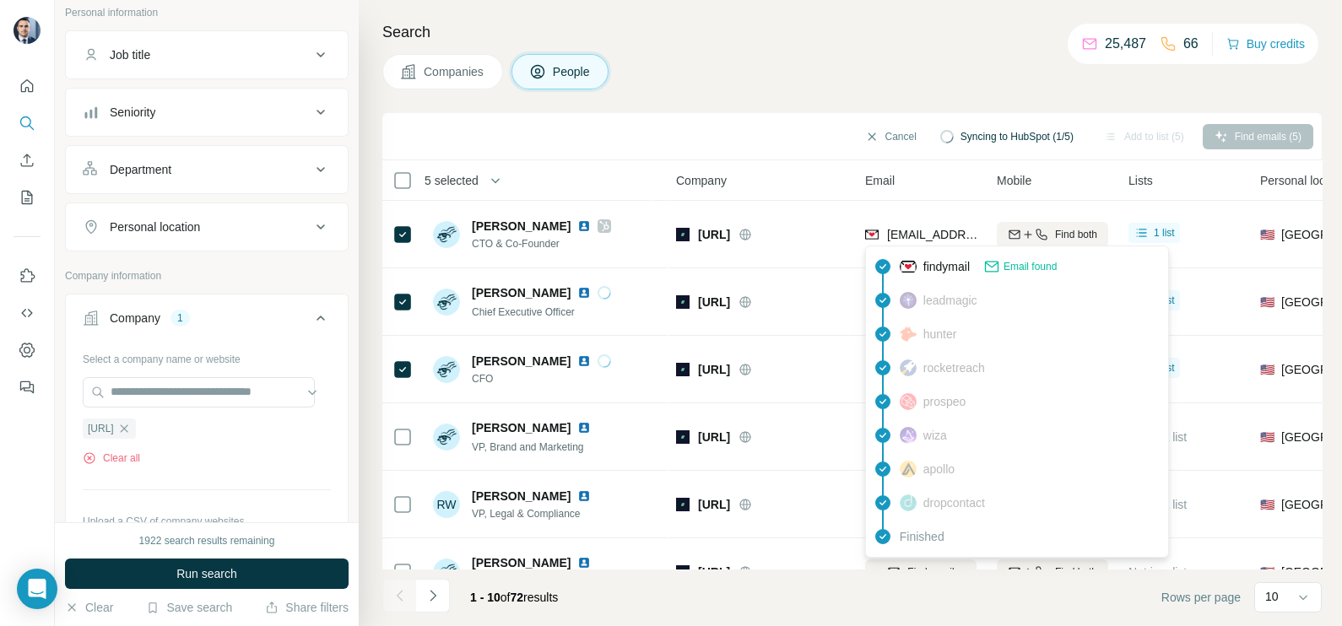
click at [844, 96] on div "Search Companies People Cancel Syncing to HubSpot (1/5) Add to list (5) Find em…" at bounding box center [850, 313] width 983 height 626
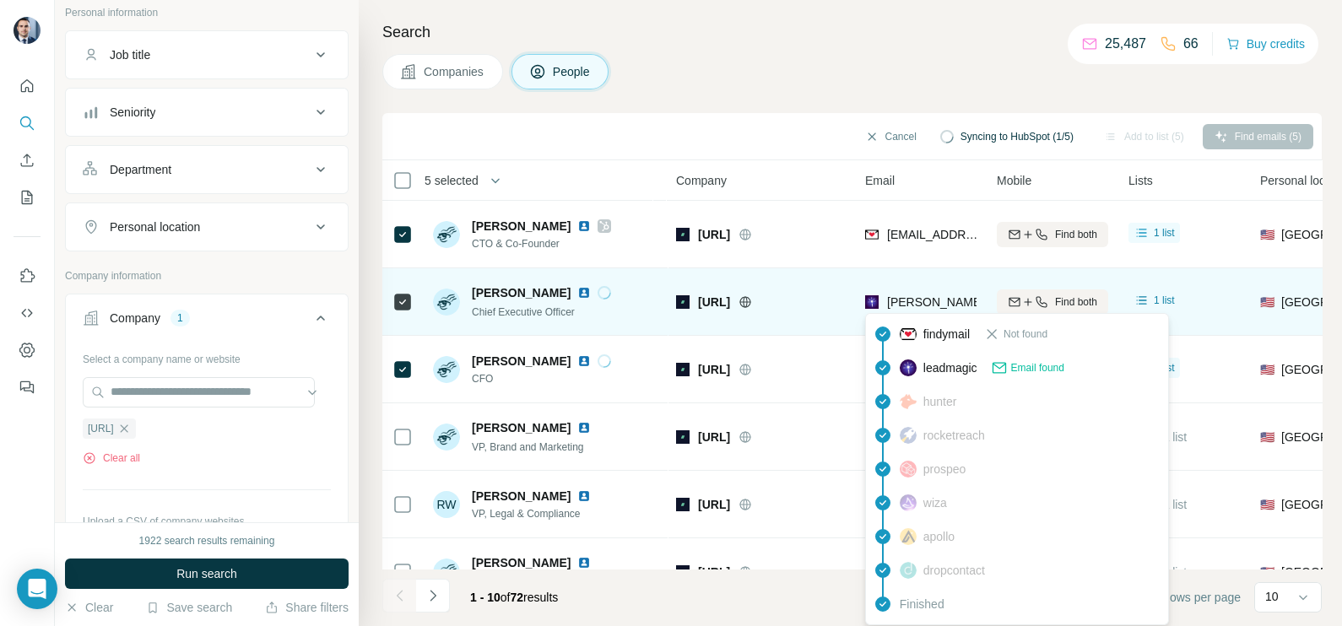
click at [931, 296] on span "[PERSON_NAME][EMAIL_ADDRESS][PERSON_NAME]" at bounding box center [1037, 302] width 300 height 14
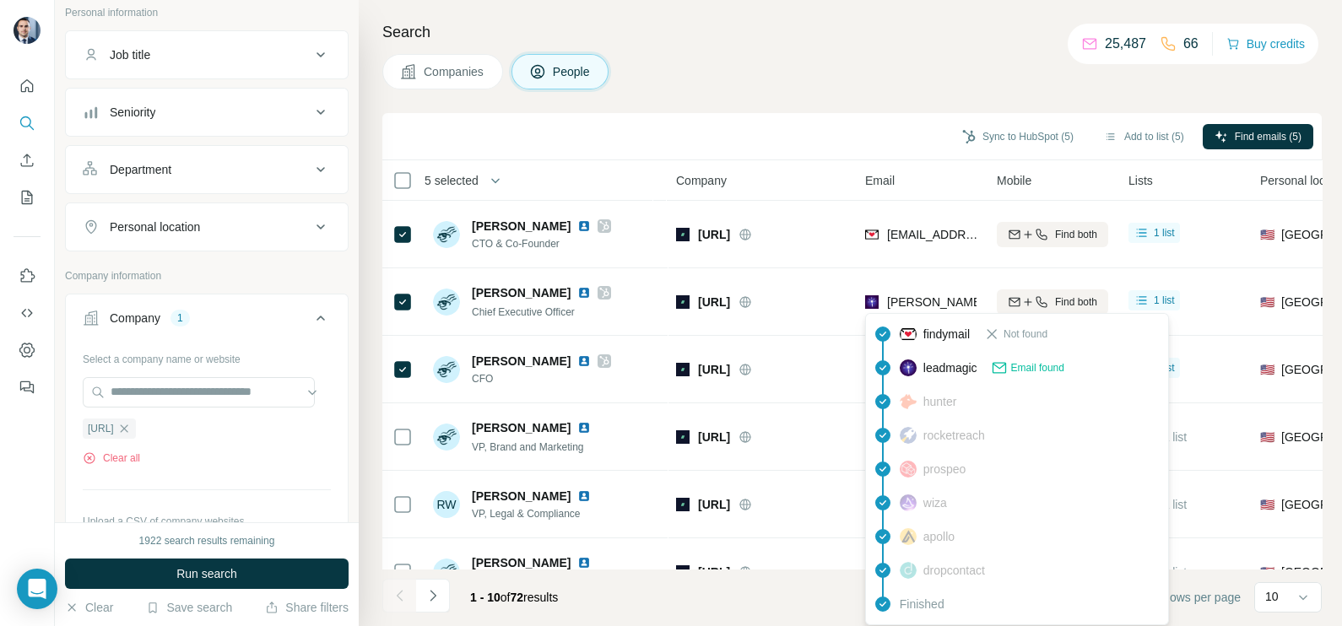
click at [847, 130] on div "Sync to HubSpot (5) Add to list (5) Find emails (5)" at bounding box center [852, 137] width 922 height 30
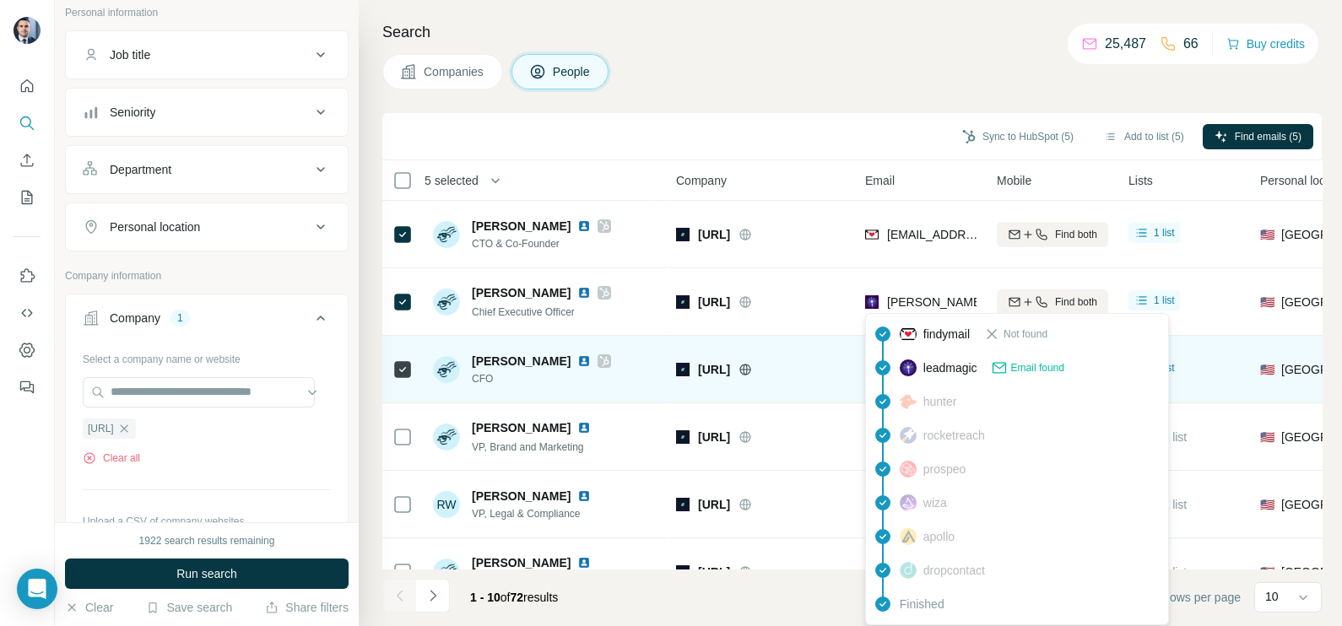
click at [912, 361] on img at bounding box center [908, 368] width 17 height 17
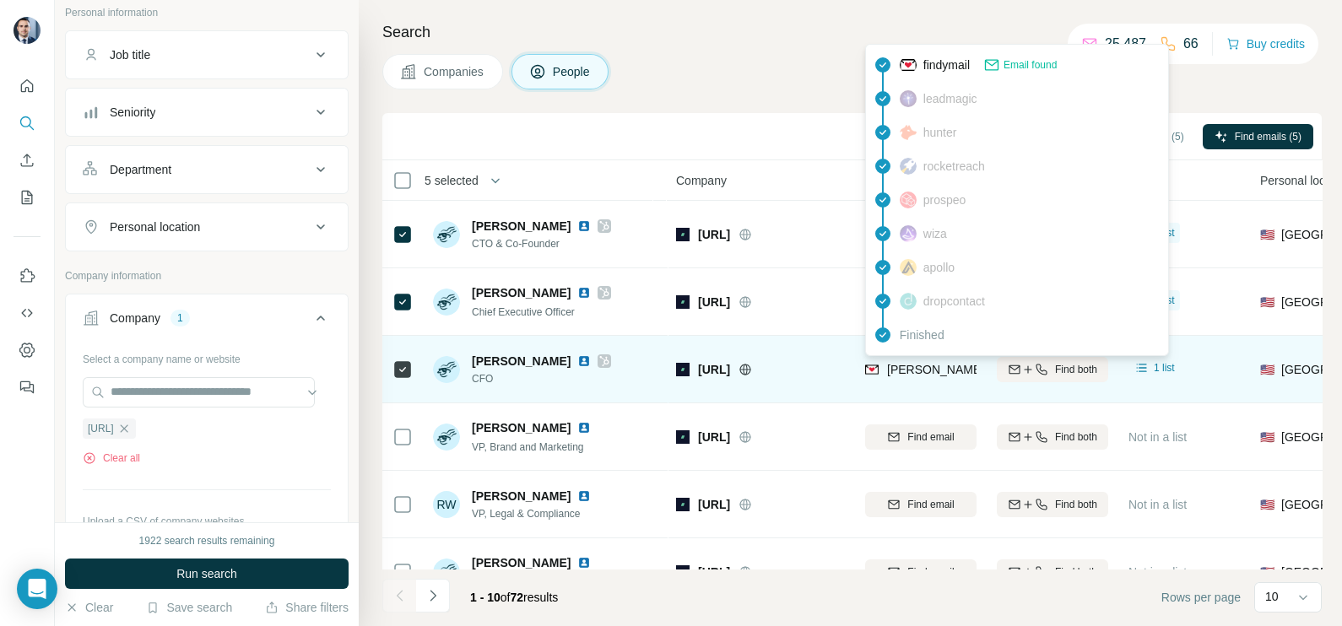
click at [913, 374] on span "[PERSON_NAME][EMAIL_ADDRESS][PERSON_NAME]" at bounding box center [1037, 370] width 300 height 14
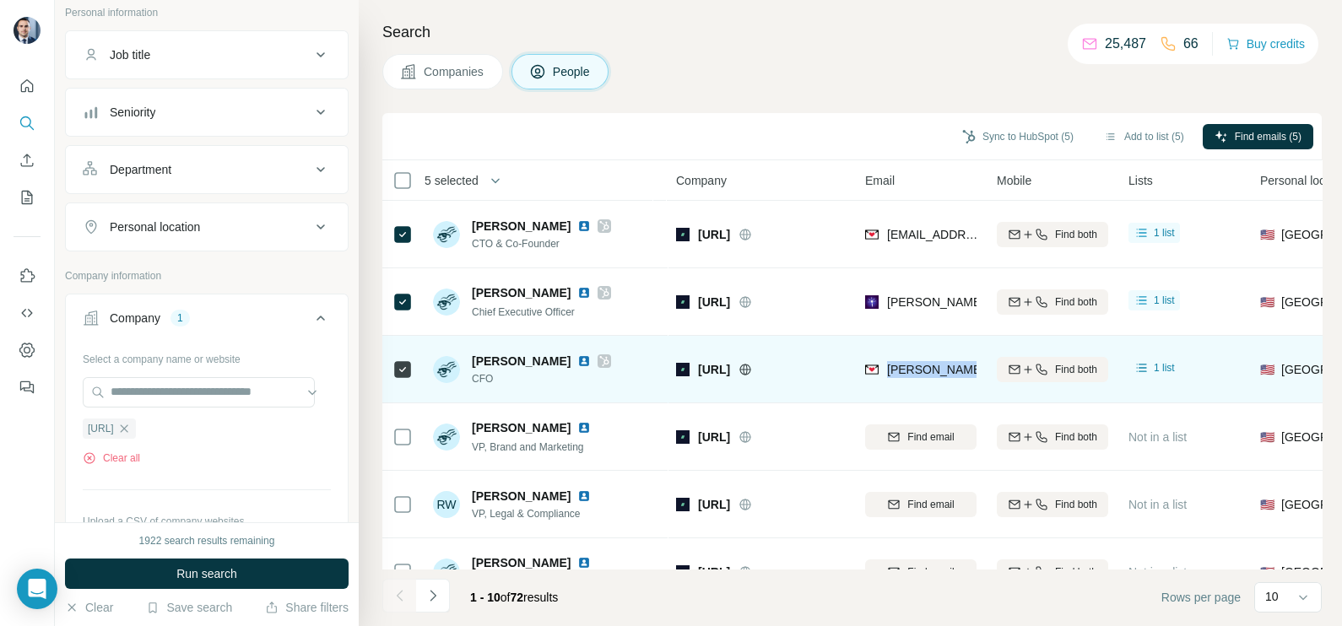
click at [913, 374] on span "[PERSON_NAME][EMAIL_ADDRESS][PERSON_NAME]" at bounding box center [1037, 370] width 300 height 14
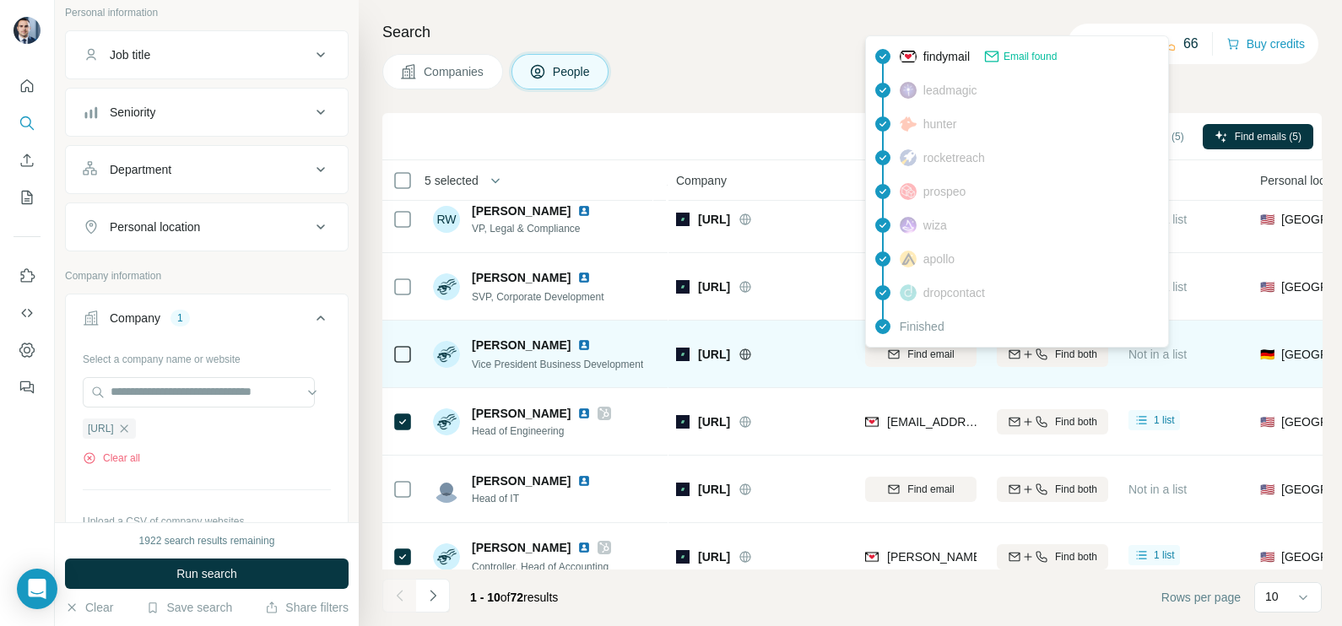
scroll to position [317, 0]
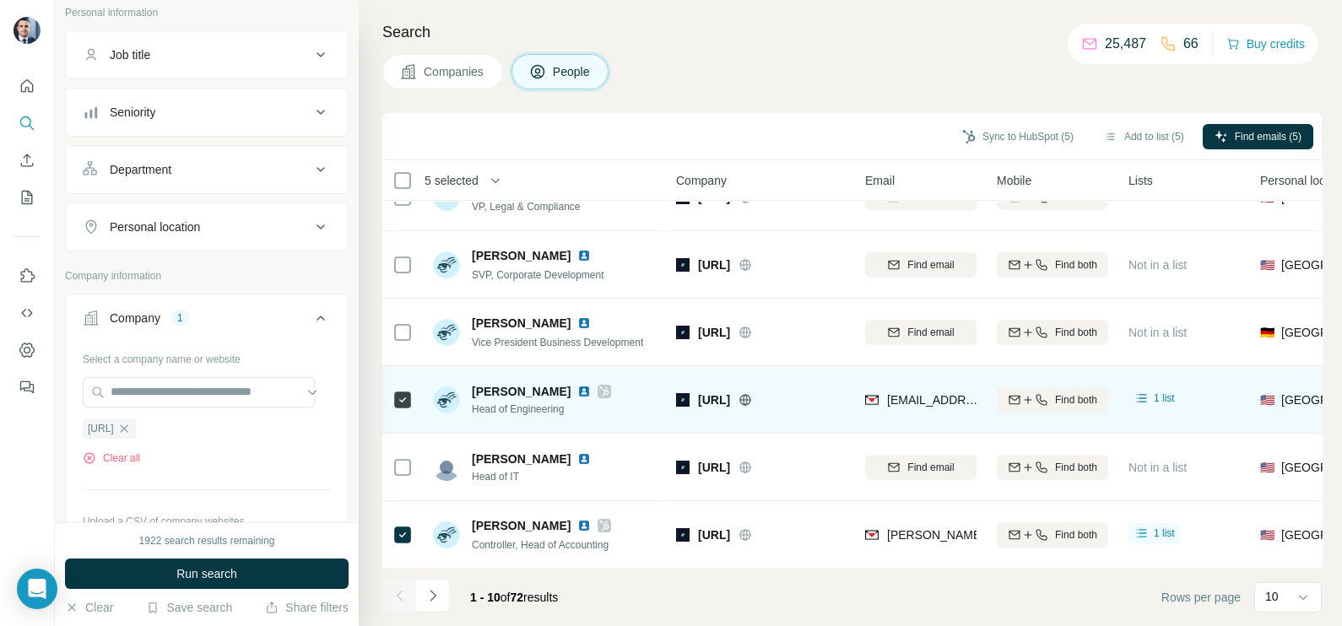
click at [920, 402] on div "[EMAIL_ADDRESS]" at bounding box center [920, 399] width 111 height 46
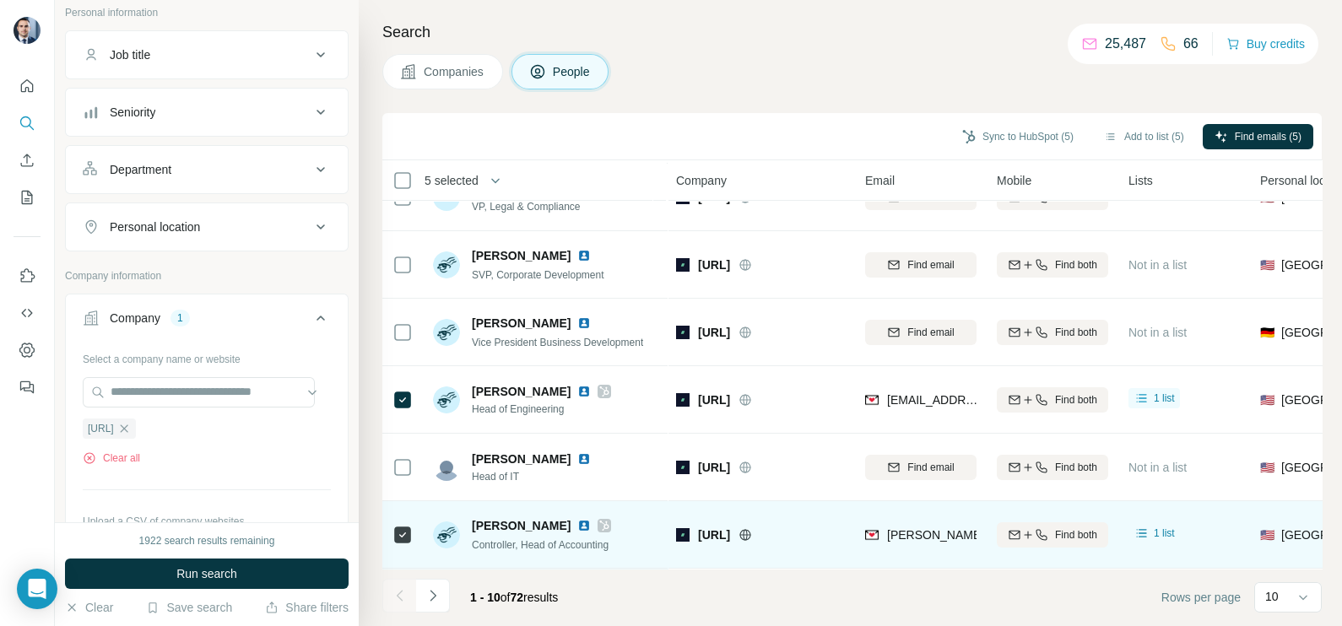
click at [923, 528] on span "[PERSON_NAME][EMAIL_ADDRESS]" at bounding box center [988, 535] width 203 height 14
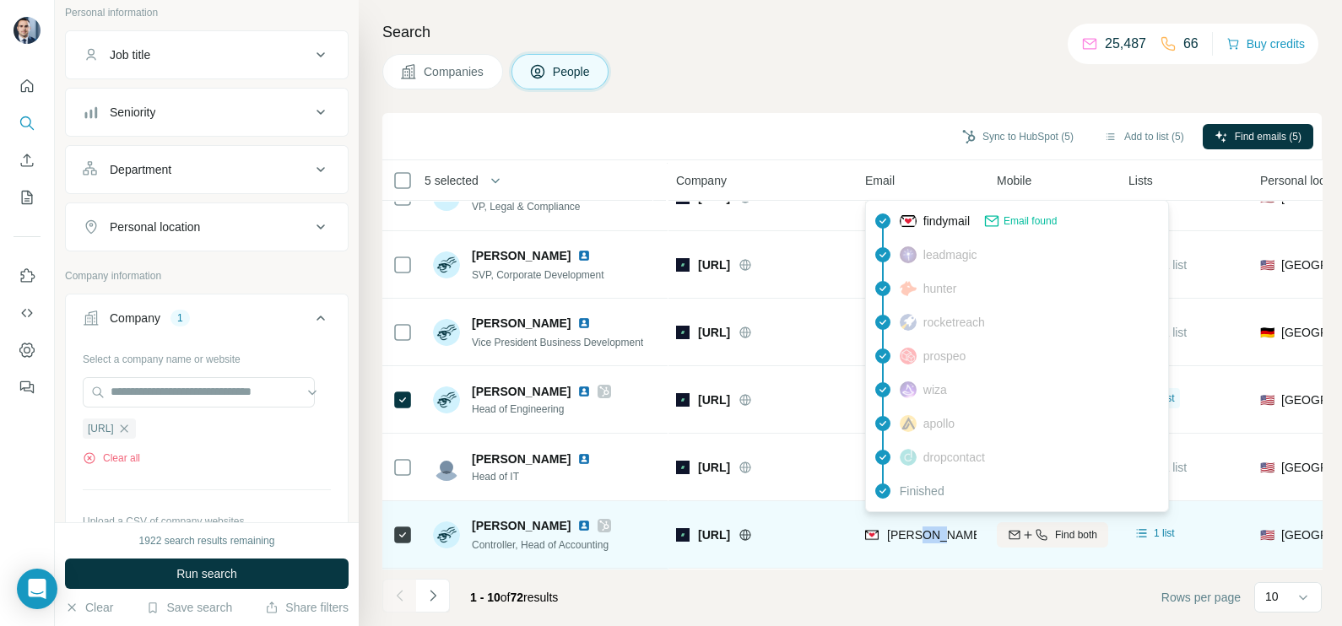
click at [923, 528] on span "[PERSON_NAME][EMAIL_ADDRESS]" at bounding box center [988, 535] width 203 height 14
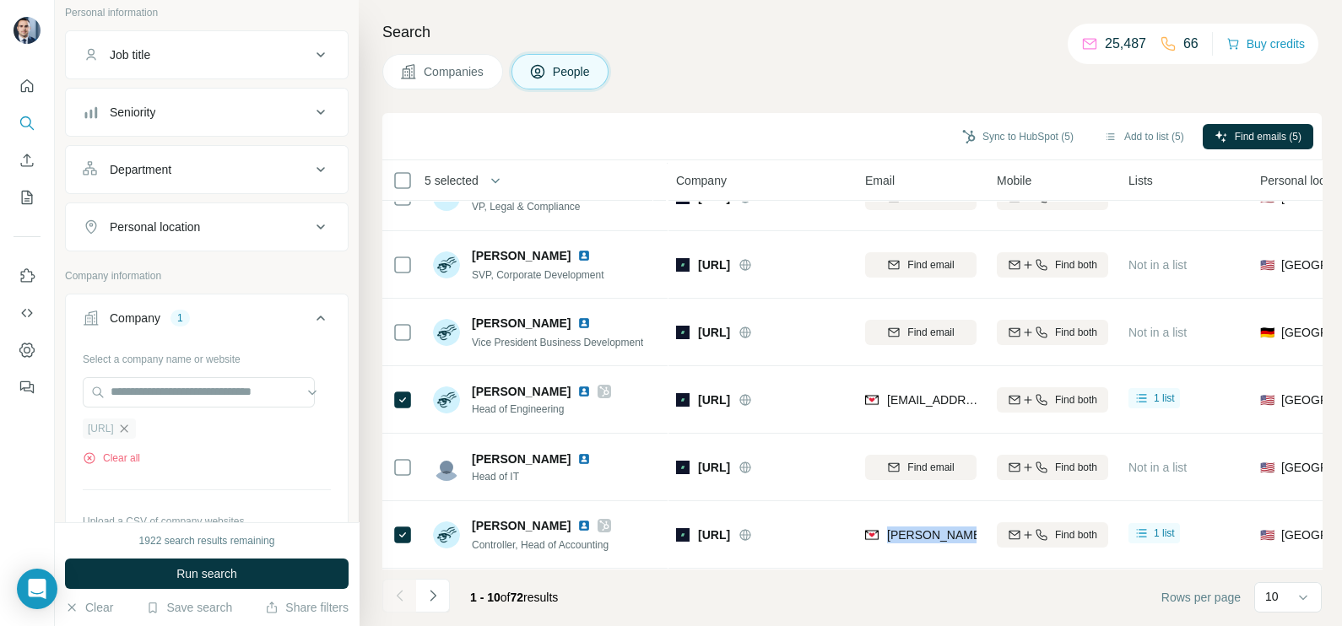
click at [131, 431] on icon "button" at bounding box center [124, 429] width 14 height 14
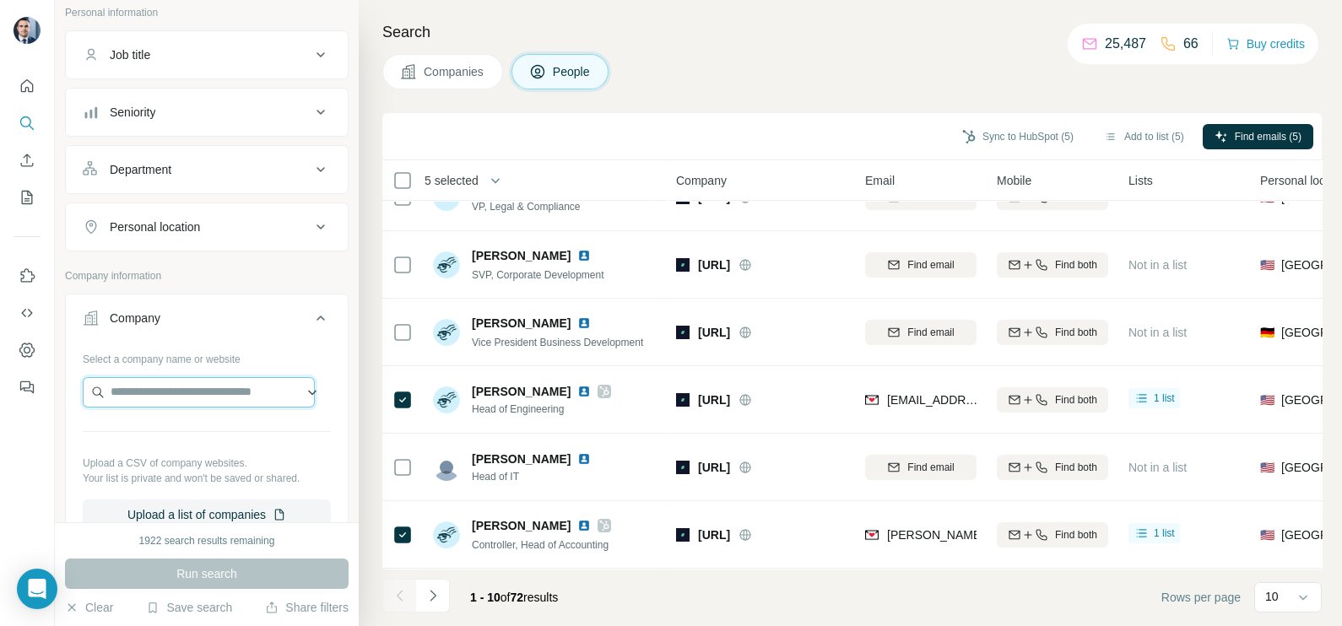
click at [154, 392] on input "text" at bounding box center [199, 392] width 232 height 30
paste input "**********"
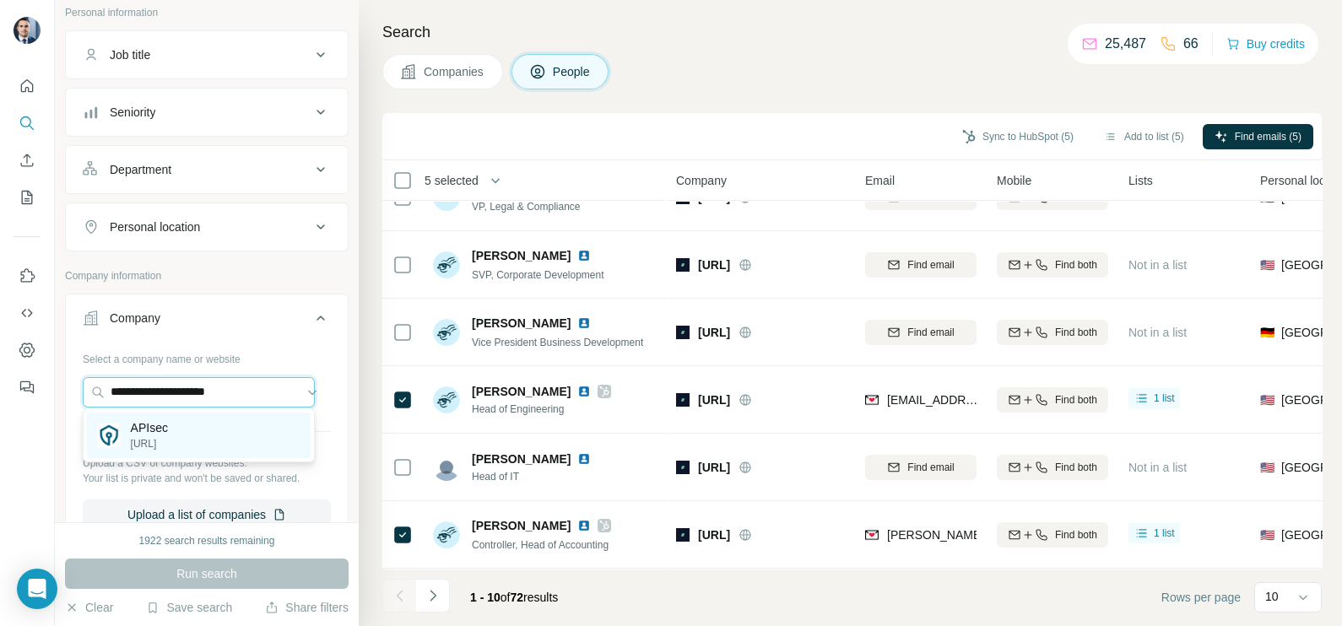
type input "**********"
click at [193, 439] on div "APIsec [URL]" at bounding box center [199, 436] width 224 height 46
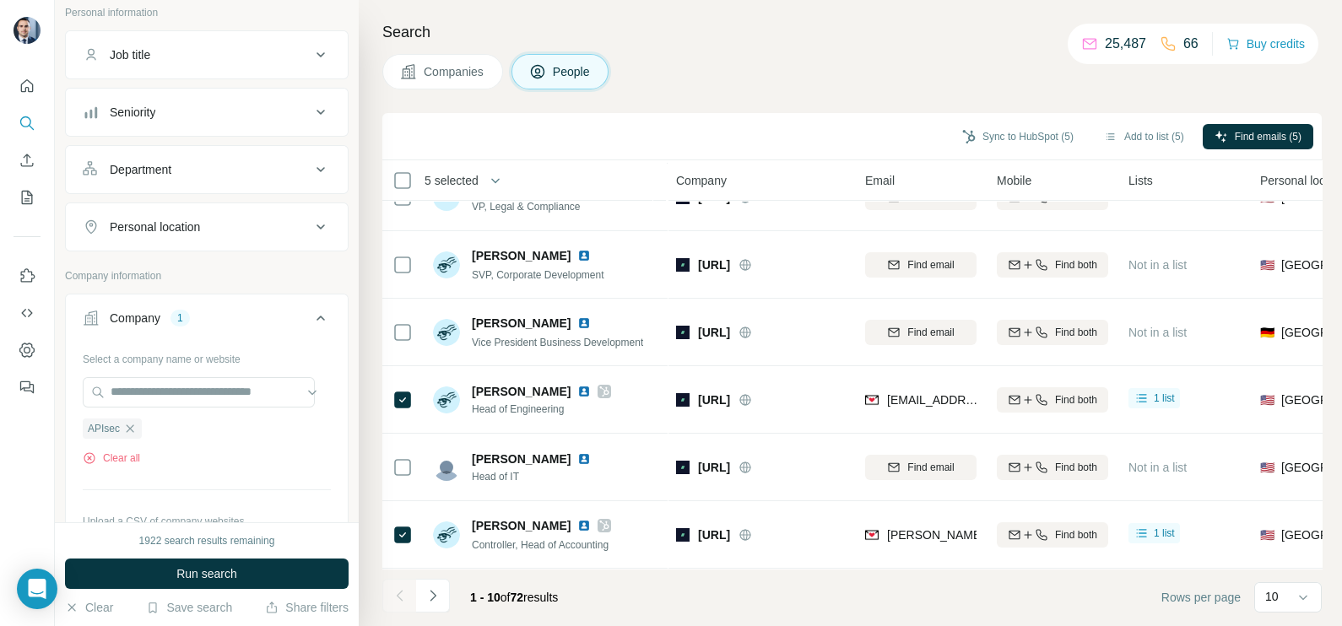
click at [460, 87] on button "Companies" at bounding box center [442, 71] width 121 height 35
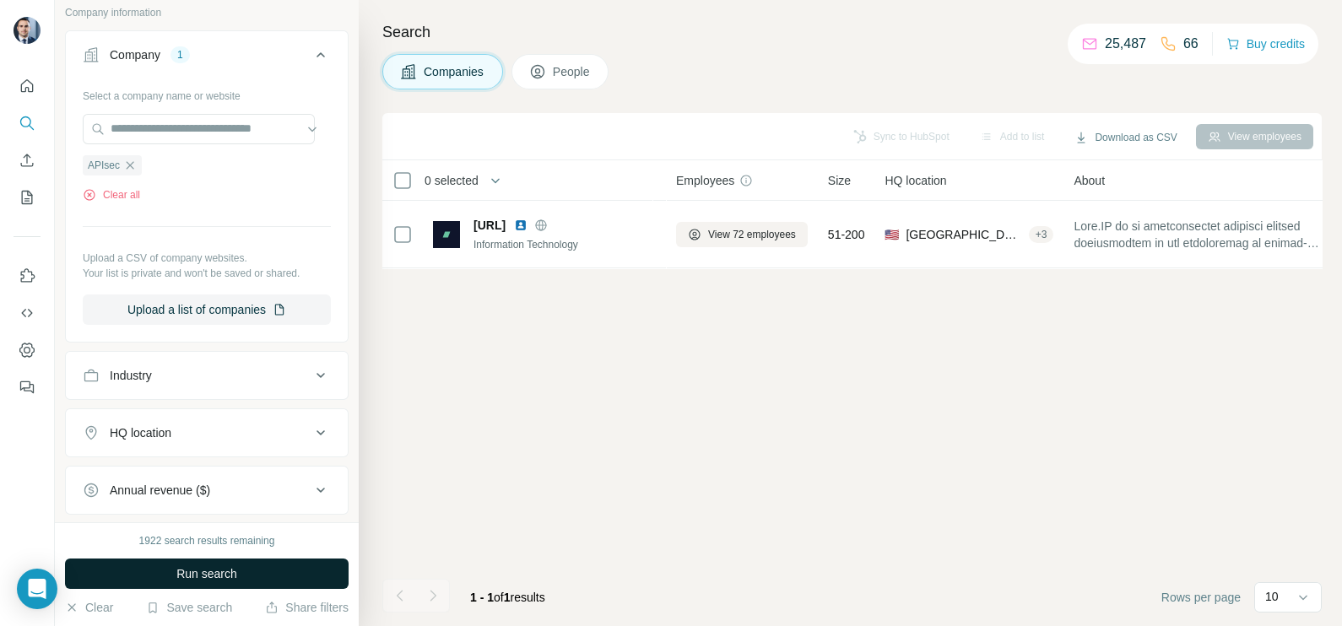
click at [207, 565] on span "Run search" at bounding box center [206, 573] width 61 height 17
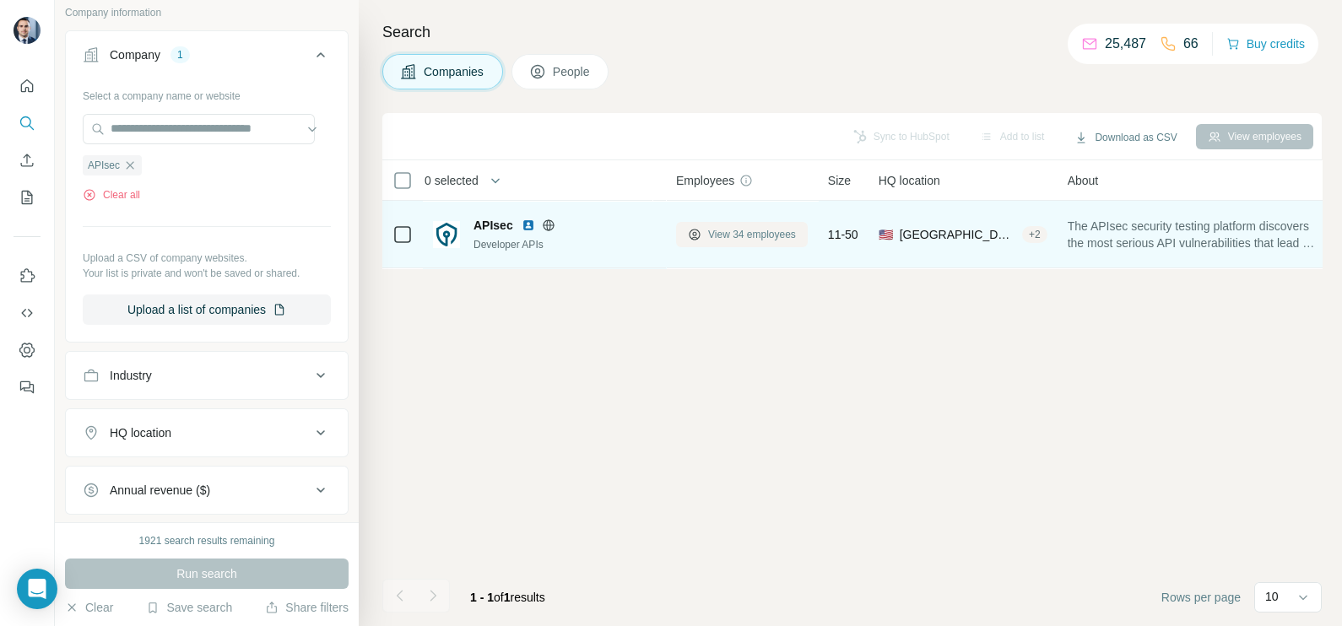
click at [737, 231] on span "View 34 employees" at bounding box center [752, 234] width 88 height 15
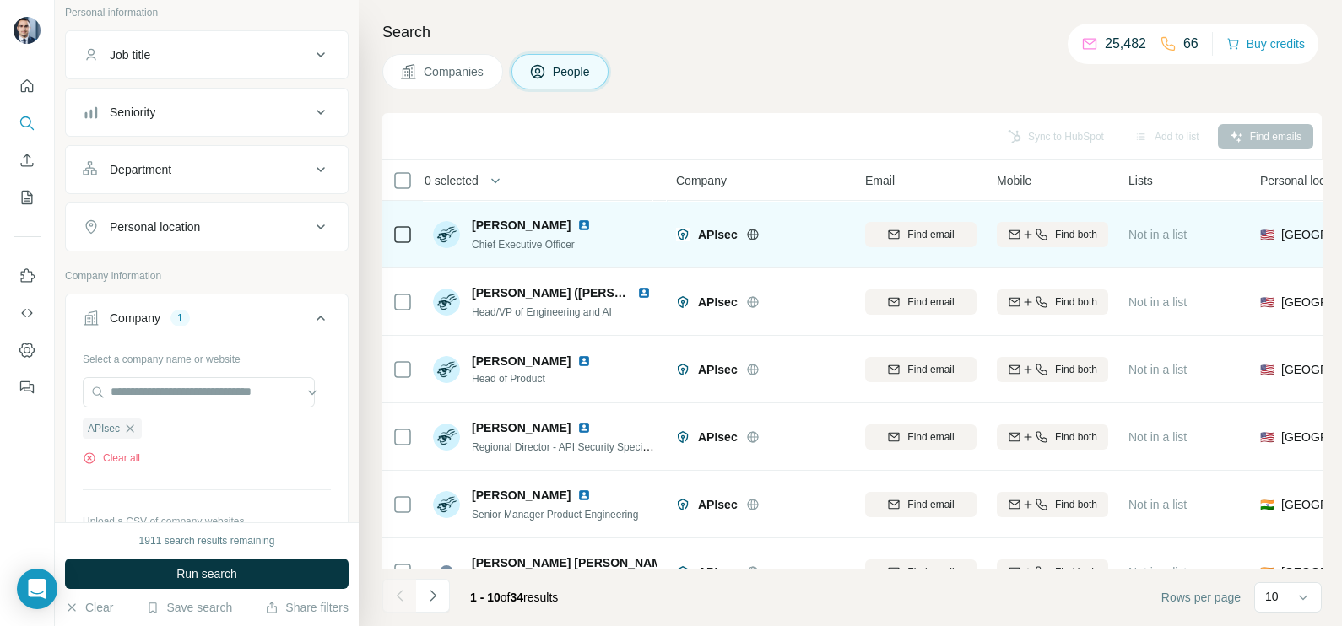
click at [387, 227] on td at bounding box center [402, 235] width 41 height 68
click at [392, 241] on icon at bounding box center [402, 235] width 20 height 20
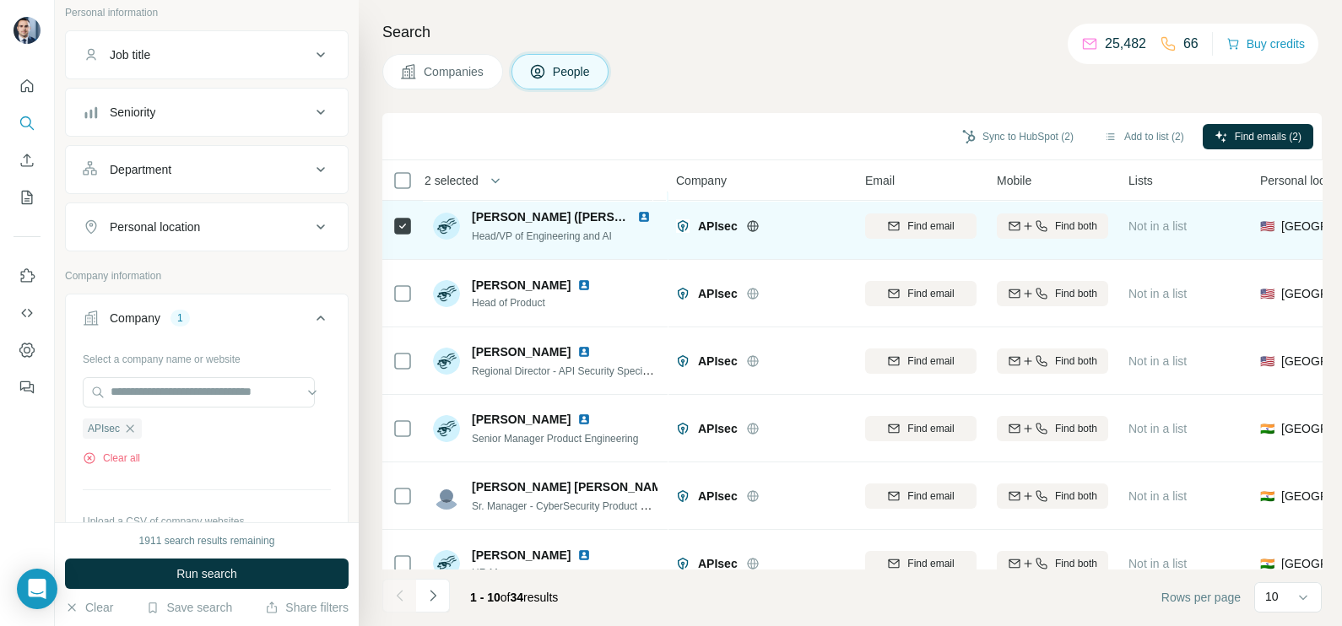
scroll to position [105, 0]
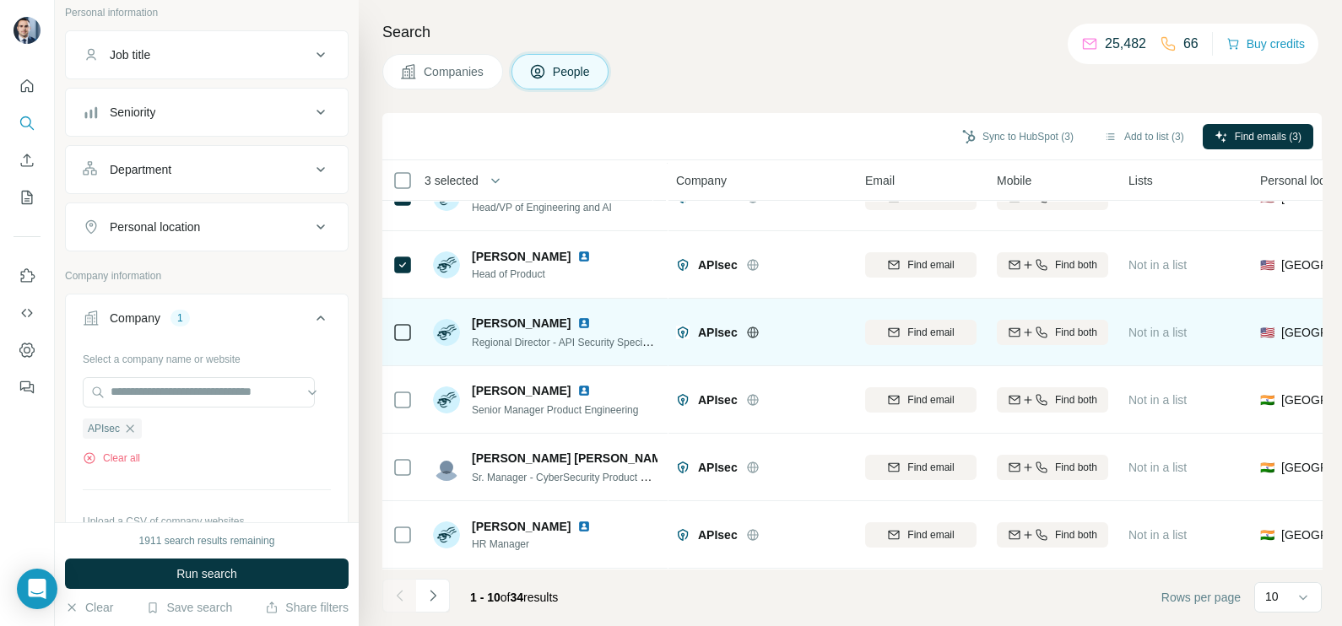
click at [411, 329] on icon at bounding box center [402, 332] width 20 height 20
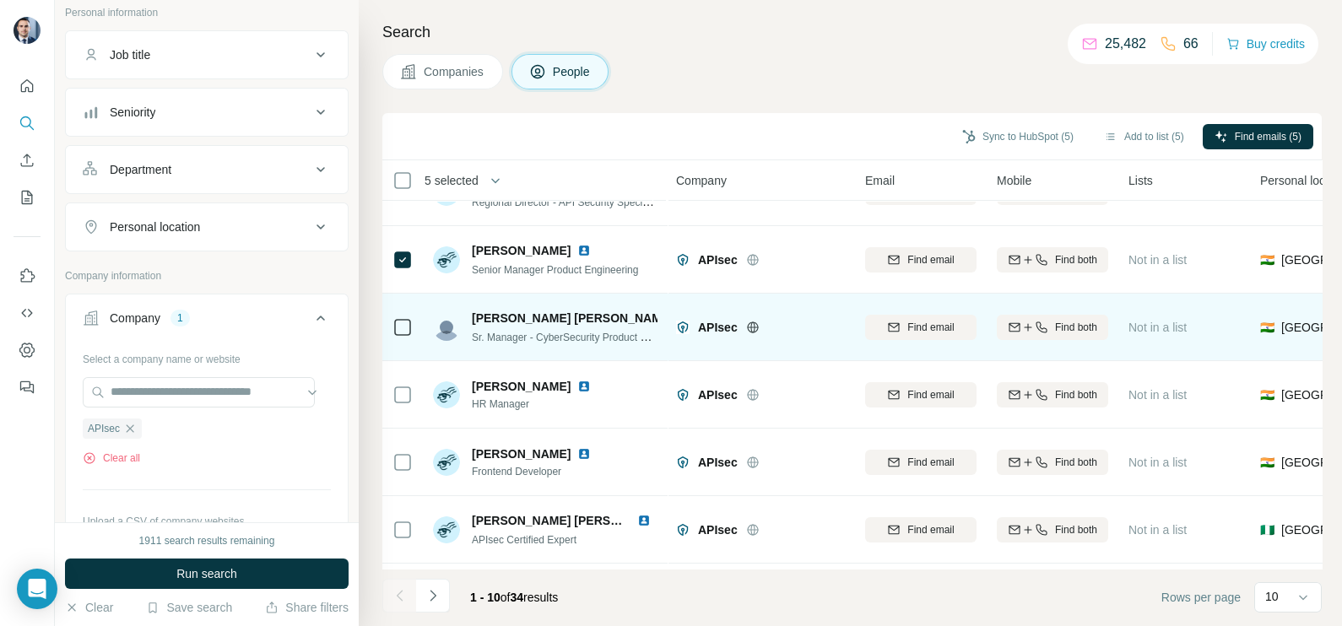
scroll to position [211, 0]
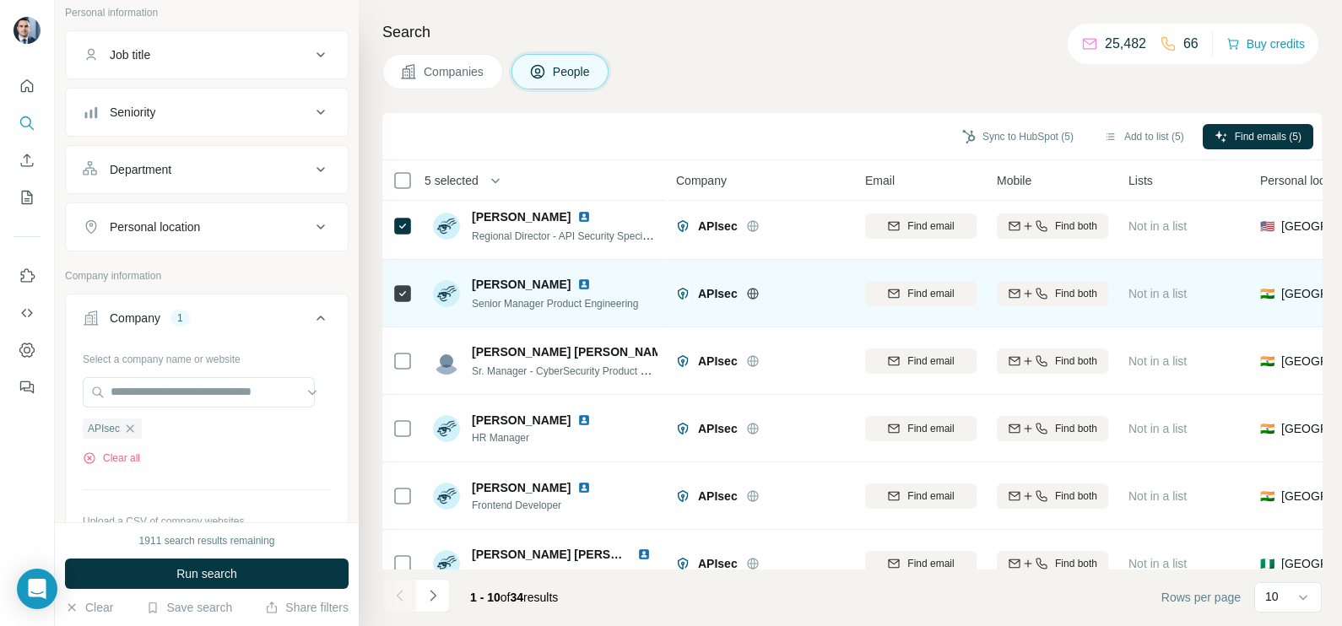
click at [412, 291] on icon at bounding box center [402, 294] width 20 height 20
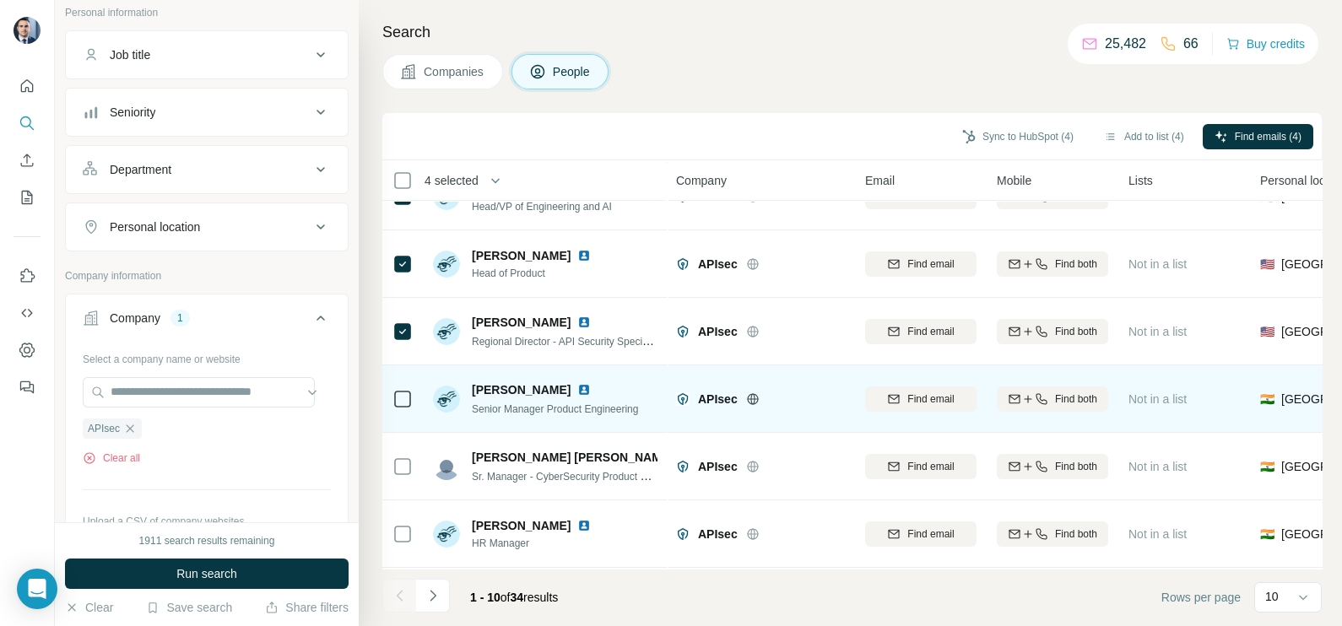
scroll to position [0, 0]
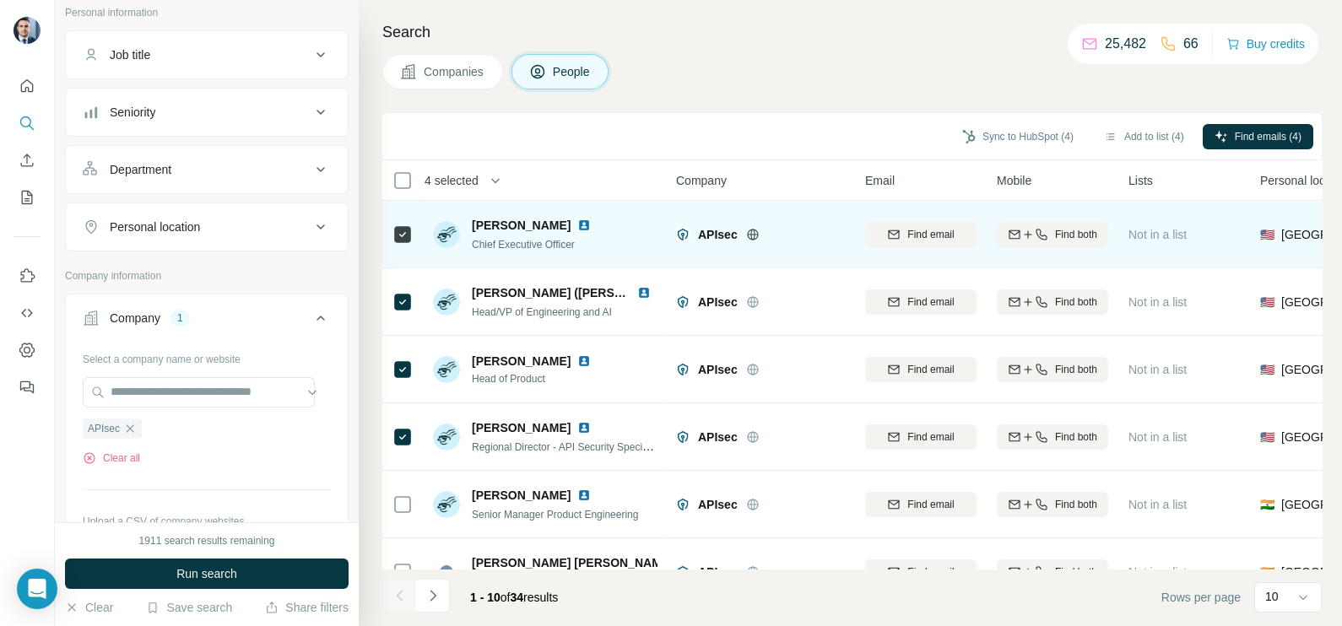
click at [577, 227] on img at bounding box center [584, 226] width 14 height 14
